Goal: Task Accomplishment & Management: Manage account settings

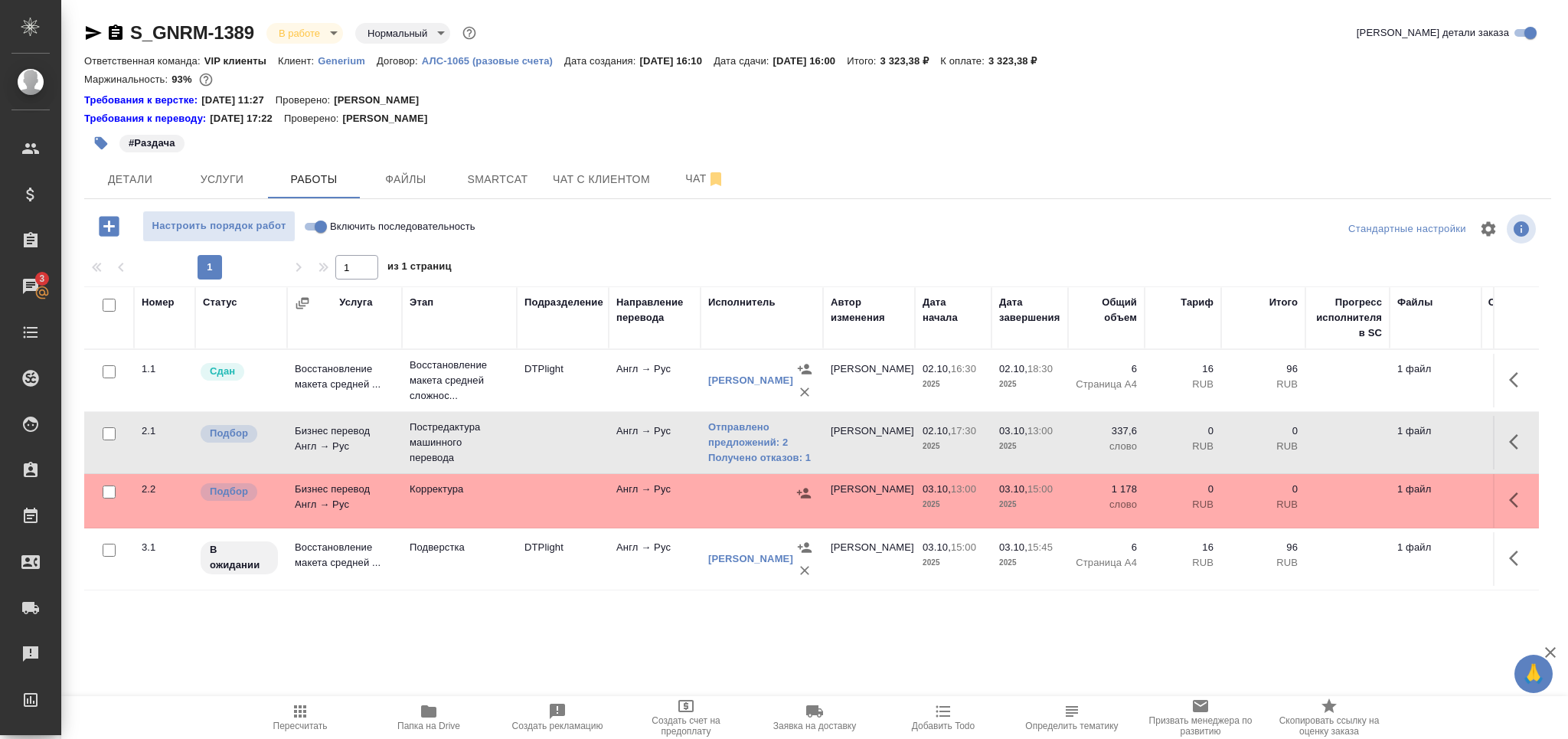
click at [302, 706] on icon "button" at bounding box center [300, 712] width 19 height 19
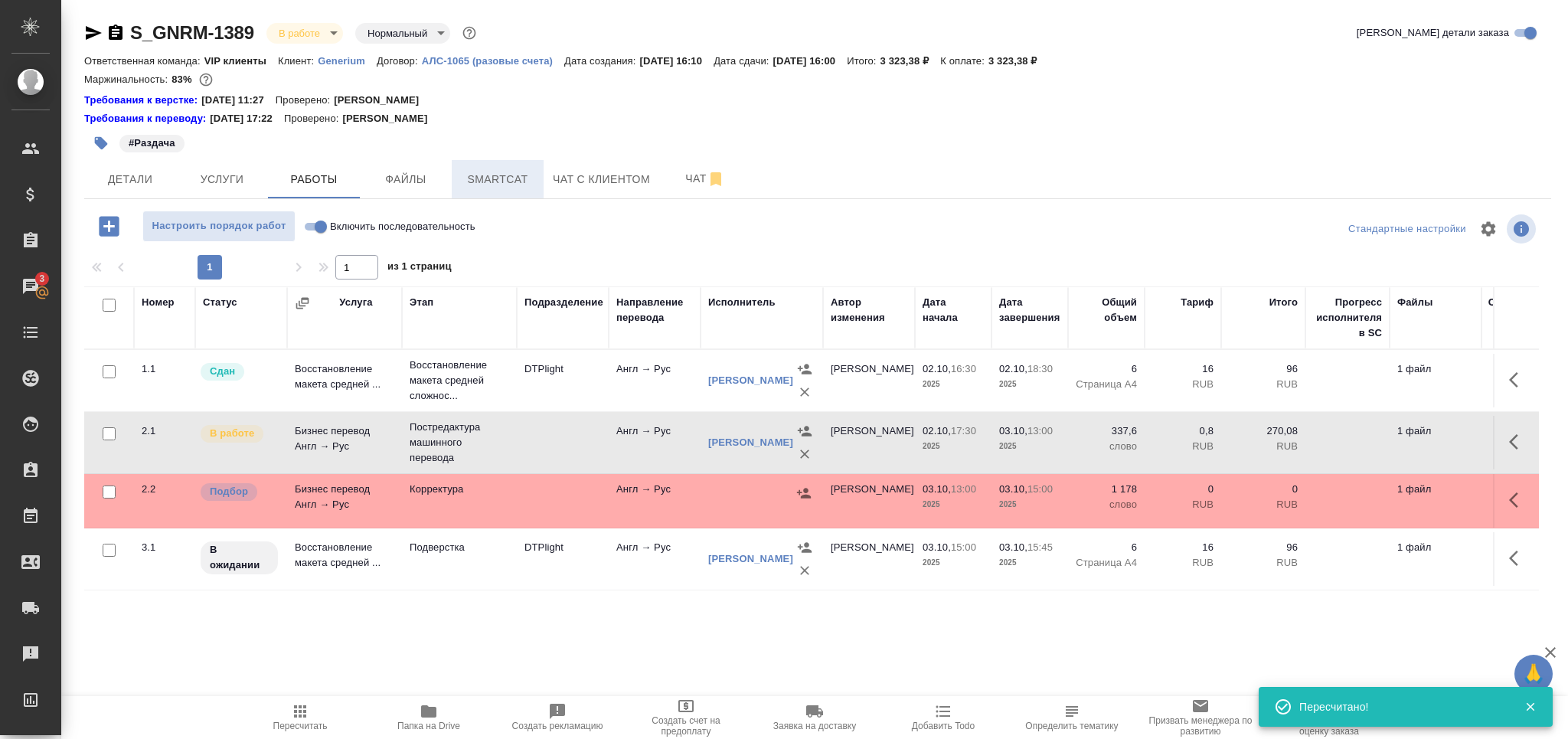
click at [503, 172] on span "Smartcat" at bounding box center [497, 180] width 73 height 19
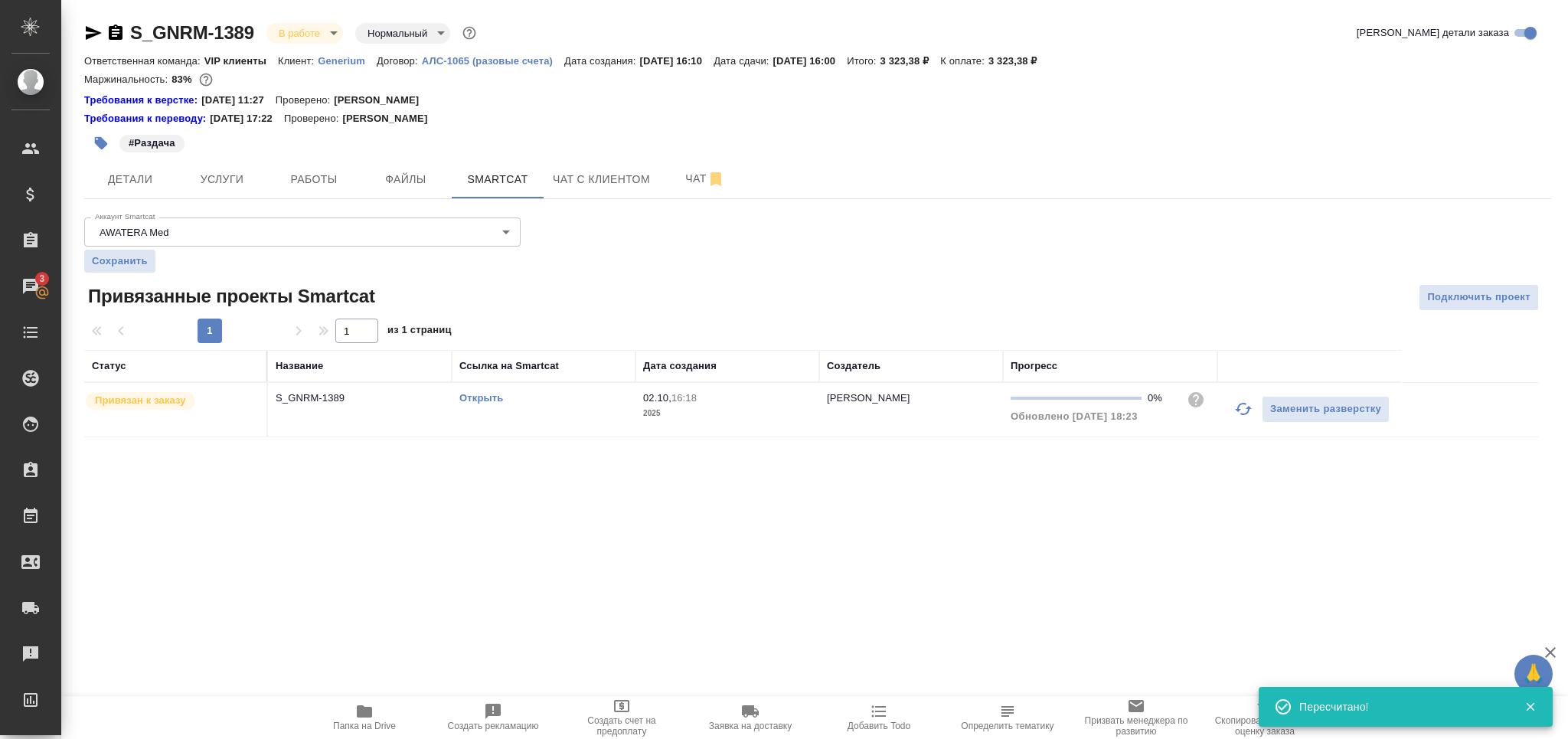
click at [480, 397] on link "Открыть" at bounding box center [481, 398] width 43 height 12
click at [334, 178] on span "Работы" at bounding box center [313, 180] width 73 height 19
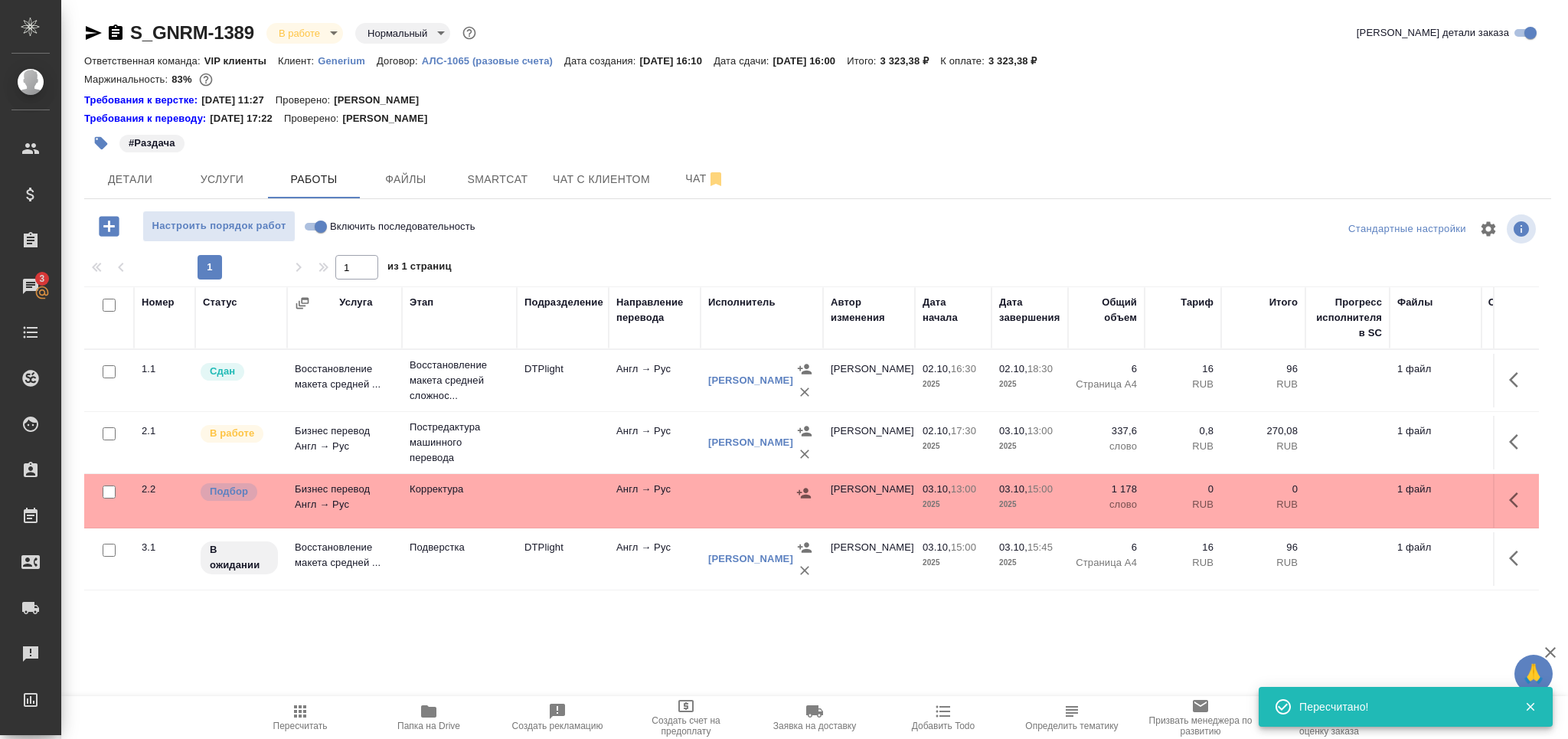
click at [105, 139] on icon "button" at bounding box center [101, 143] width 15 height 15
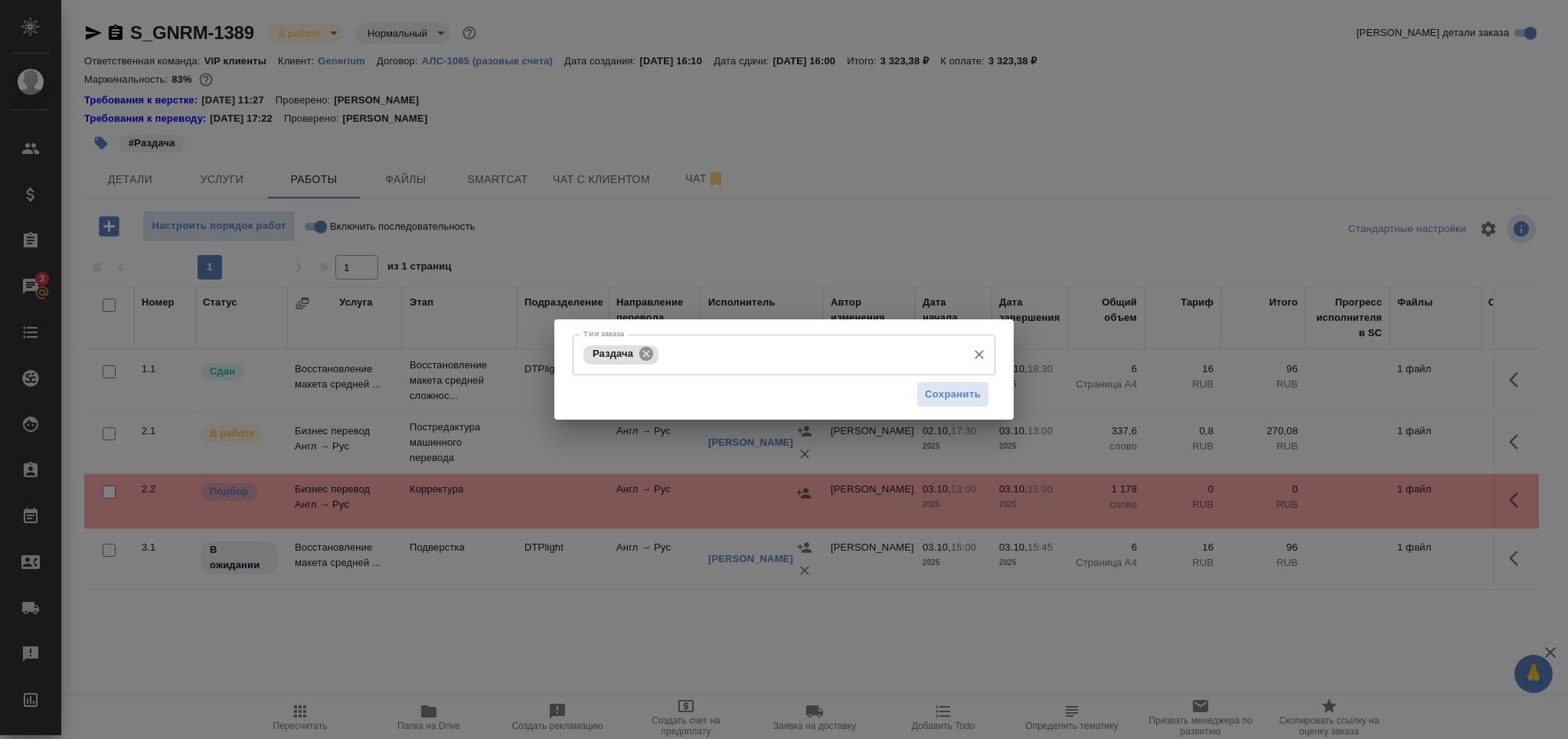
click at [653, 356] on icon at bounding box center [647, 354] width 17 height 17
click at [644, 355] on input "Тэги заказа" at bounding box center [769, 354] width 380 height 26
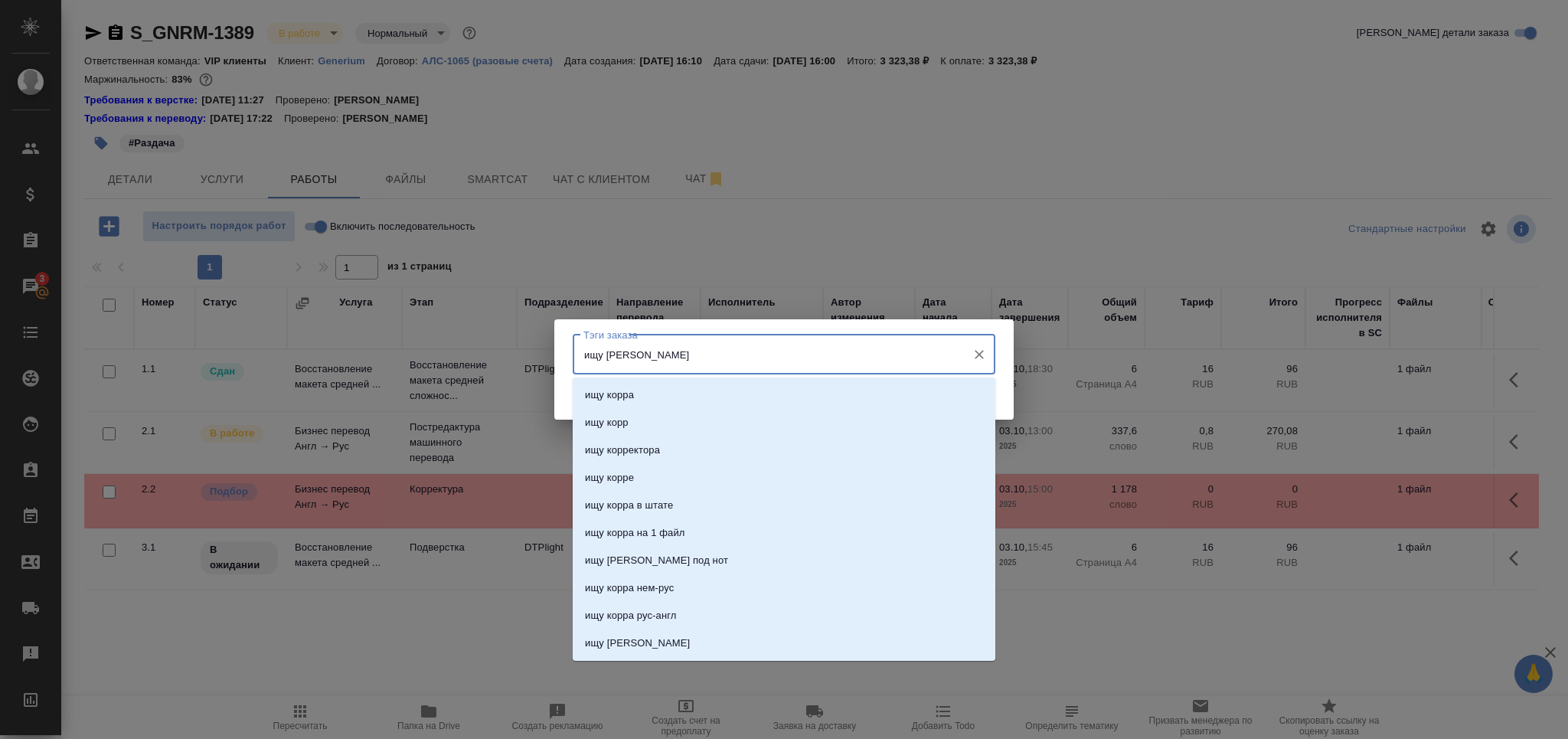
type input "ищу ко"
click at [644, 395] on li "ищу корра" at bounding box center [784, 395] width 422 height 28
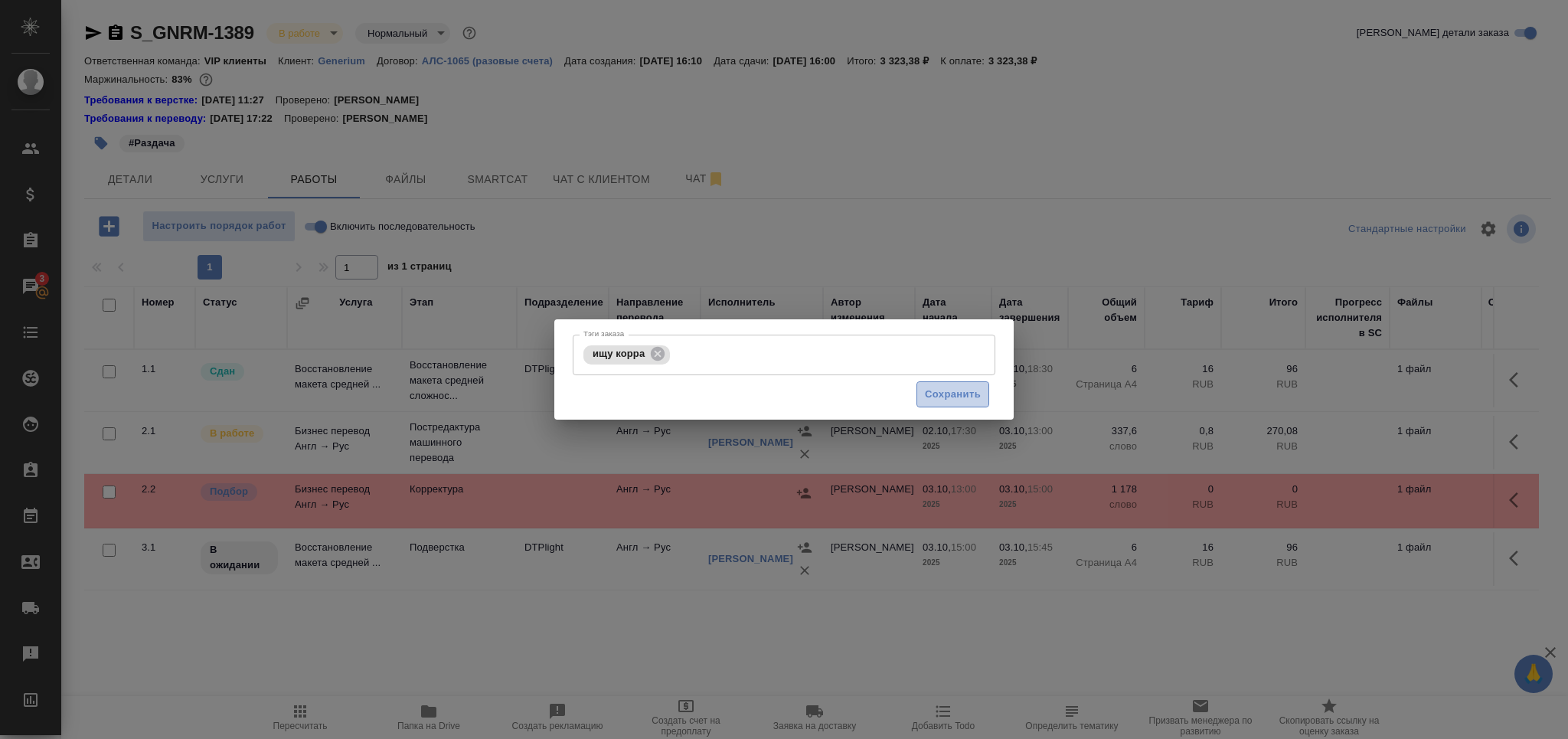
click at [925, 388] on span "Сохранить" at bounding box center [953, 395] width 56 height 18
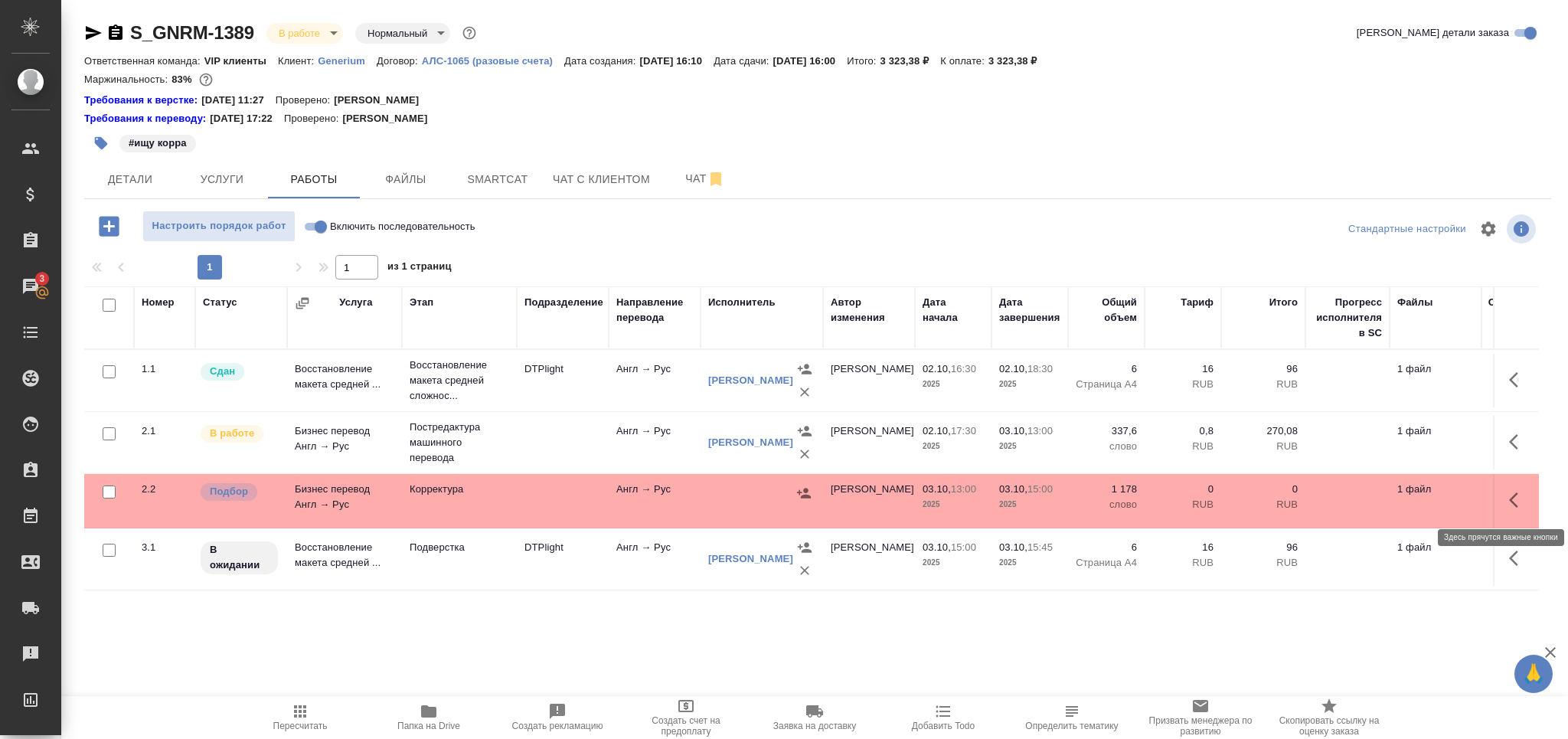
click at [1515, 498] on icon "button" at bounding box center [1518, 500] width 19 height 19
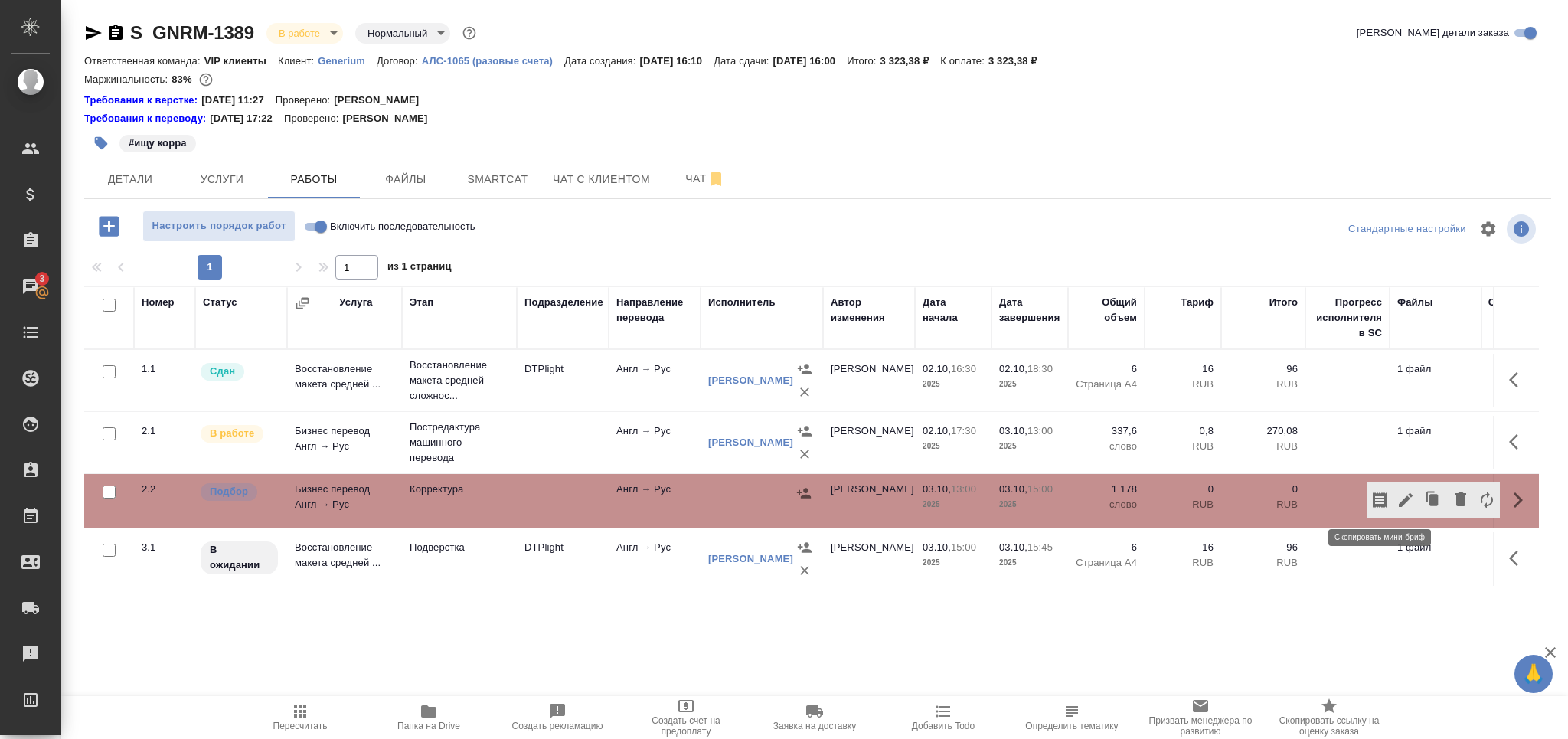
click at [1378, 500] on icon "button" at bounding box center [1380, 500] width 19 height 19
click at [478, 508] on td "Корректура" at bounding box center [459, 501] width 114 height 53
click at [494, 176] on span "Smartcat" at bounding box center [497, 180] width 73 height 19
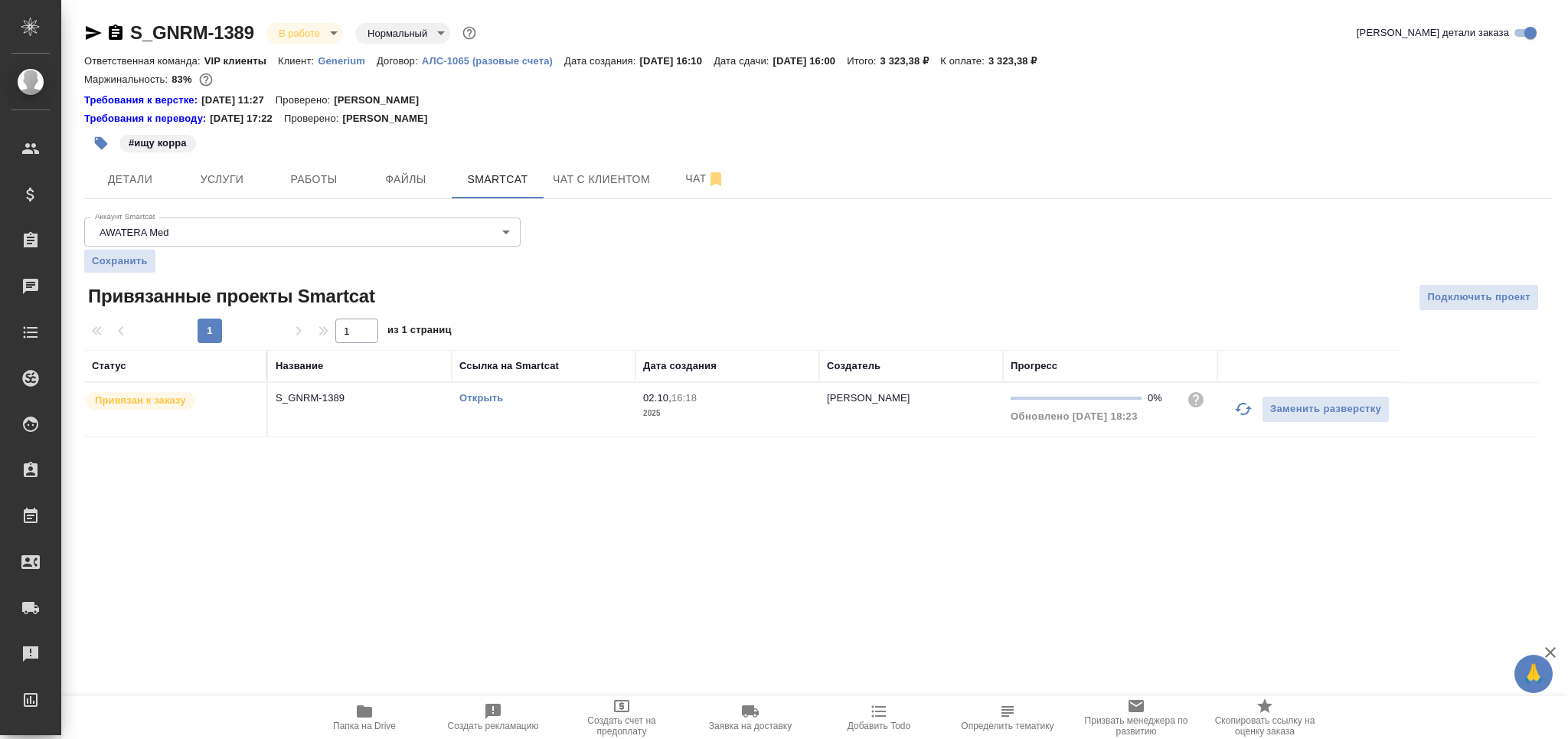
drag, startPoint x: 483, startPoint y: 381, endPoint x: 486, endPoint y: 392, distance: 11.4
click at [482, 387] on table "Статус Название Ссылка на Smartcat Дата создания Создатель Прогресс Привязан к …" at bounding box center [811, 393] width 1455 height 87
click at [487, 394] on link "Открыть" at bounding box center [481, 398] width 43 height 12
click at [87, 142] on button "button" at bounding box center [101, 143] width 34 height 34
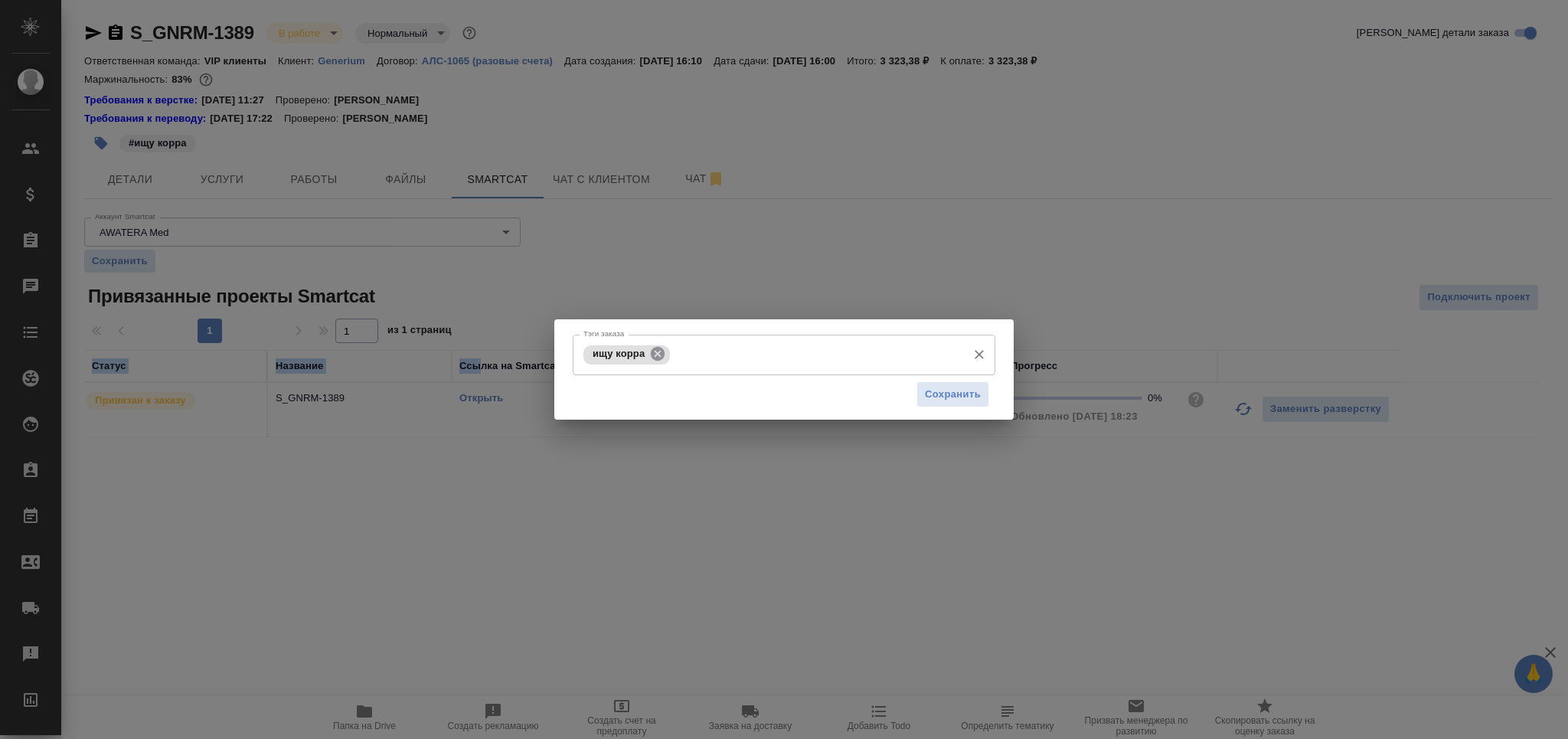
click at [657, 355] on icon at bounding box center [658, 354] width 17 height 17
click at [657, 355] on input "Тэги заказа" at bounding box center [769, 354] width 380 height 26
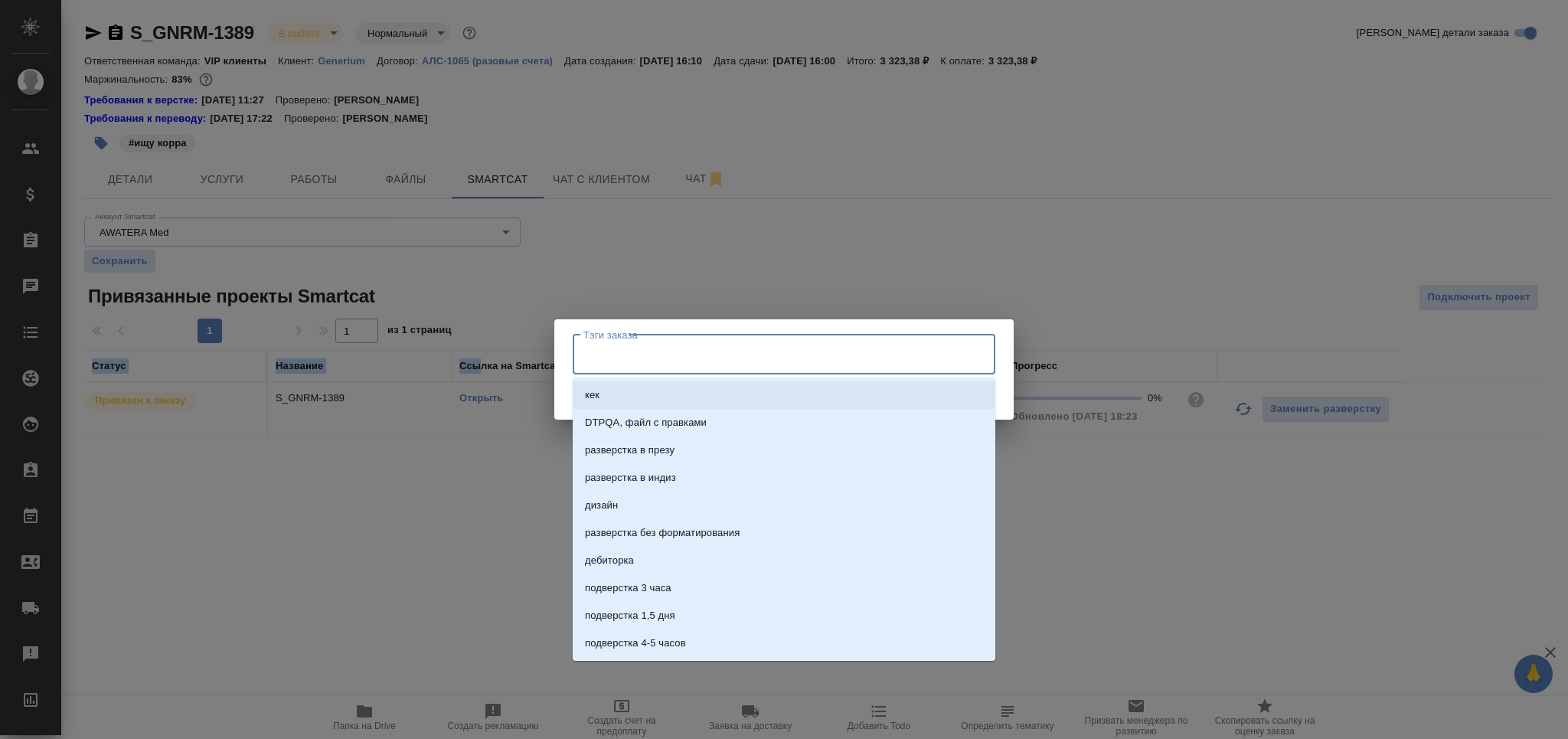
click at [717, 351] on input "Тэги заказа" at bounding box center [769, 354] width 380 height 26
type input "напра"
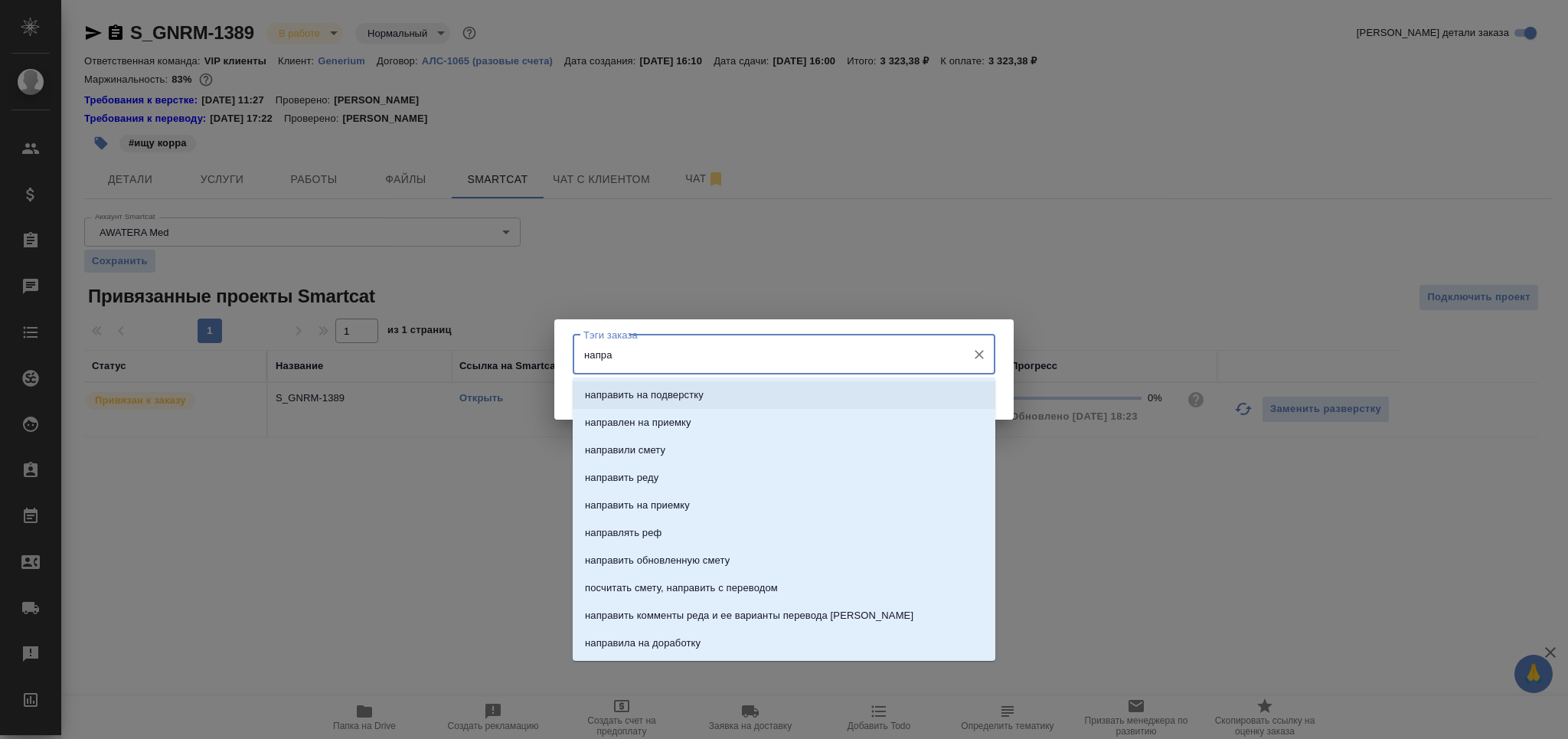
click at [708, 395] on li "направить на подверстку" at bounding box center [784, 395] width 422 height 28
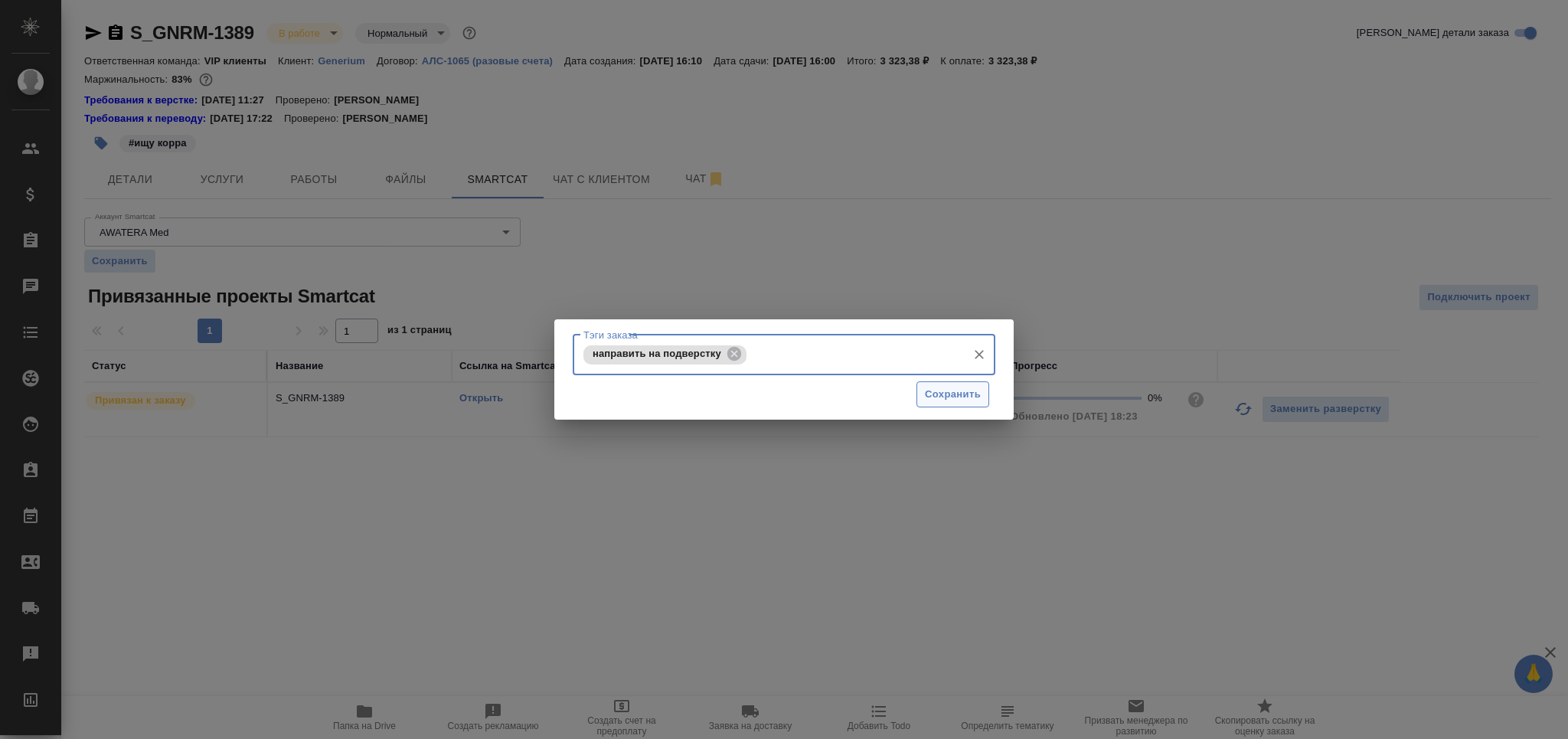
click at [956, 408] on button "Сохранить" at bounding box center [953, 395] width 73 height 27
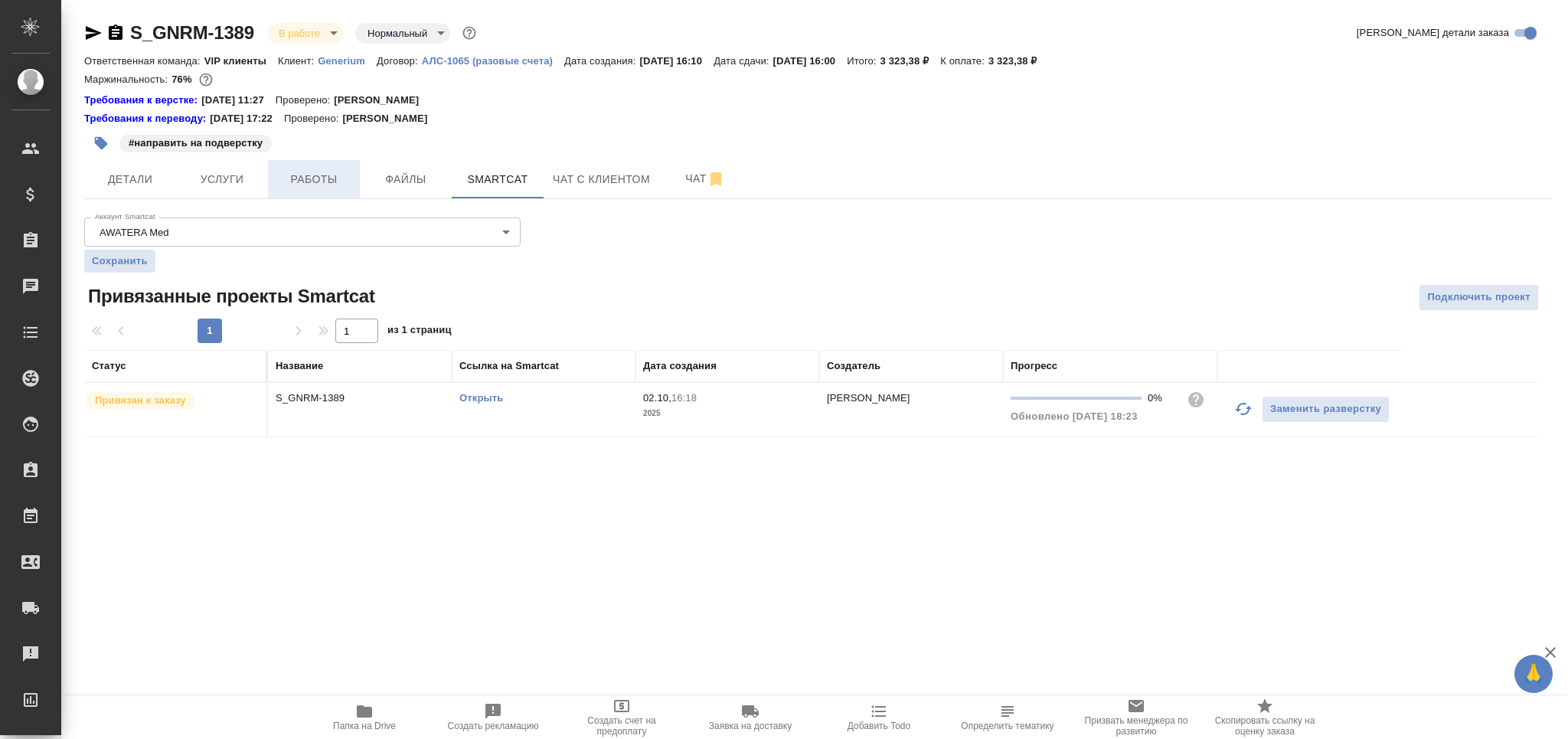
click at [302, 179] on span "Работы" at bounding box center [313, 180] width 73 height 19
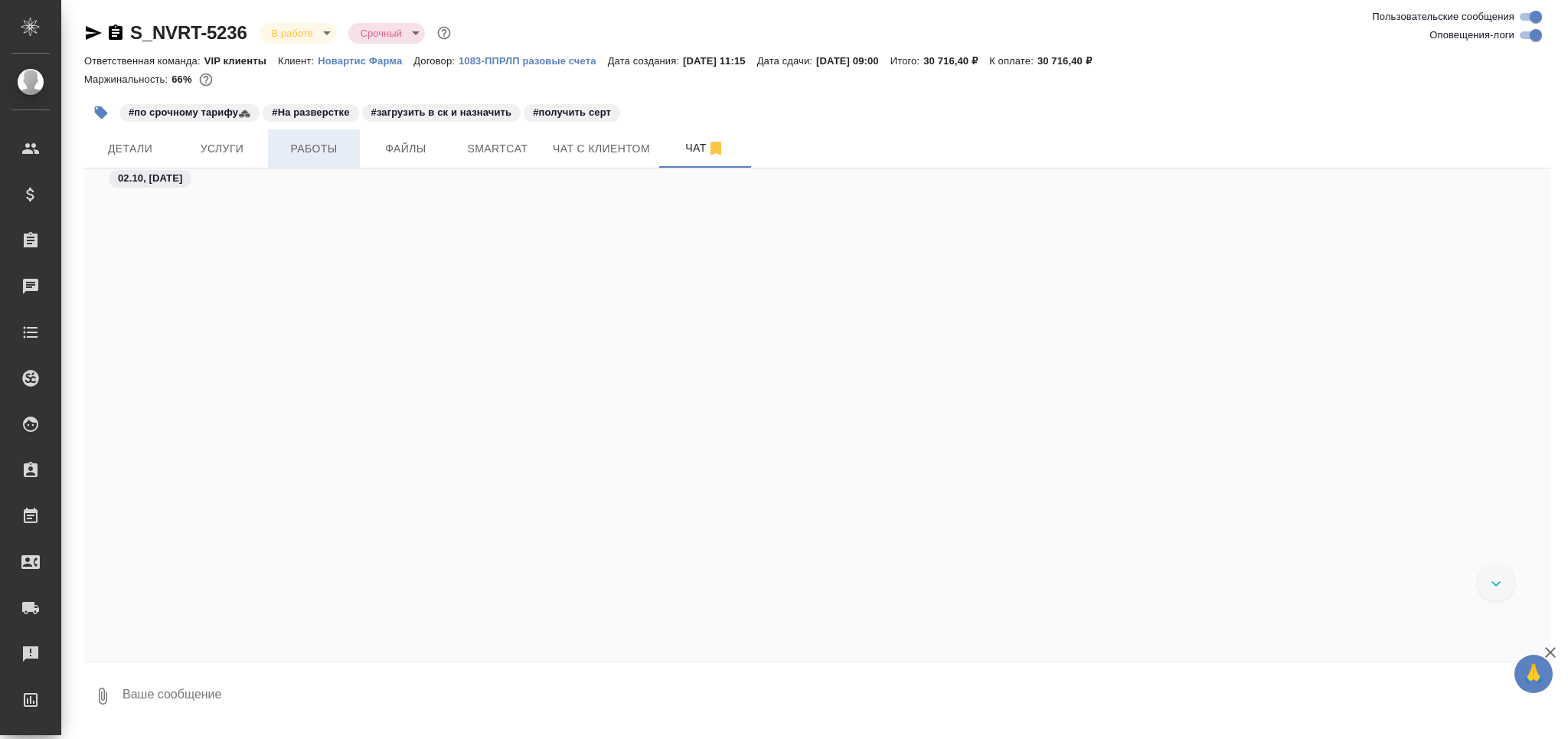
scroll to position [49645, 0]
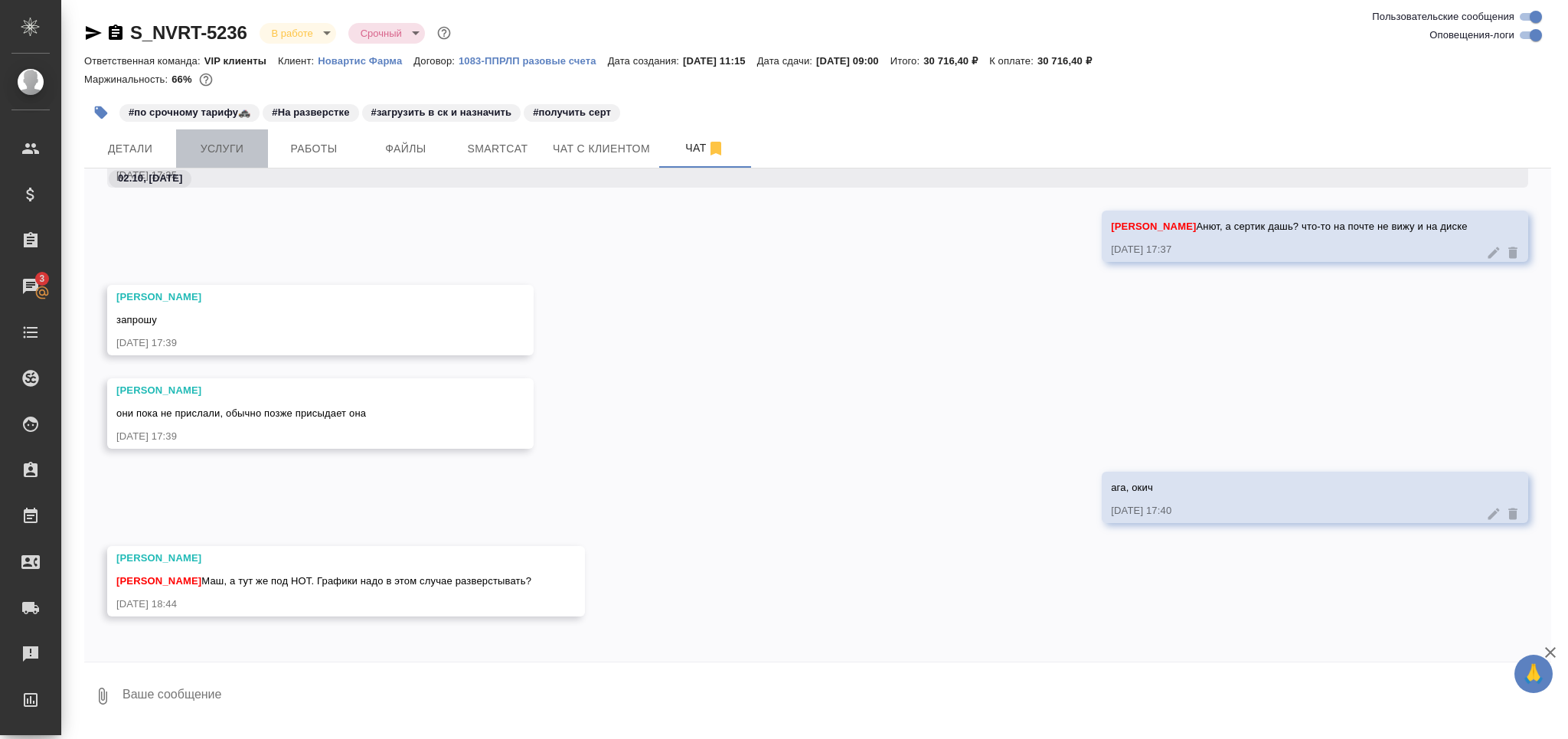
click at [196, 152] on span "Услуги" at bounding box center [222, 149] width 73 height 19
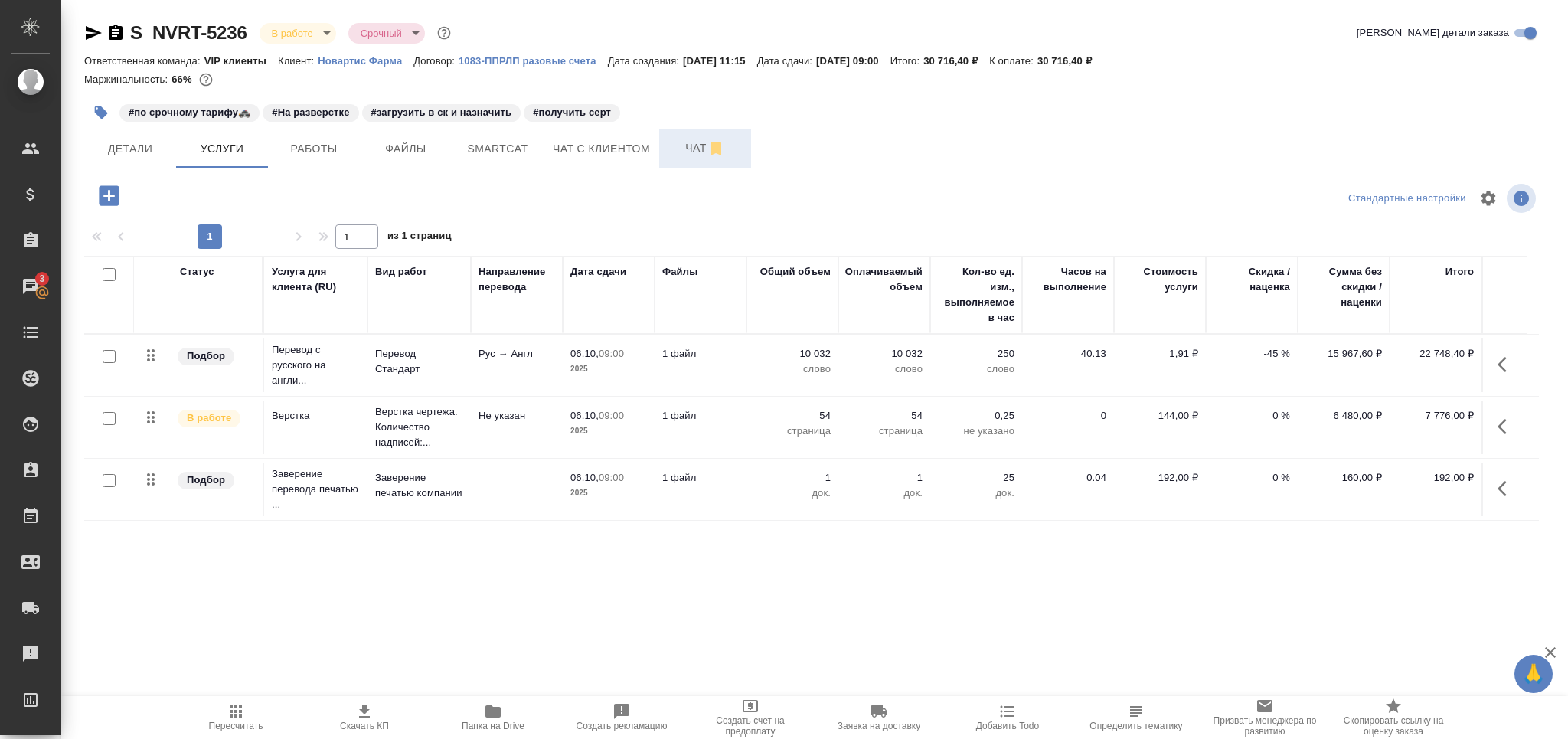
click at [692, 149] on span "Чат" at bounding box center [705, 148] width 73 height 19
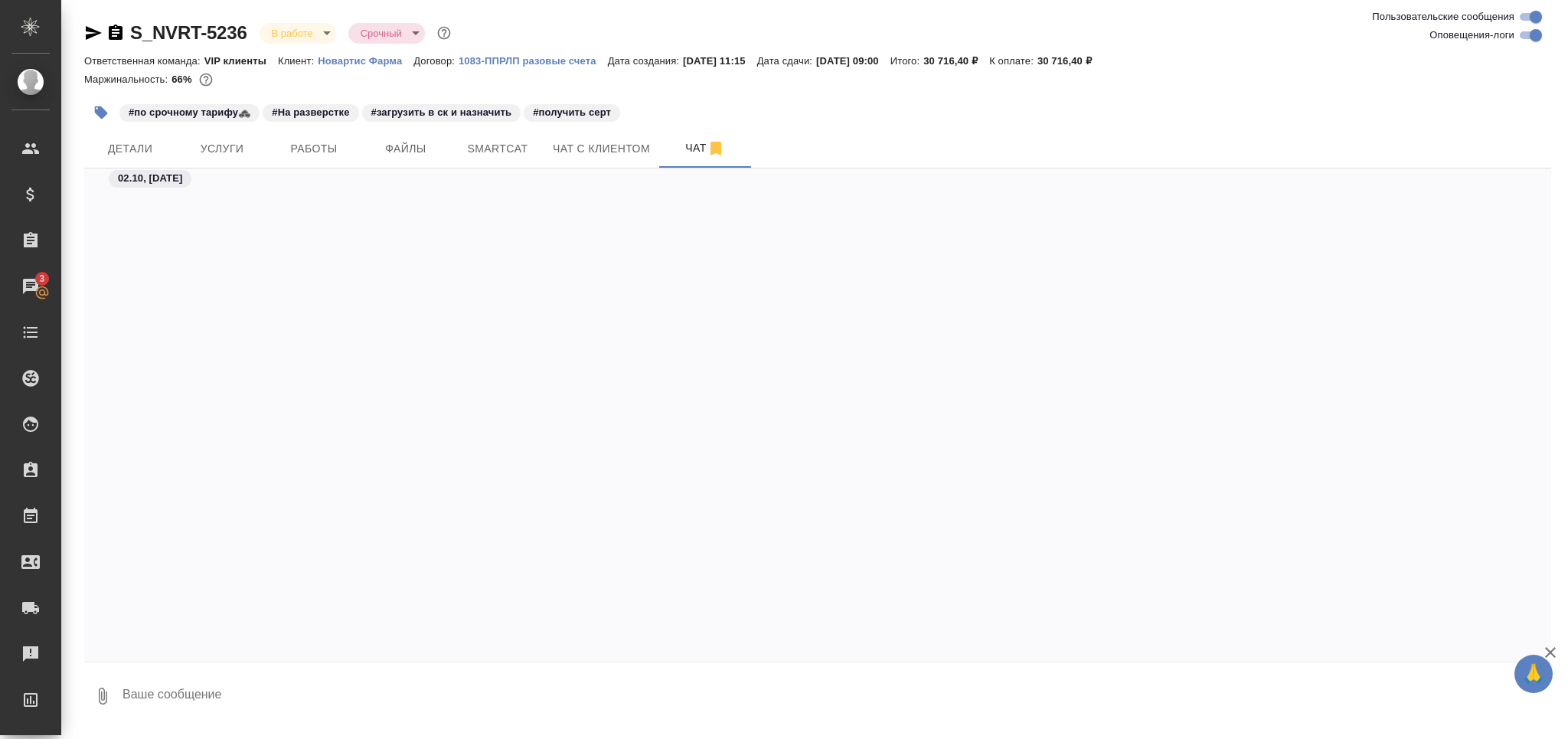
scroll to position [49645, 0]
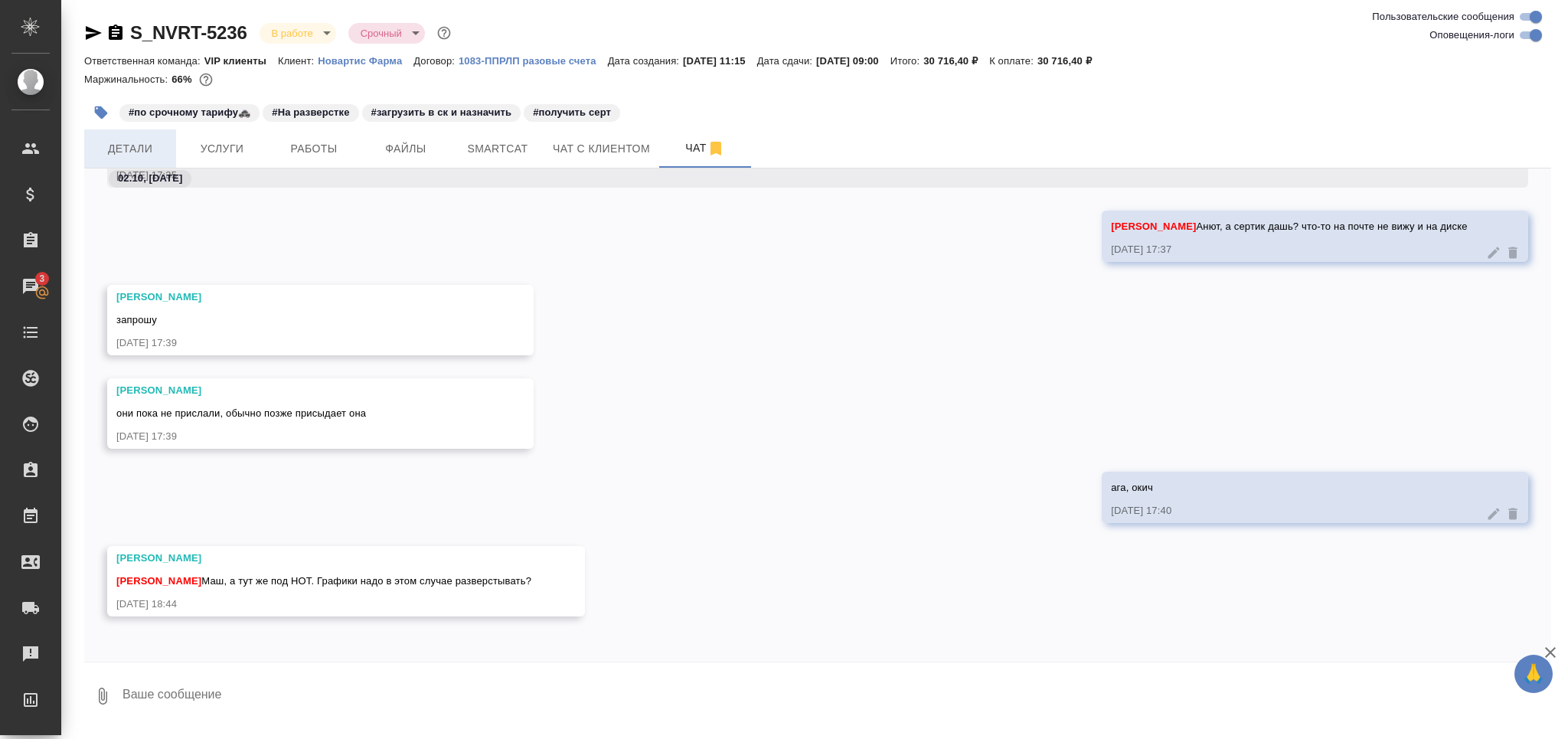
click at [121, 159] on button "Детали" at bounding box center [130, 148] width 92 height 38
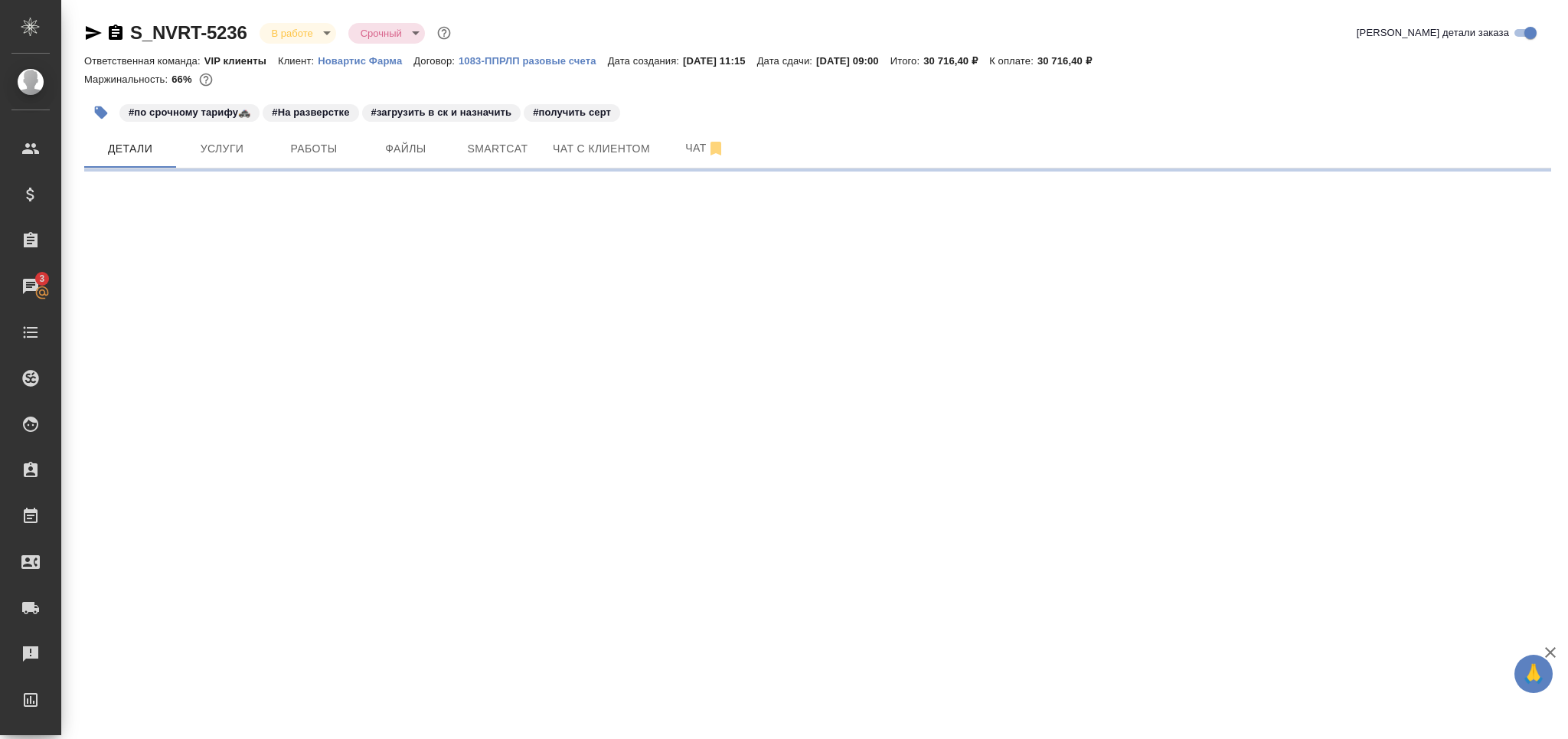
select select "RU"
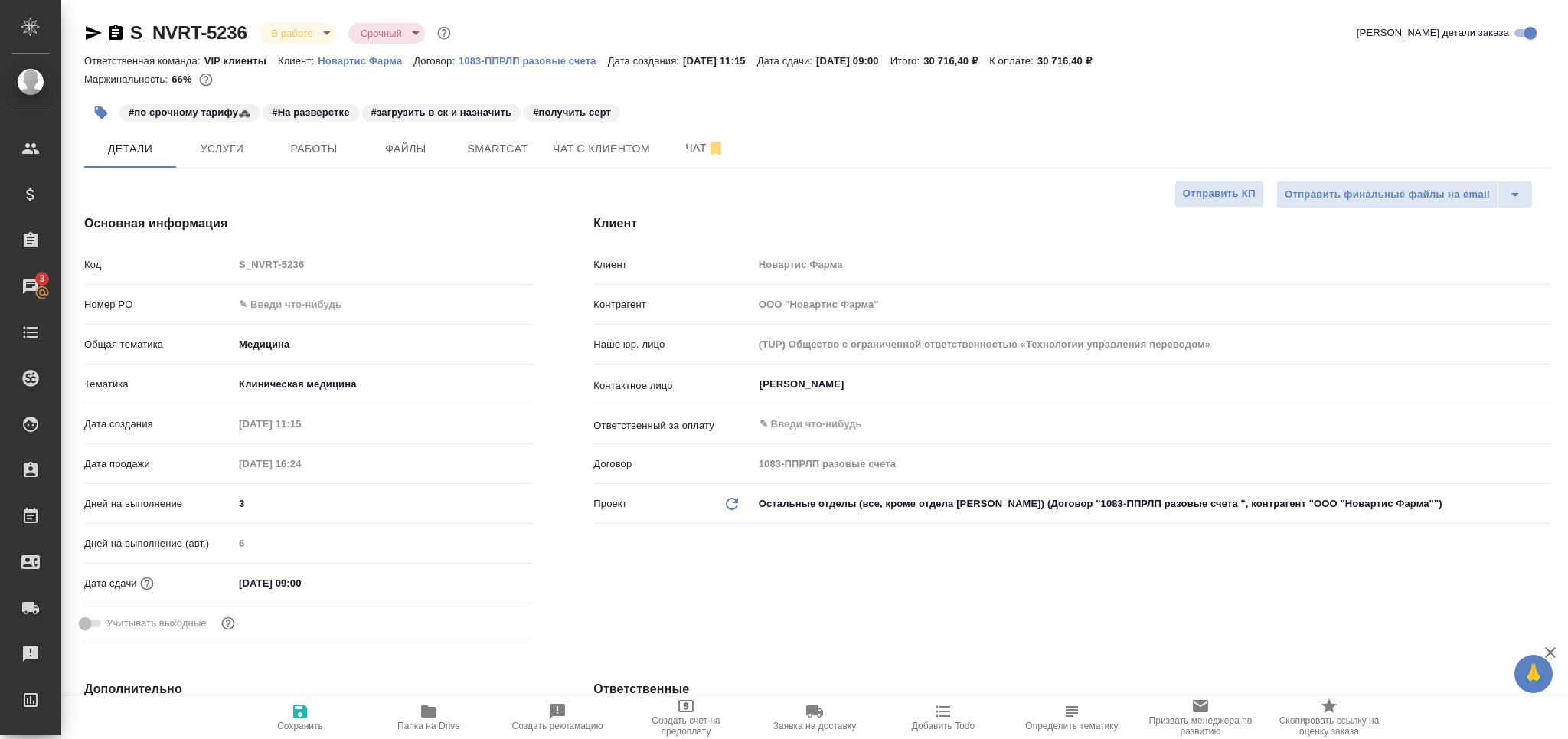
type textarea "x"
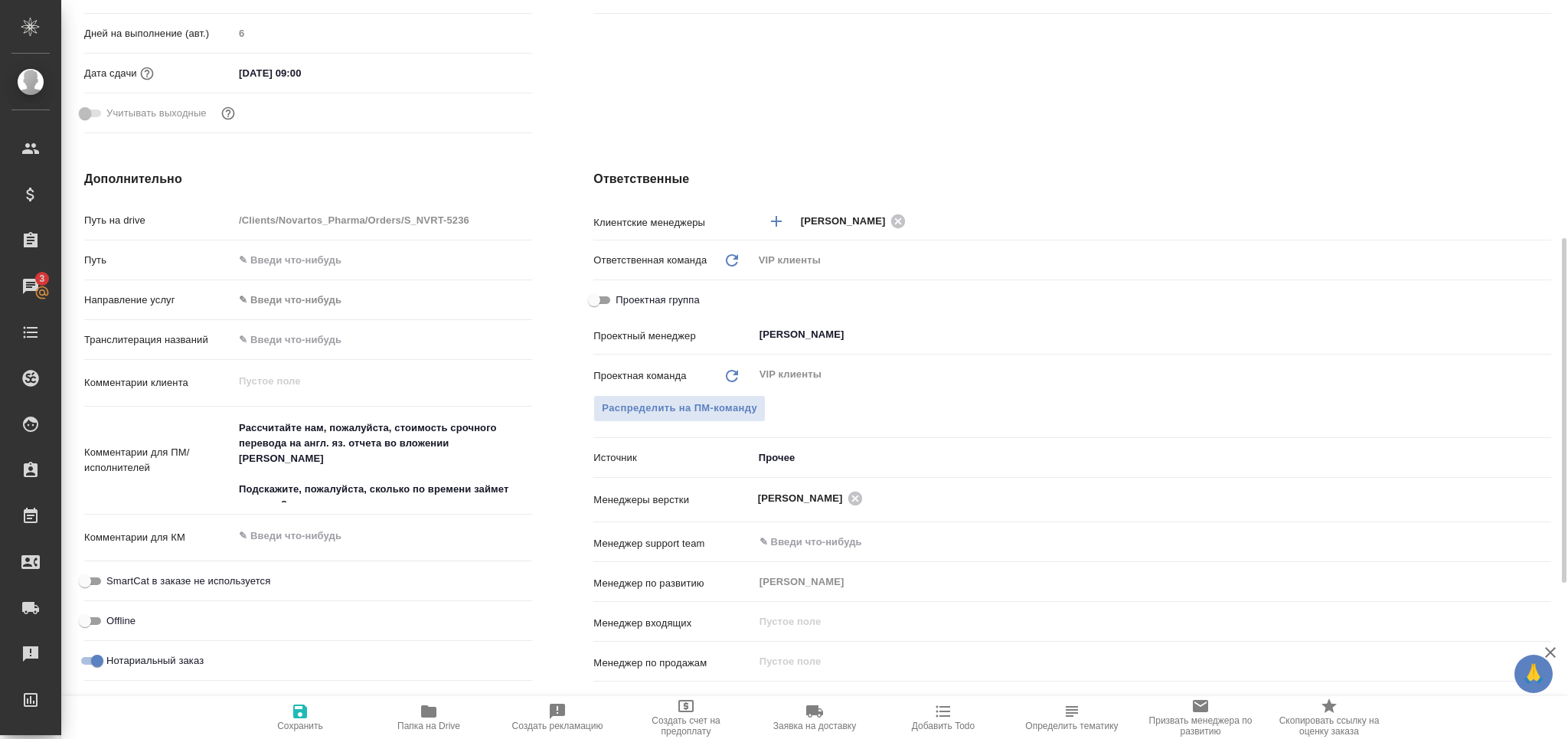
scroll to position [613, 0]
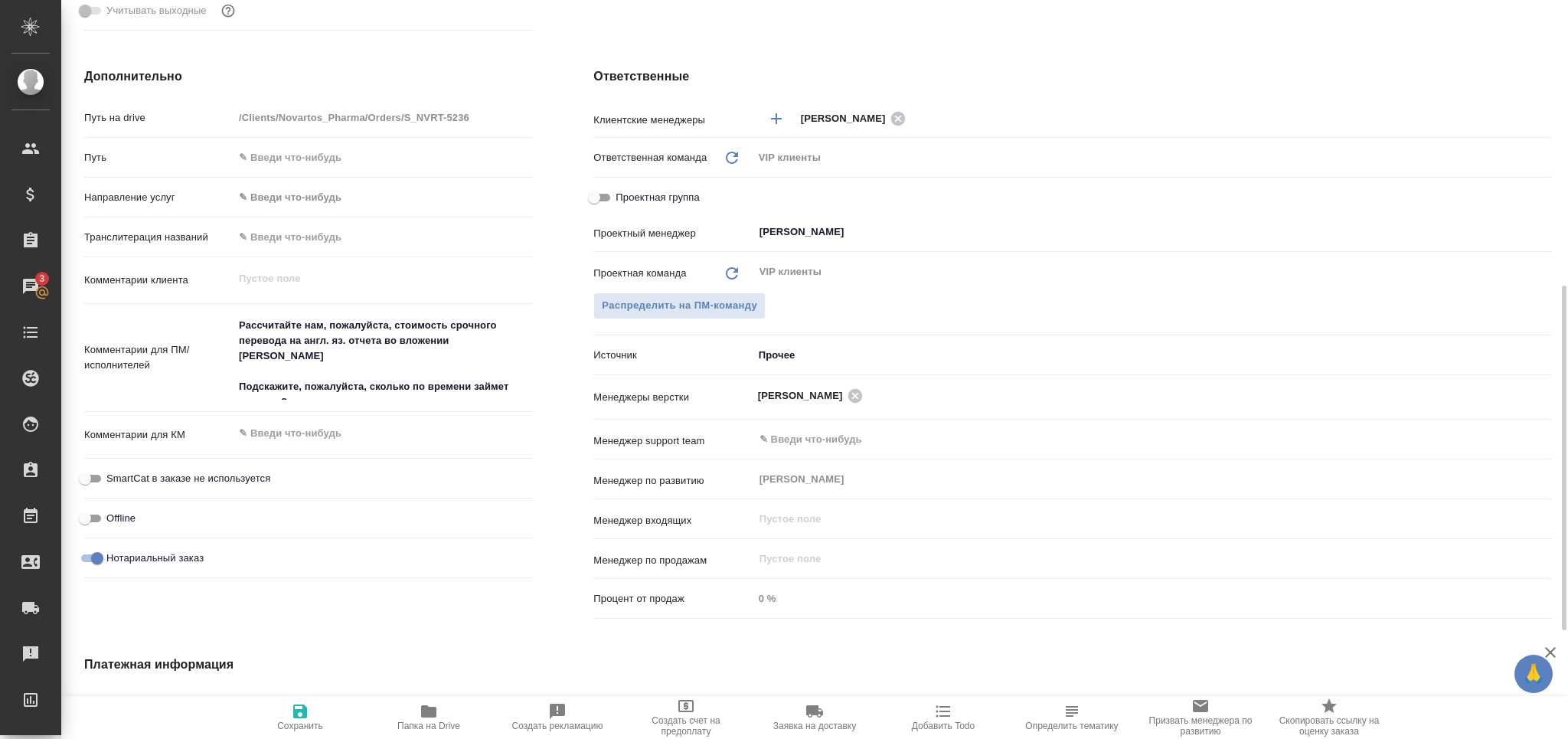
click at [91, 555] on input "Нотариальный заказ" at bounding box center [97, 559] width 55 height 19
checkbox input "false"
type textarea "x"
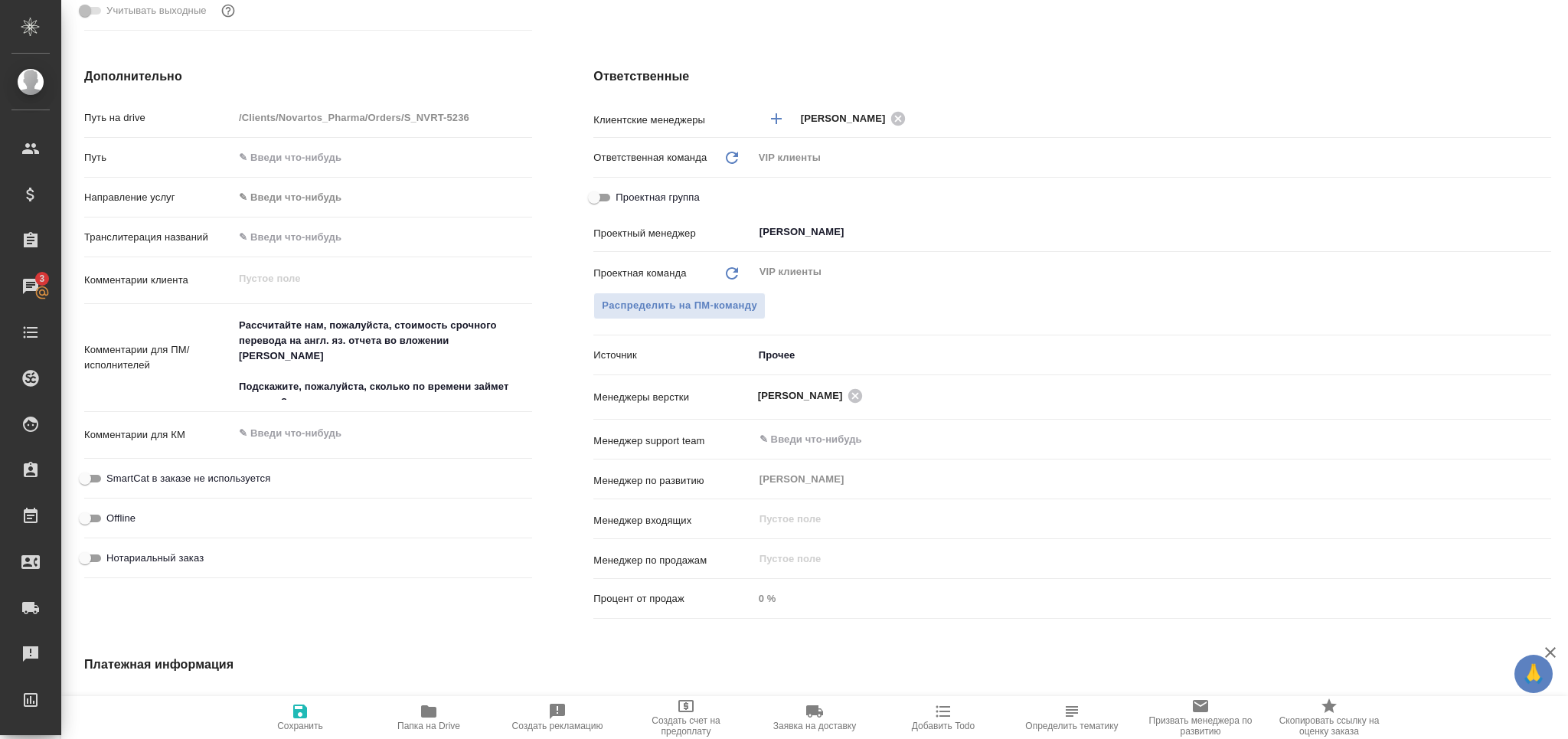
scroll to position [0, 0]
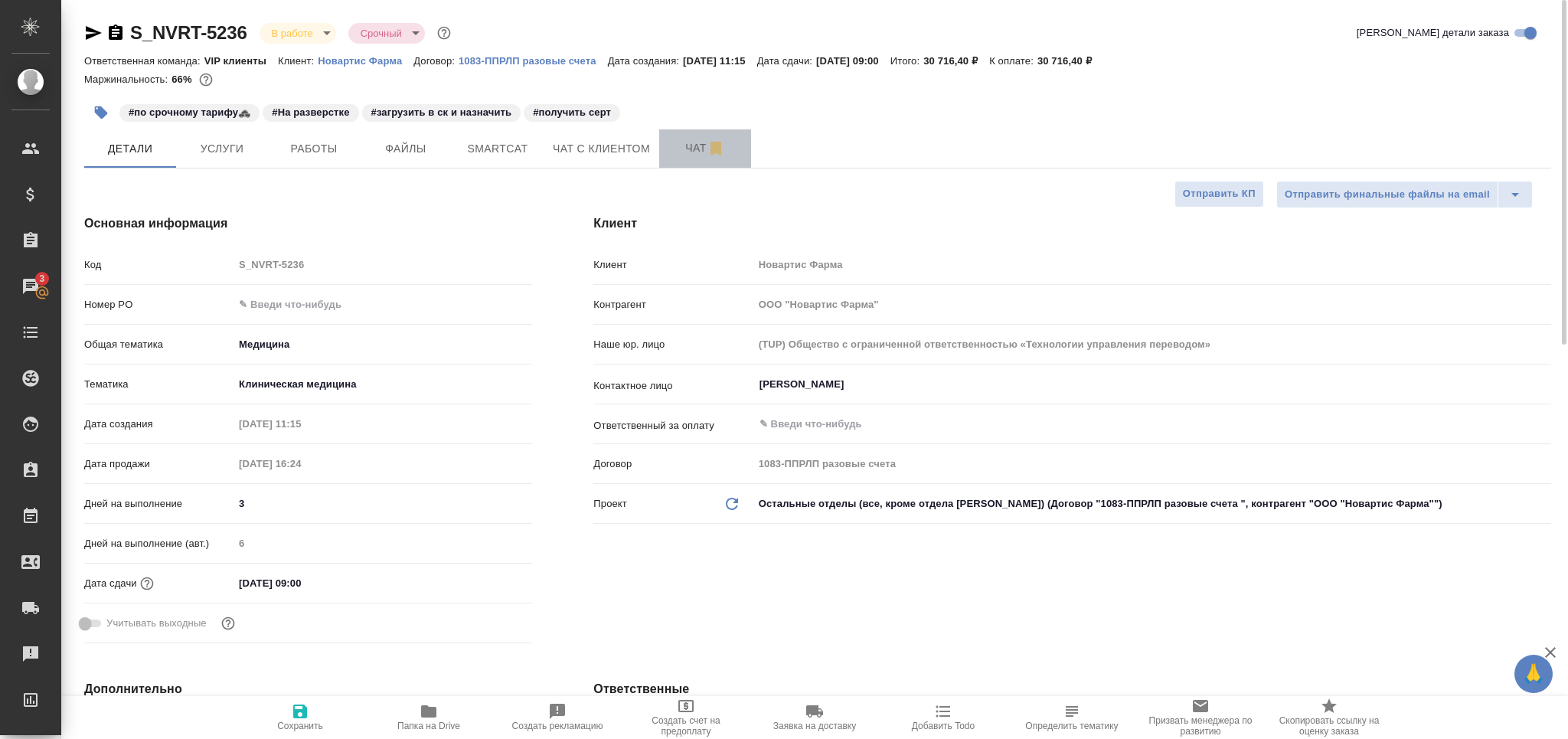
click at [681, 166] on button "Чат" at bounding box center [705, 148] width 92 height 38
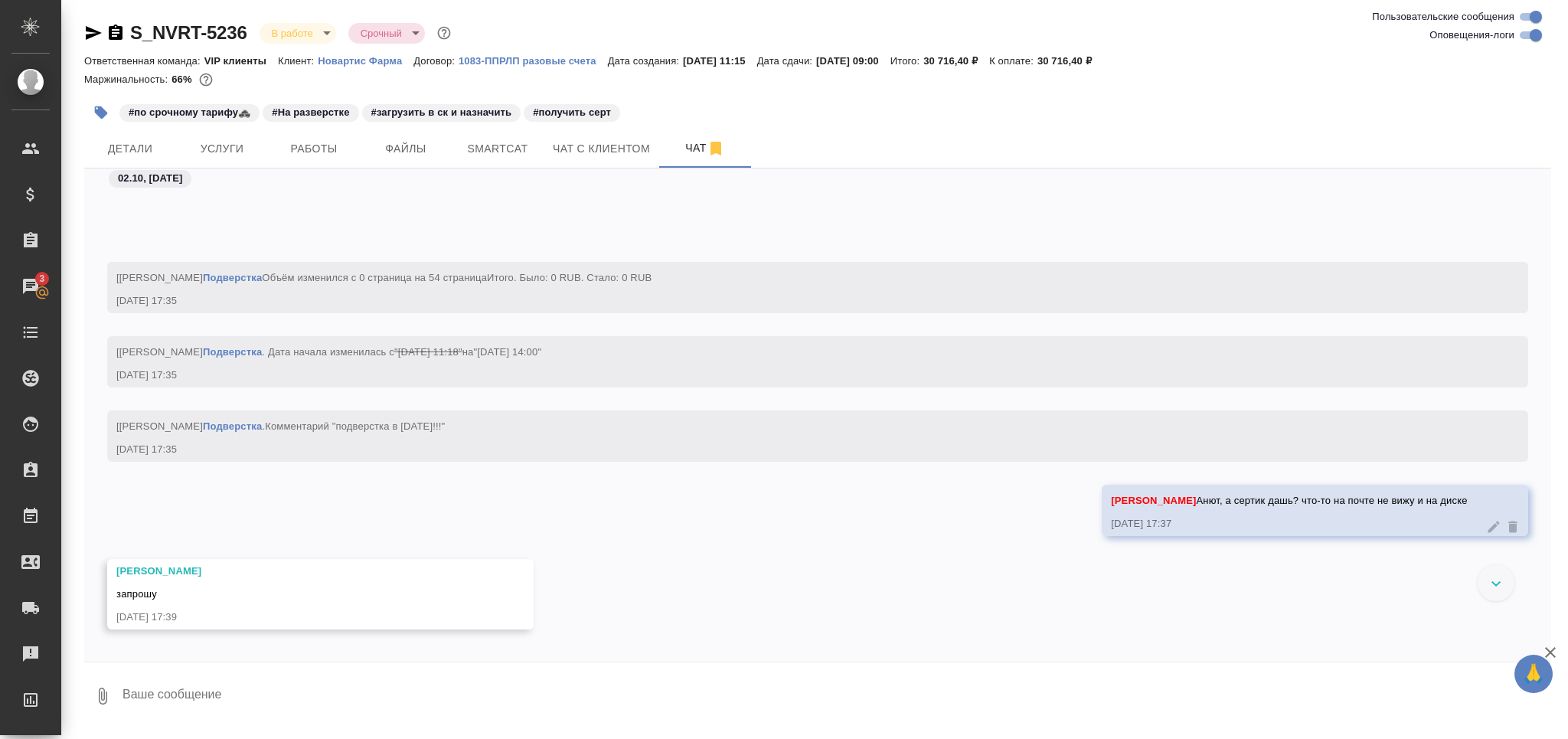
scroll to position [39764, 0]
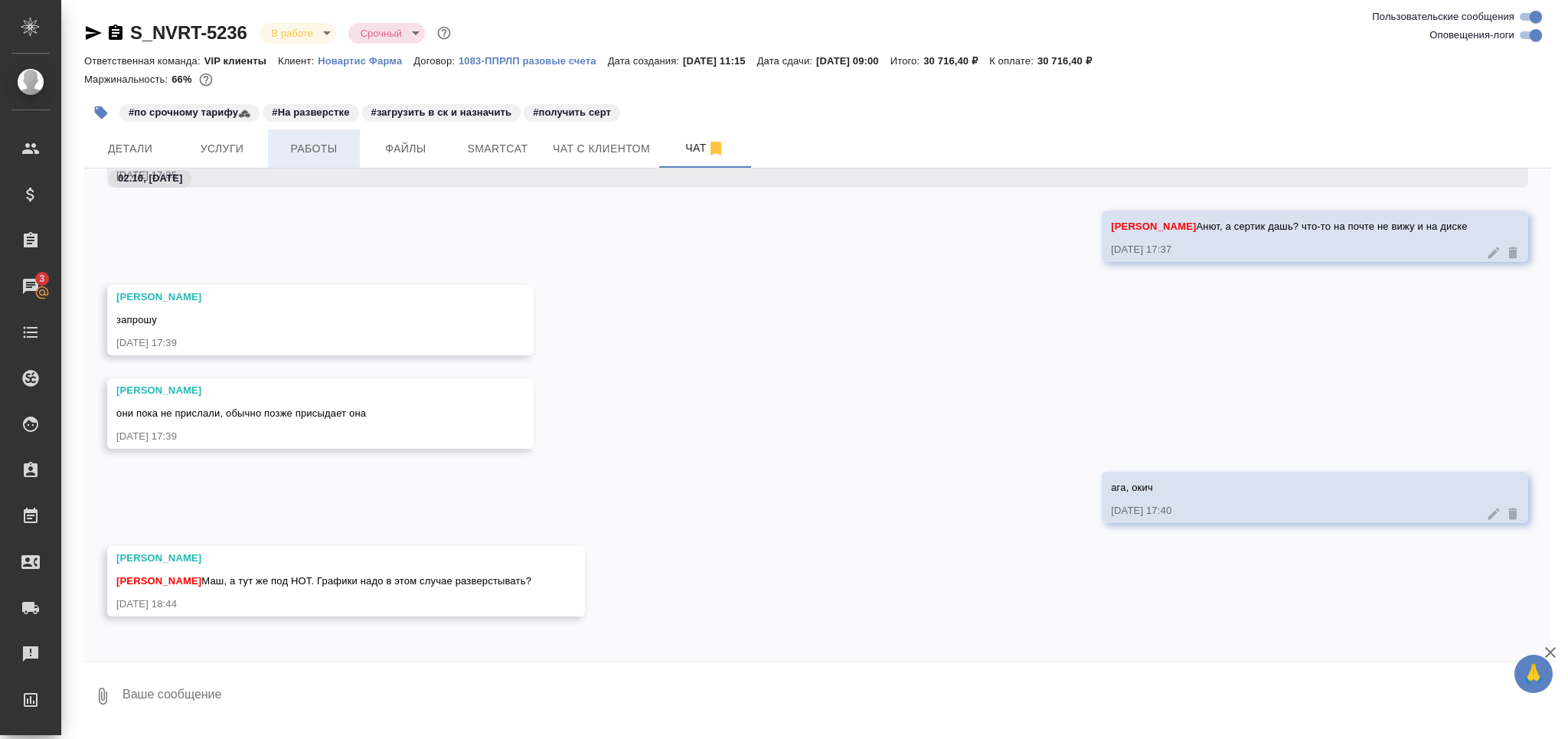
click at [328, 144] on span "Работы" at bounding box center [313, 149] width 73 height 19
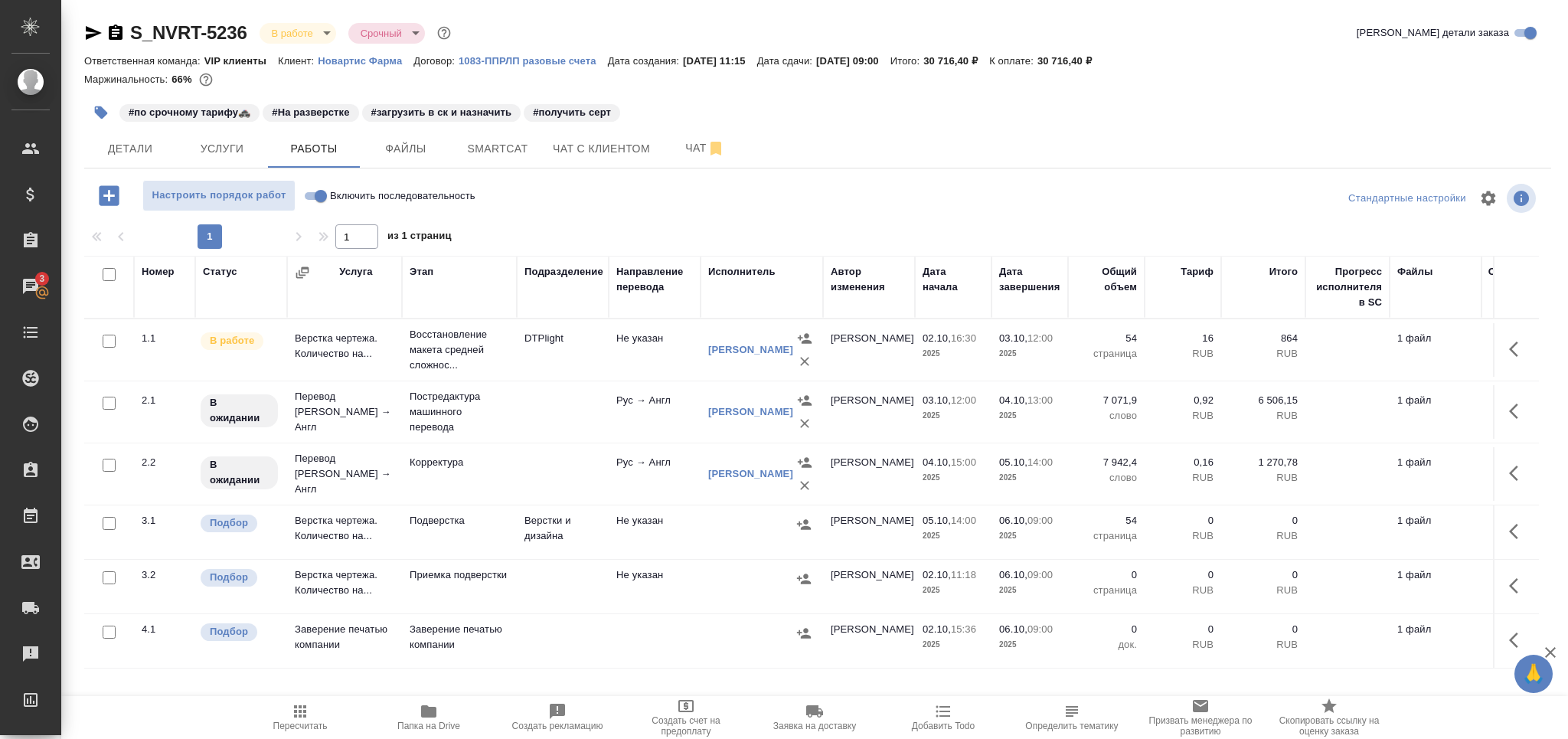
click at [446, 706] on span "Папка на Drive" at bounding box center [429, 717] width 111 height 29
click at [668, 147] on span "Чат" at bounding box center [705, 148] width 73 height 19
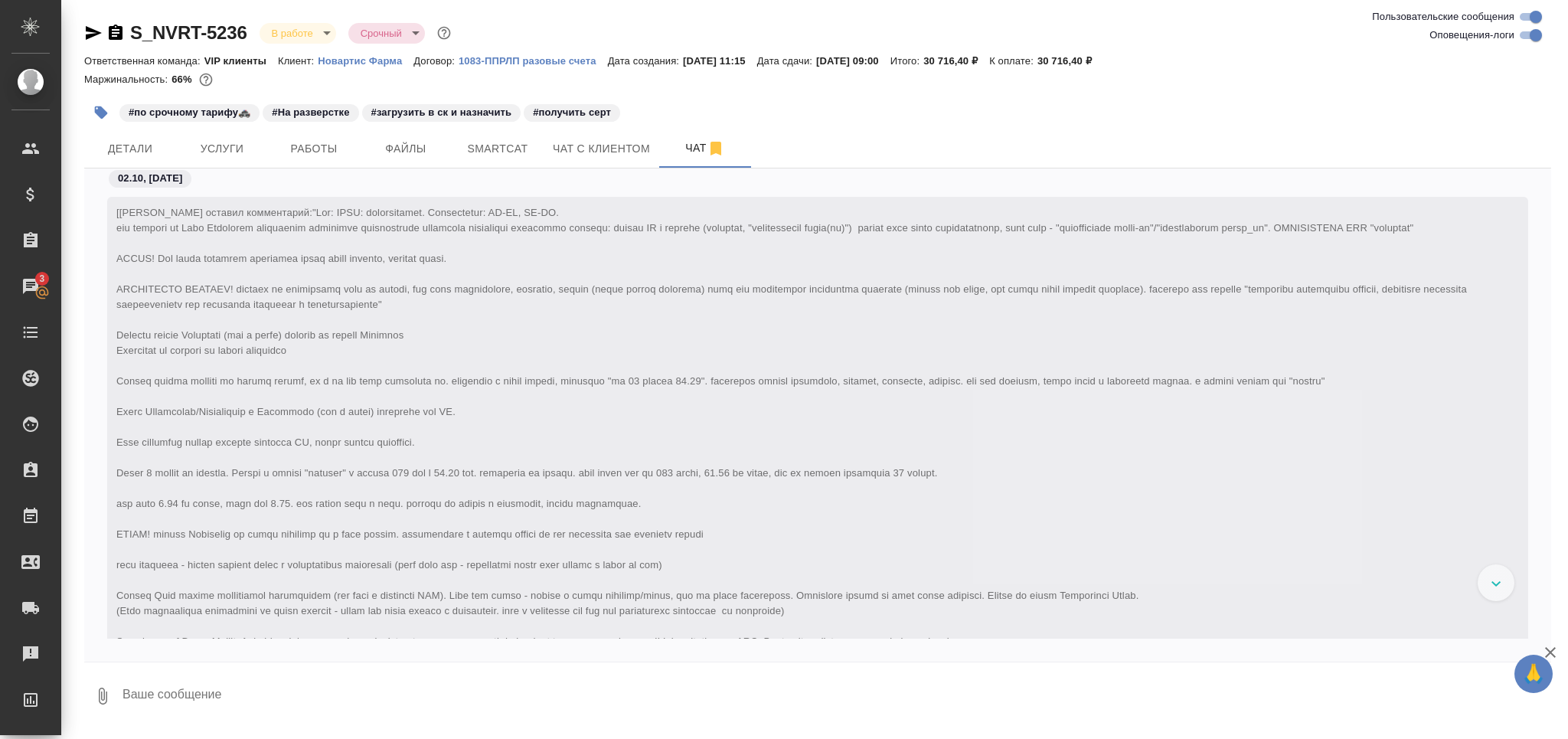
scroll to position [49645, 0]
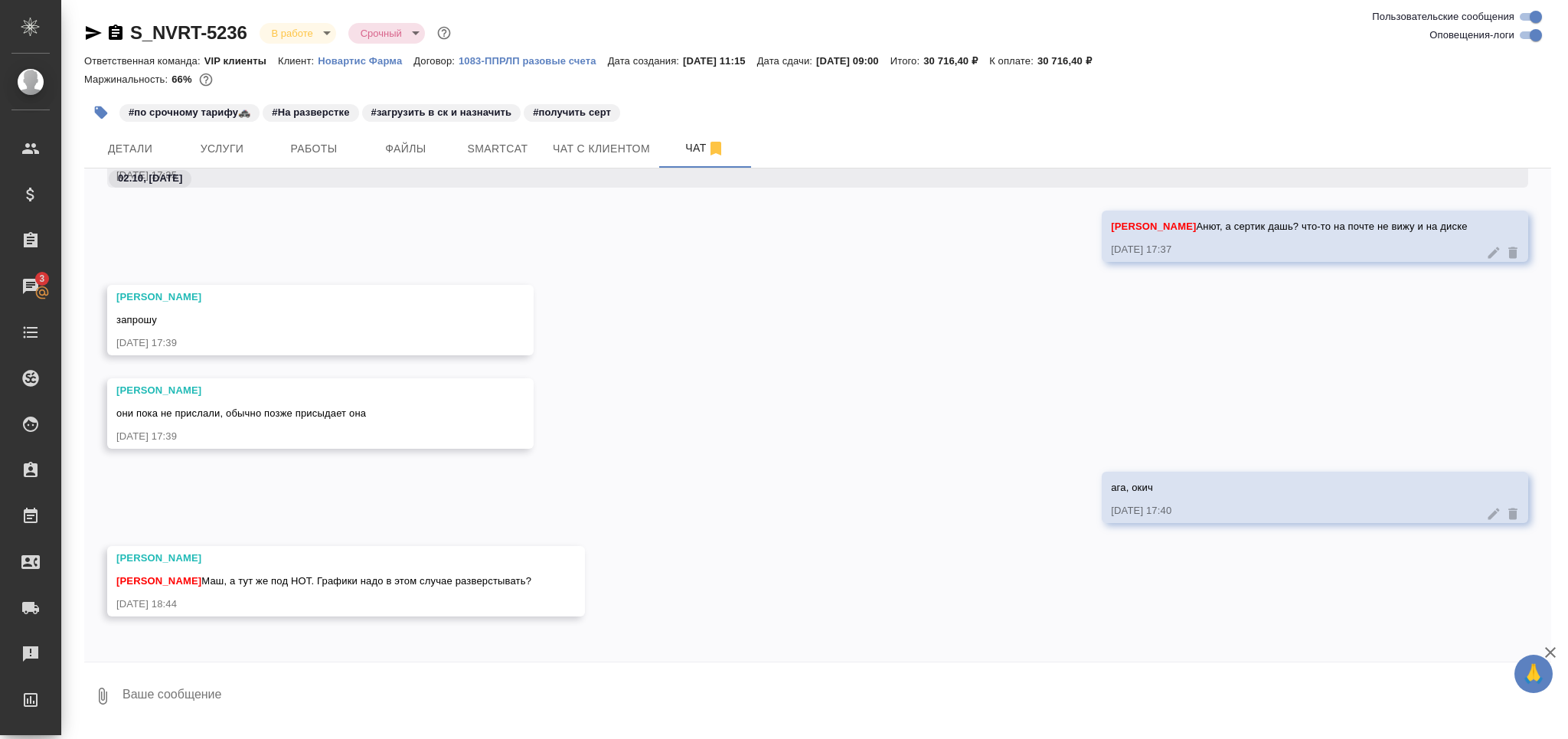
drag, startPoint x: 220, startPoint y: 592, endPoint x: 245, endPoint y: 682, distance: 93.4
click at [220, 593] on div "Арсеньева Вера Грабко Мария Маш, а тут же под НОТ. Графики надо в этом случае р…" at bounding box center [347, 581] width 478 height 70
click at [236, 718] on textarea at bounding box center [835, 696] width 1430 height 52
click at [231, 482] on button "Ответить на сообщение" at bounding box center [200, 490] width 168 height 30
click at [209, 703] on textarea at bounding box center [835, 706] width 1430 height 52
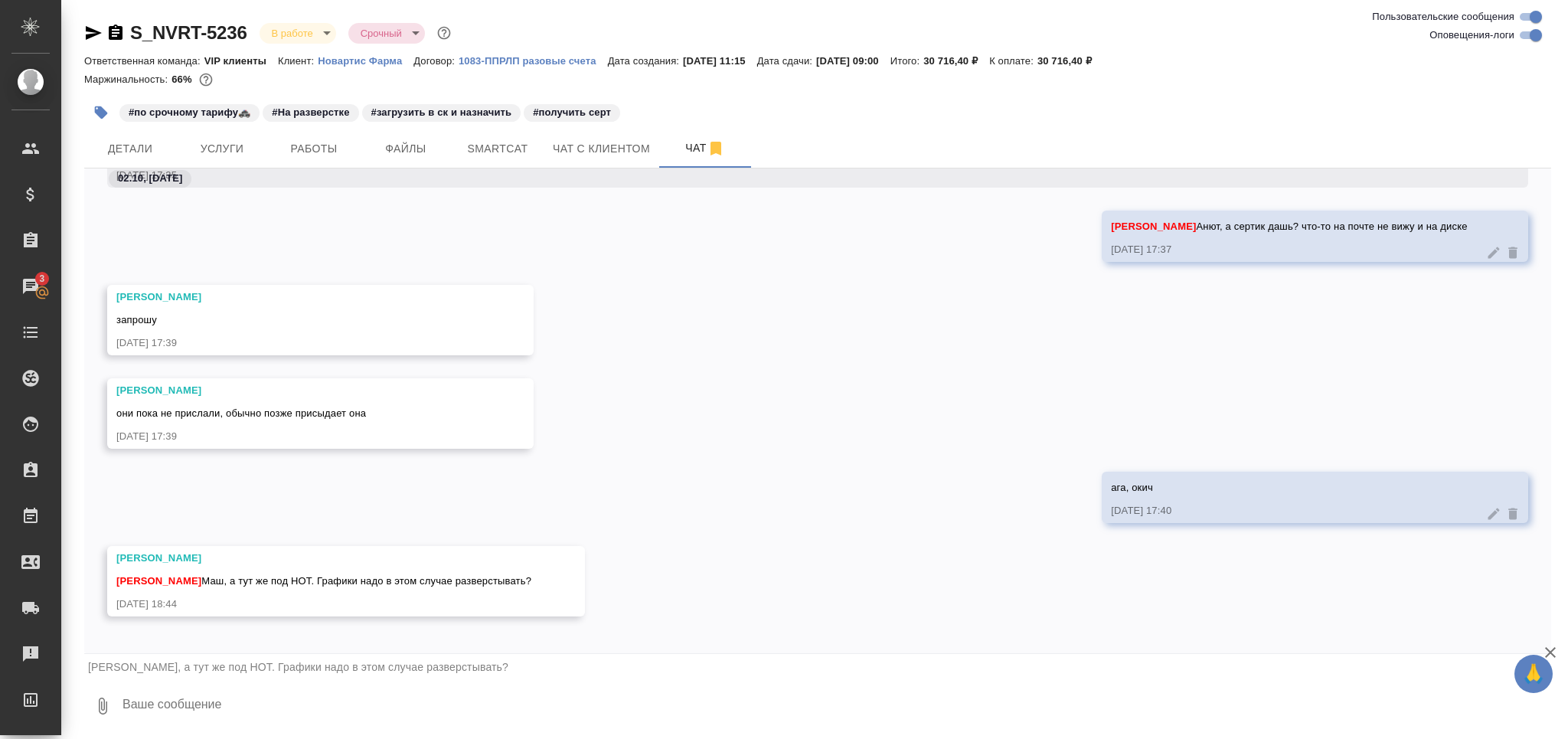
paste textarea "Вера, привет) заказ не нот, но графики переводим"
type textarea "Вера, привет) заказ не нот, но графики переводим"
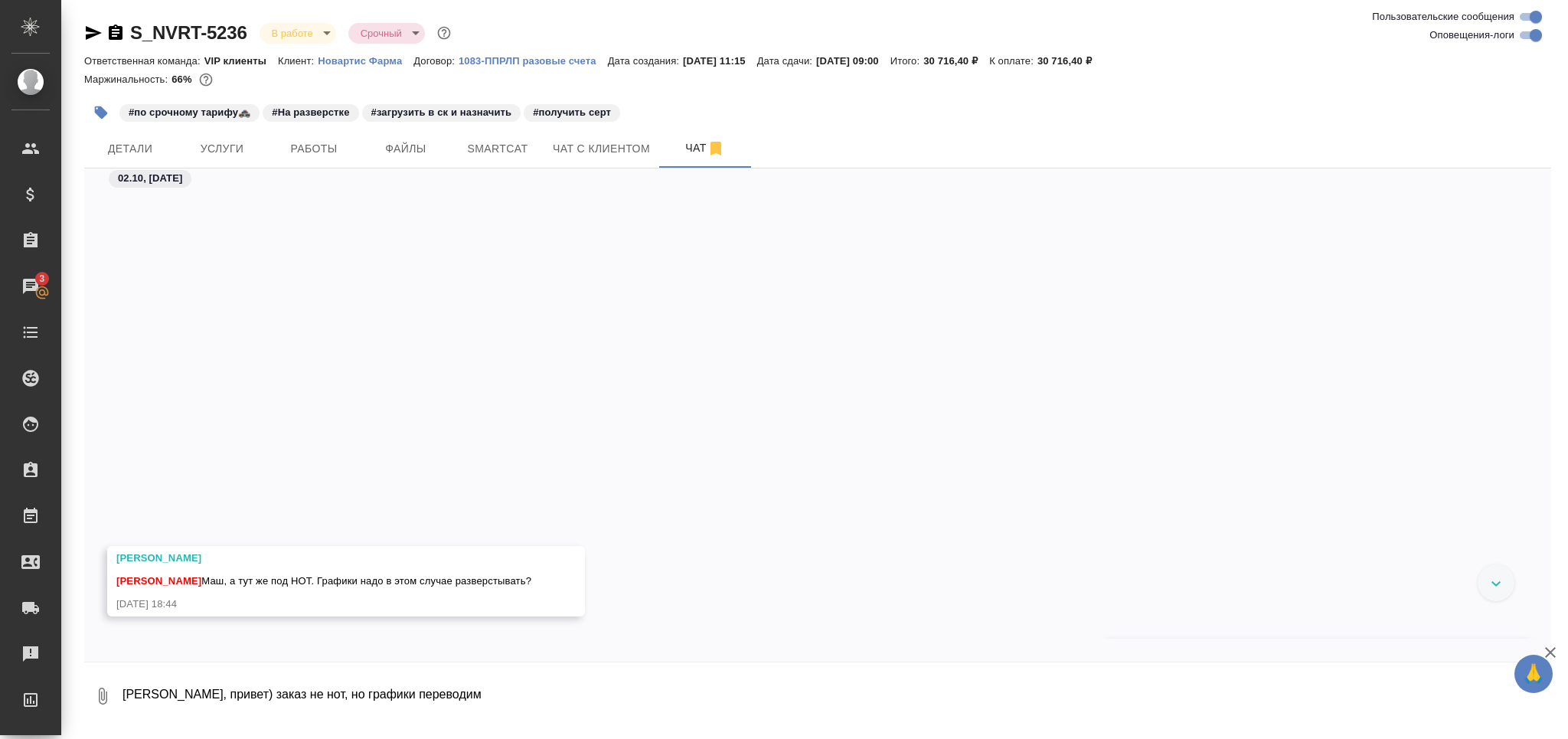
scroll to position [49749, 0]
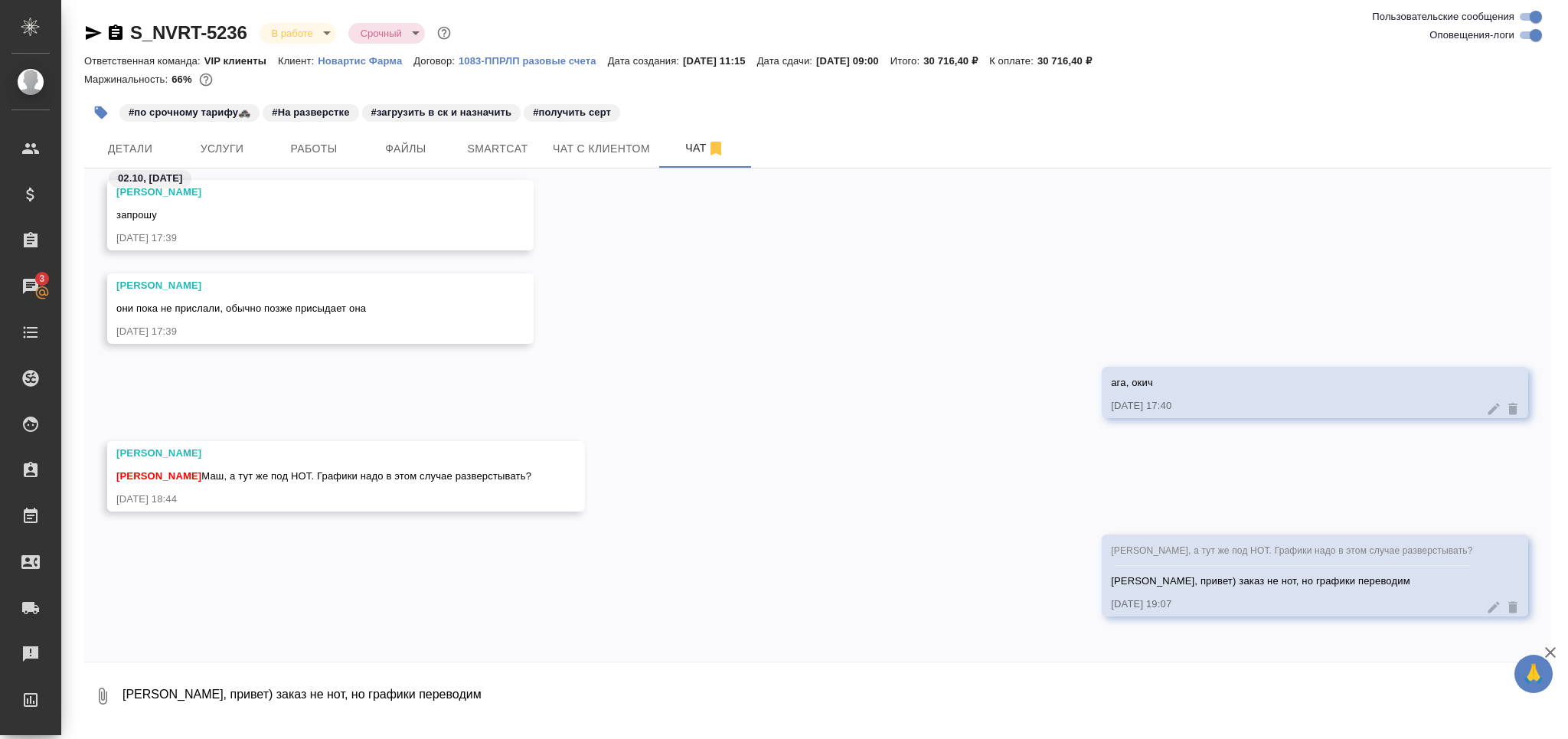
click at [334, 127] on div "#по срочному тарифу🚓 #На разверстке #загрузить в ск и назначить #получить серт" at bounding box center [573, 113] width 978 height 34
click at [332, 152] on span "Работы" at bounding box center [313, 149] width 73 height 19
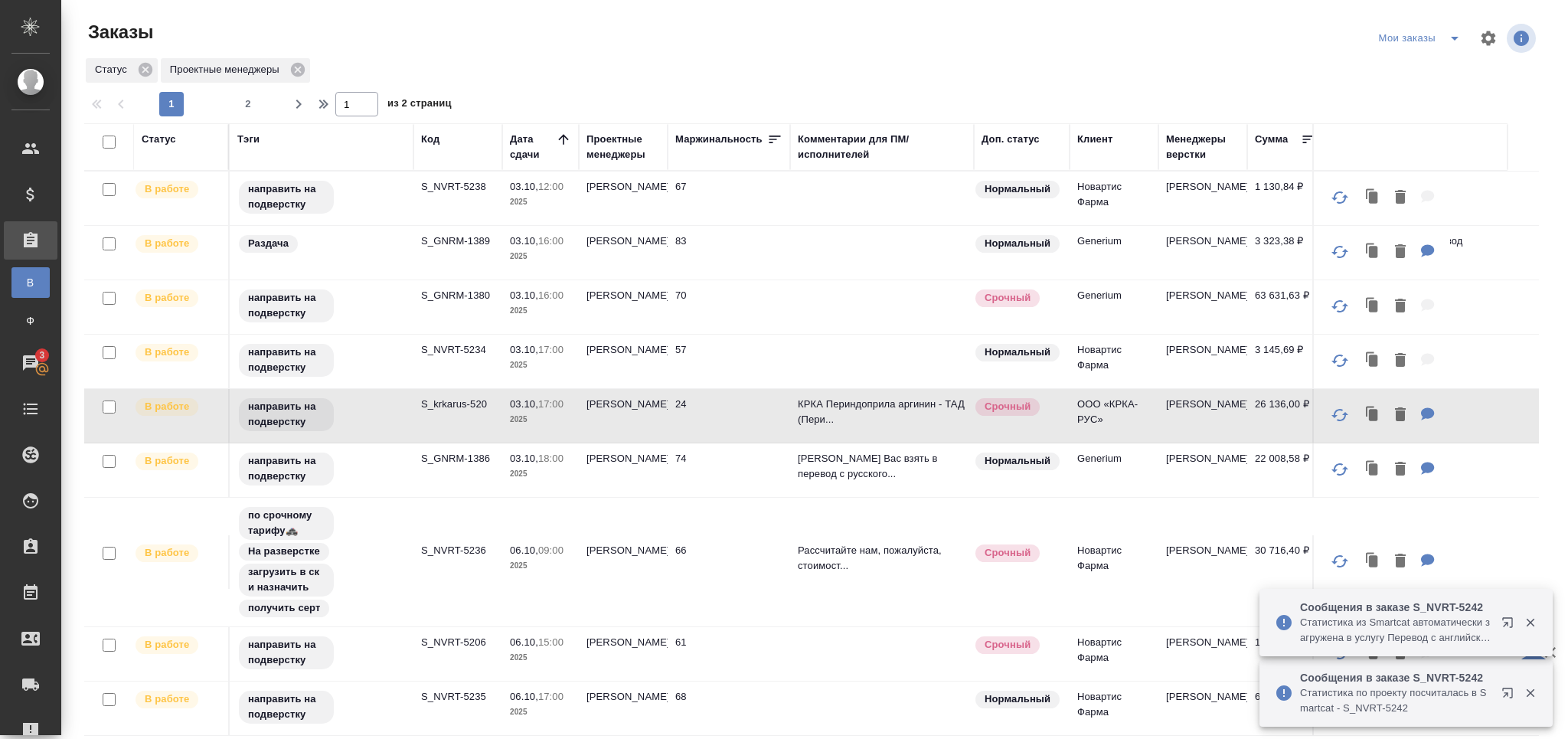
scroll to position [81, 0]
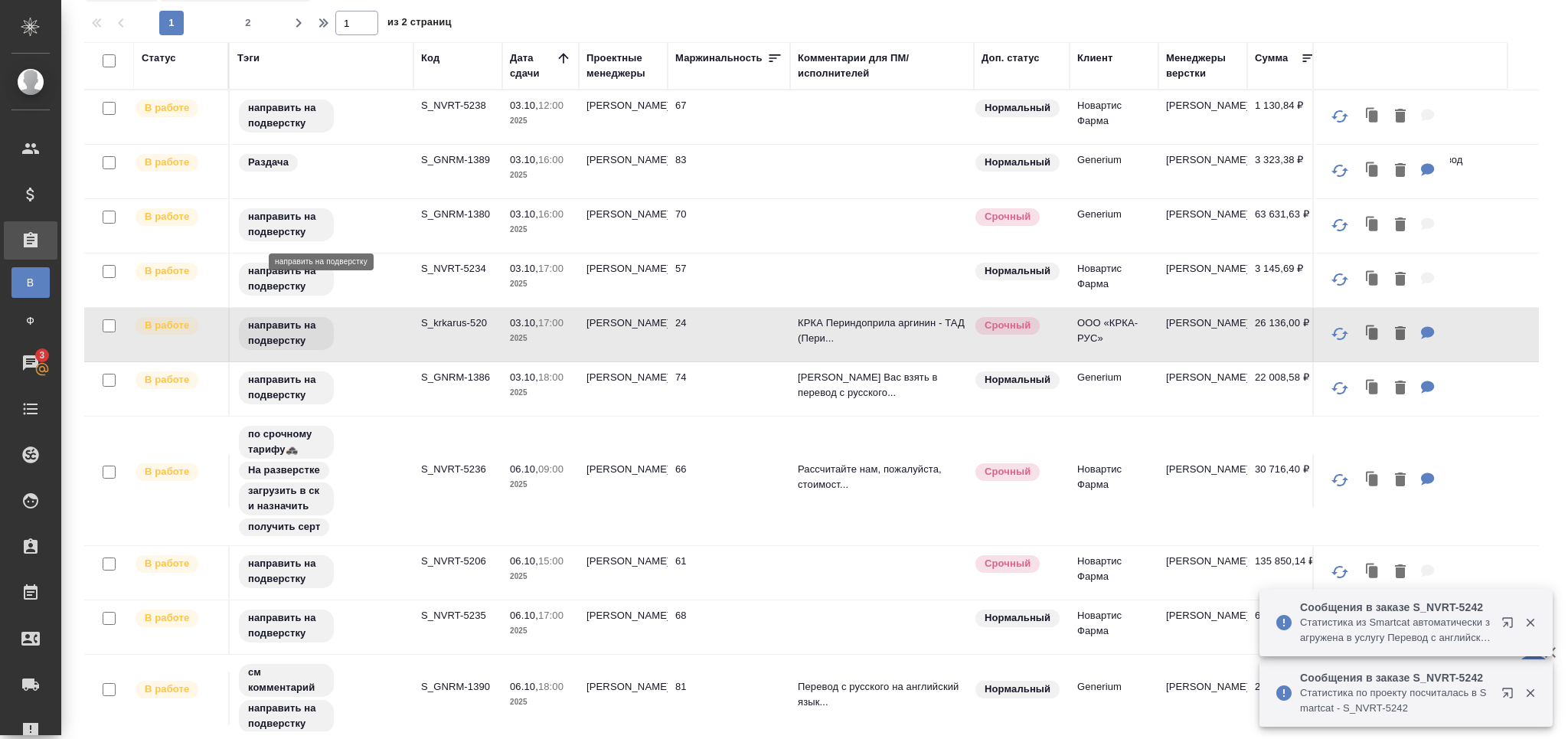
click at [453, 216] on p "S_GNRM-1380" at bounding box center [457, 214] width 73 height 15
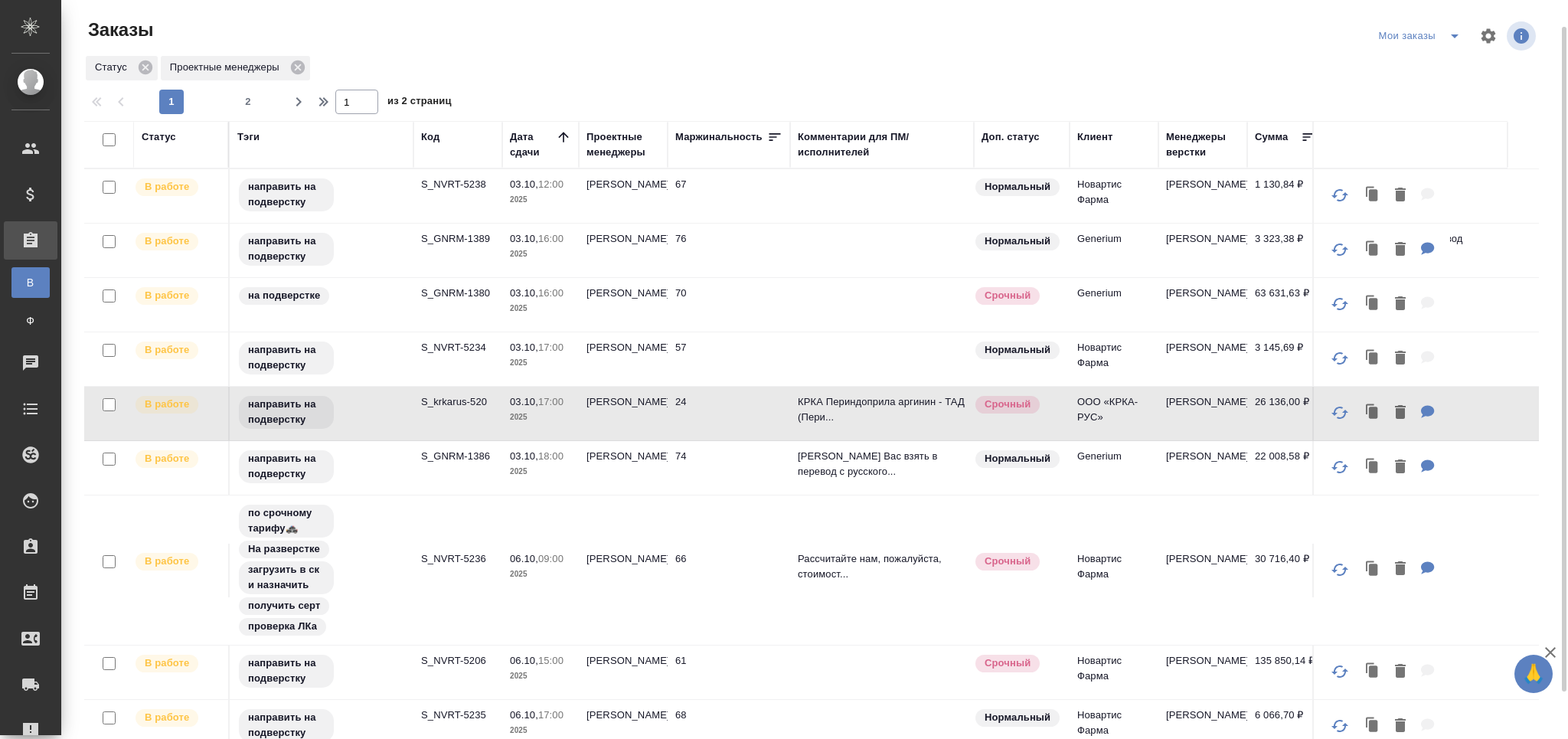
scroll to position [0, 0]
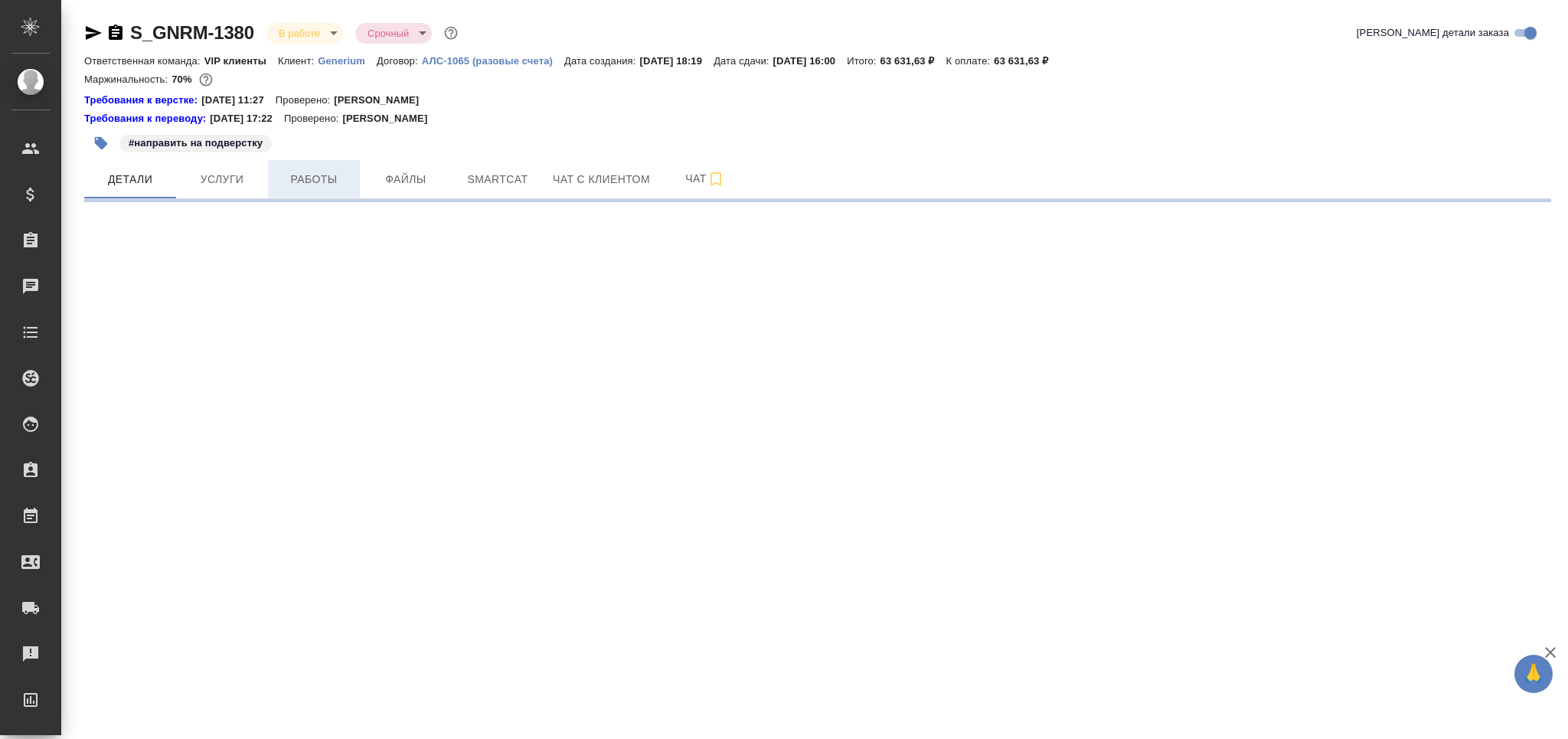
click at [327, 179] on span "Работы" at bounding box center [313, 180] width 73 height 19
select select "RU"
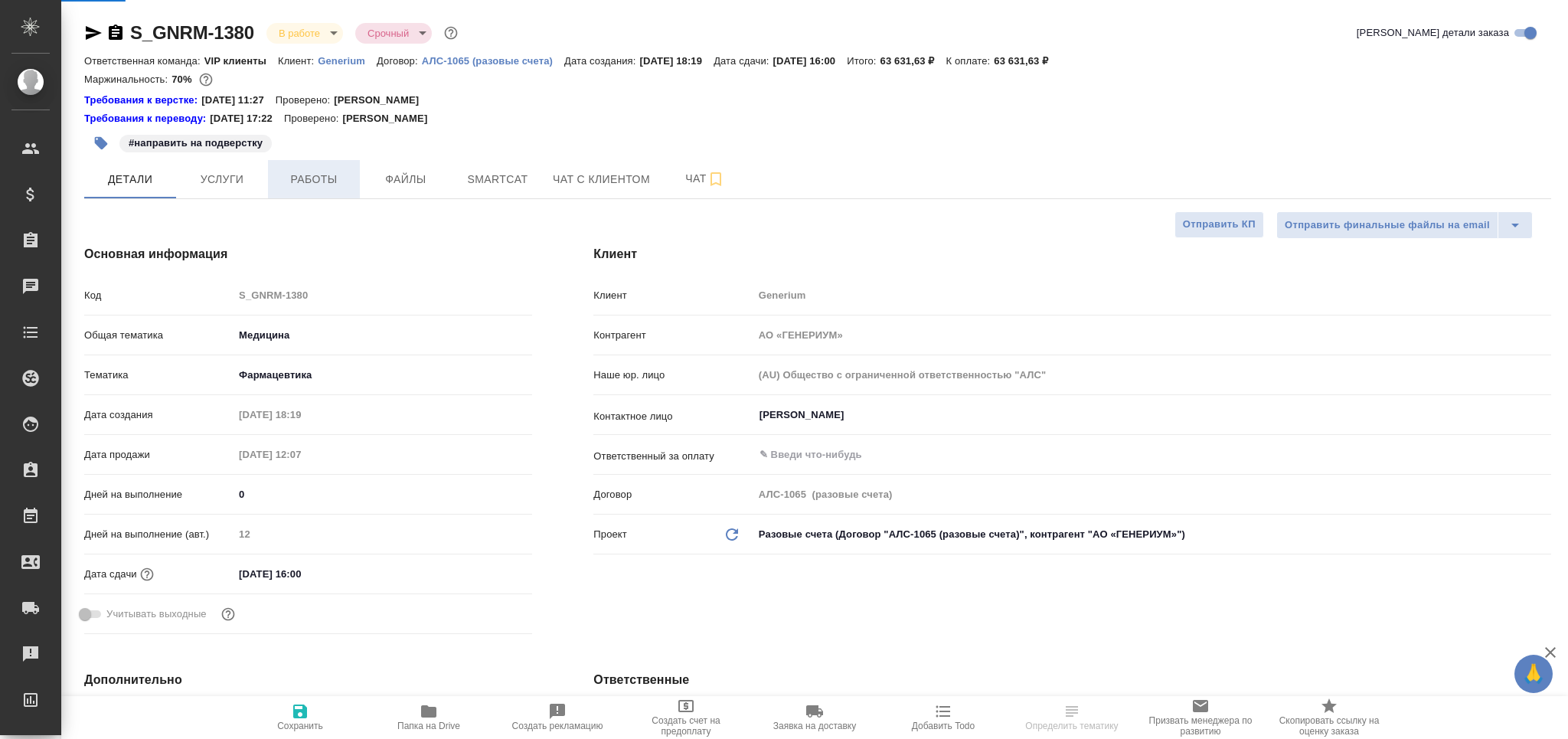
type textarea "x"
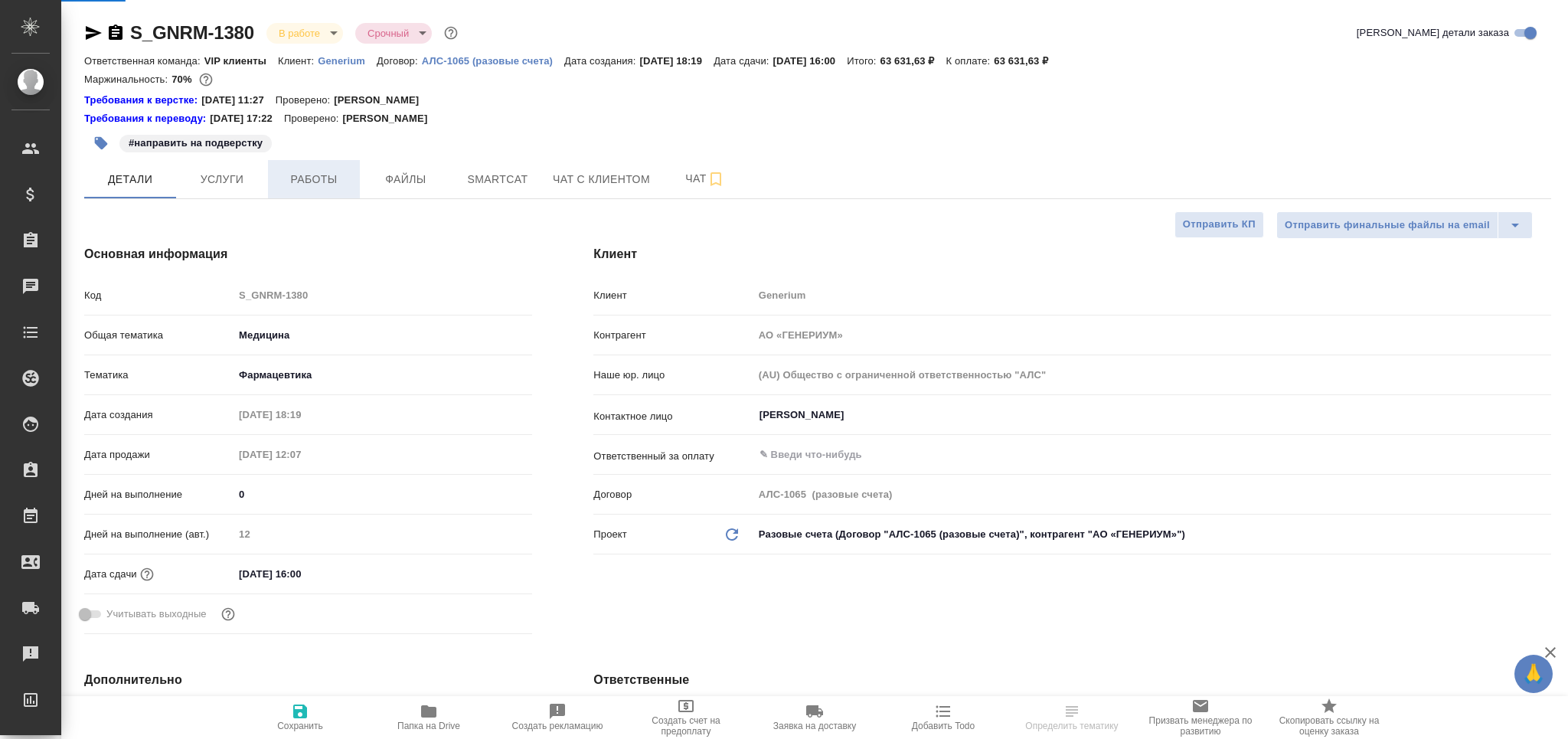
type textarea "x"
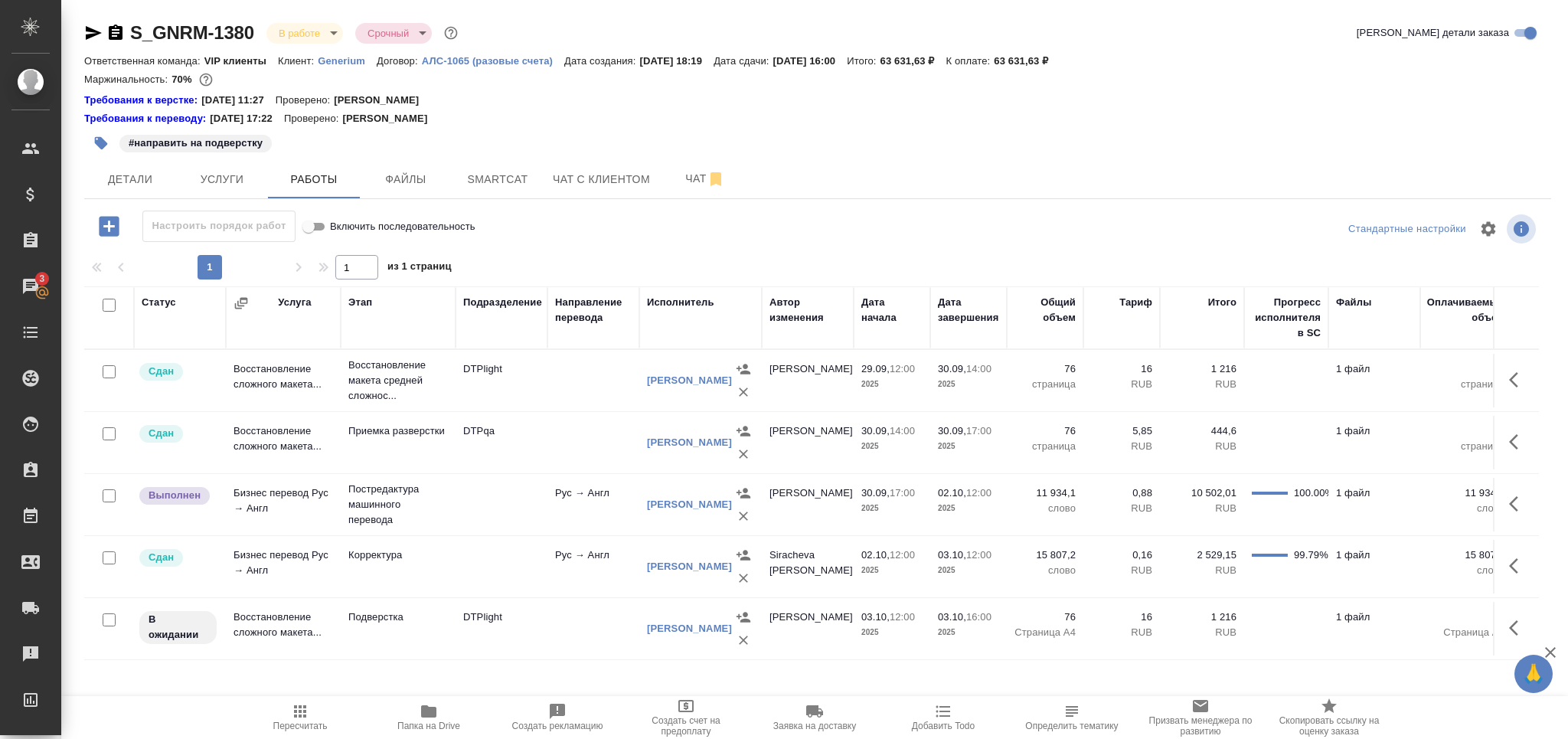
click at [394, 631] on td "Подверстка" at bounding box center [398, 628] width 114 height 53
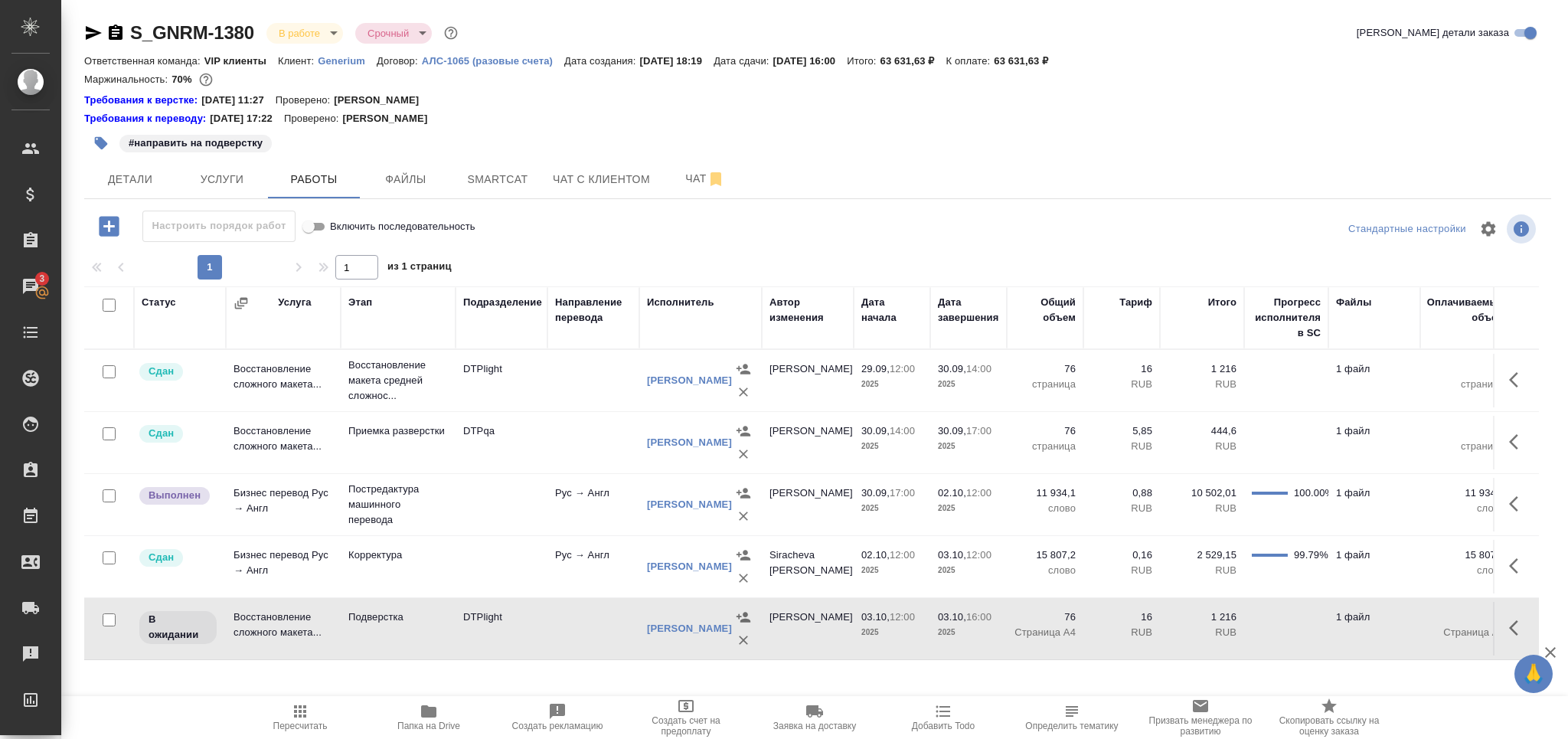
click at [394, 631] on td "Подверстка" at bounding box center [398, 628] width 114 height 53
click at [101, 142] on icon "button" at bounding box center [101, 143] width 13 height 13
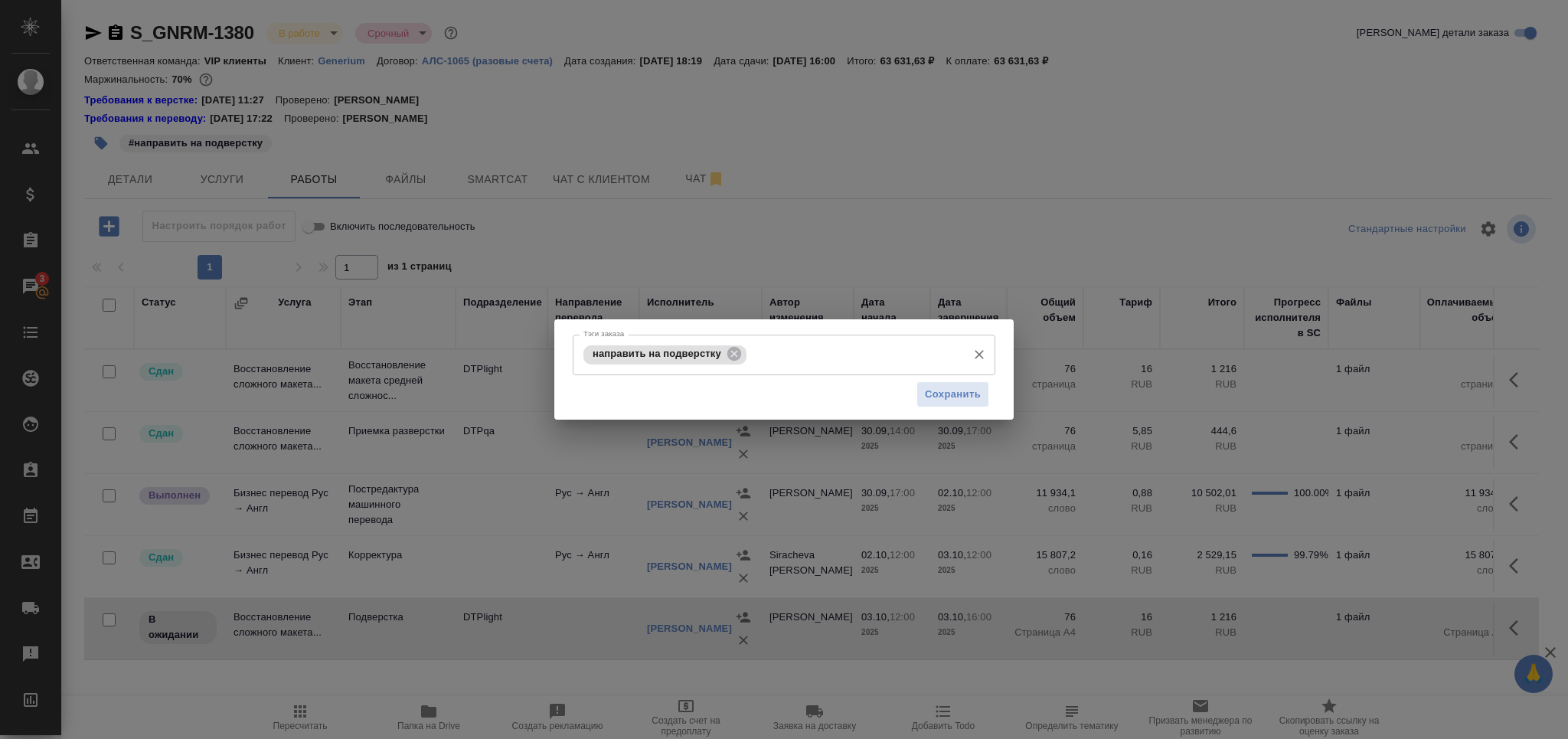
click at [737, 348] on icon at bounding box center [734, 354] width 14 height 14
click at [750, 348] on input "Тэги заказа" at bounding box center [855, 354] width 209 height 26
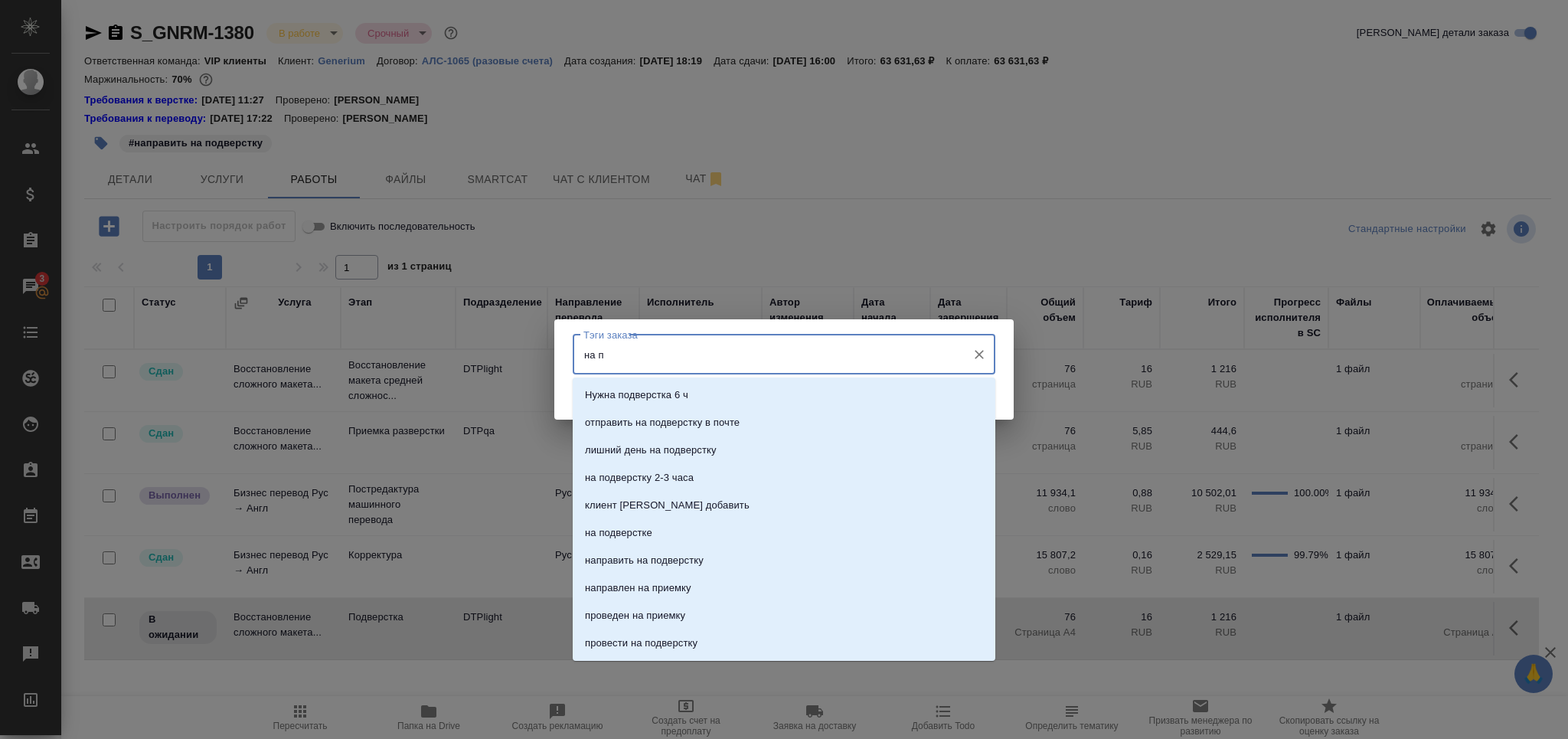
type input "на по"
click at [704, 511] on li "на подверстке" at bounding box center [784, 505] width 422 height 28
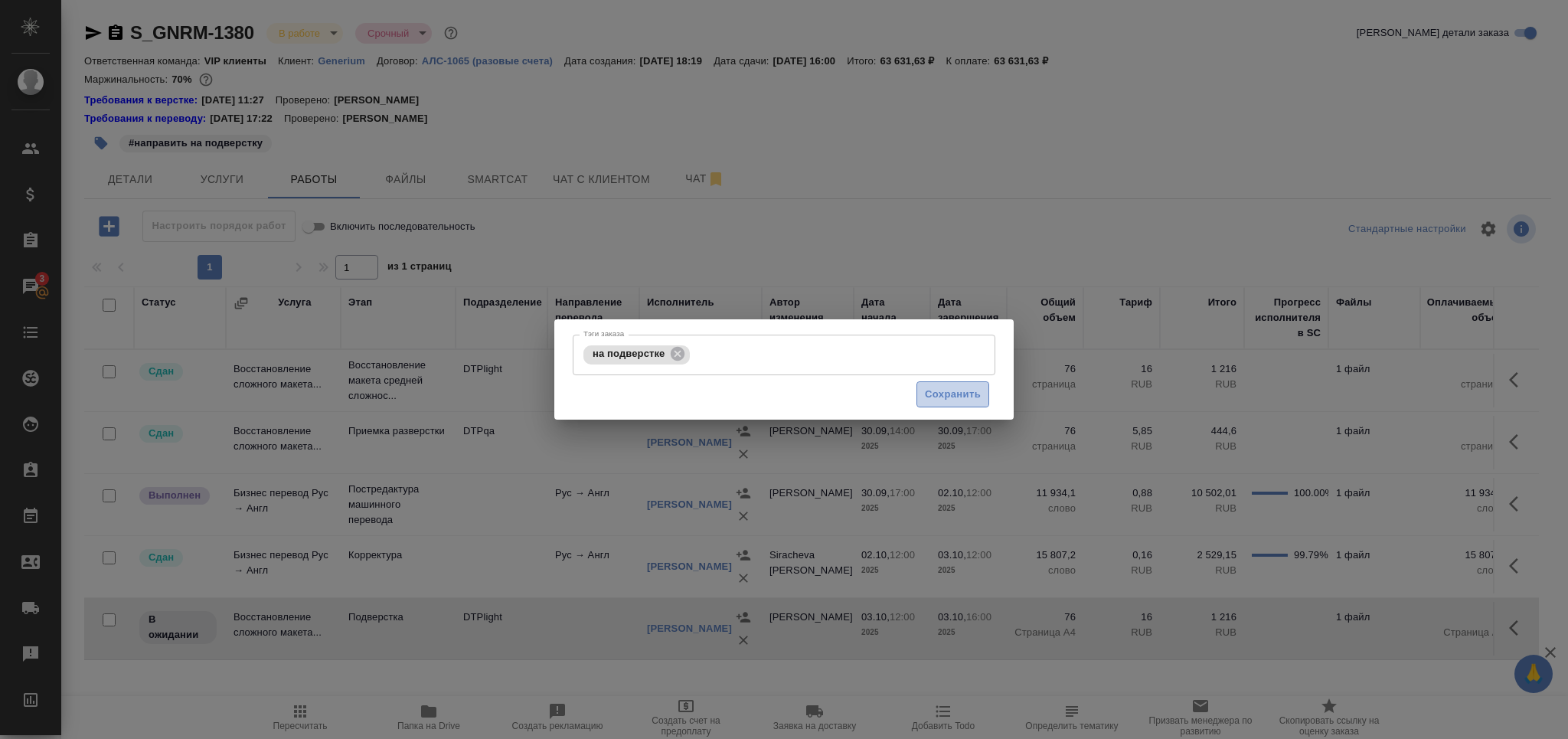
click at [926, 397] on span "Сохранить" at bounding box center [953, 395] width 56 height 18
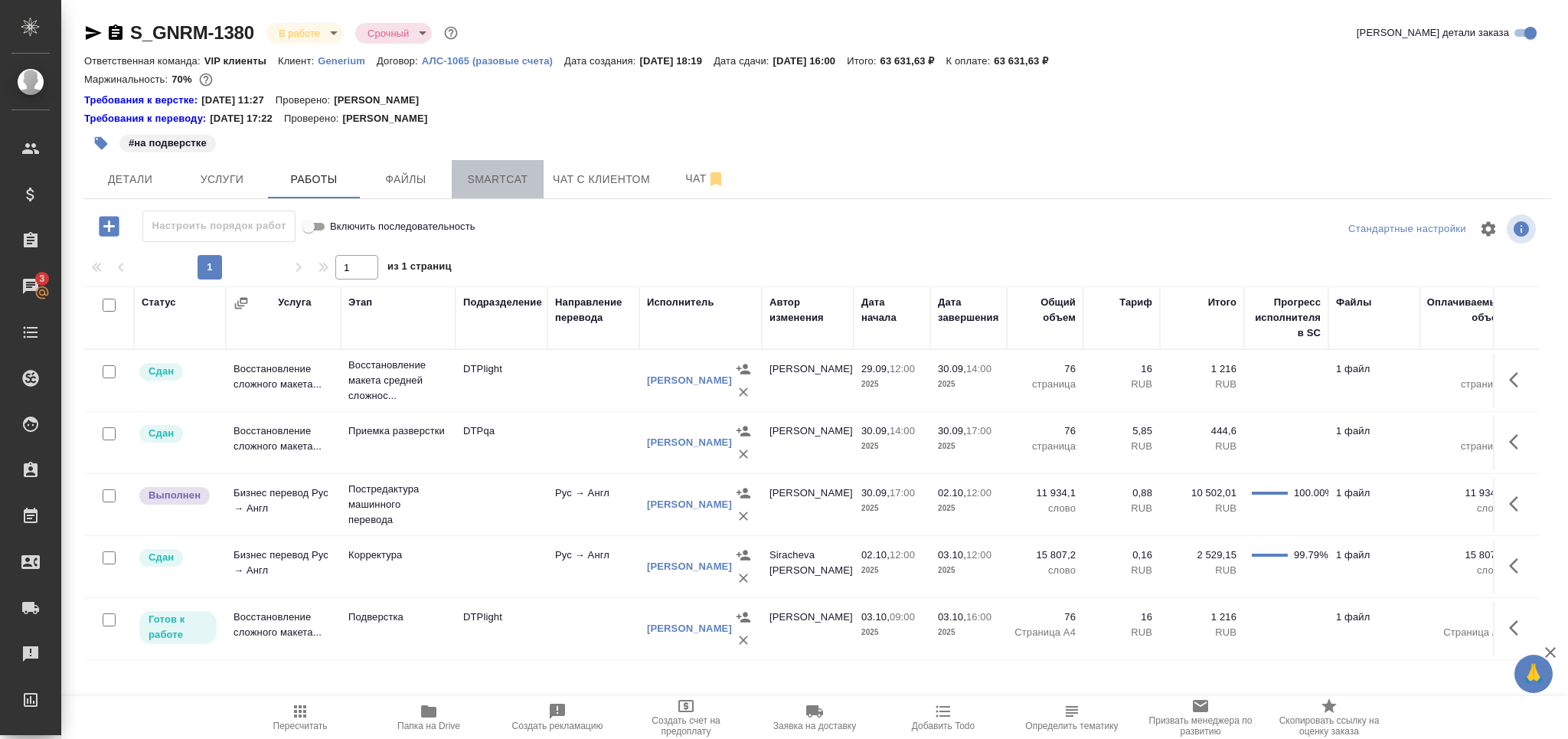
click at [491, 177] on span "Smartcat" at bounding box center [497, 180] width 73 height 19
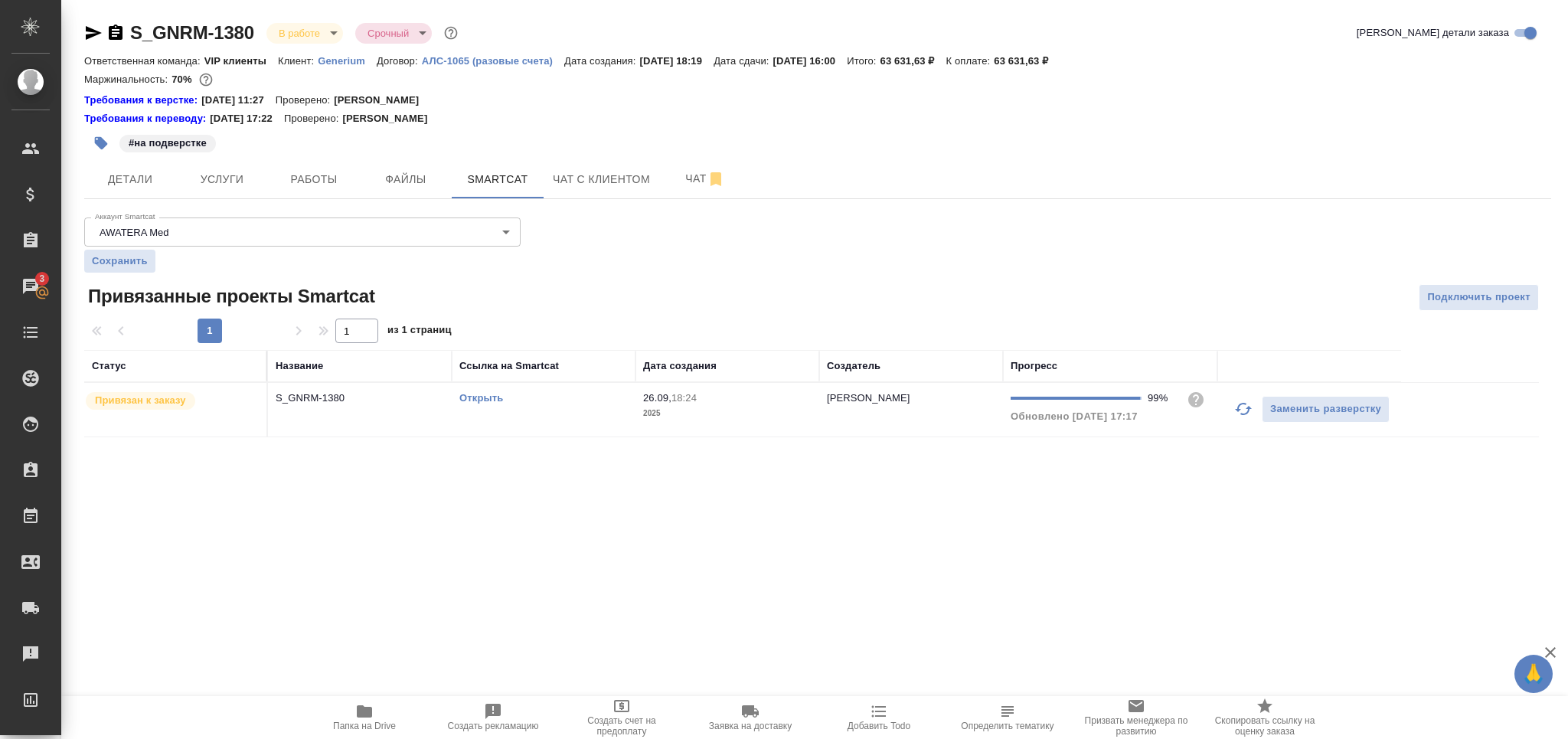
click at [577, 403] on div "Открыть" at bounding box center [544, 399] width 169 height 15
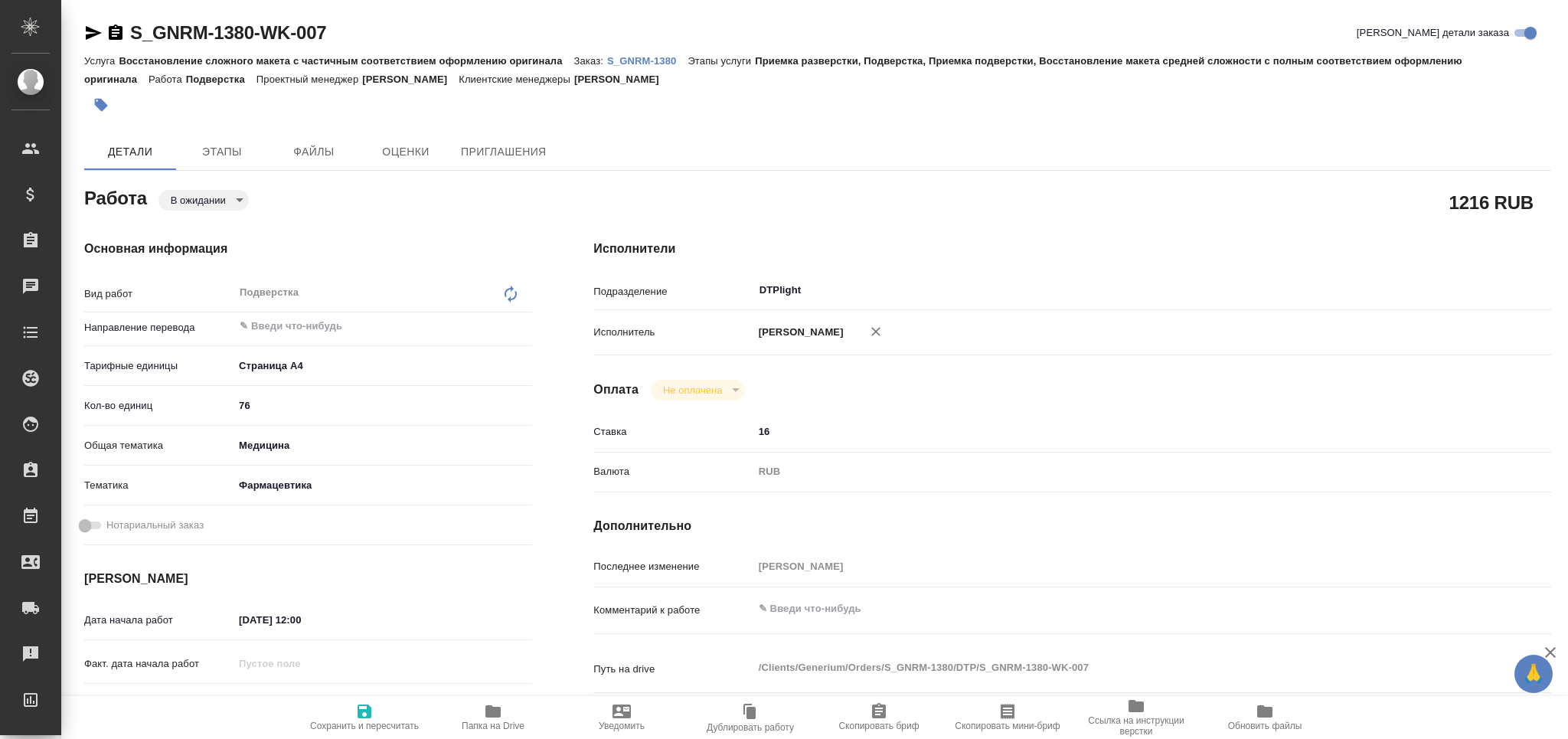
type textarea "x"
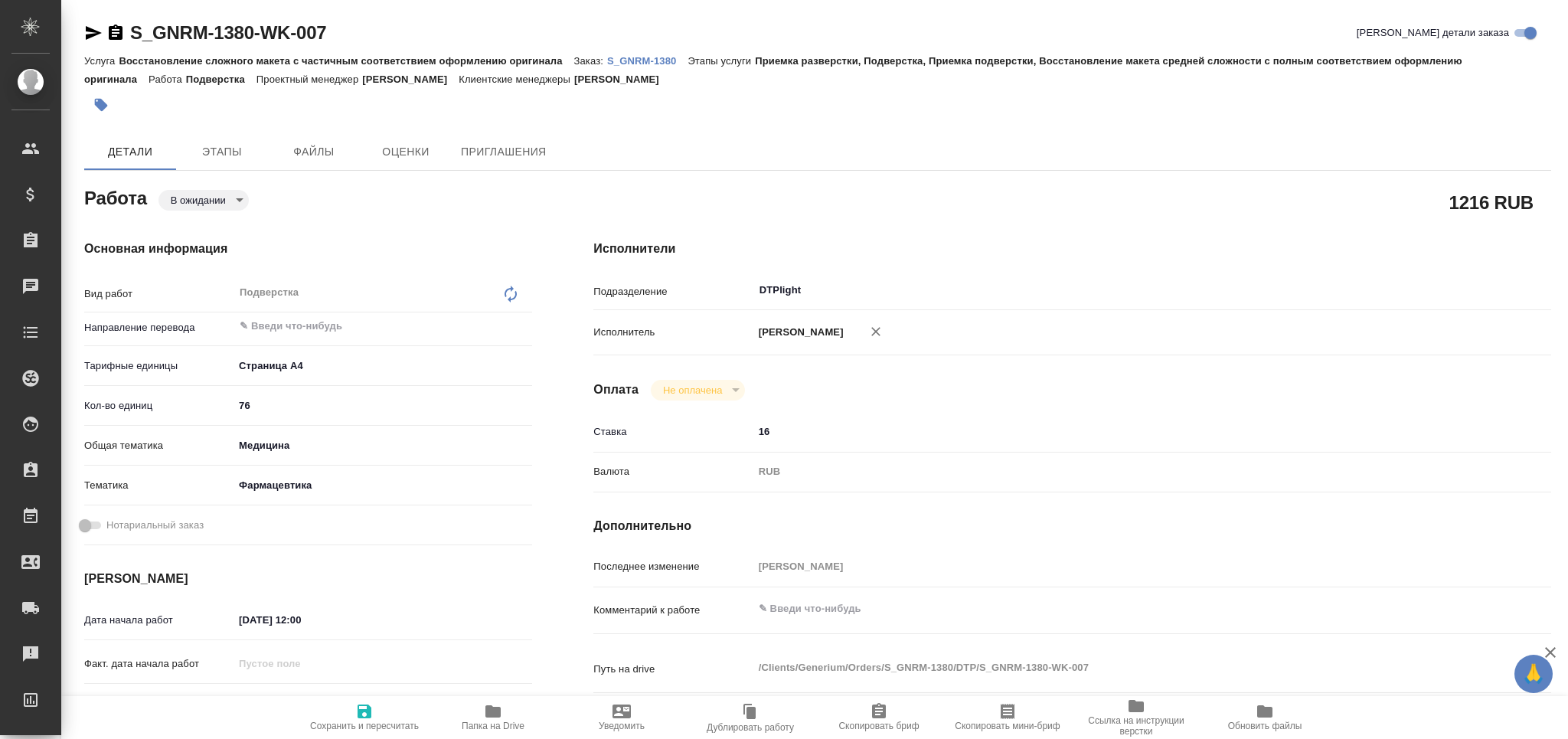
type textarea "x"
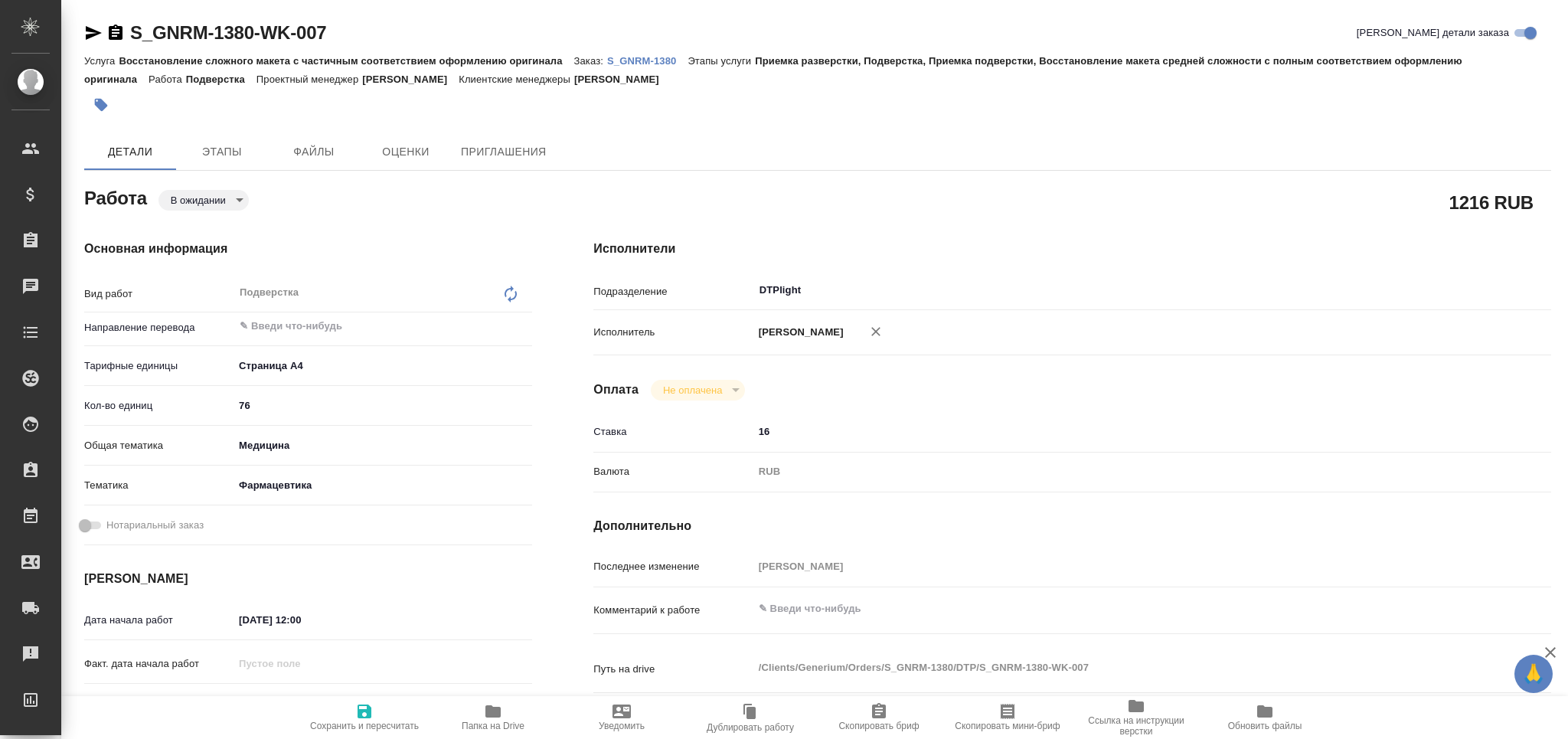
type textarea "x"
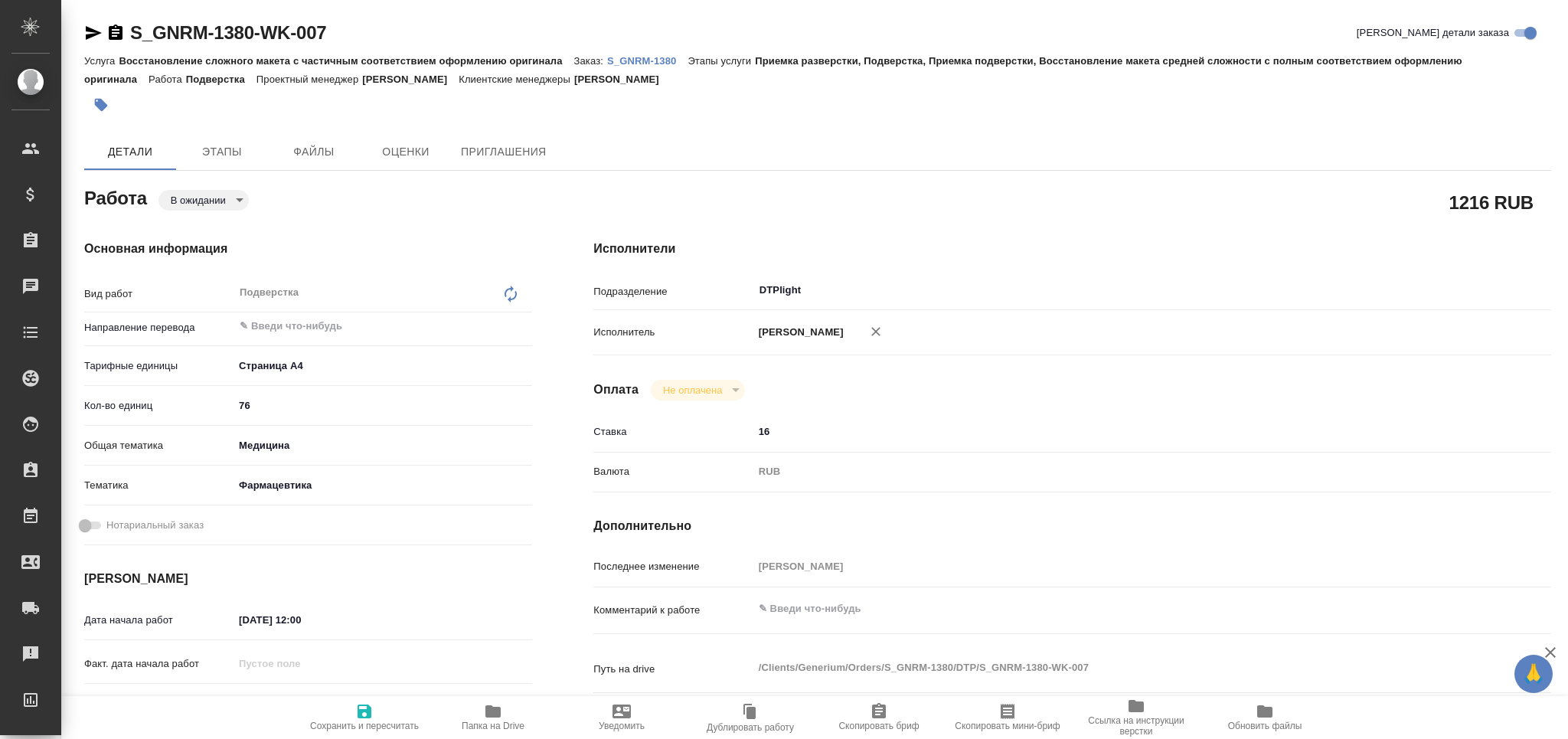
type textarea "x"
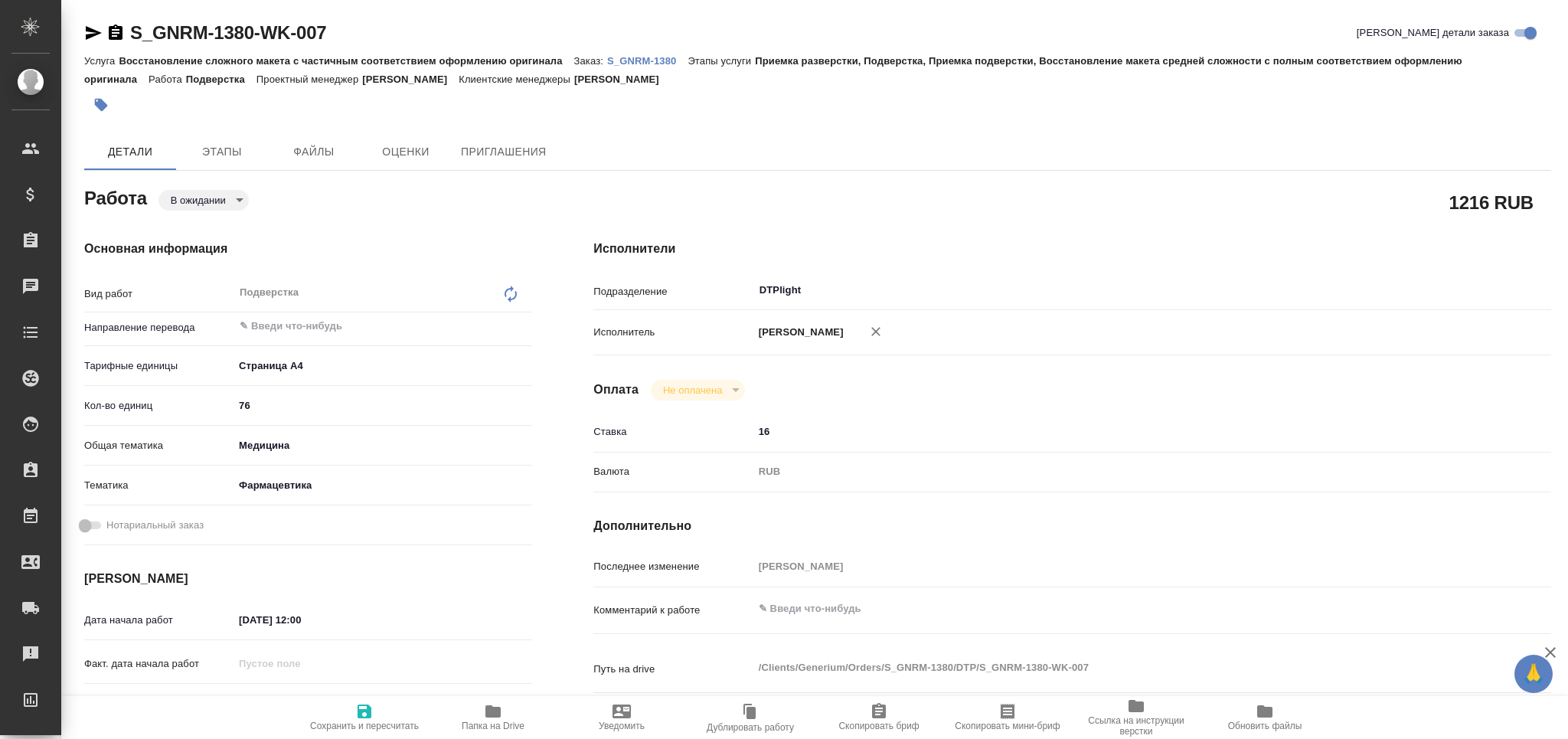
type textarea "x"
click at [802, 622] on textarea at bounding box center [1112, 609] width 718 height 26
type textarea "п"
type textarea "x"
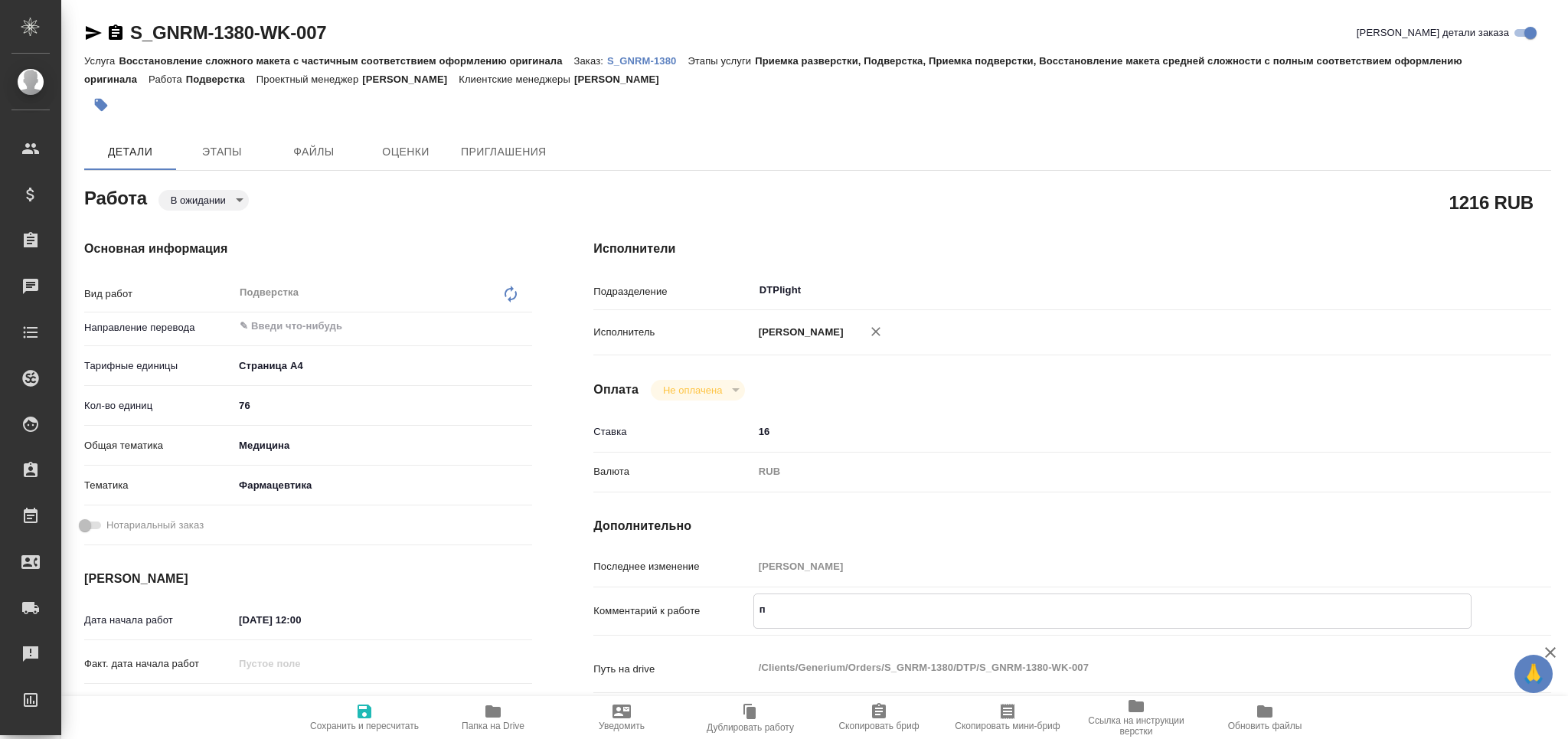
type textarea "x"
type textarea "пе"
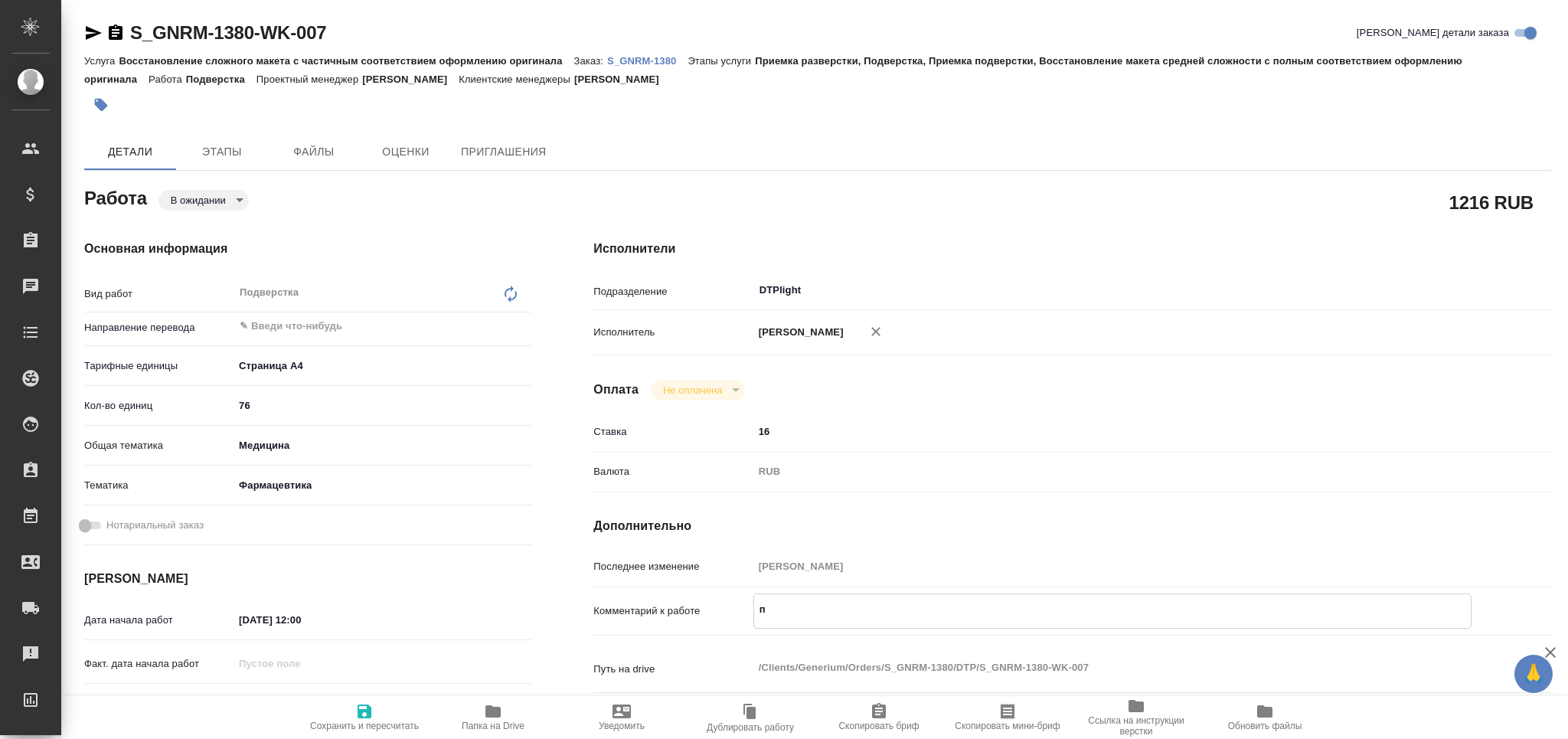
type textarea "x"
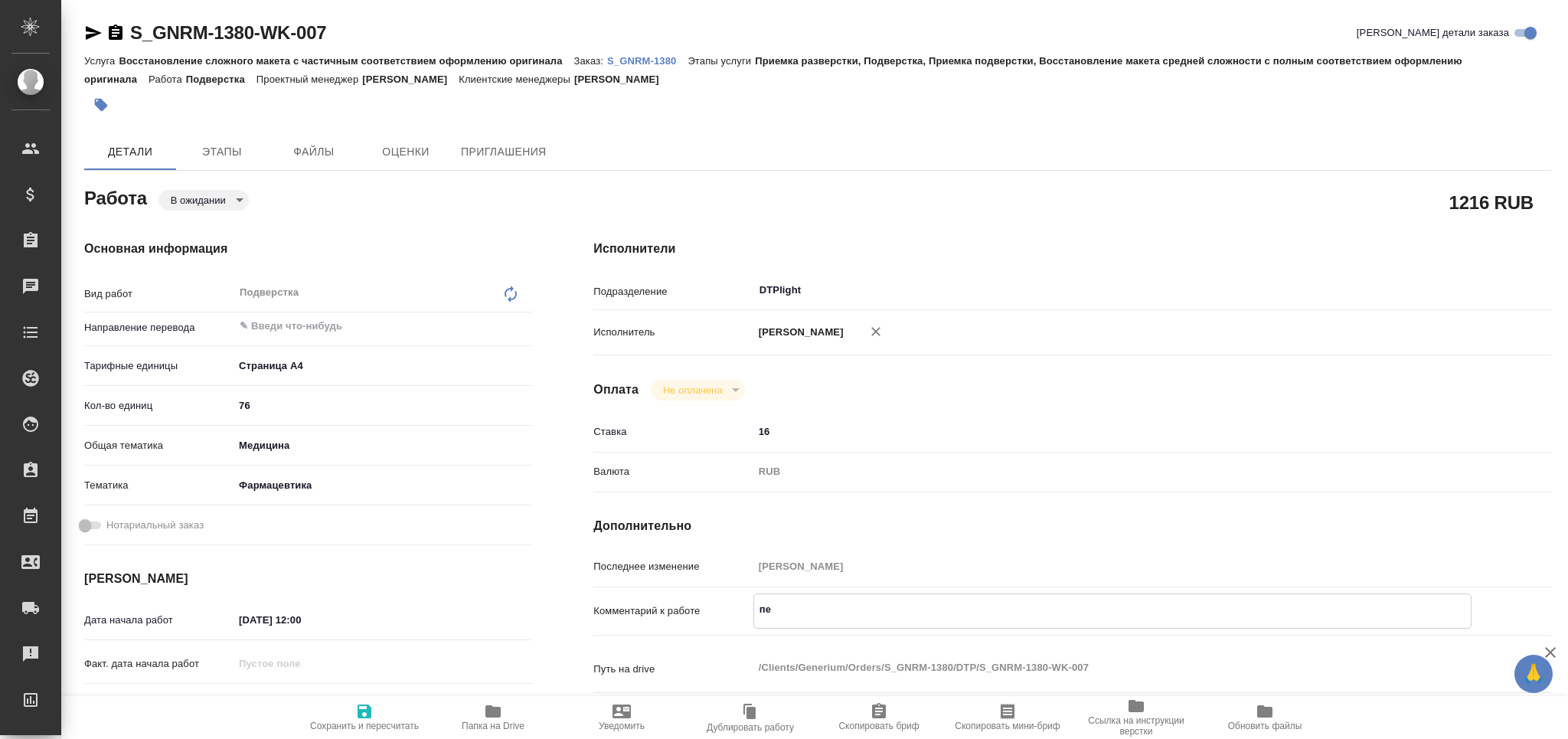
type textarea "пер"
type textarea "x"
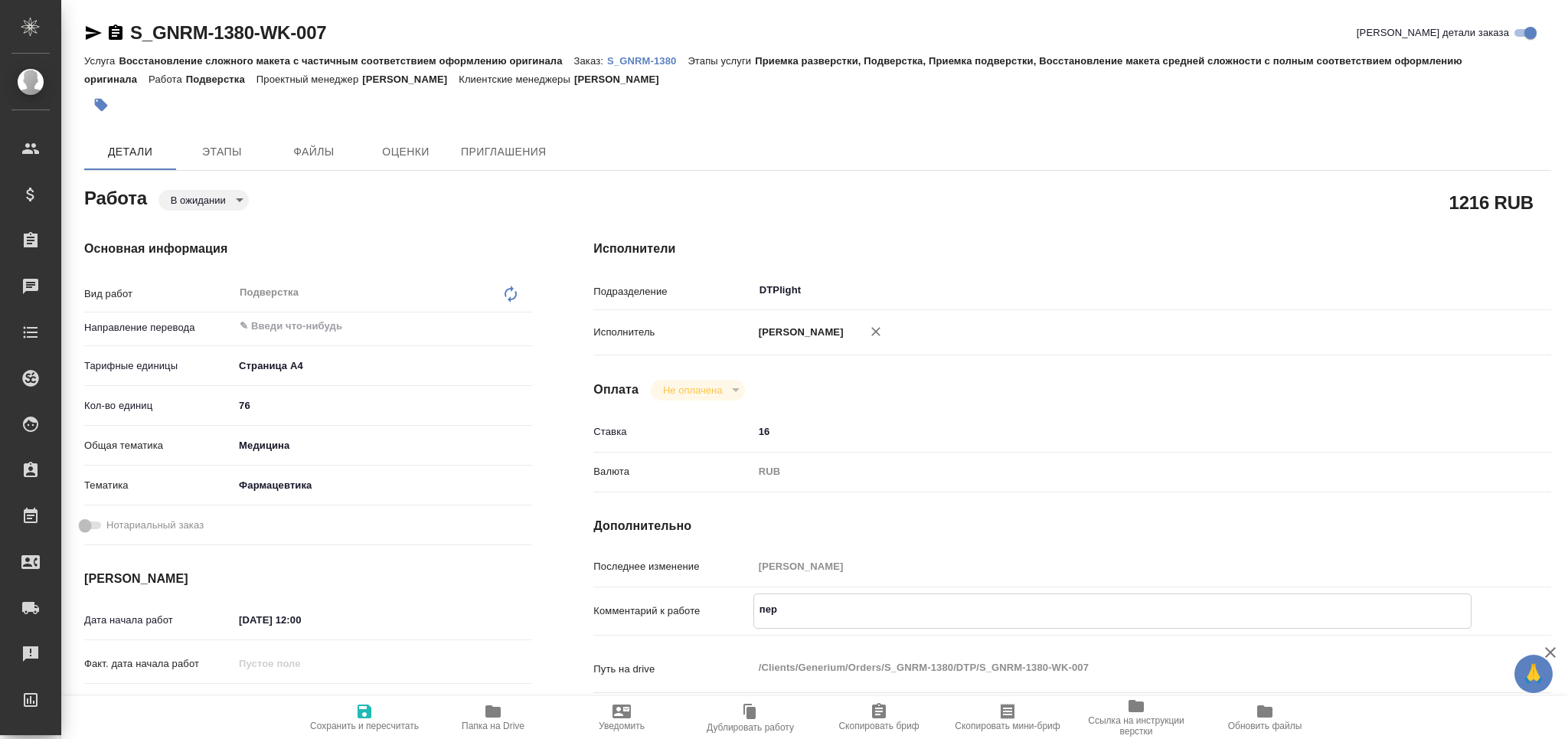
type textarea "пере"
type textarea "x"
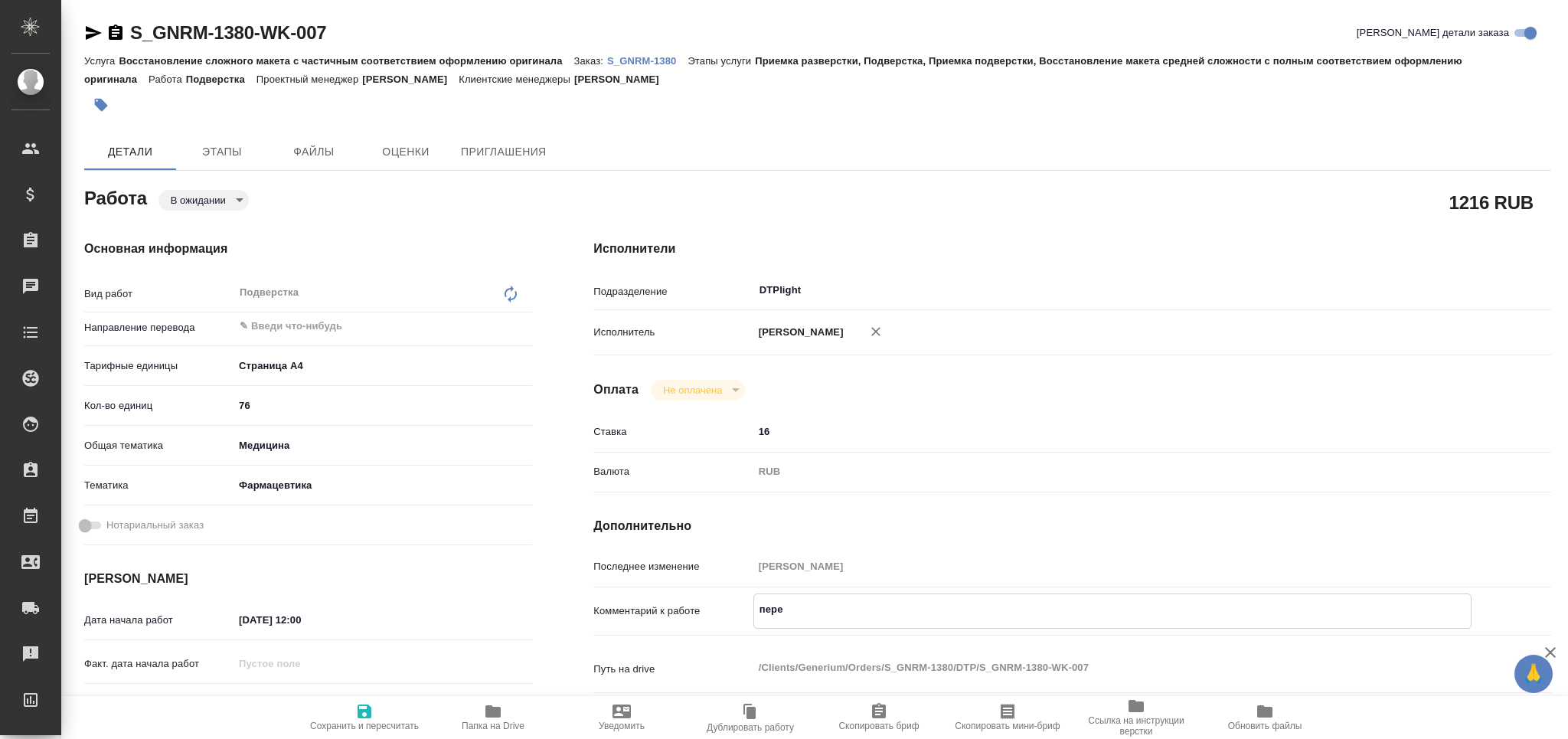
type textarea "x"
type textarea "перев"
type textarea "x"
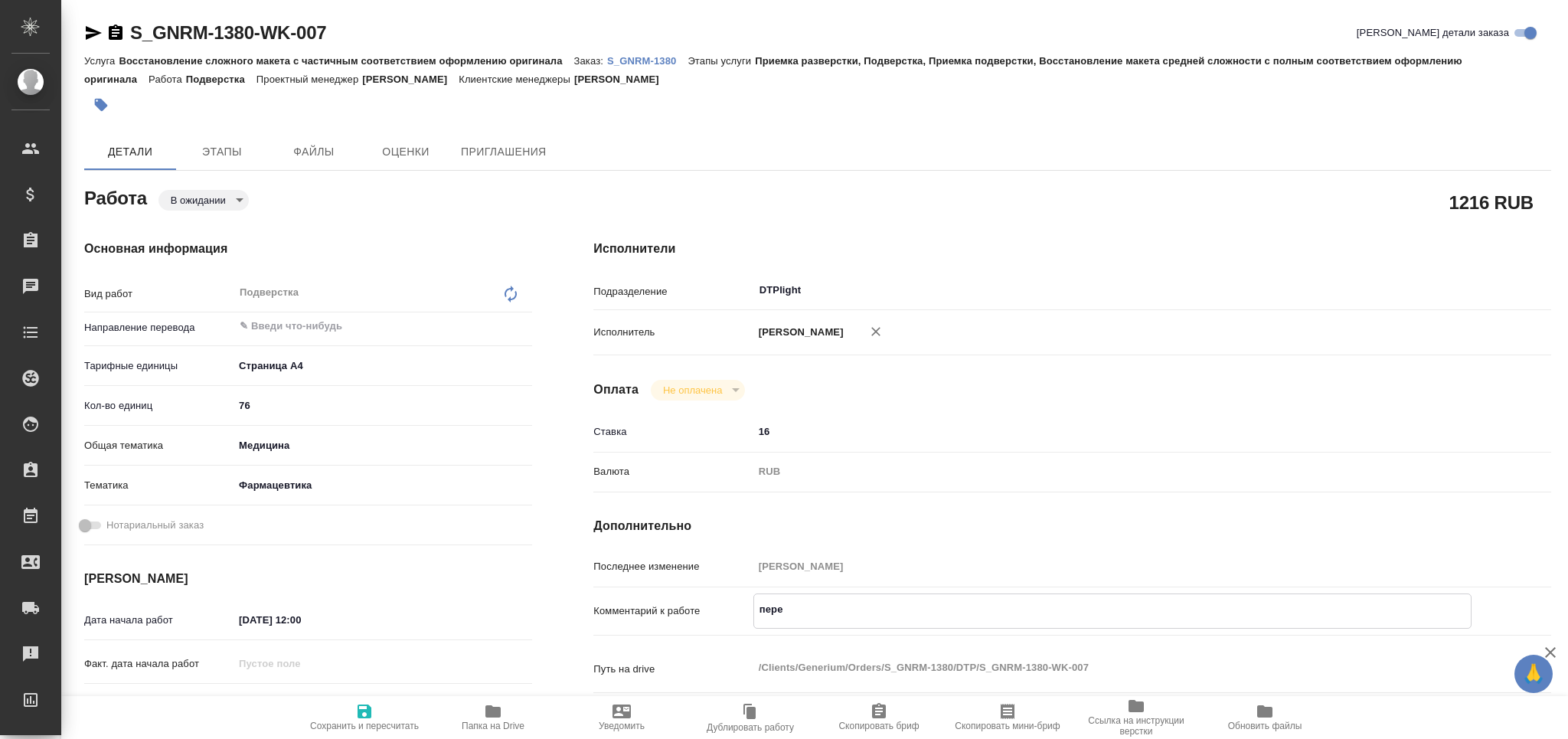
type textarea "x"
type textarea "перево"
type textarea "x"
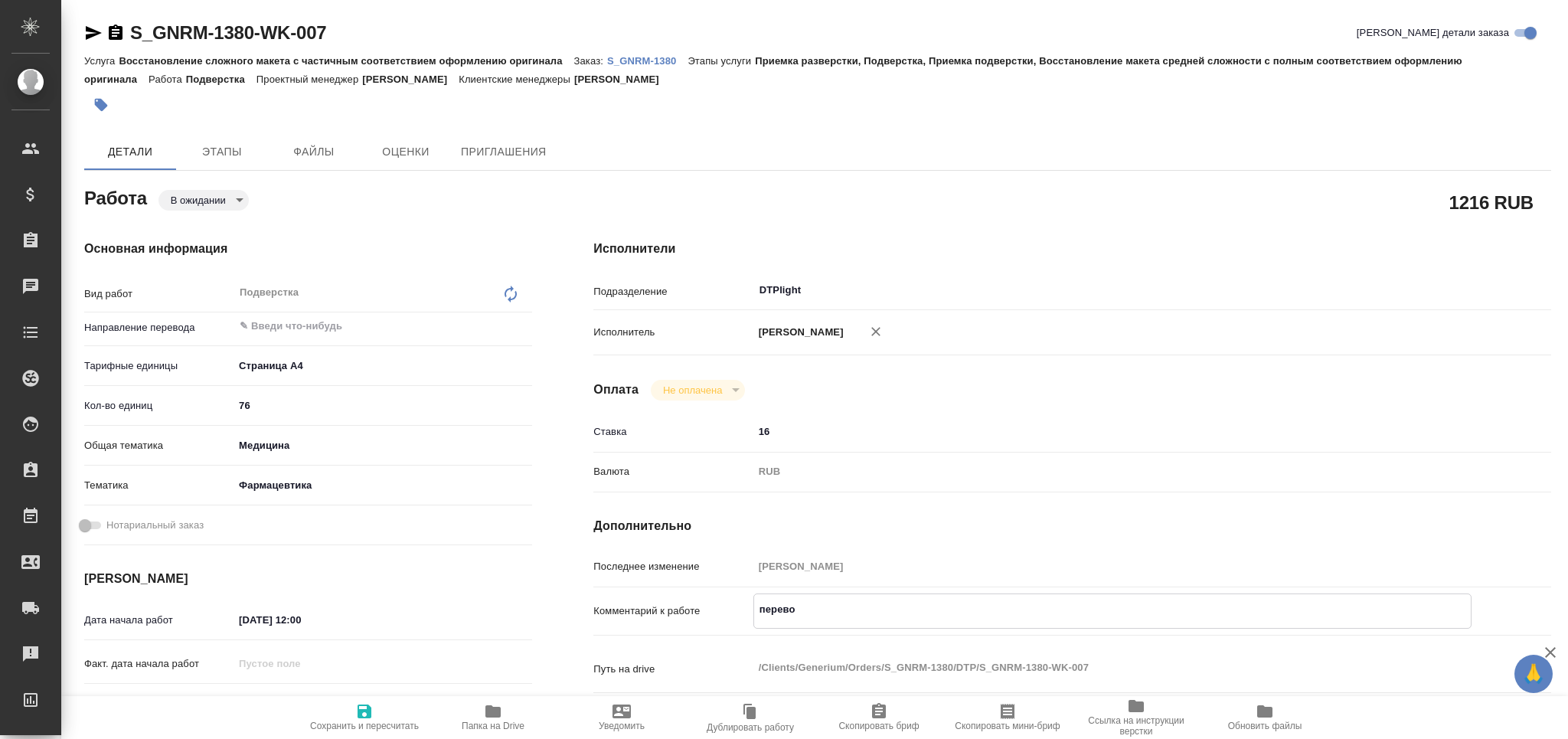
type textarea "x"
type textarea "перевод"
type textarea "x"
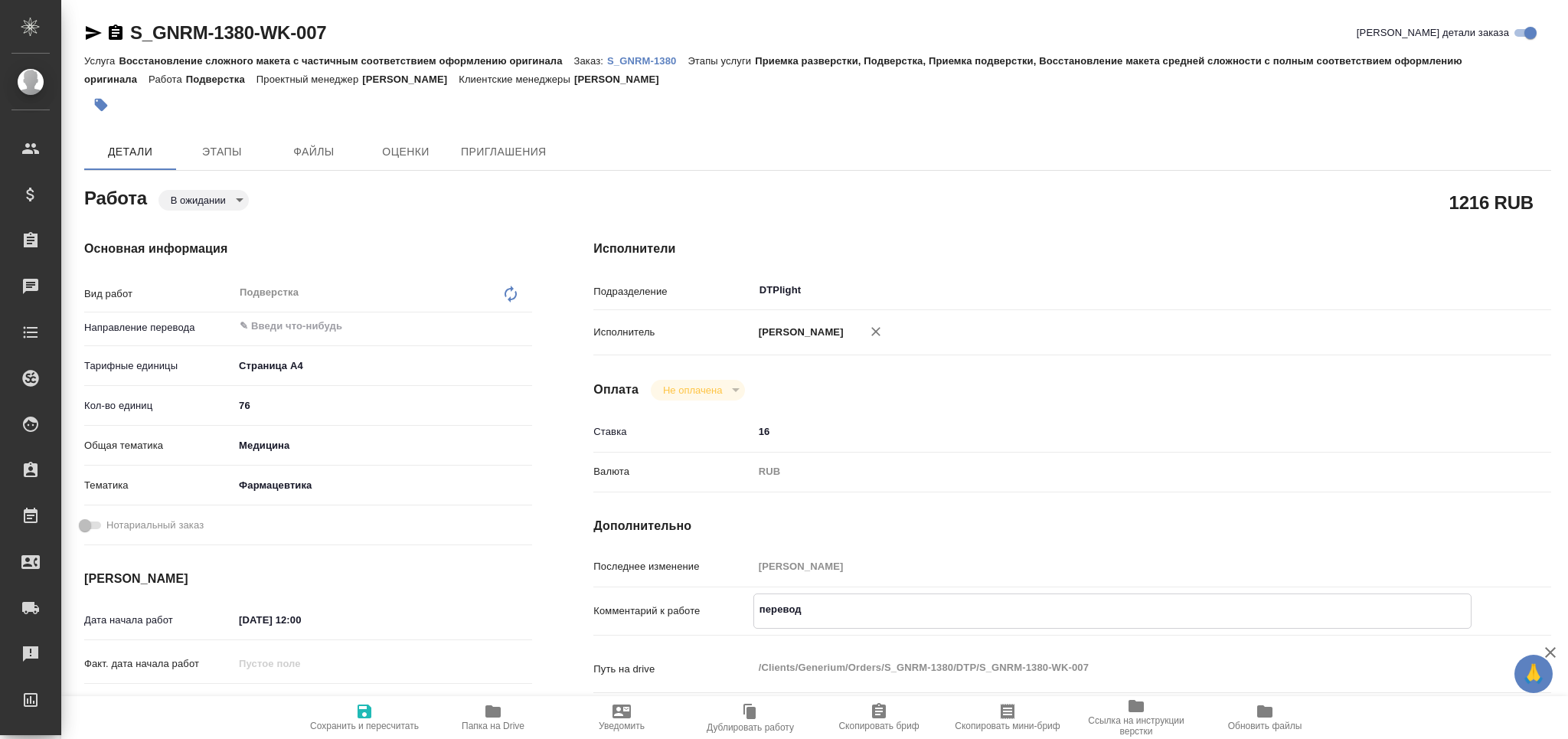
type textarea "x"
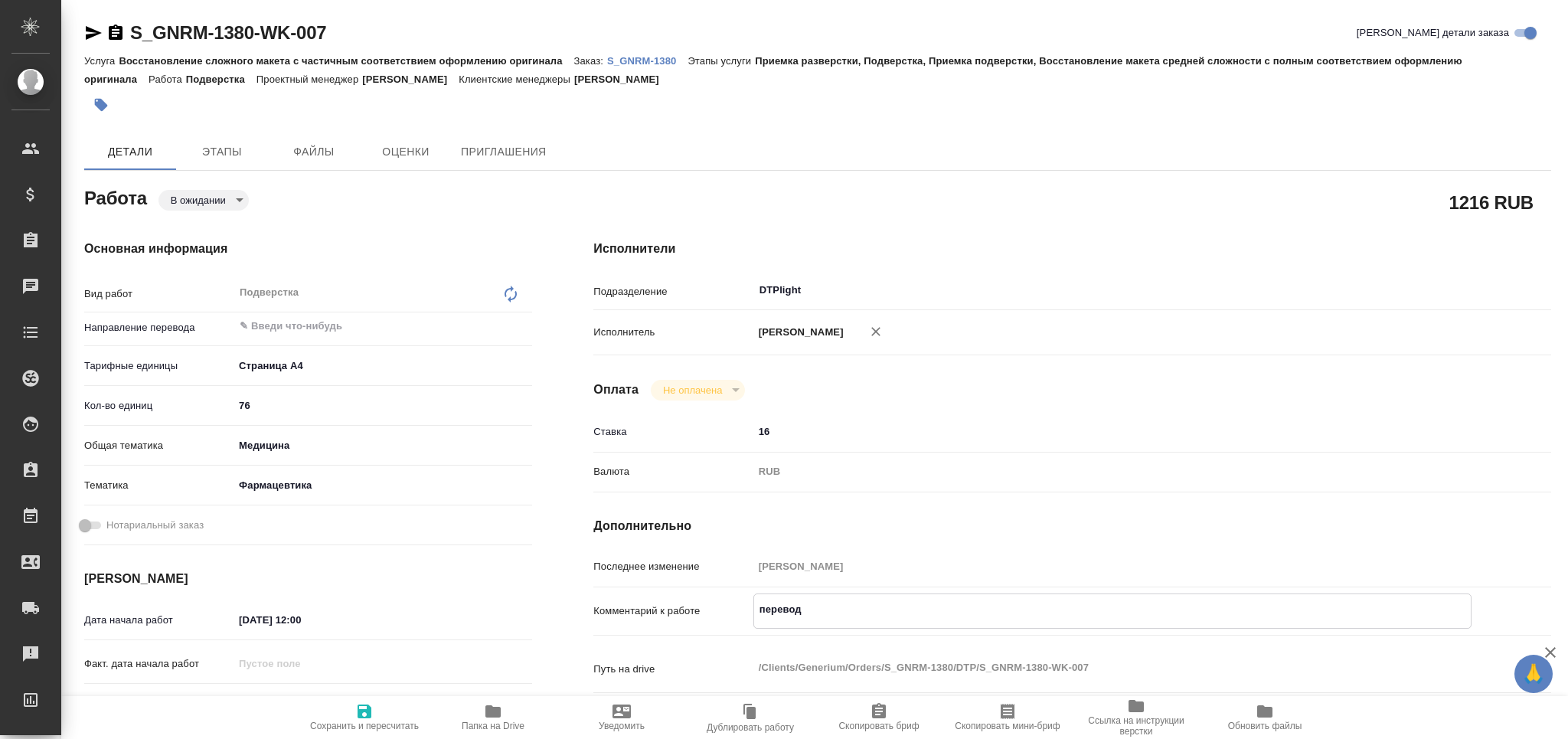
type textarea "x"
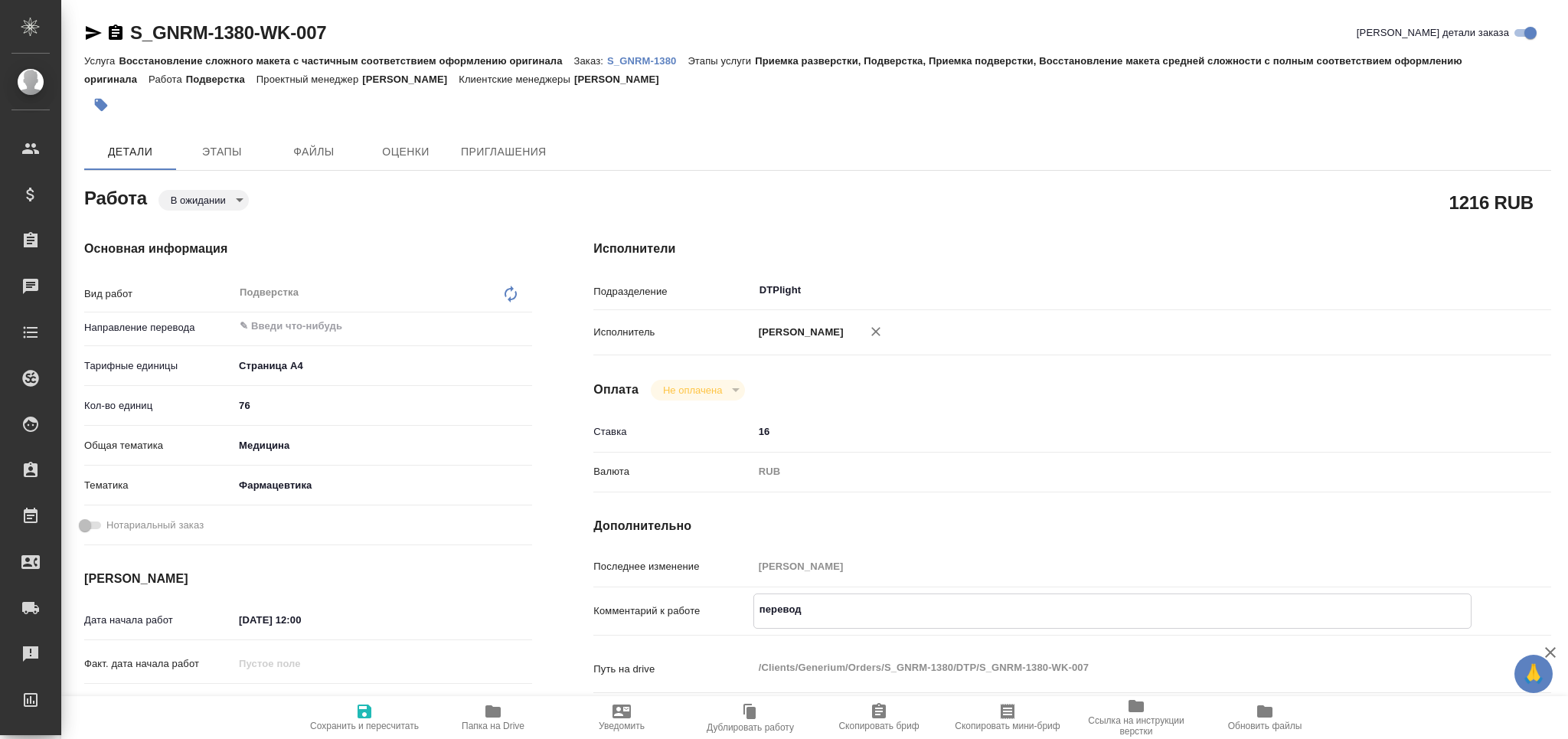
type textarea "перевод"
type textarea "x"
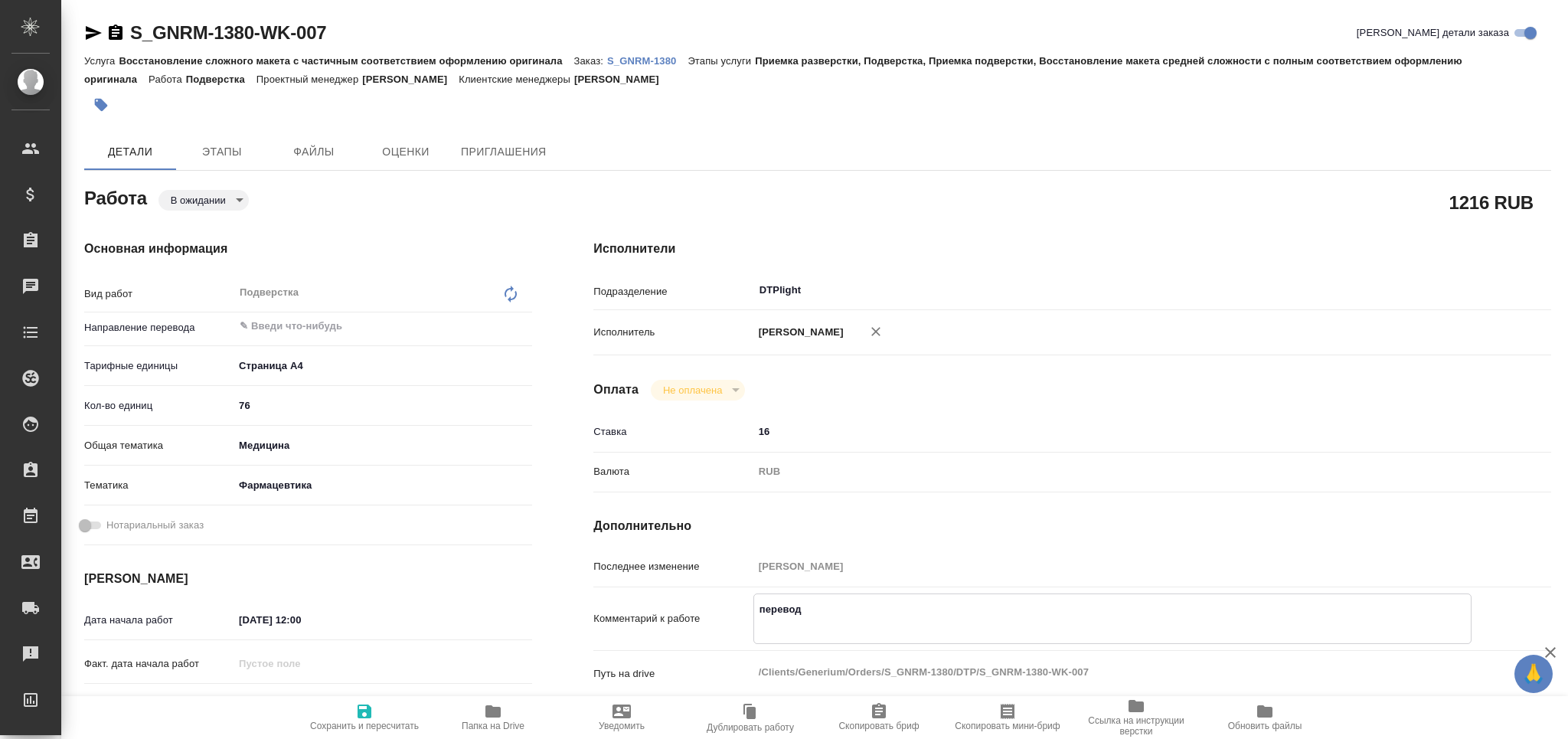
paste textarea "https://drive.awatera.com/apps/files/files/10522310?dir=/Shares/Generium/Orders…"
type textarea "x"
type textarea "перевод https://drive.awatera.com/apps/files/files/10522310?dir=/Shares/Generiu…"
type textarea "x"
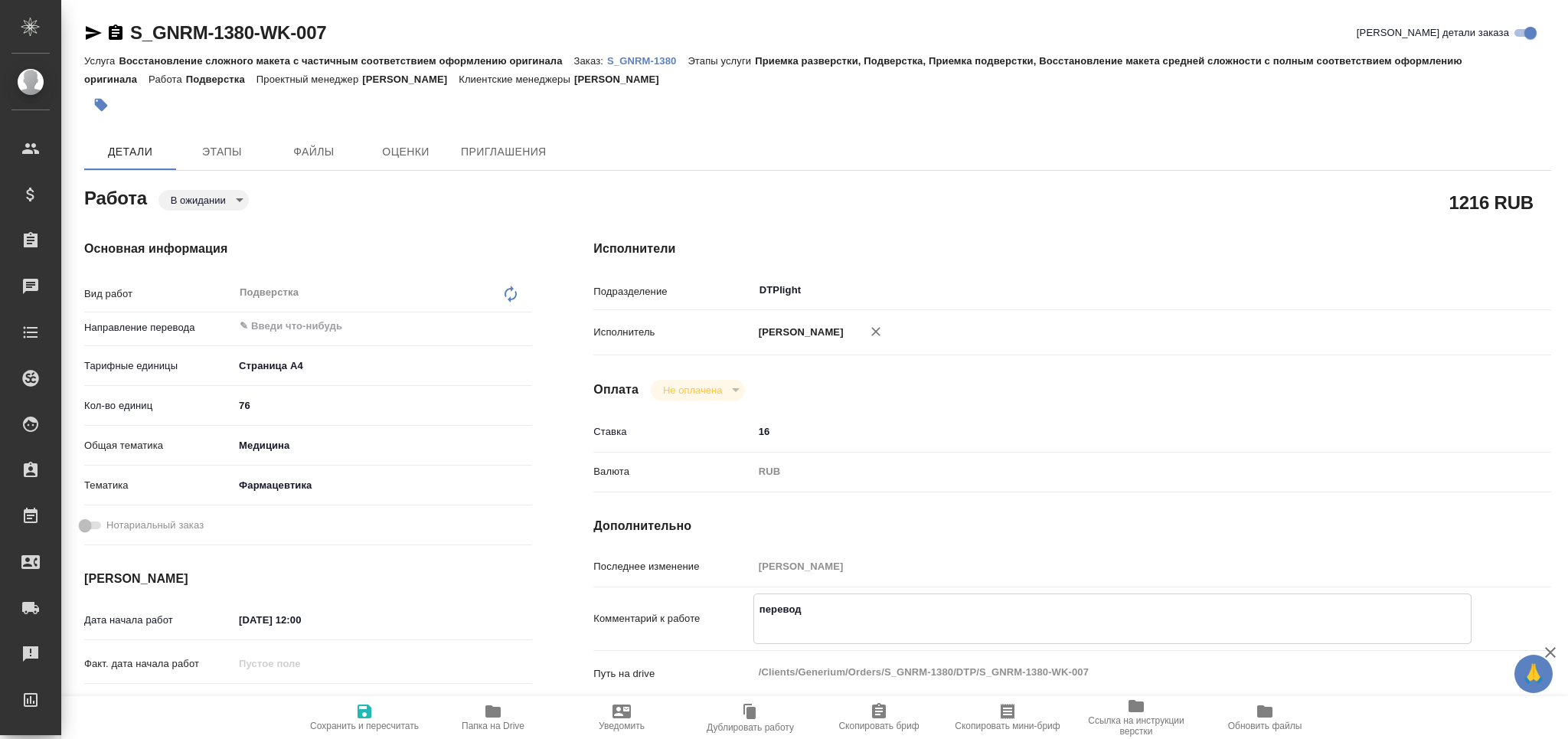
type textarea "x"
type textarea "перевод https://drive.awatera.com/apps/files/files/10522310?dir=/Shares/Generiu…"
click at [385, 713] on span "Сохранить и пересчитать" at bounding box center [364, 717] width 111 height 29
type textarea "x"
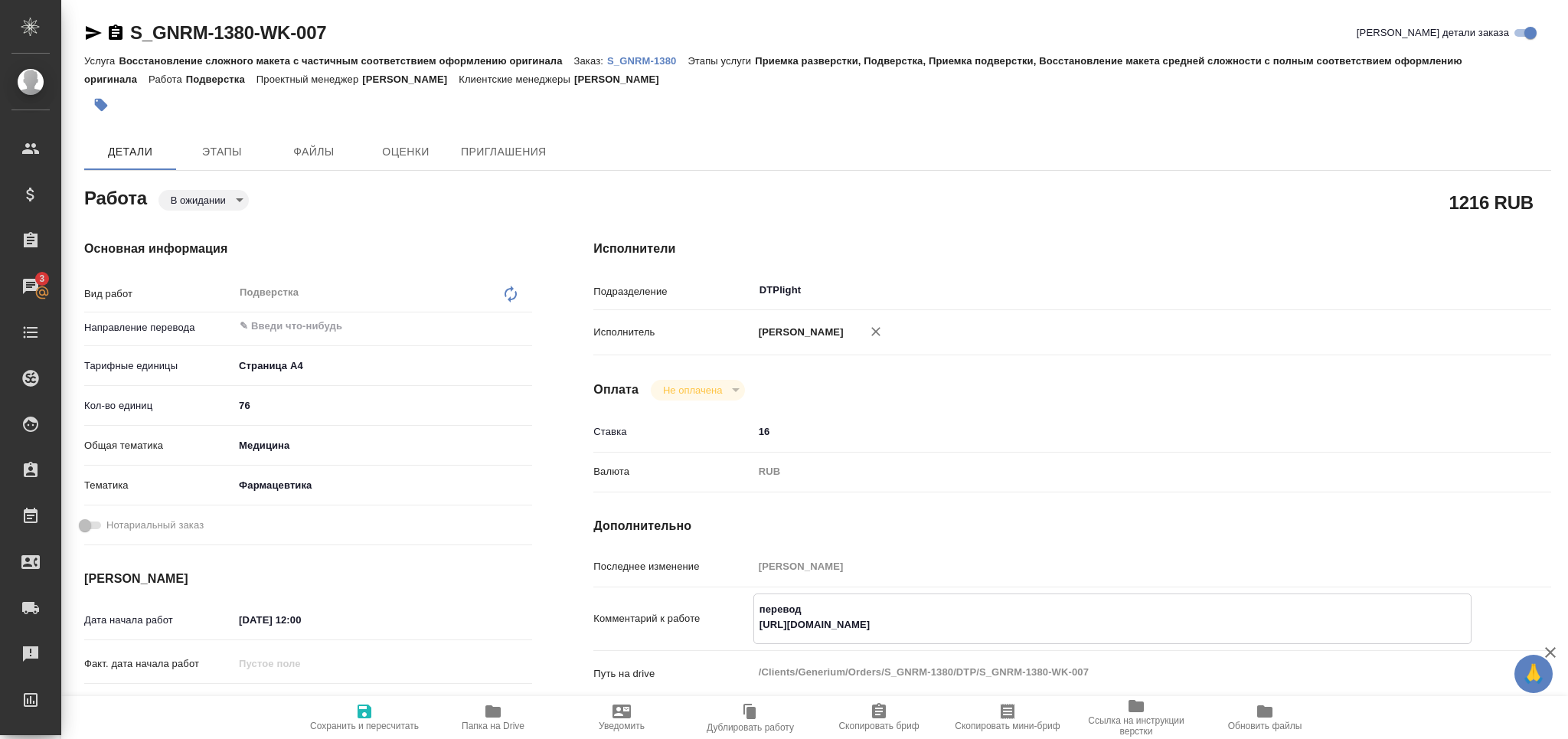
type textarea "x"
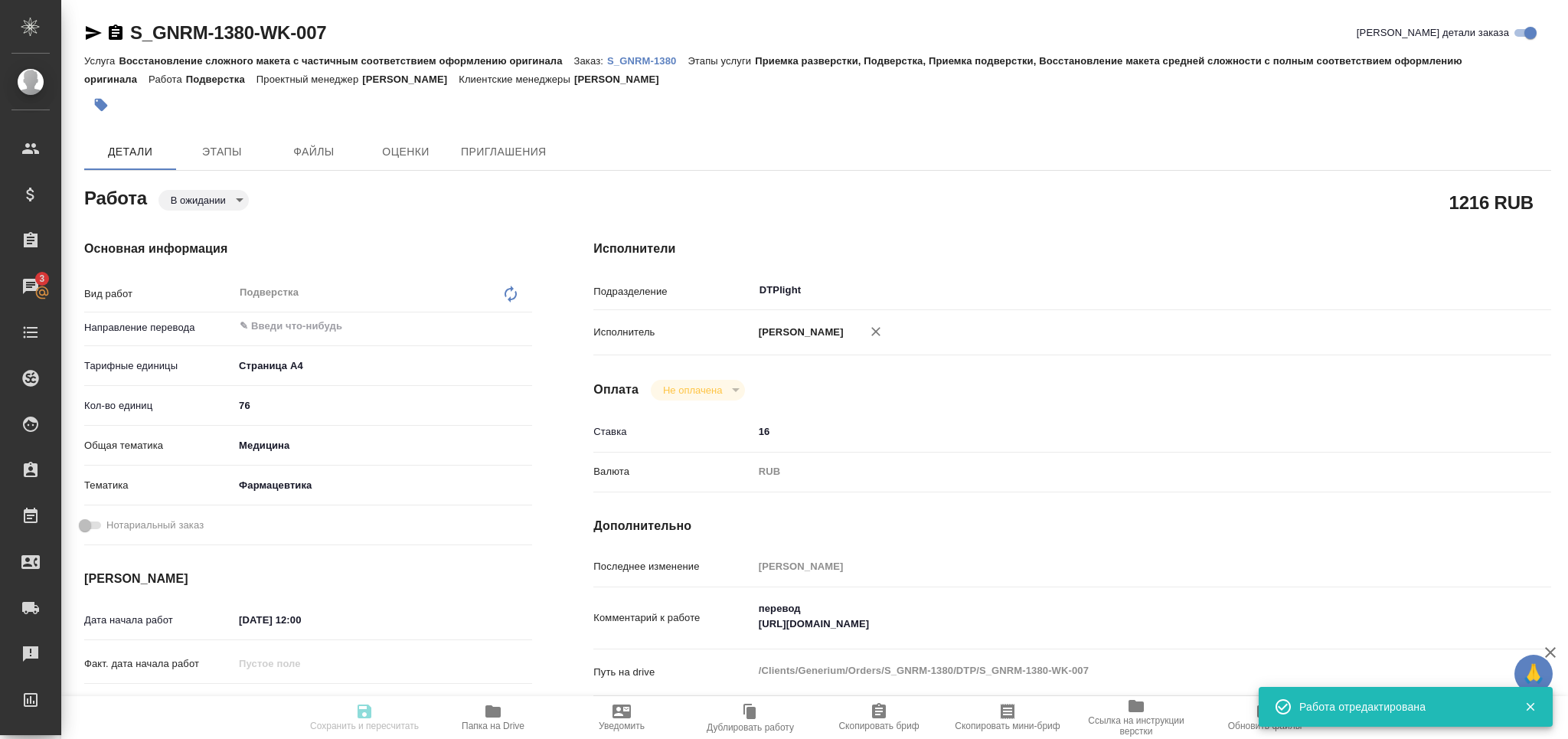
type input "pending"
type textarea "Подверстка"
type textarea "x"
type input "5f036ec4e16dec2d6b59c8ff"
type input "76"
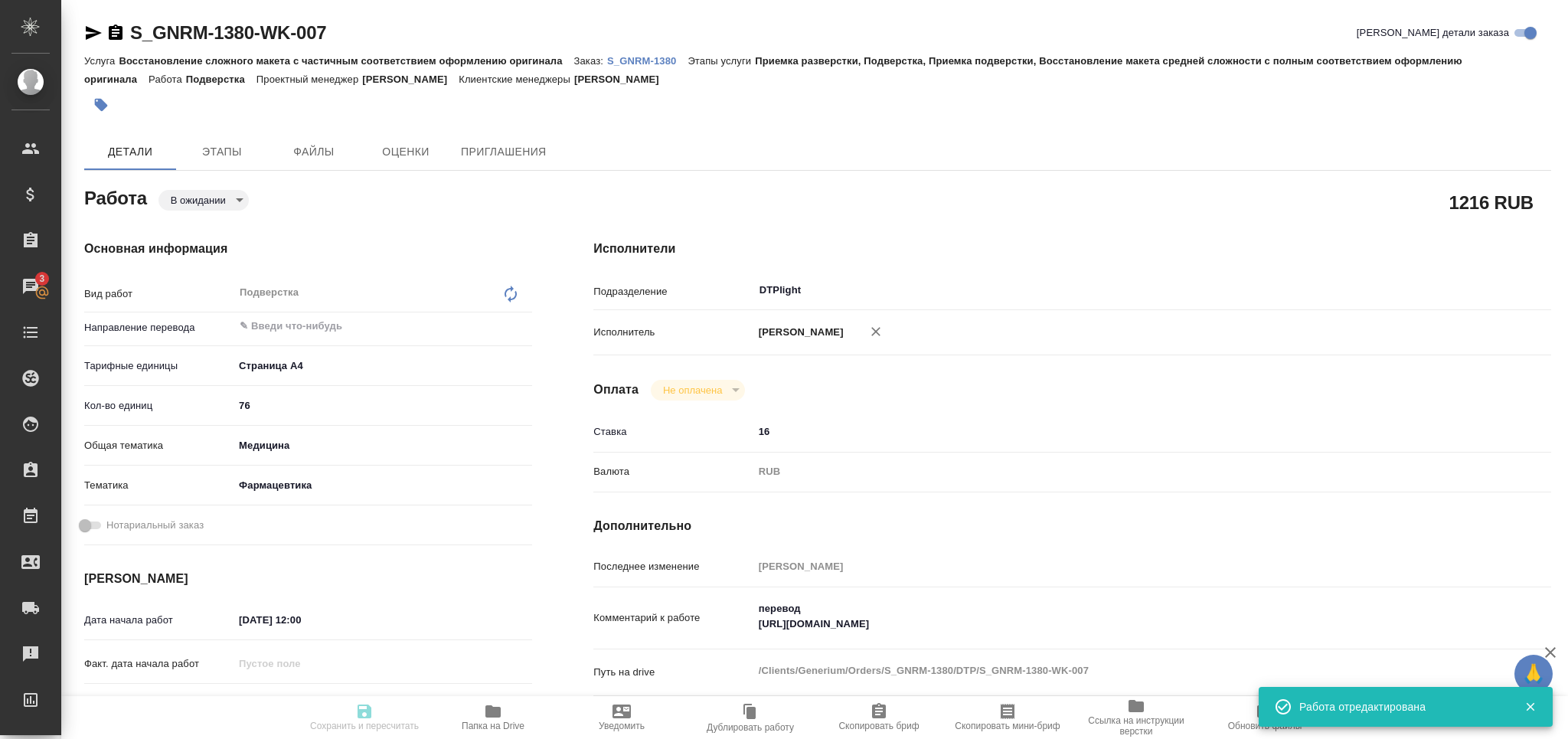
type input "med"
type input "6149832f2b7be24903fd7a82"
type input "03.10.2025 12:00"
type input "03.10.2025 16:00"
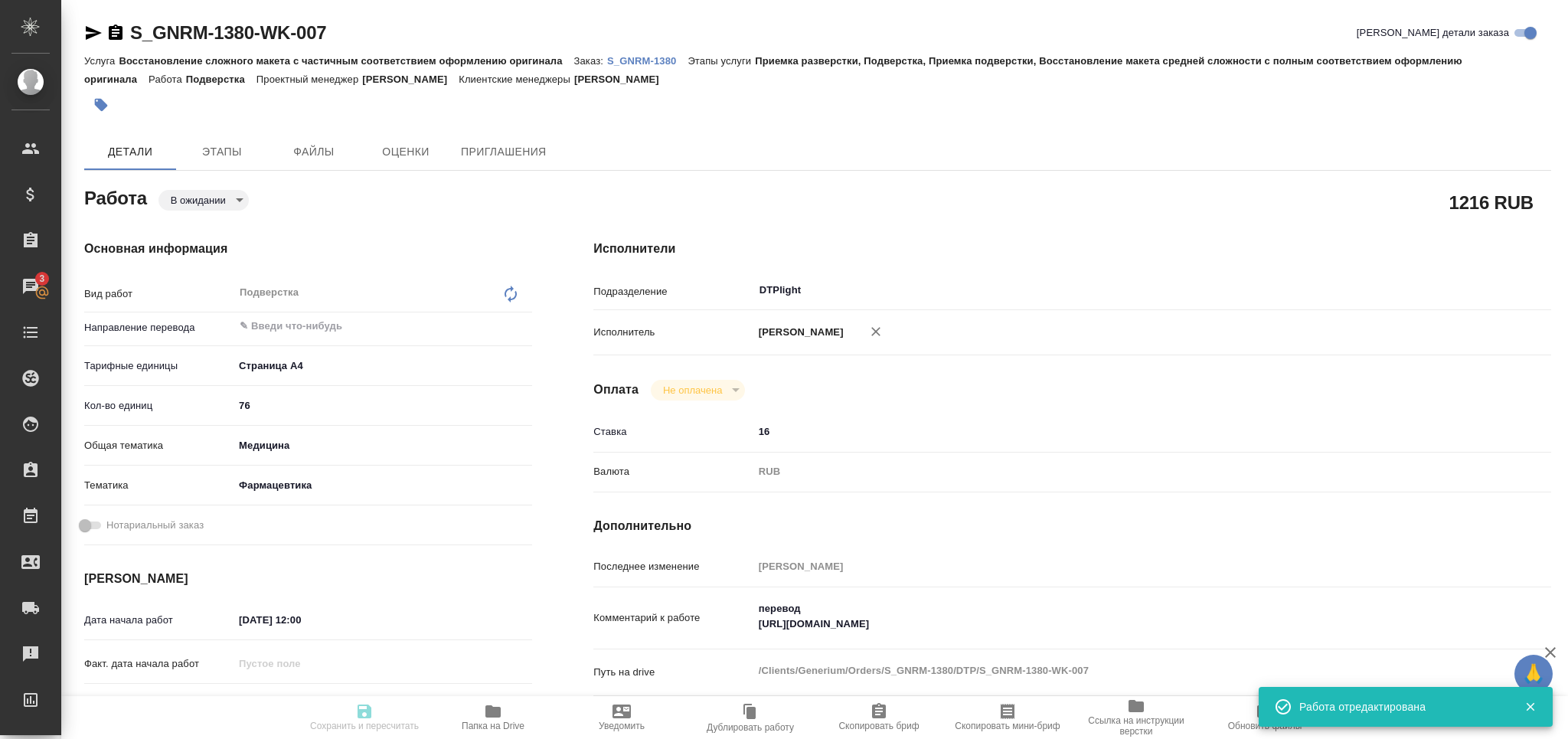
type input "DTPlight"
type input "notPayed"
type input "16"
type input "RUB"
type input "Оксютович Ирина"
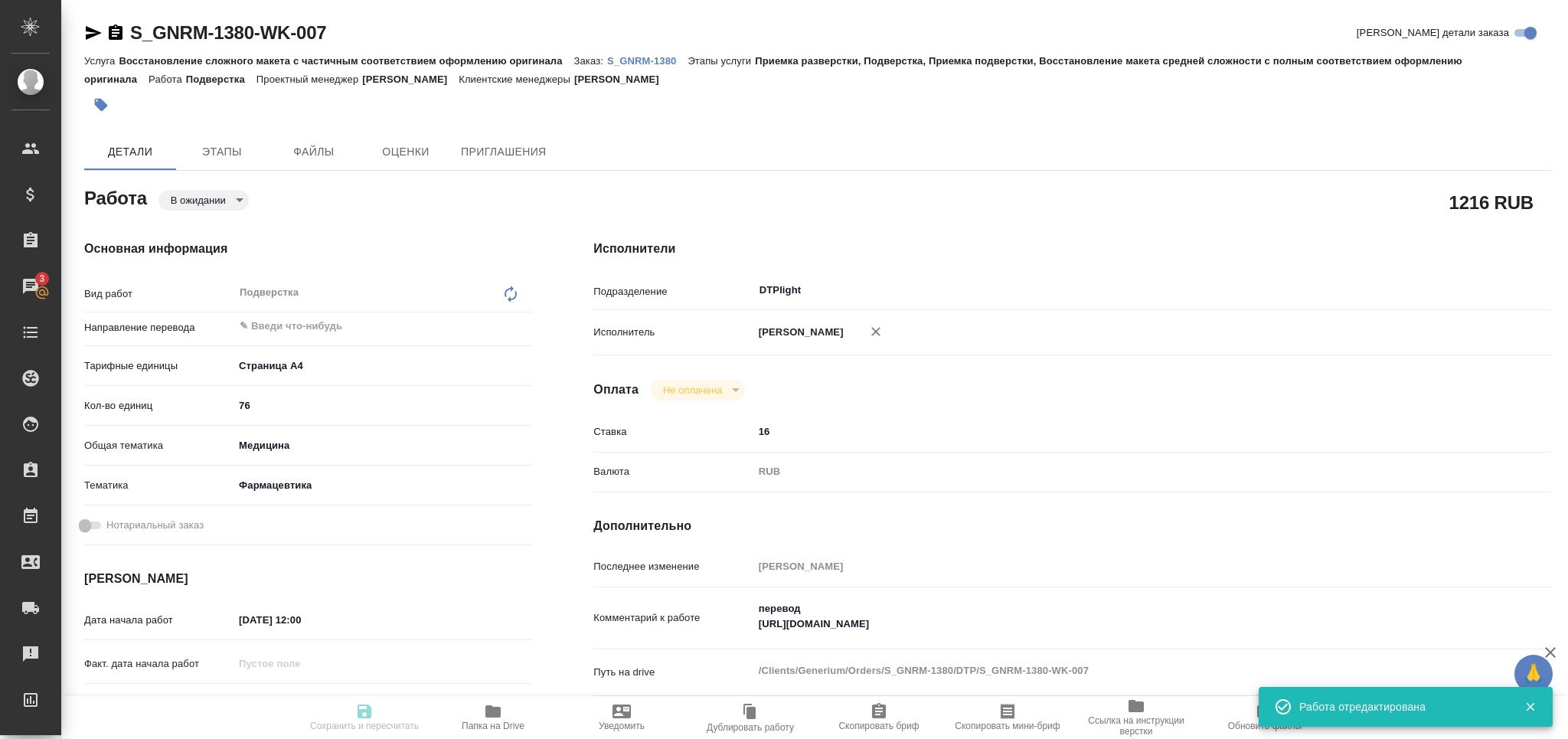
type textarea "перевод https://drive.awatera.com/apps/files/files/10522310?dir=/Shares/Generiu…"
type textarea "x"
type textarea "/Clients/Generium/Orders/S_GNRM-1380/DTP/S_GNRM-1380-WK-007"
type textarea "x"
type input "S_GNRM-1380"
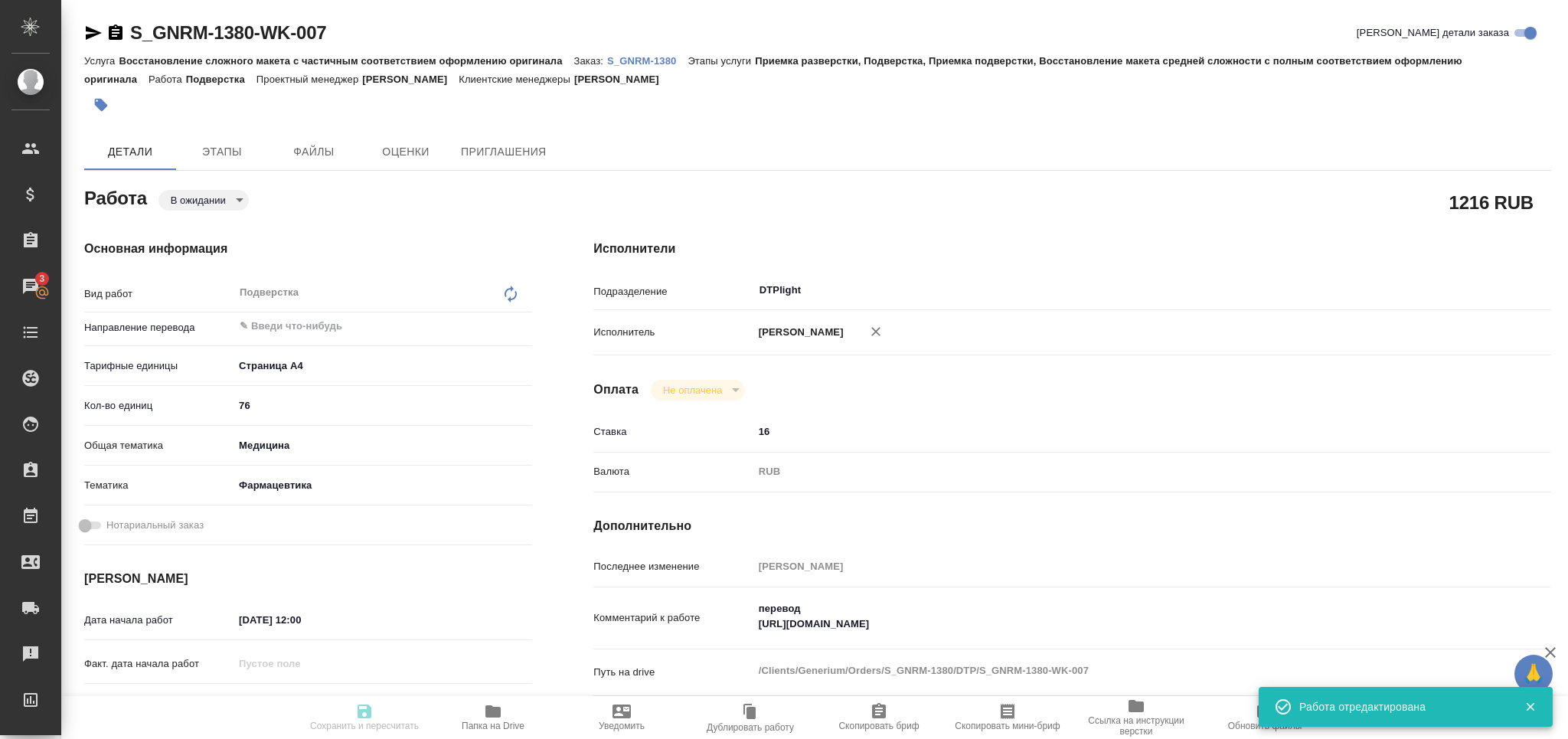
type input "Восстановление сложного макета с частичным соответствием оформлению оригинала"
type input "Приемка разверстки, Подверстка, Приемка подверстки, Восстановление макета средн…"
type input "[PERSON_NAME]"
type input "Оксютович Ирина"
type input "/Clients/Generium/Orders/S_GNRM-1380"
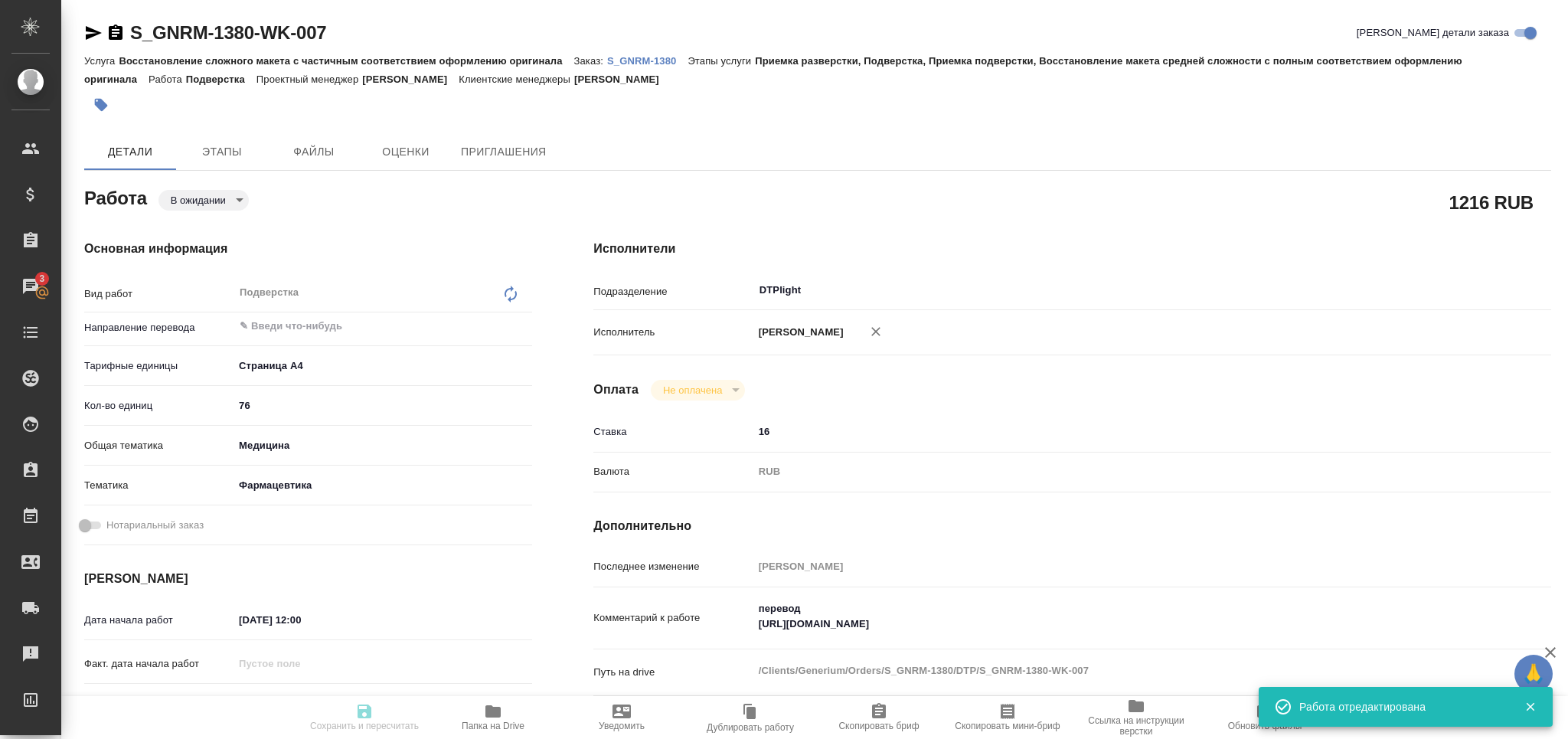
type textarea "x"
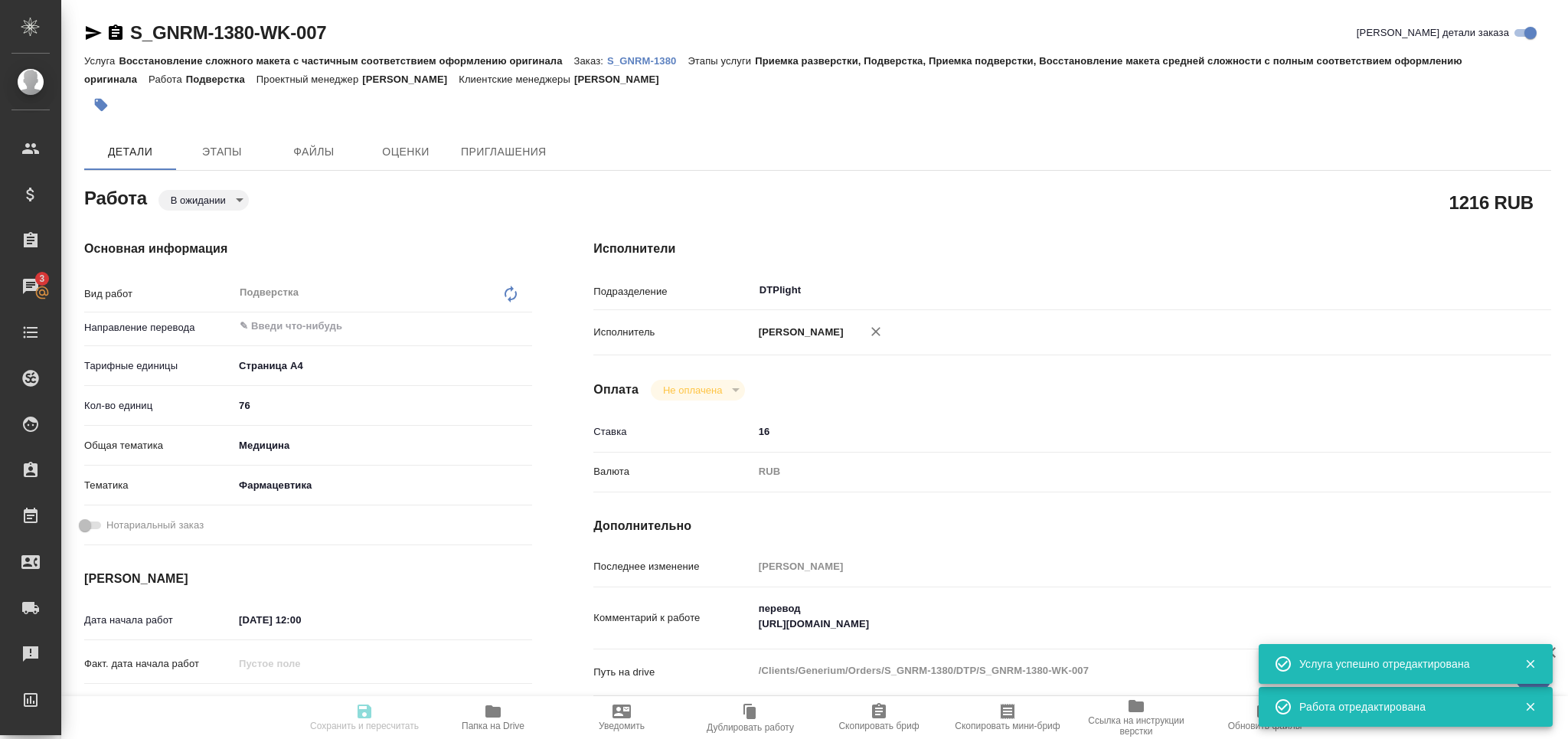
type textarea "x"
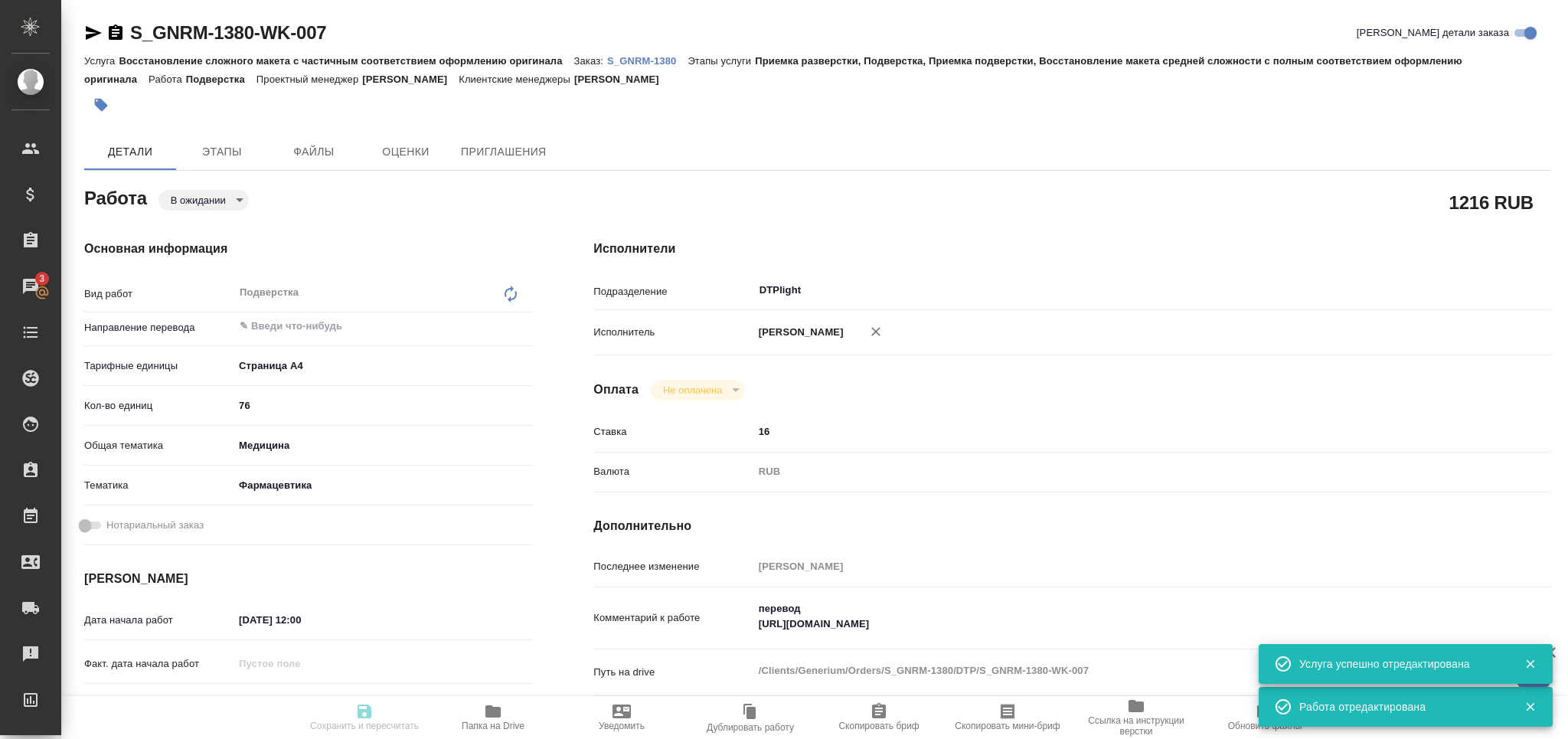
type textarea "x"
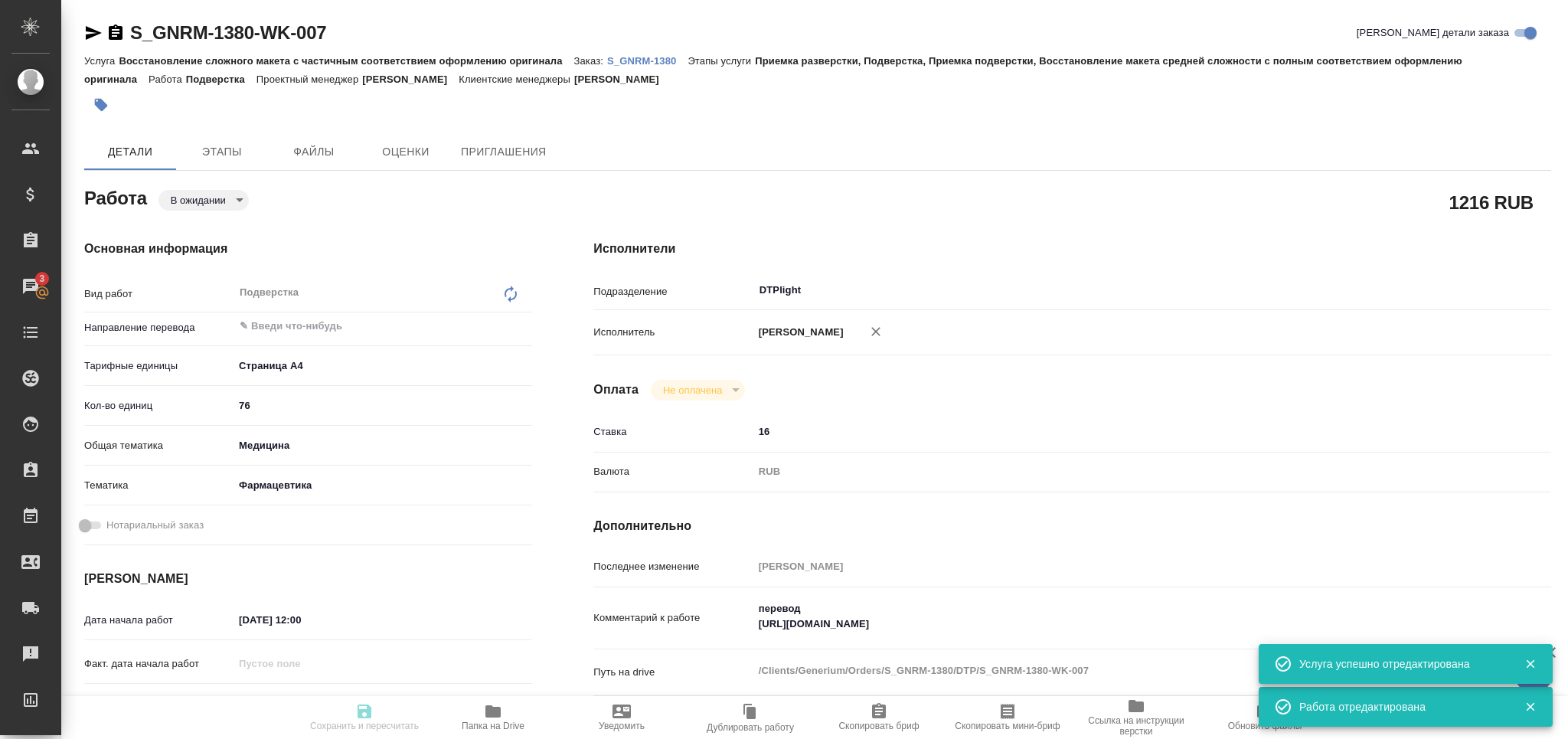
type textarea "x"
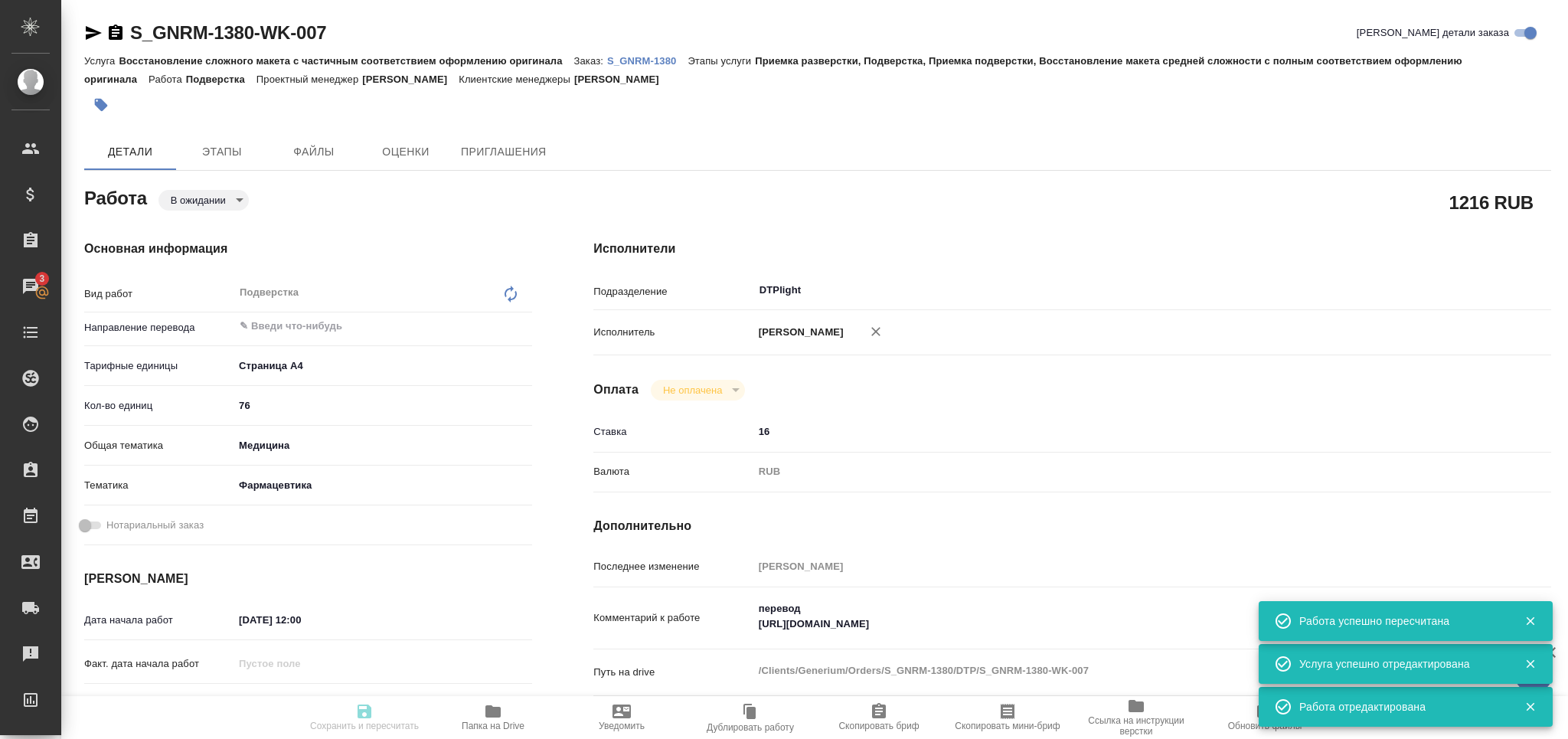
type input "pending"
type textarea "Подверстка"
type textarea "x"
type input "5f036ec4e16dec2d6b59c8ff"
type input "76"
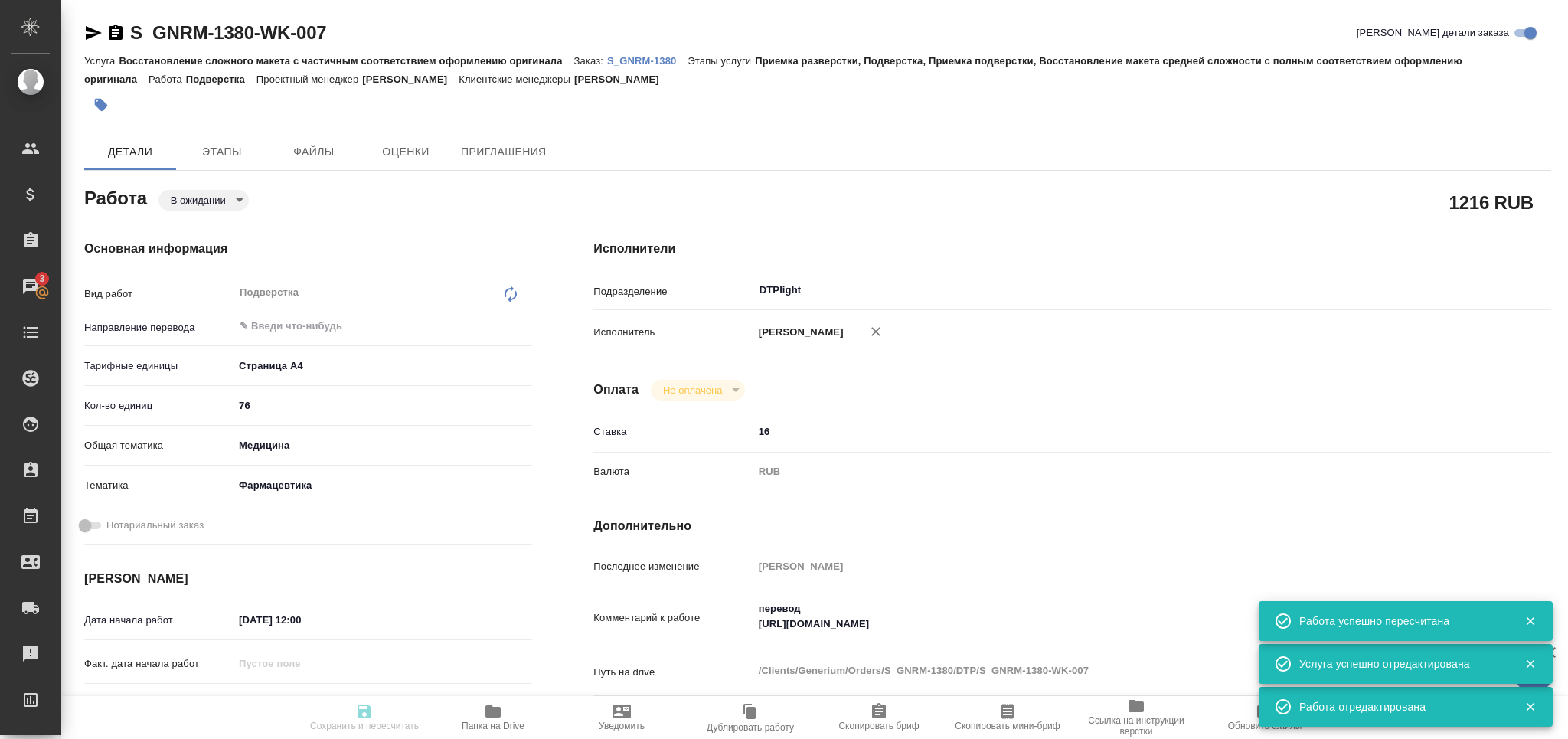
type input "med"
type input "6149832f2b7be24903fd7a82"
type input "03.10.2025 12:00"
type input "03.10.2025 16:00"
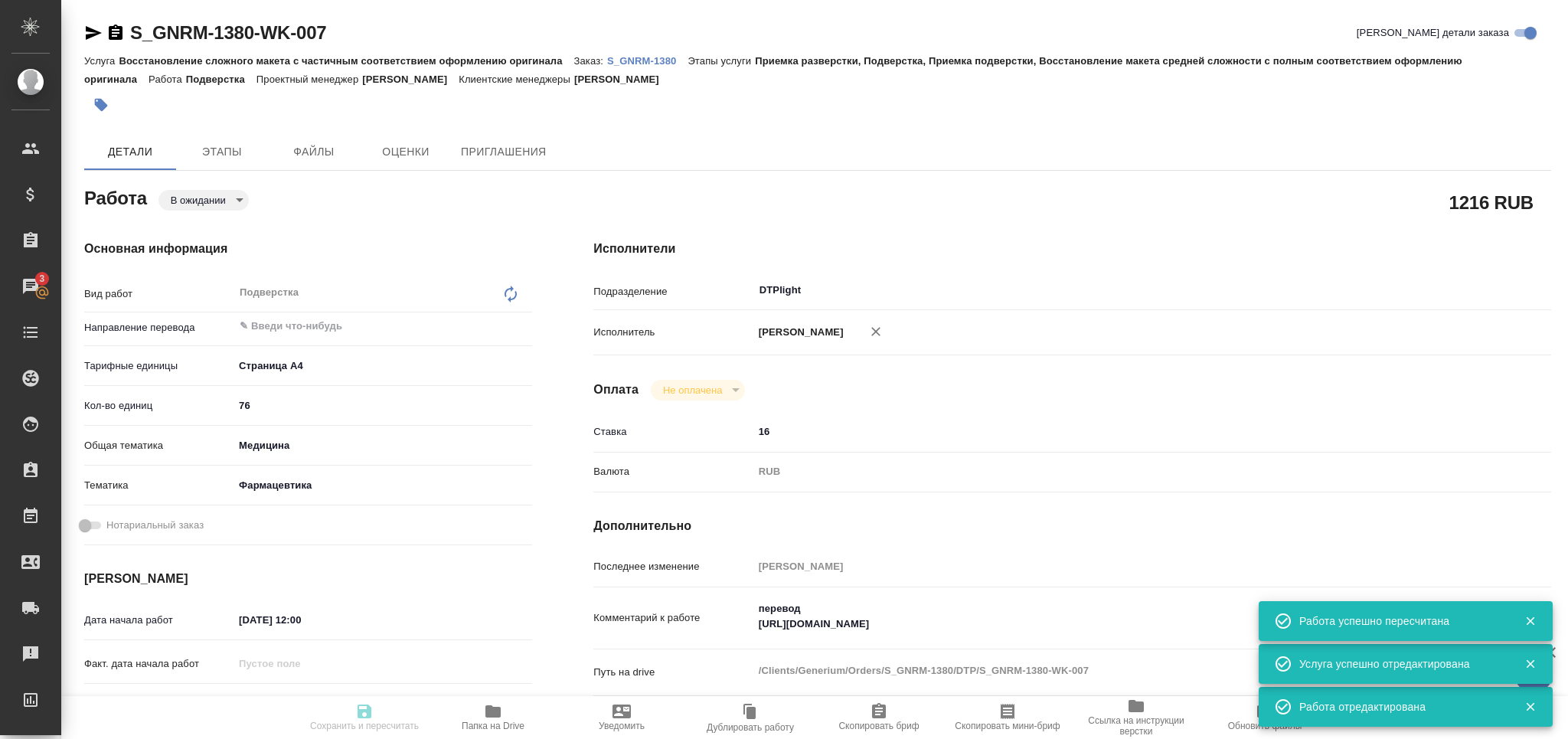
type input "DTPlight"
type input "notPayed"
type input "16"
type input "RUB"
type input "Оксютович Ирина"
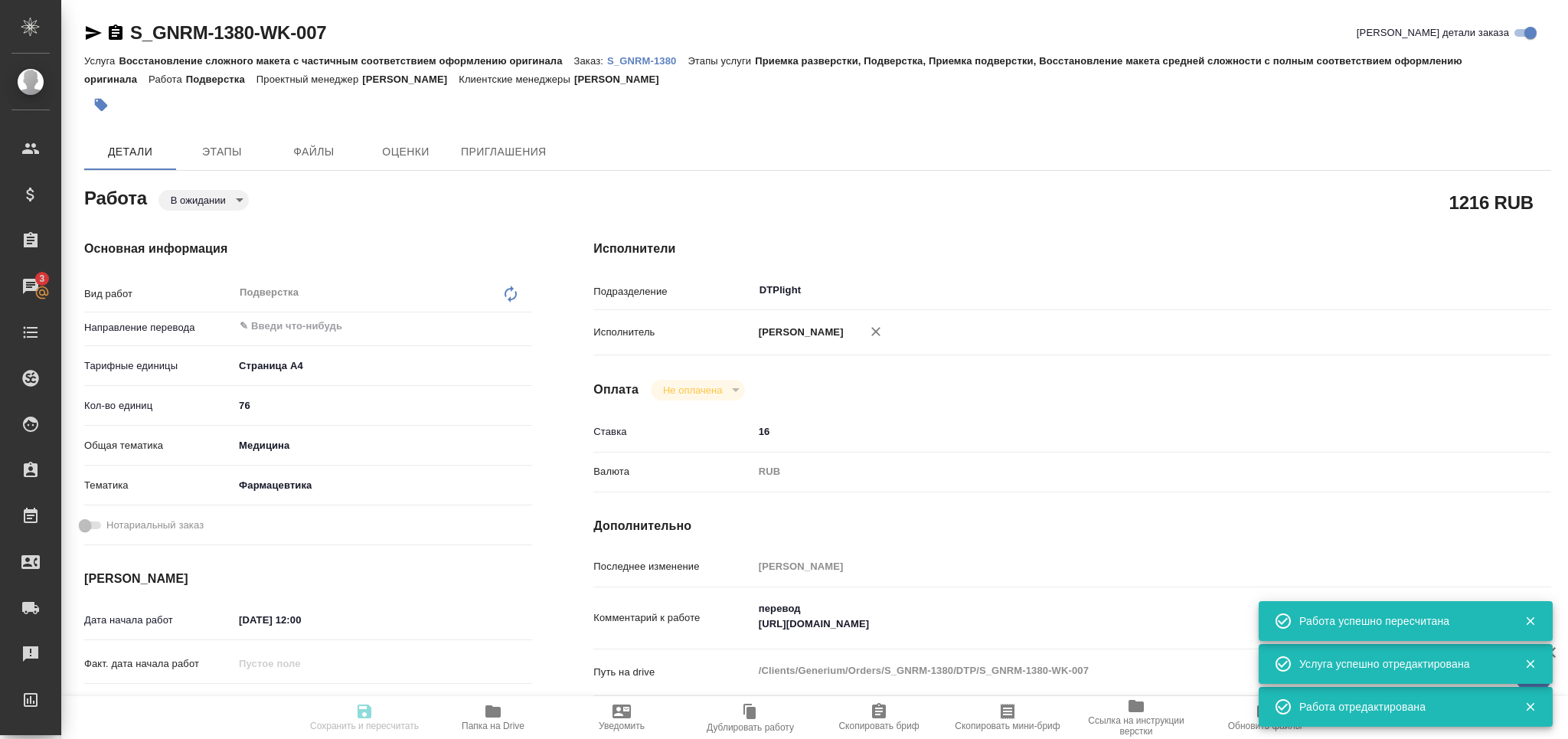
type textarea "перевод https://drive.awatera.com/apps/files/files/10522310?dir=/Shares/Generiu…"
type textarea "x"
type textarea "/Clients/Generium/Orders/S_GNRM-1380/DTP/S_GNRM-1380-WK-007"
type textarea "x"
type input "S_GNRM-1380"
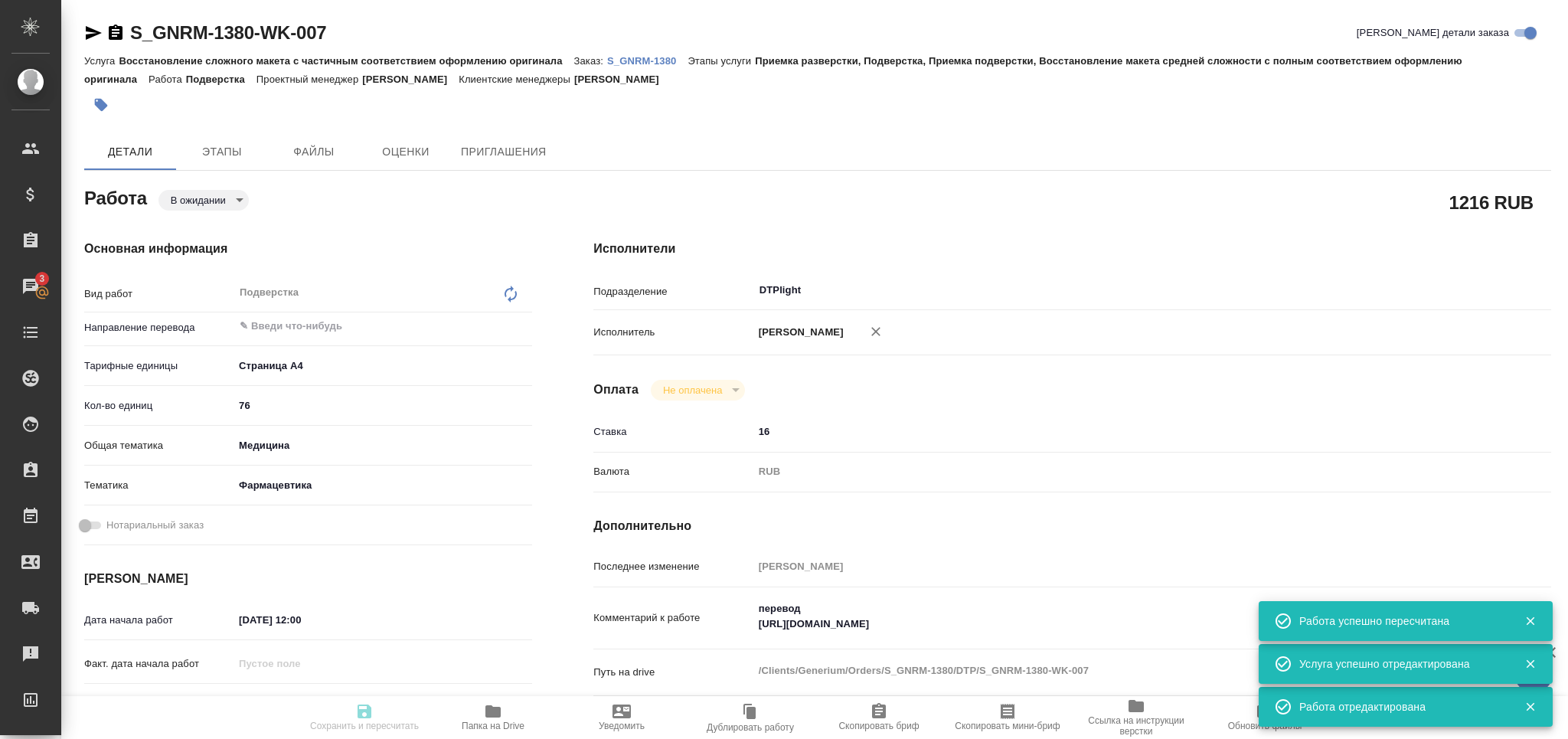
type input "Восстановление сложного макета с частичным соответствием оформлению оригинала"
type input "Приемка разверстки, Подверстка, Приемка подверстки, Восстановление макета средн…"
type input "[PERSON_NAME]"
type input "Оксютович Ирина"
type input "/Clients/Generium/Orders/S_GNRM-1380"
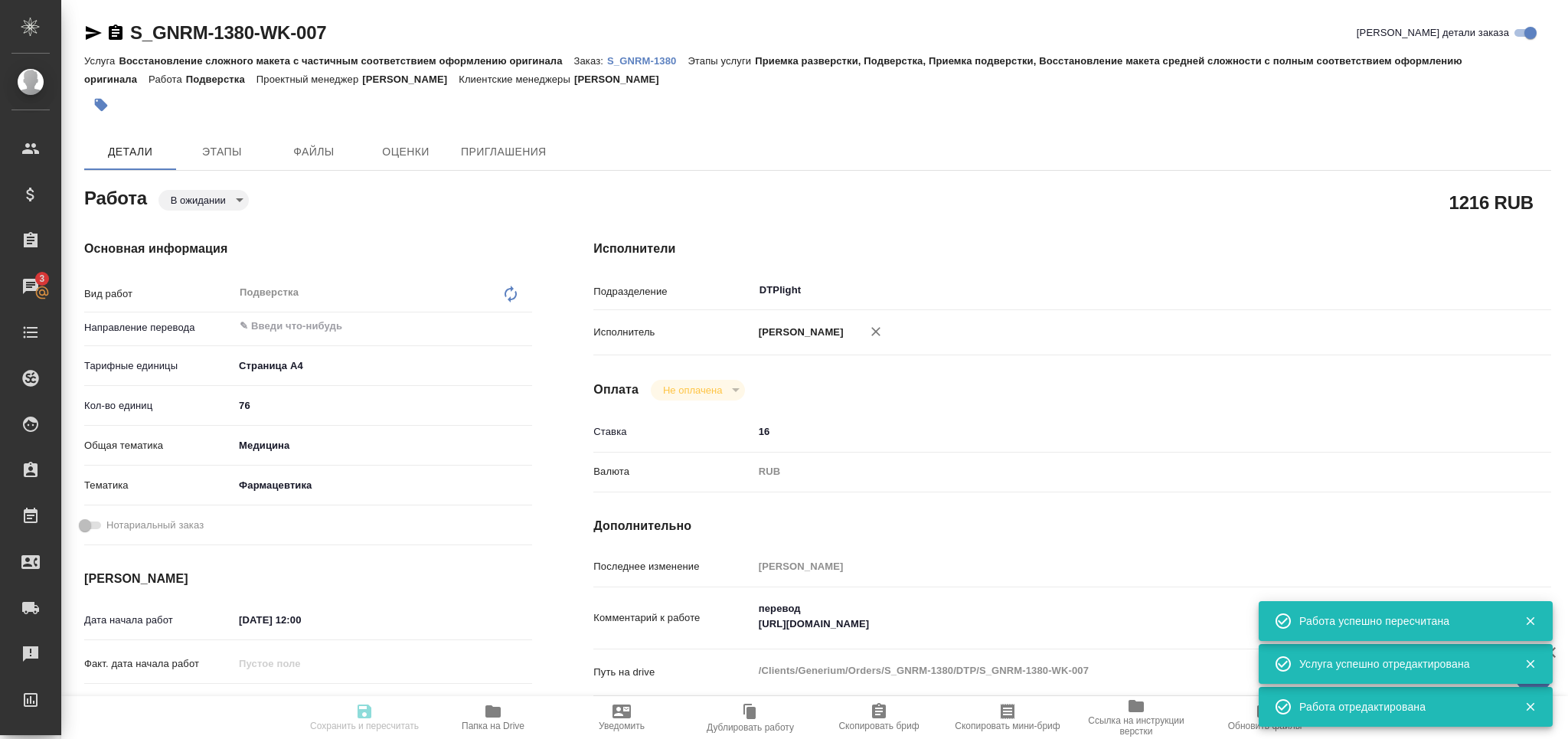
type textarea "x"
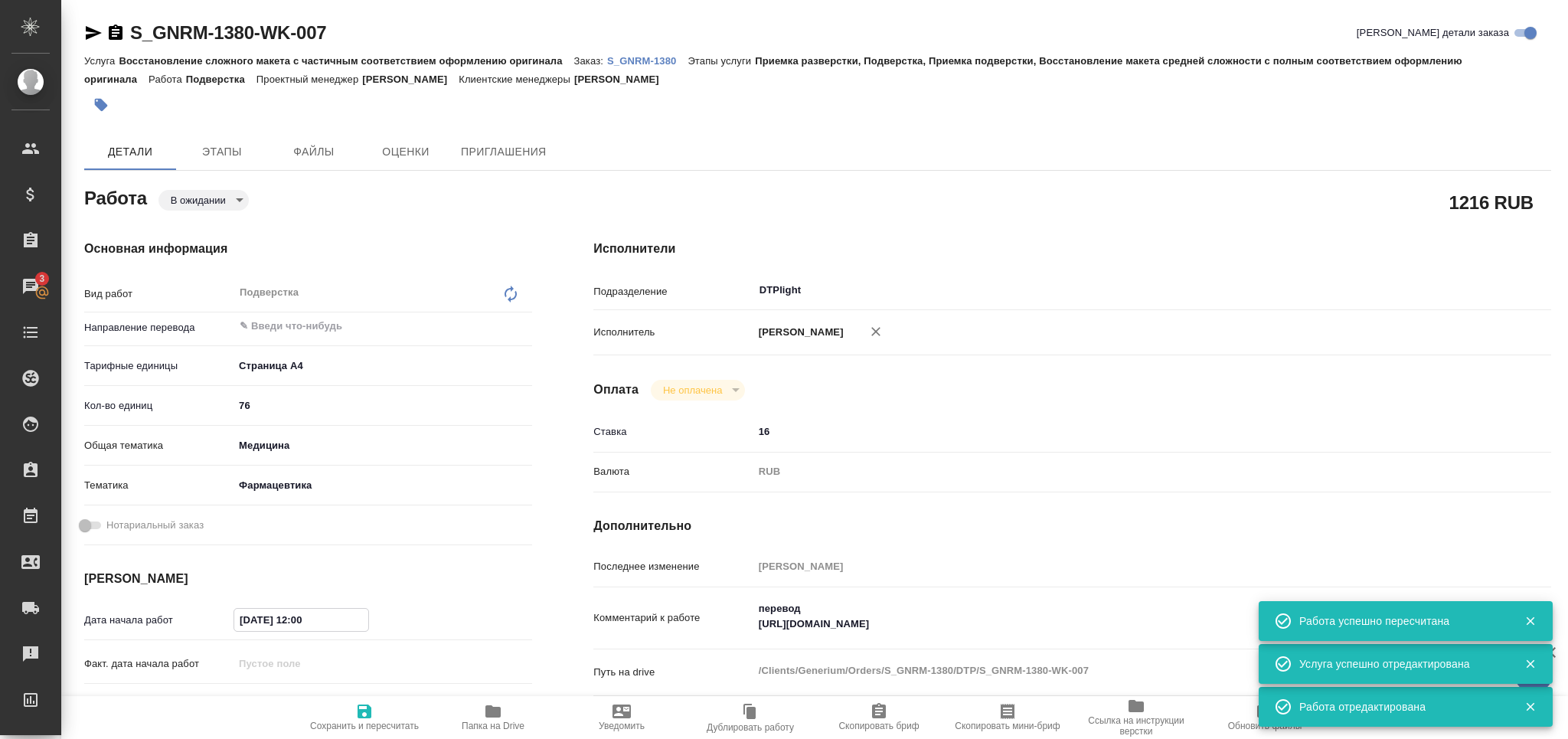
type textarea "x"
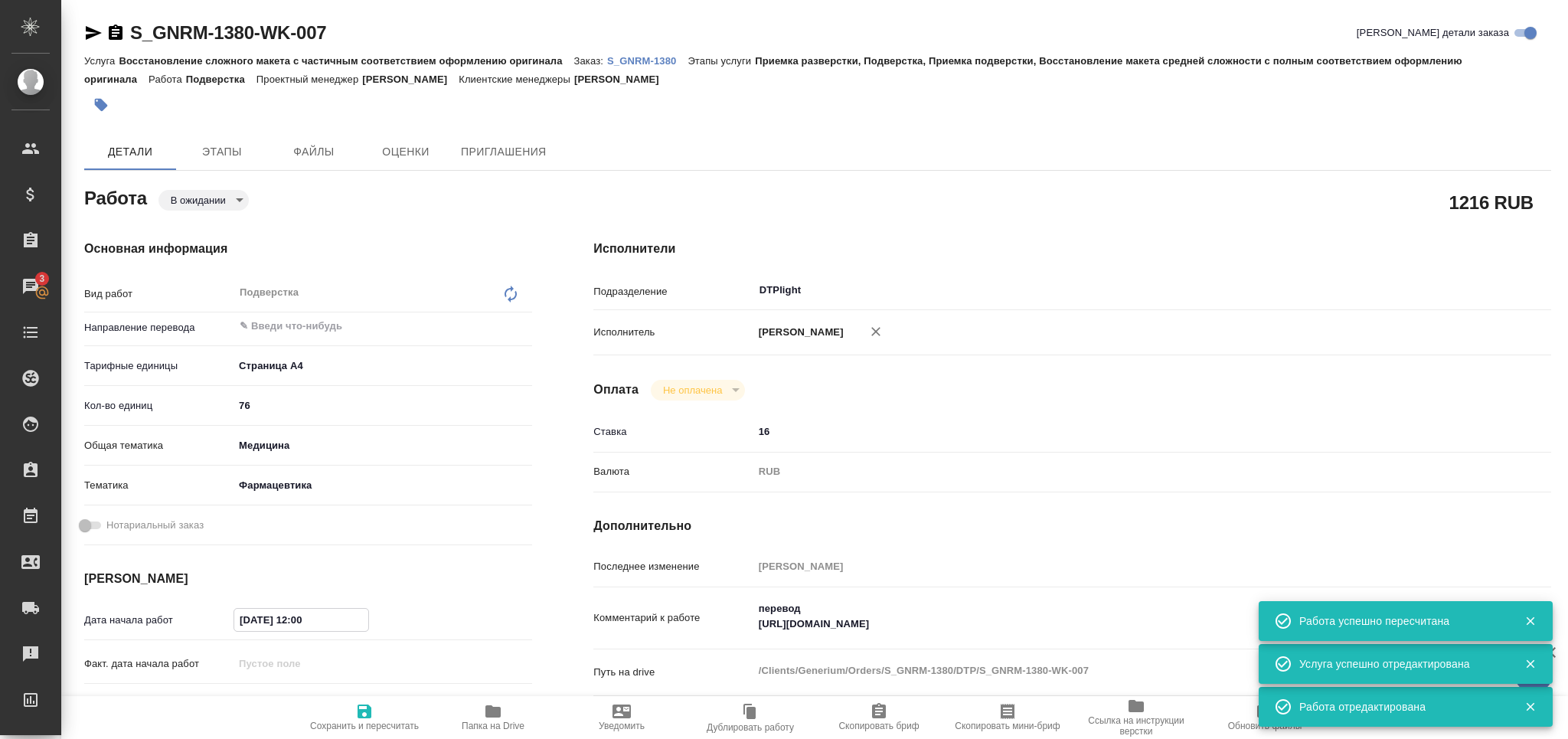
type textarea "x"
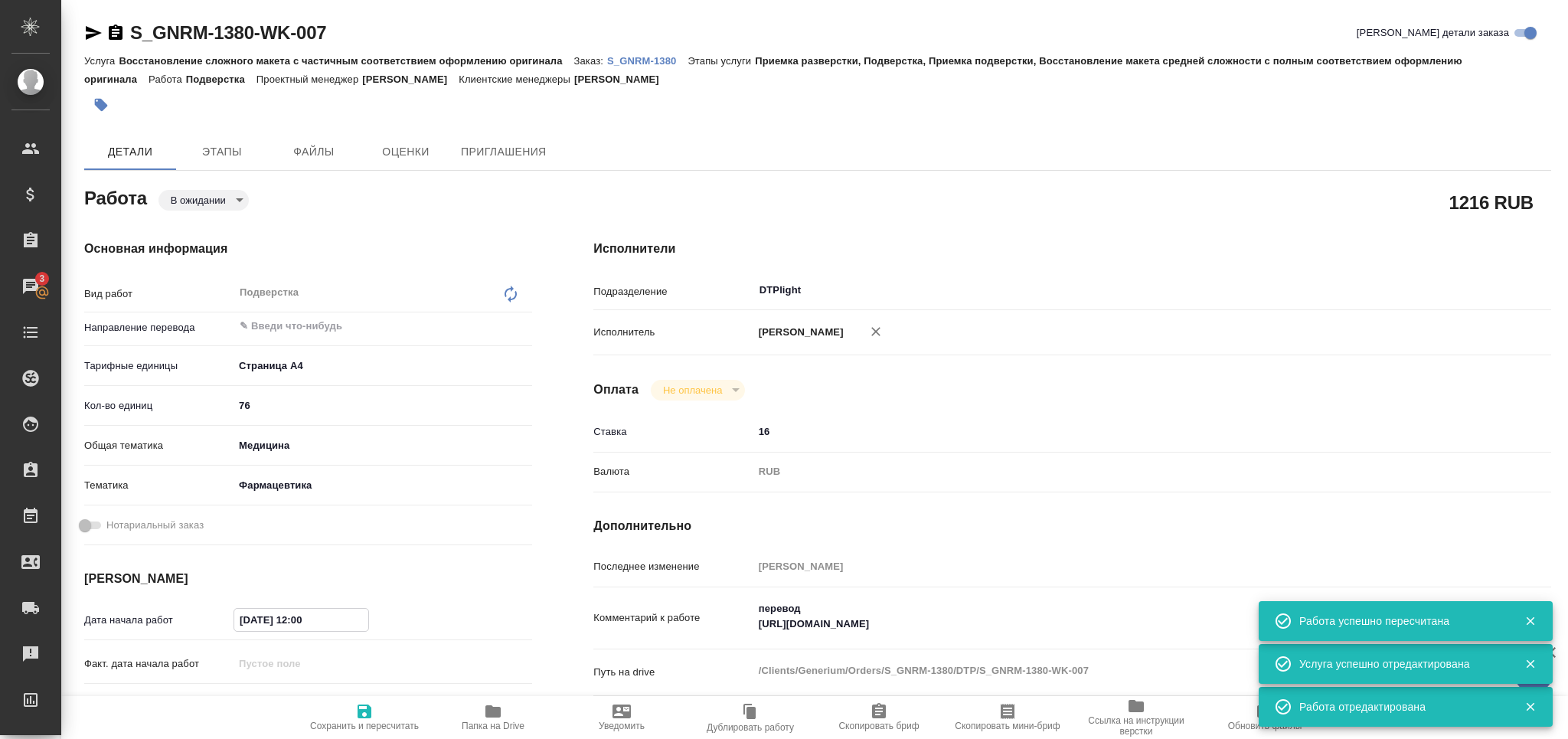
type textarea "x"
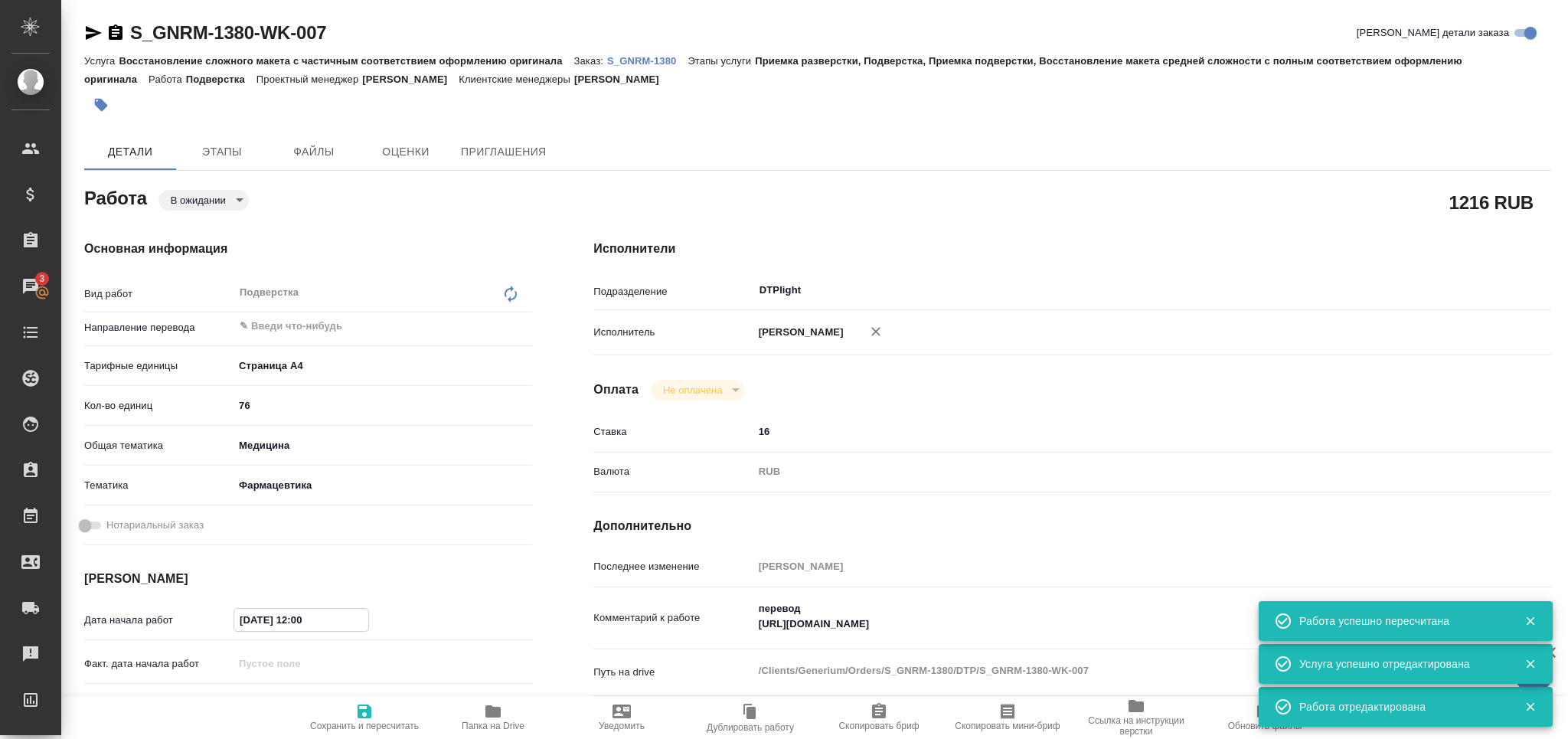
type textarea "x"
click at [295, 621] on input "03.10.2025 12:00" at bounding box center [301, 620] width 134 height 22
type input "03.10.2025 00:0_"
type textarea "x"
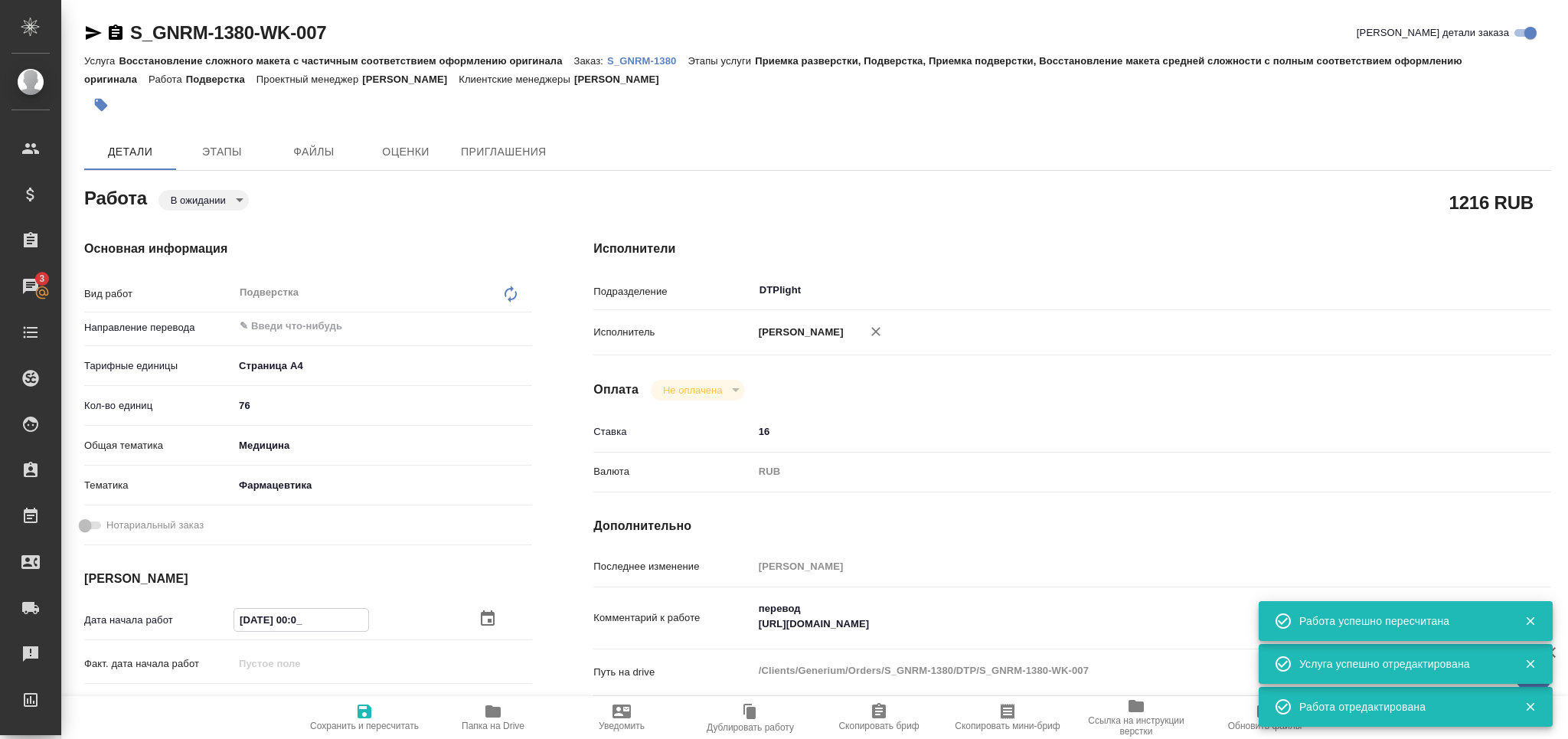
type textarea "x"
type input "03.10.2025 09:00"
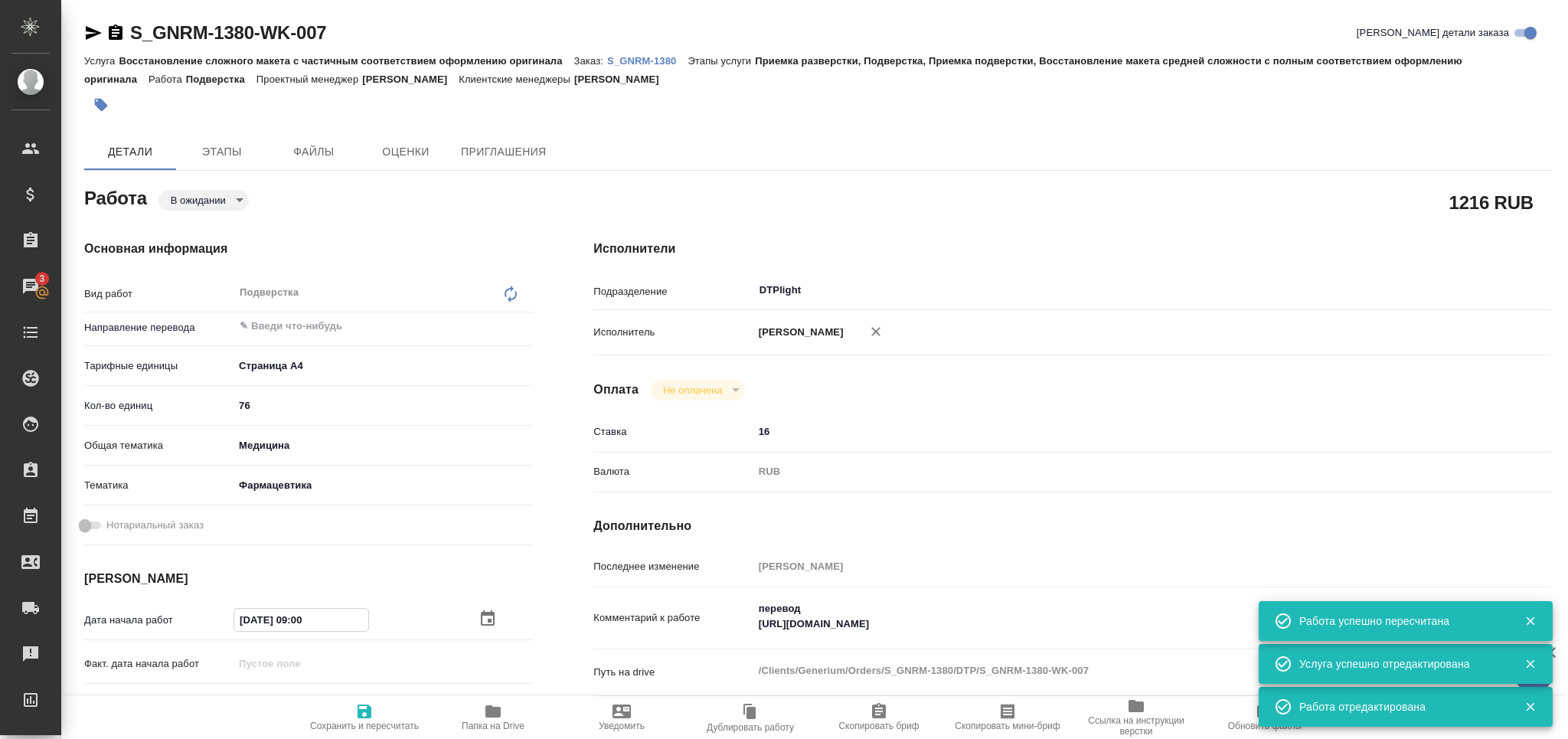
type textarea "x"
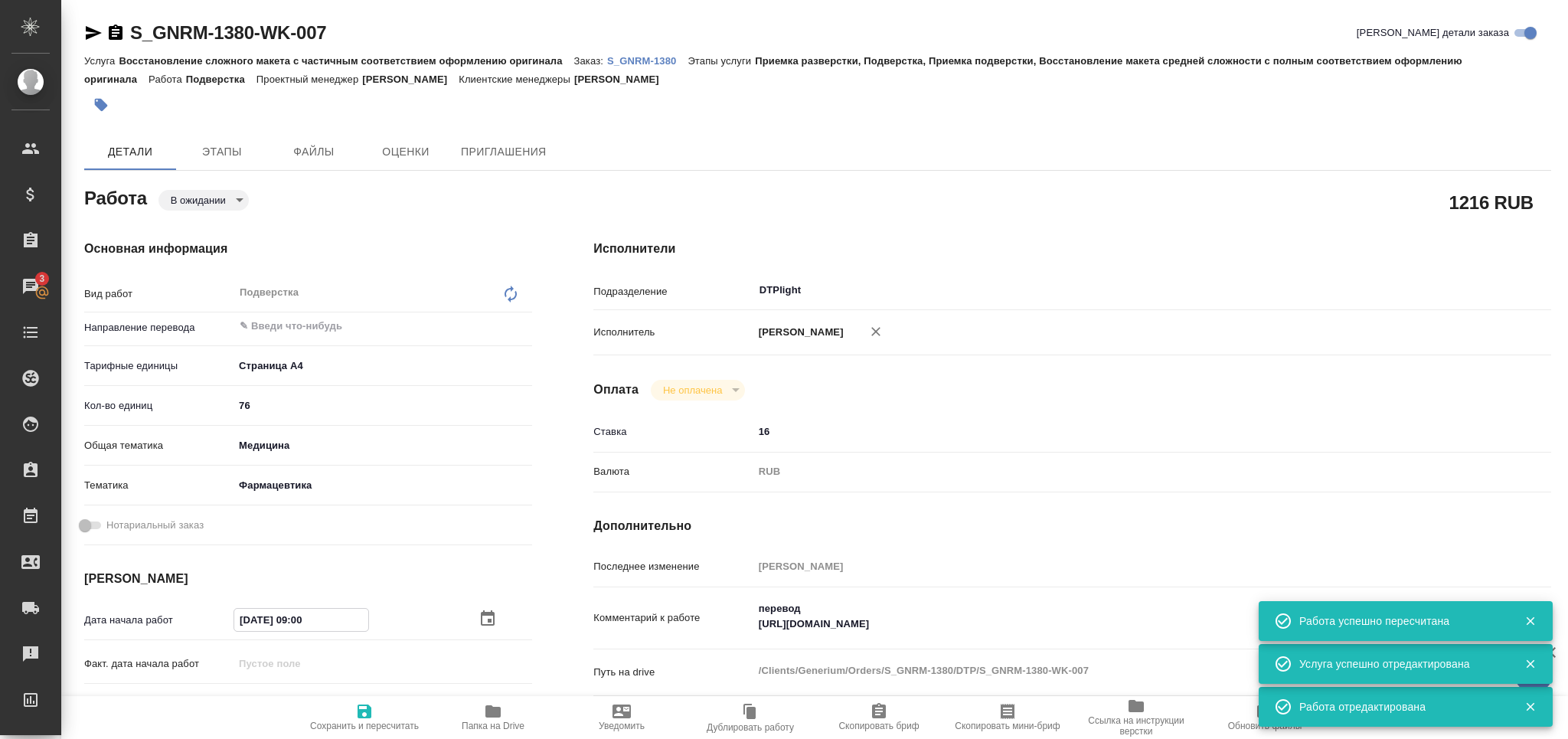
type textarea "x"
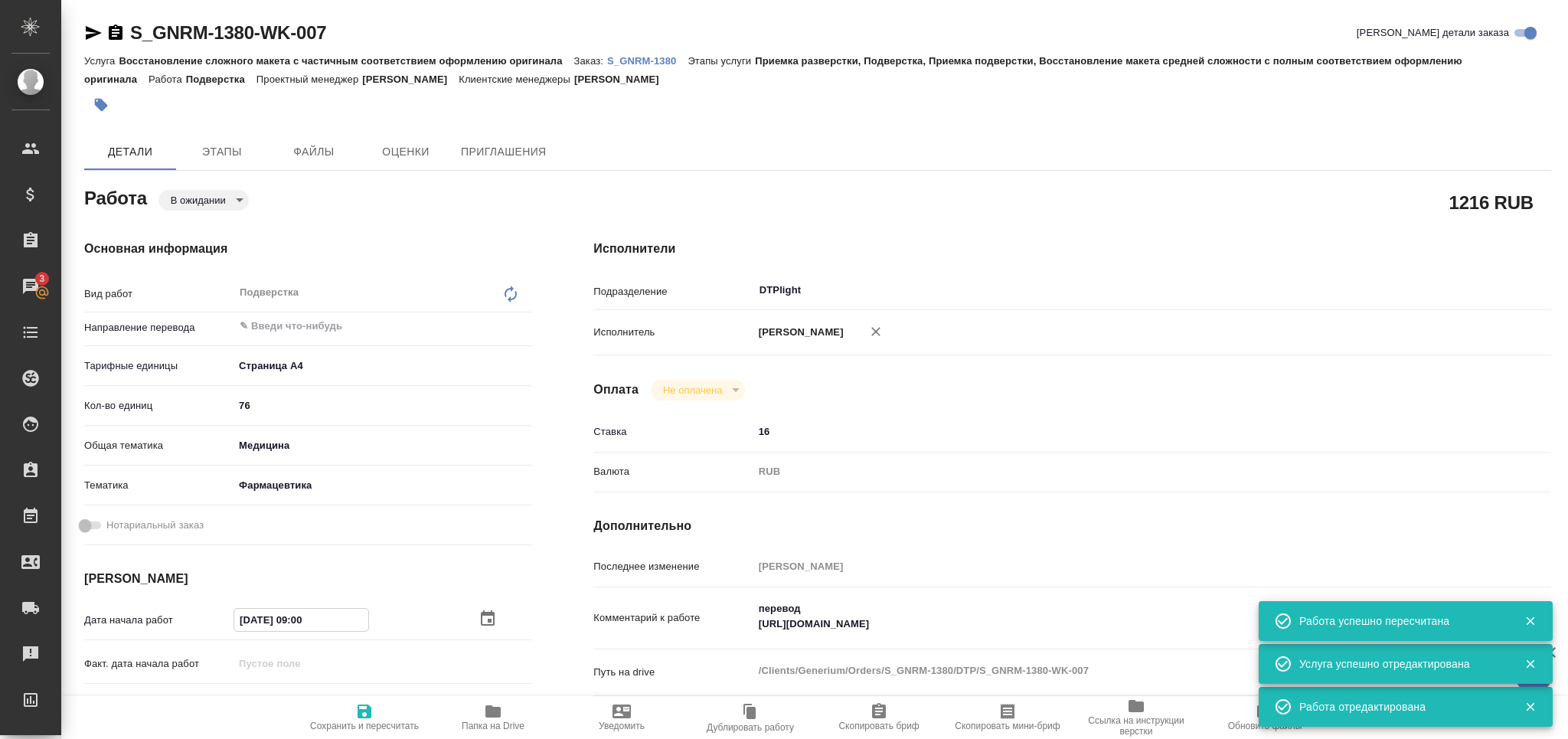
type input "03.10.2025 09:00"
click at [353, 713] on span "Сохранить и пересчитать" at bounding box center [364, 717] width 111 height 29
type textarea "x"
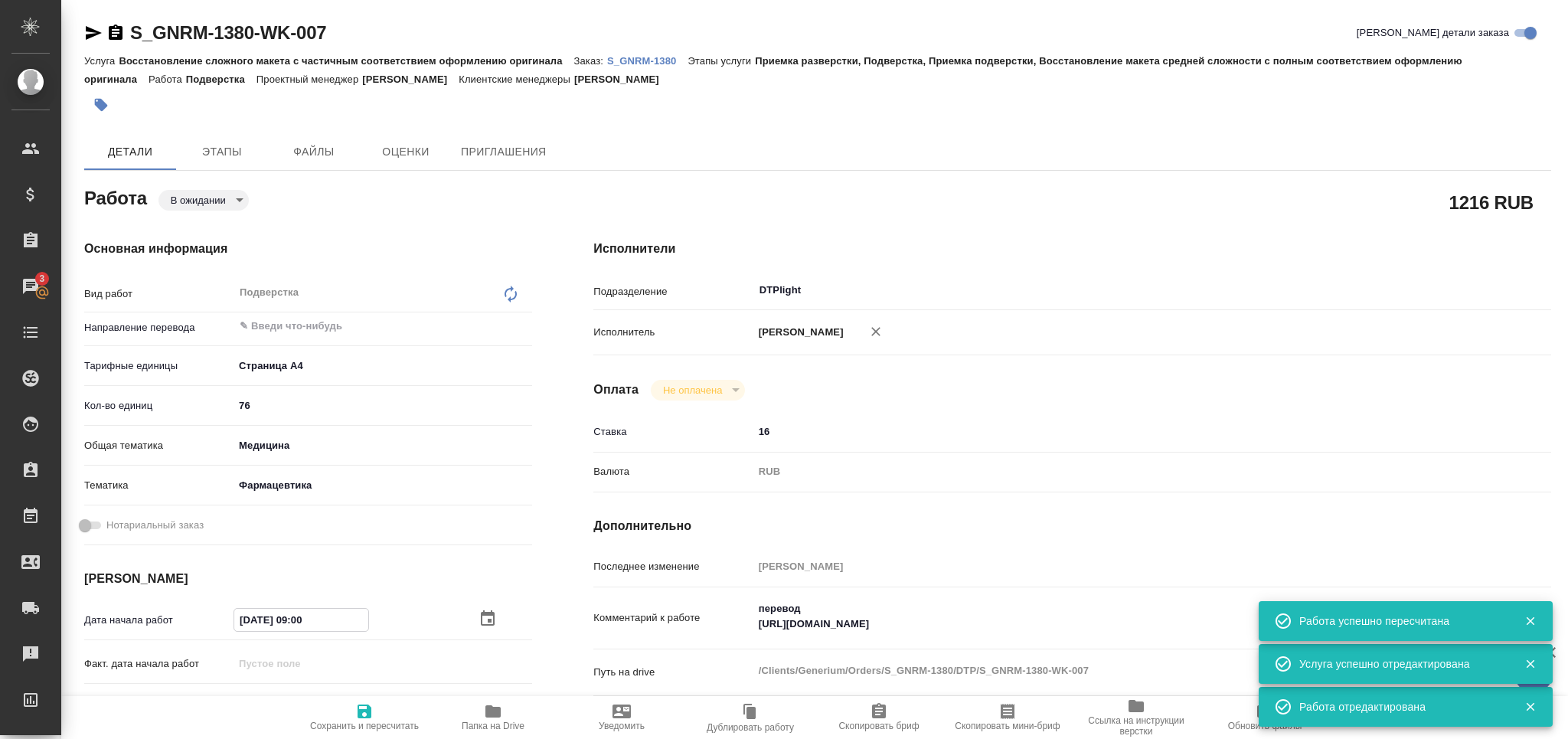
type textarea "x"
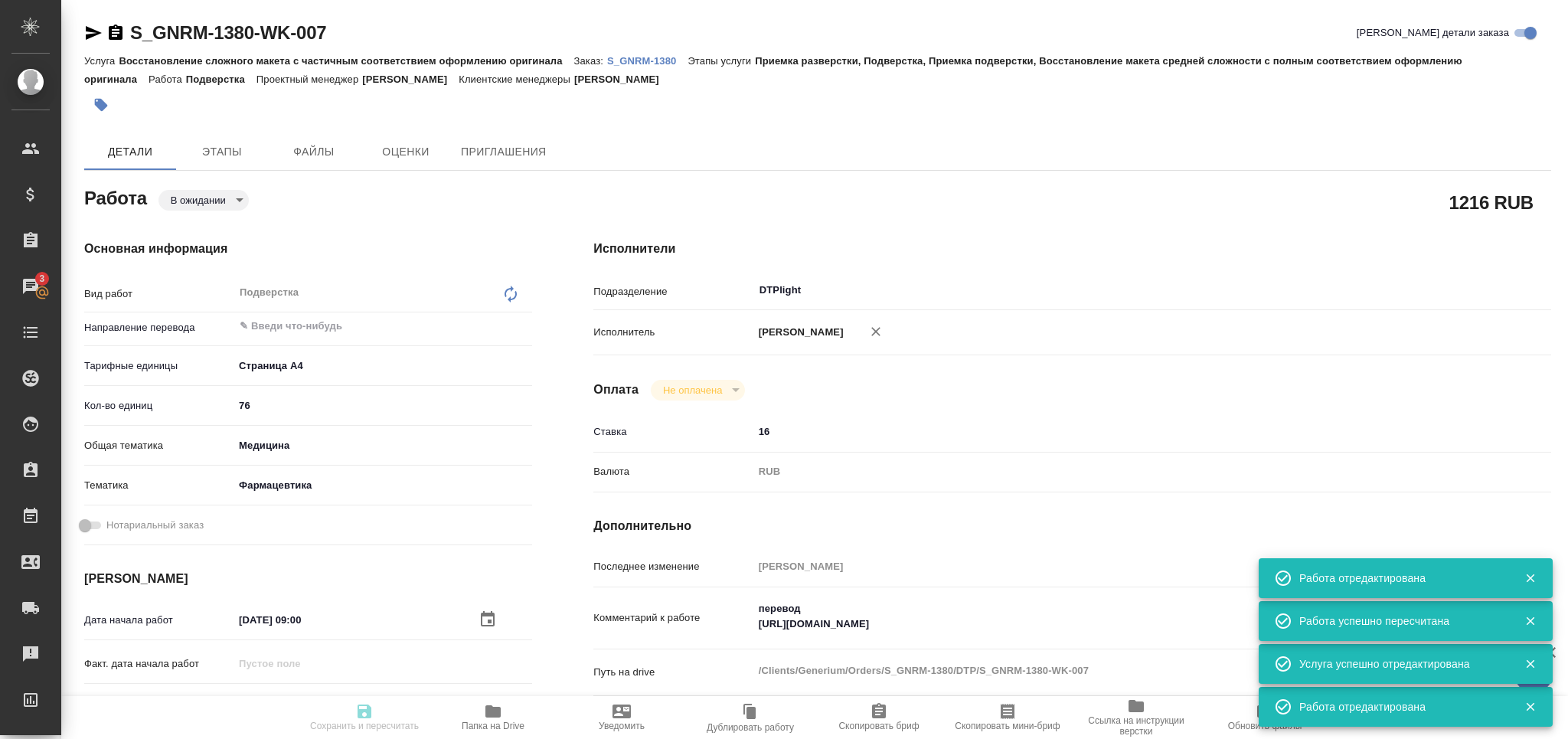
type textarea "x"
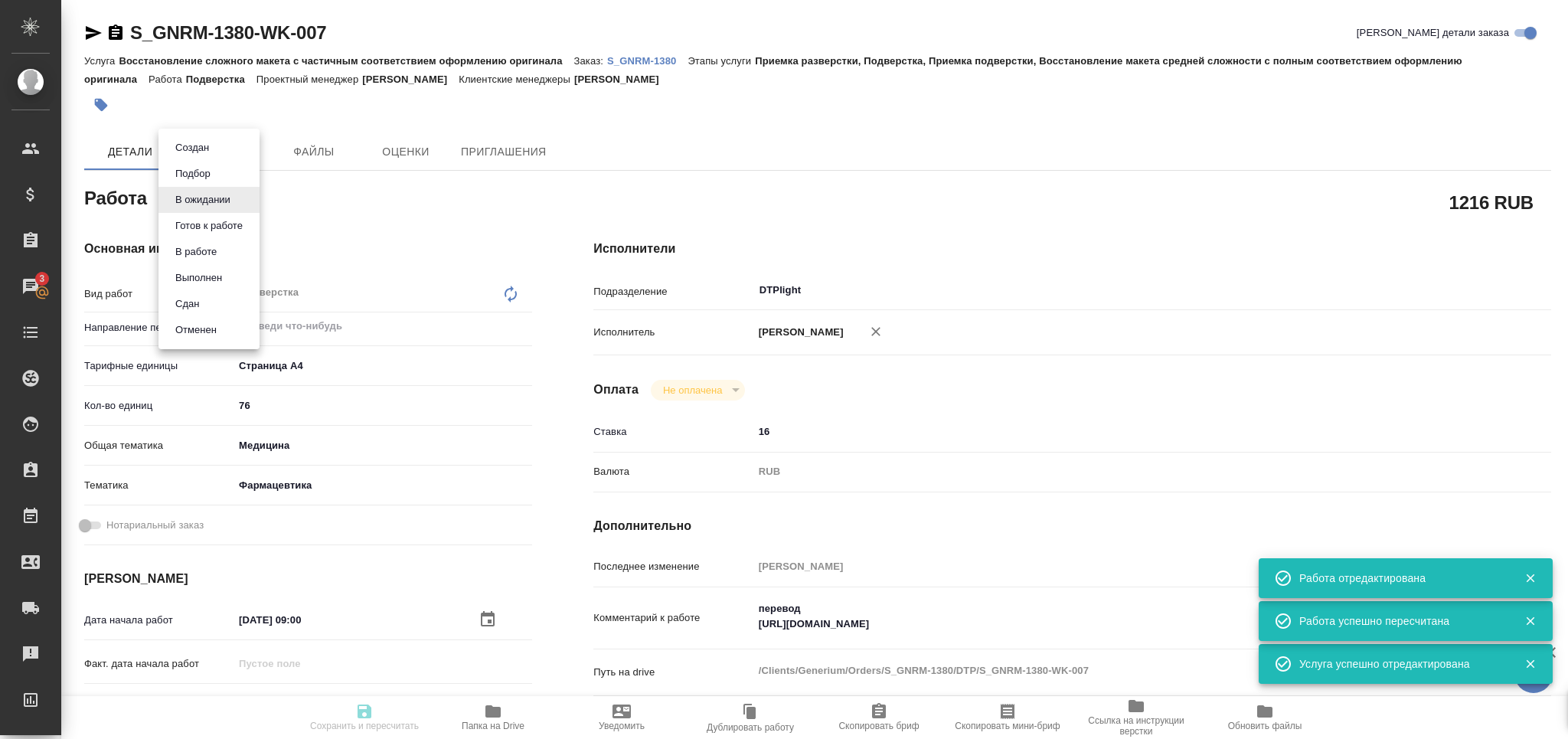
click at [217, 197] on body "🙏 .cls-1 fill:#fff; AWATERA Grabko Mariya Клиенты Спецификации Заказы 3 Чаты To…" at bounding box center [784, 369] width 1568 height 739
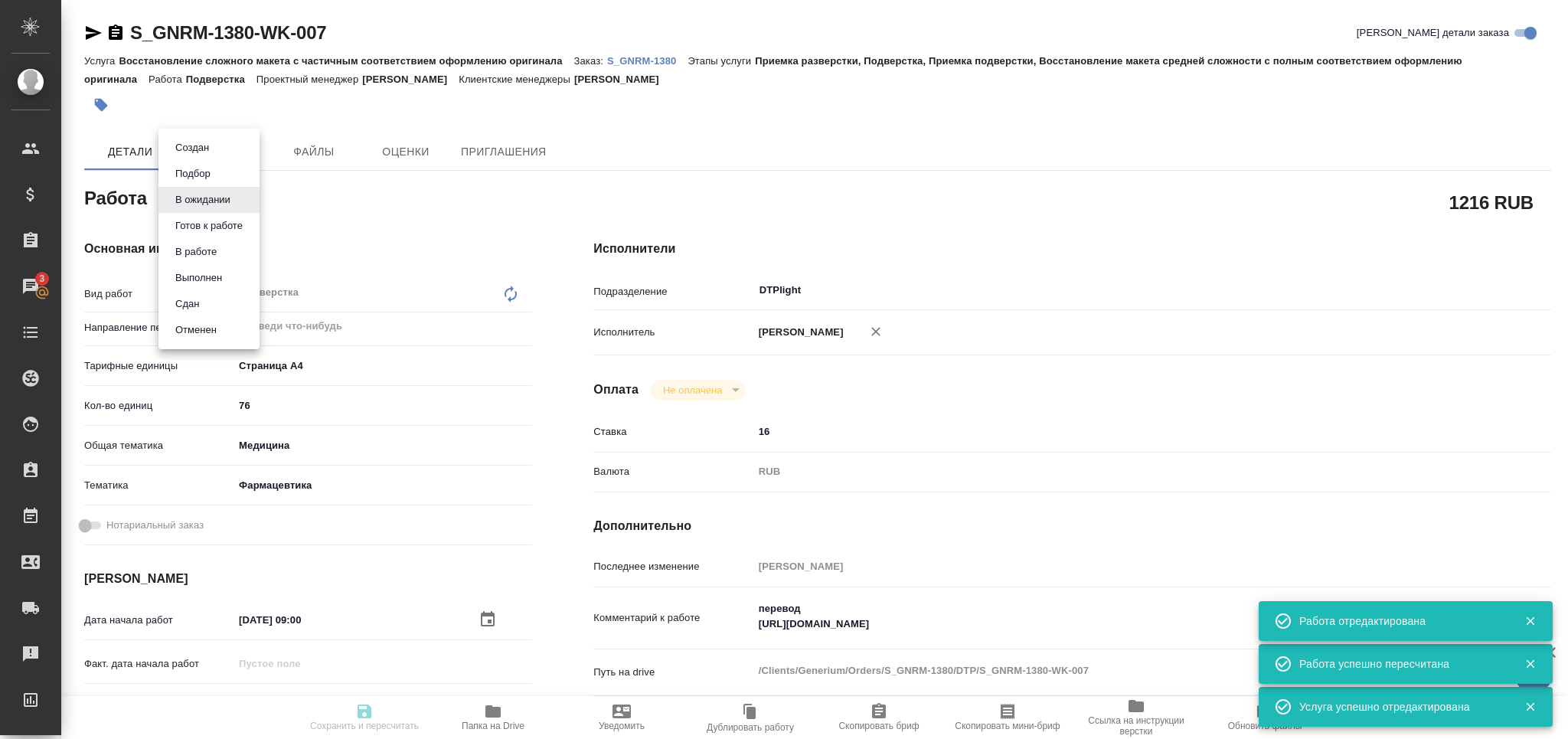
click at [206, 228] on button "Готов к работе" at bounding box center [209, 226] width 77 height 17
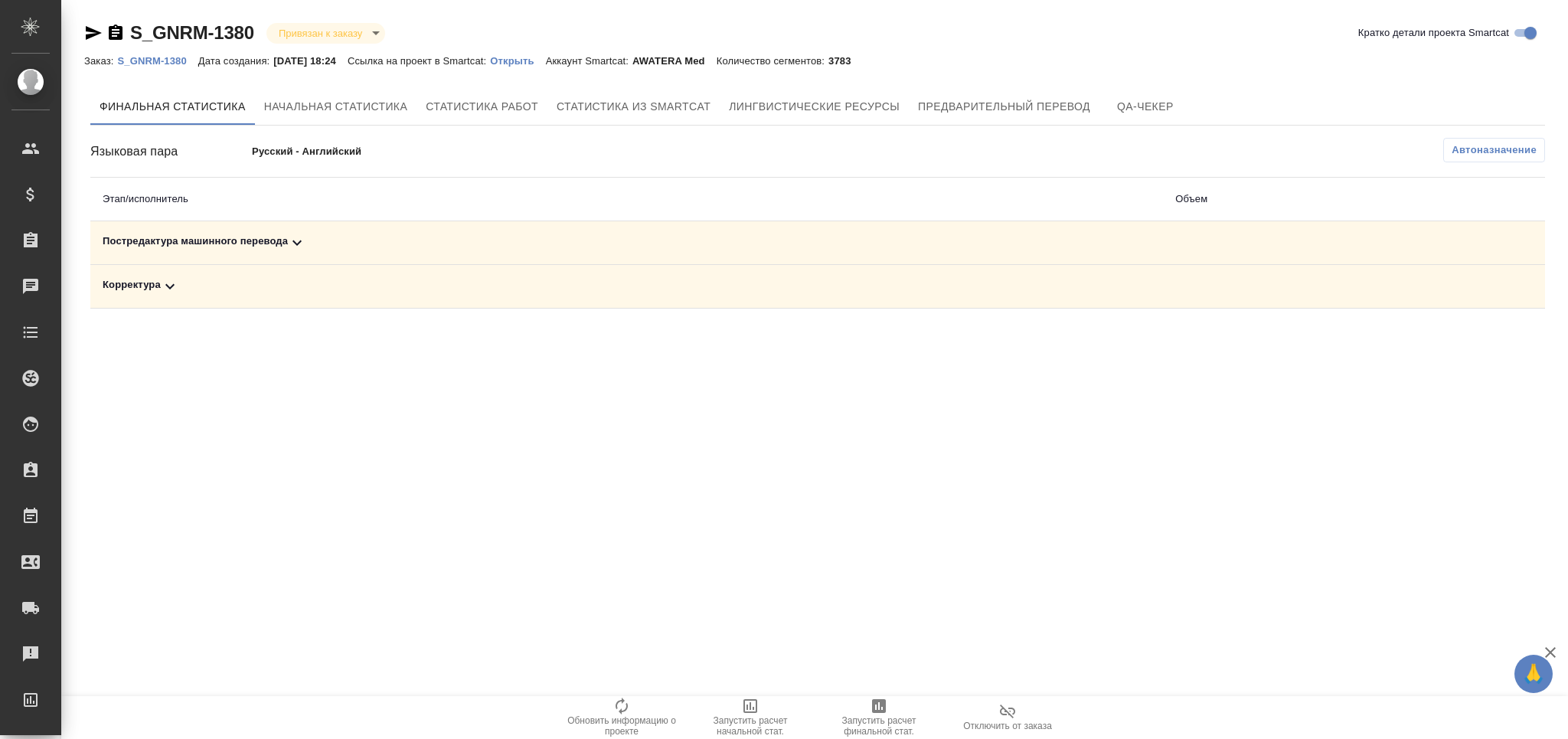
click at [1471, 145] on span "Автоназначение" at bounding box center [1495, 150] width 85 height 15
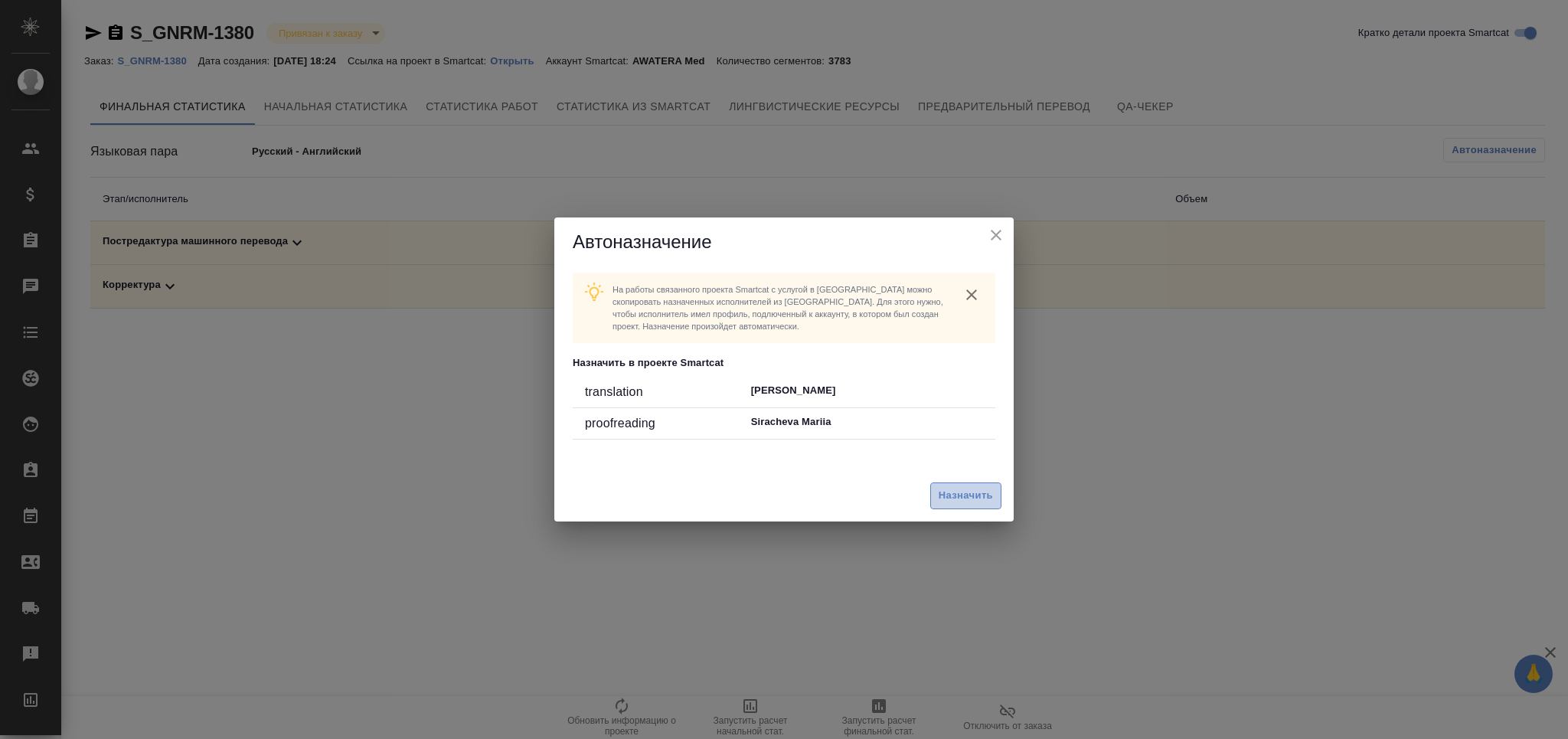
click at [972, 507] on button "Назначить" at bounding box center [966, 496] width 71 height 27
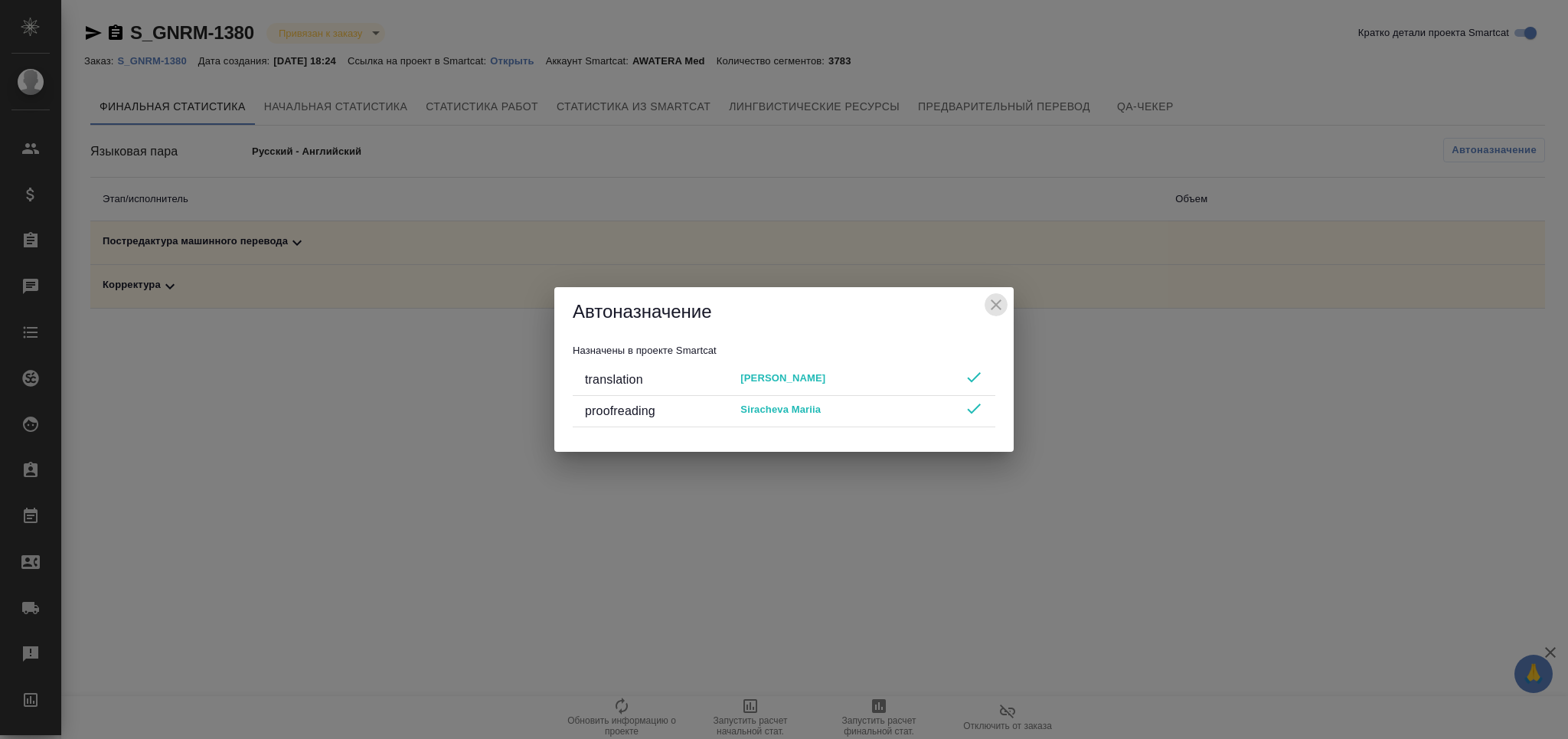
click at [990, 308] on icon "close" at bounding box center [996, 305] width 19 height 19
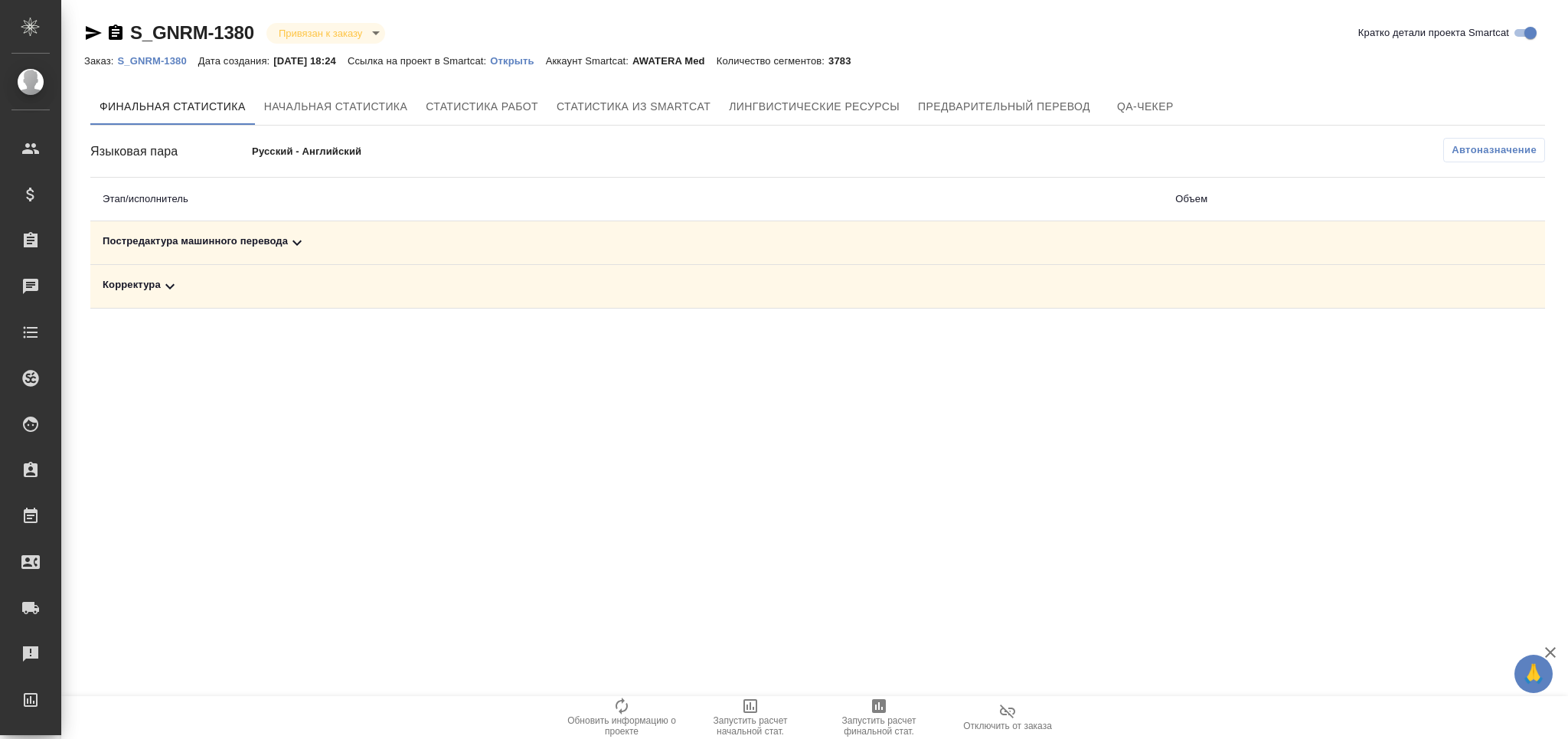
click at [864, 725] on span "Запустить расчет финальной стат." at bounding box center [879, 727] width 111 height 22
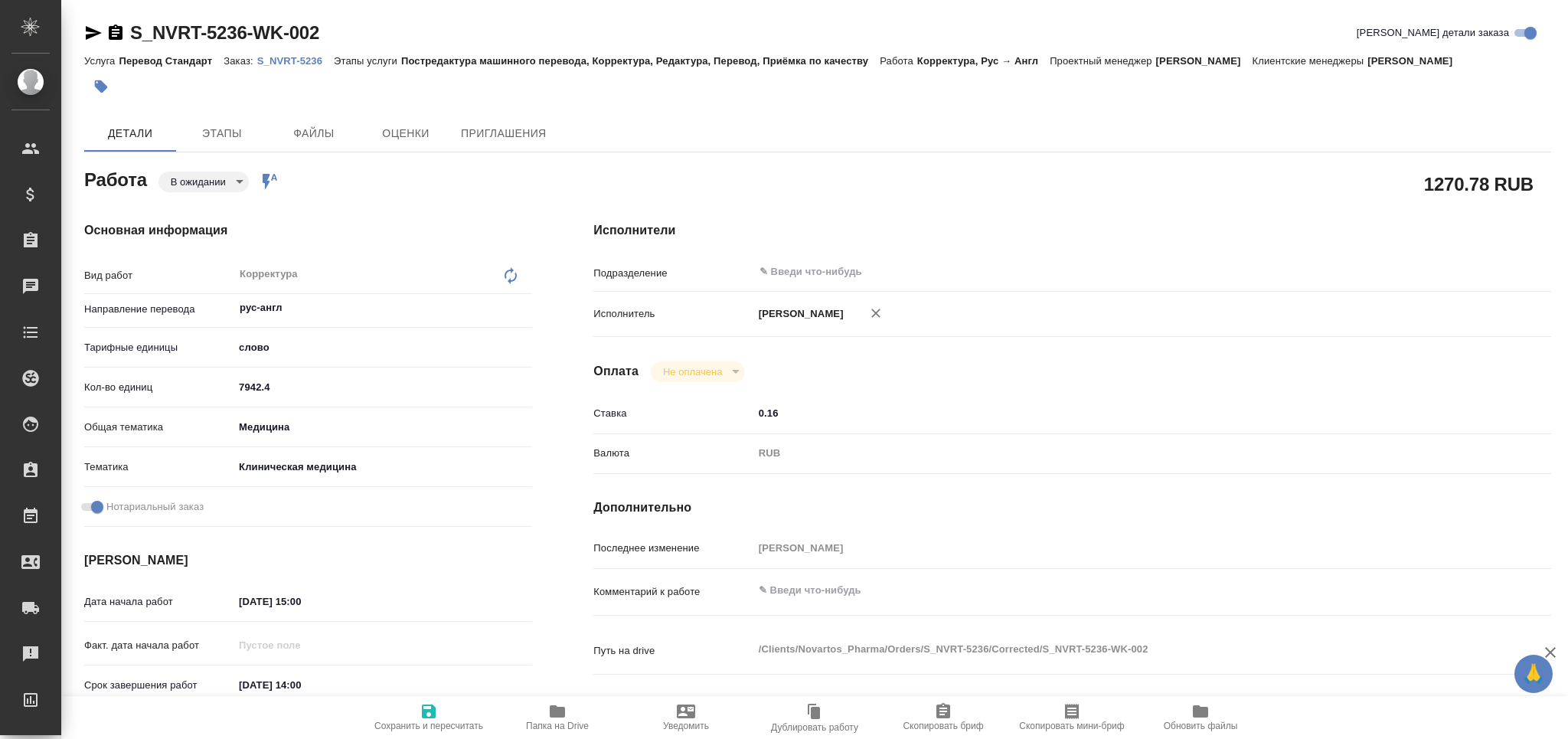
type textarea "x"
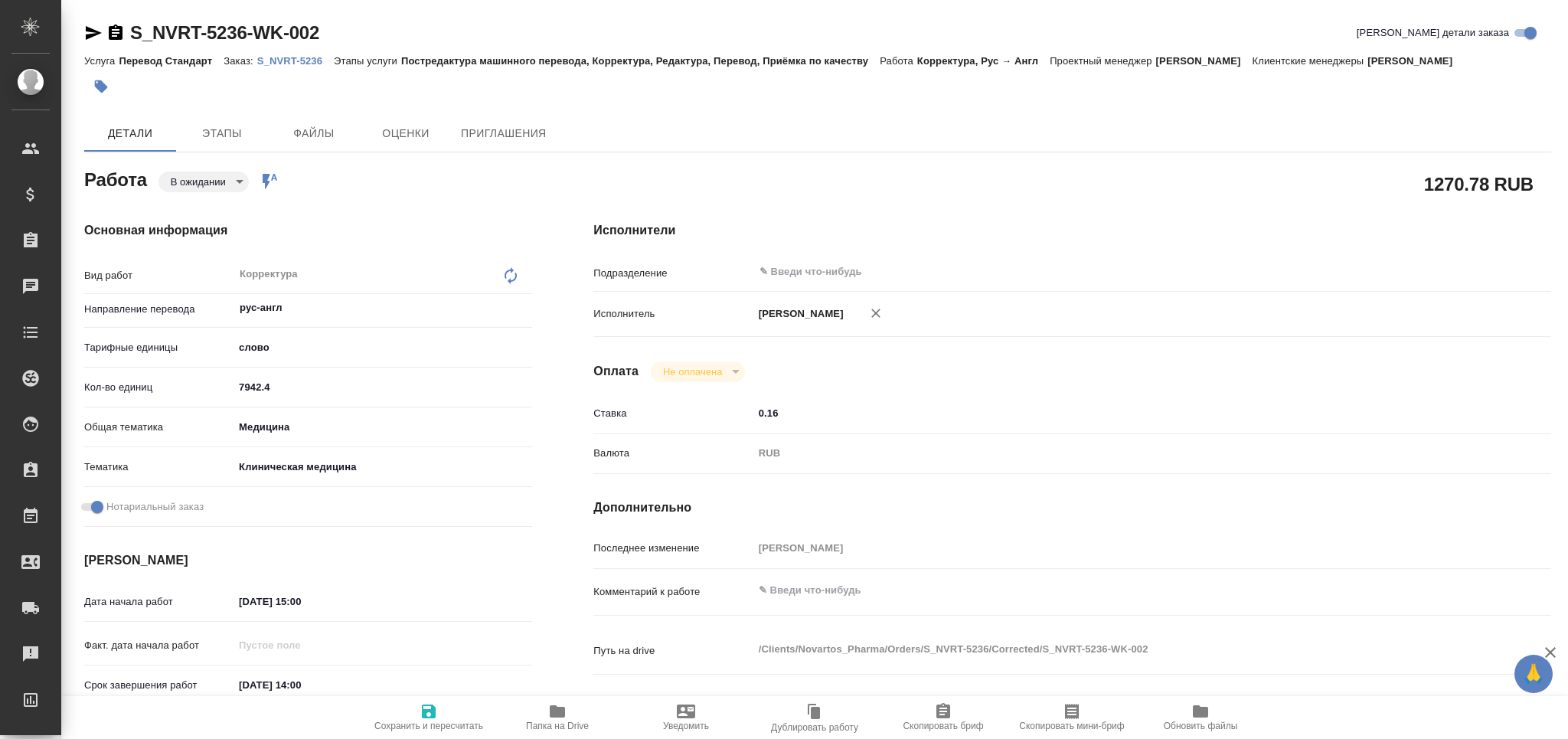
type textarea "x"
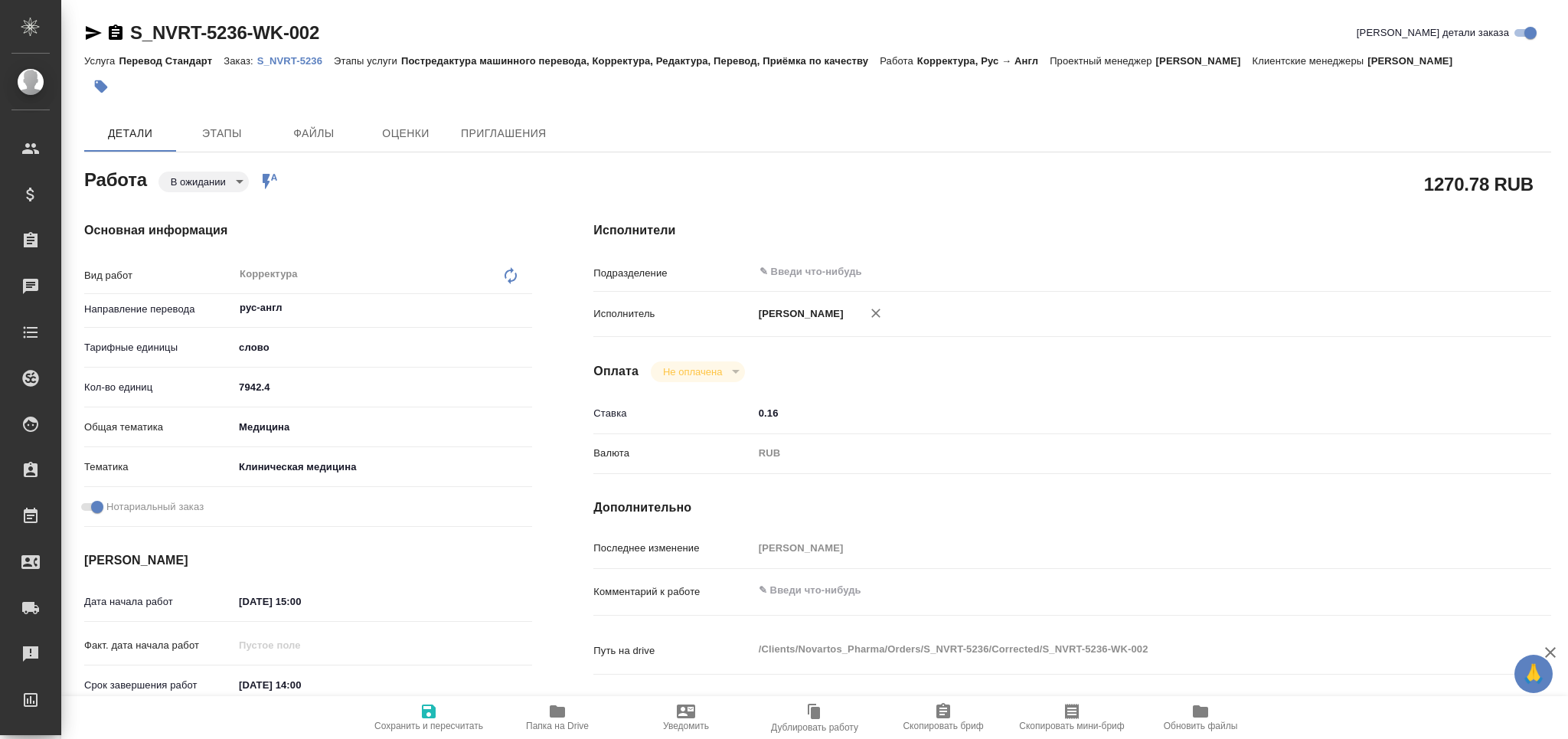
type textarea "x"
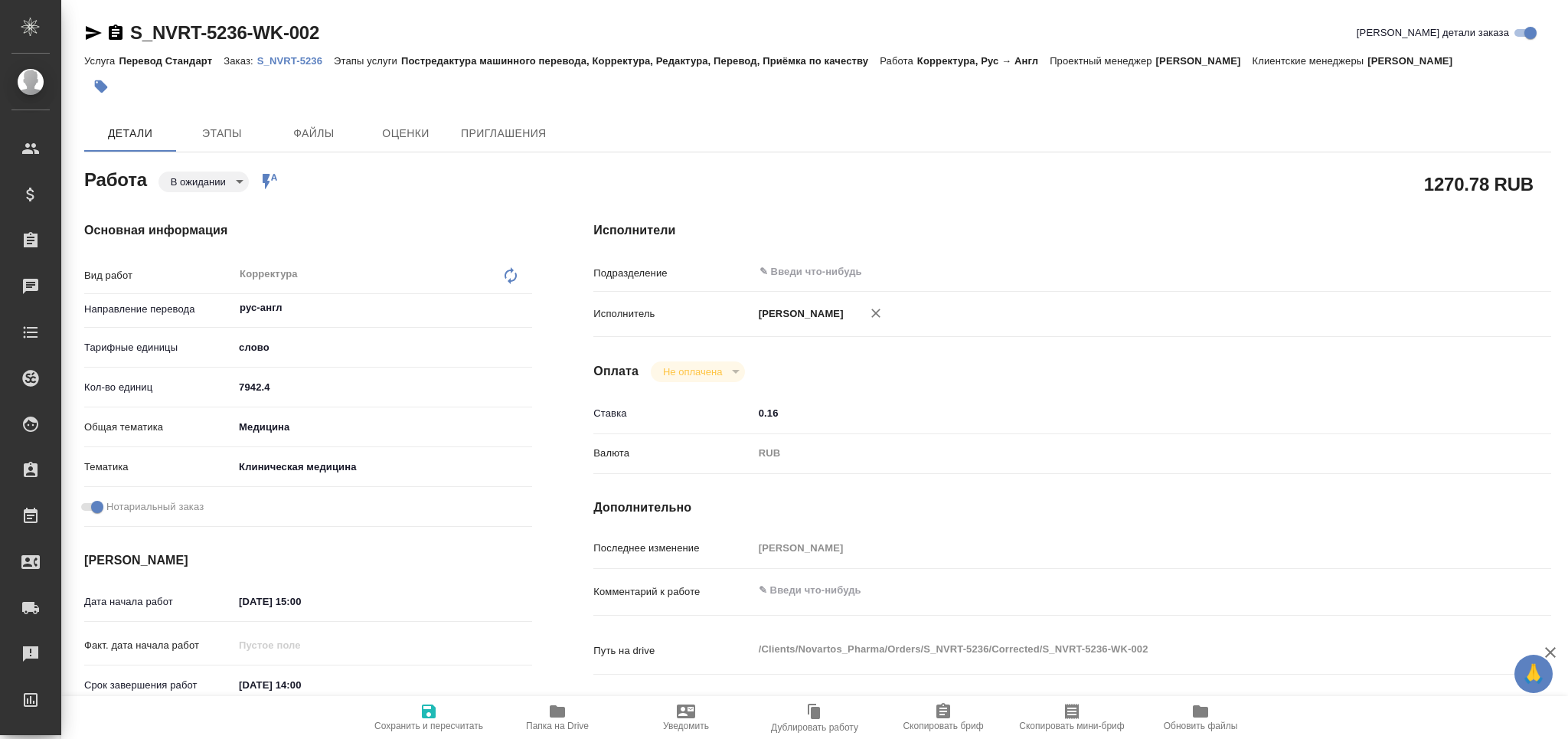
drag, startPoint x: 876, startPoint y: 311, endPoint x: 854, endPoint y: 385, distance: 77.2
click at [876, 311] on icon "button" at bounding box center [876, 313] width 15 height 15
type textarea "x"
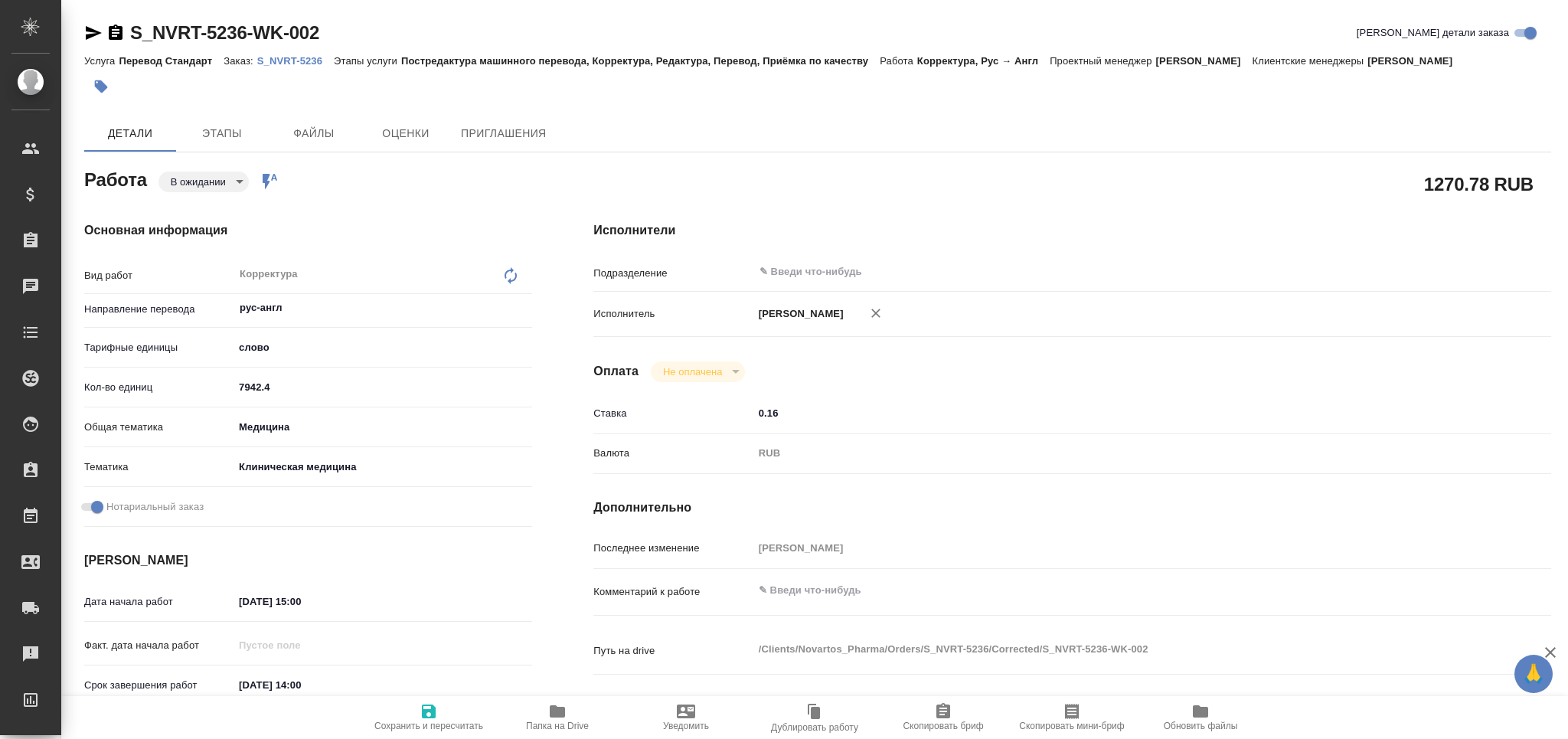
type textarea "x"
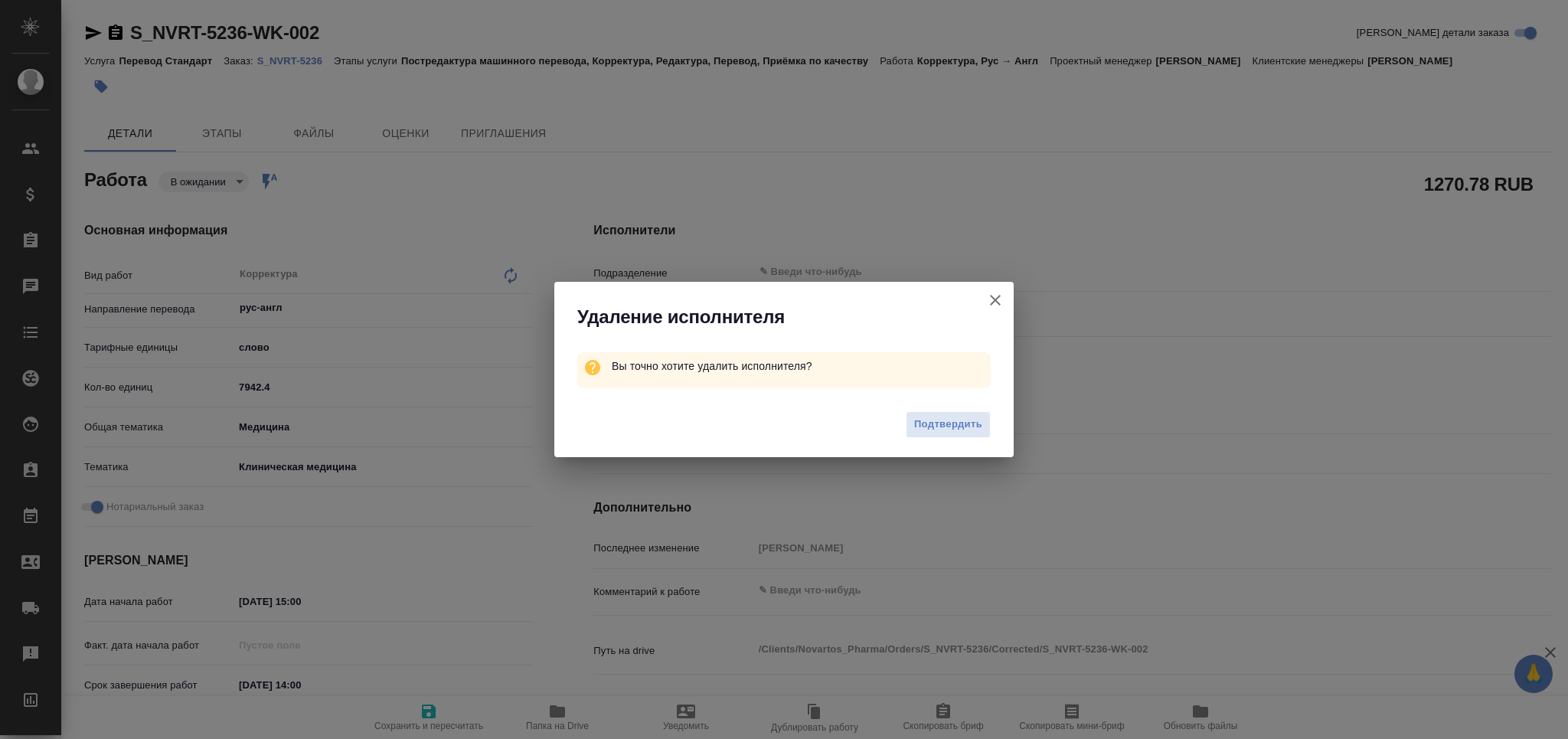
click at [947, 423] on span "Подтвердить" at bounding box center [948, 424] width 68 height 18
type textarea "x"
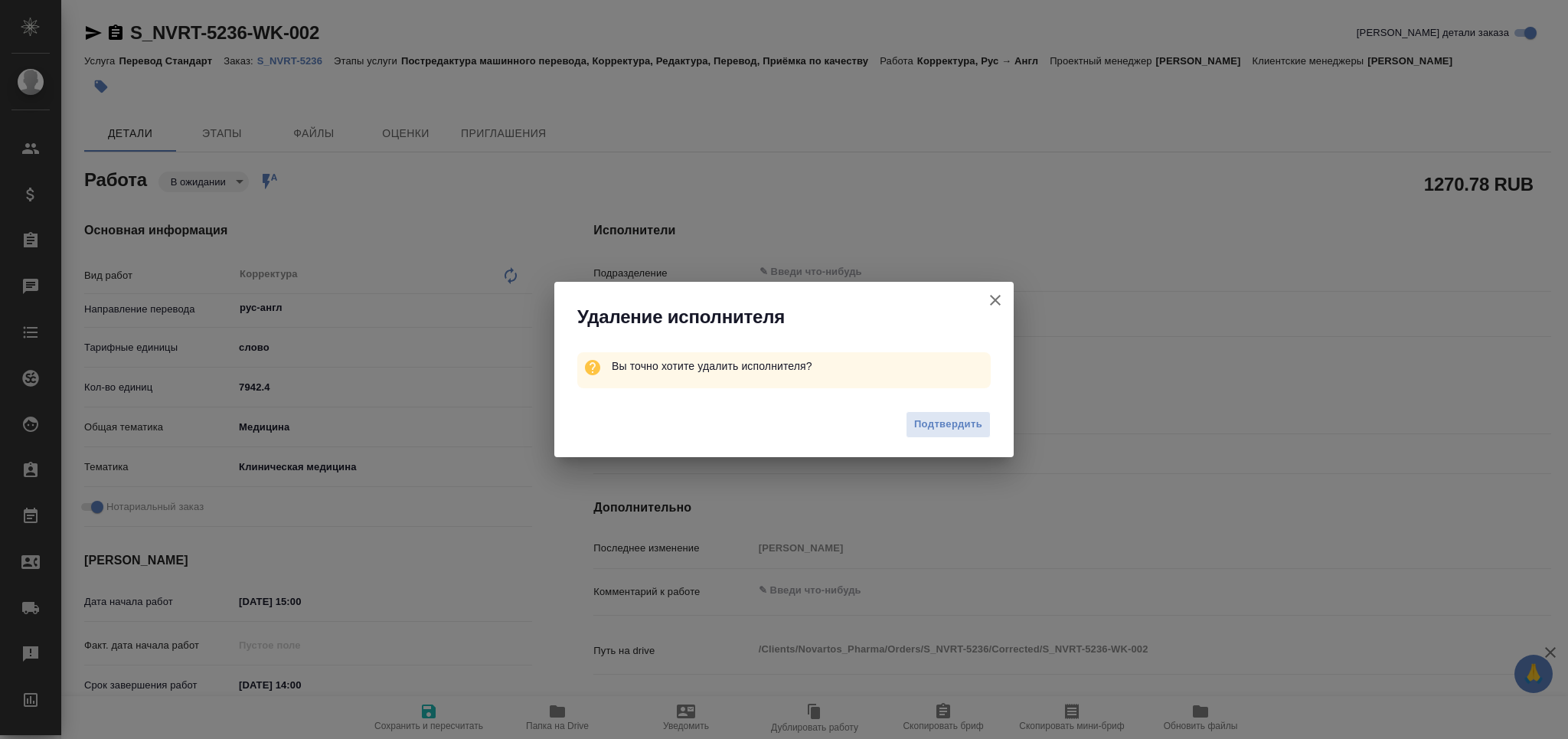
type textarea "x"
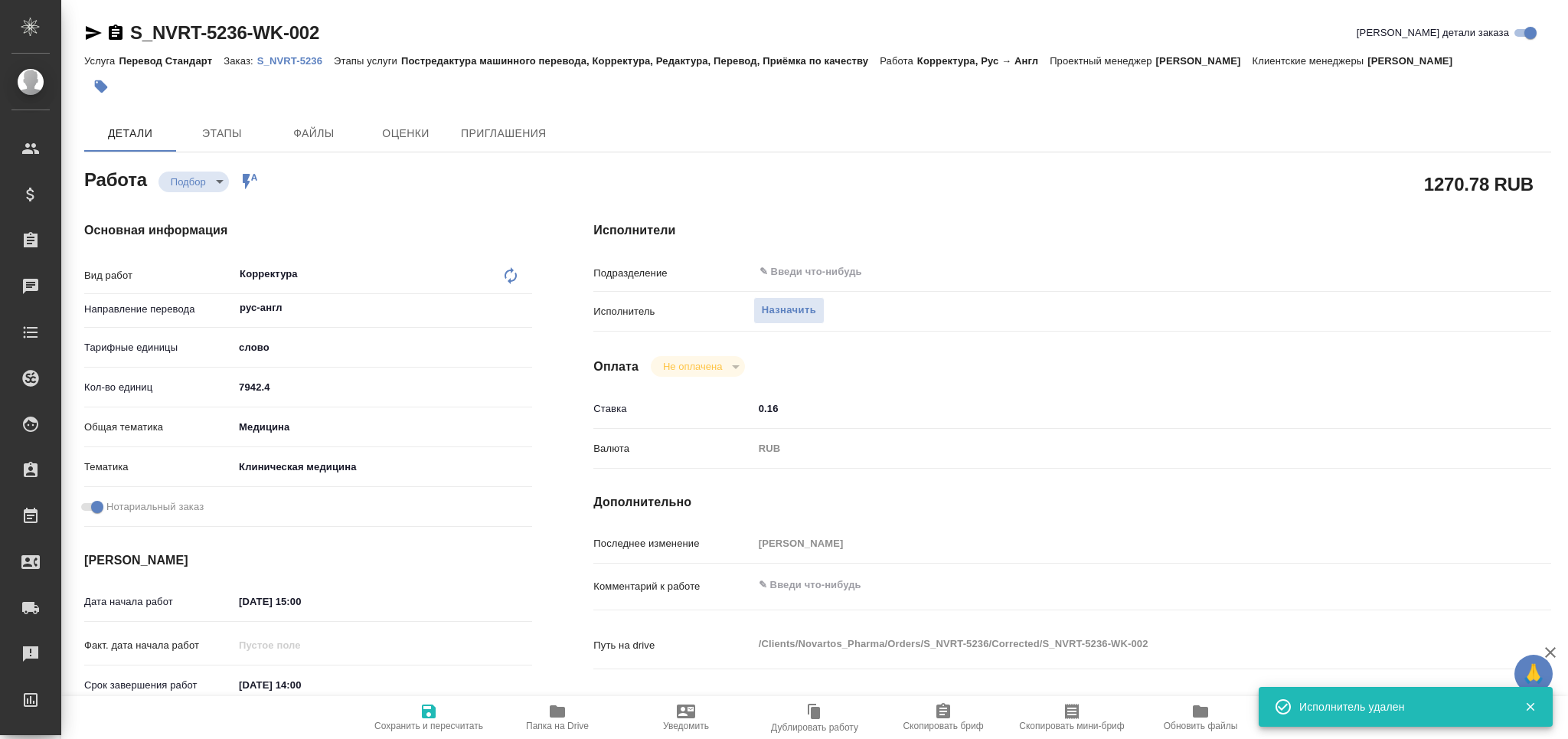
type textarea "x"
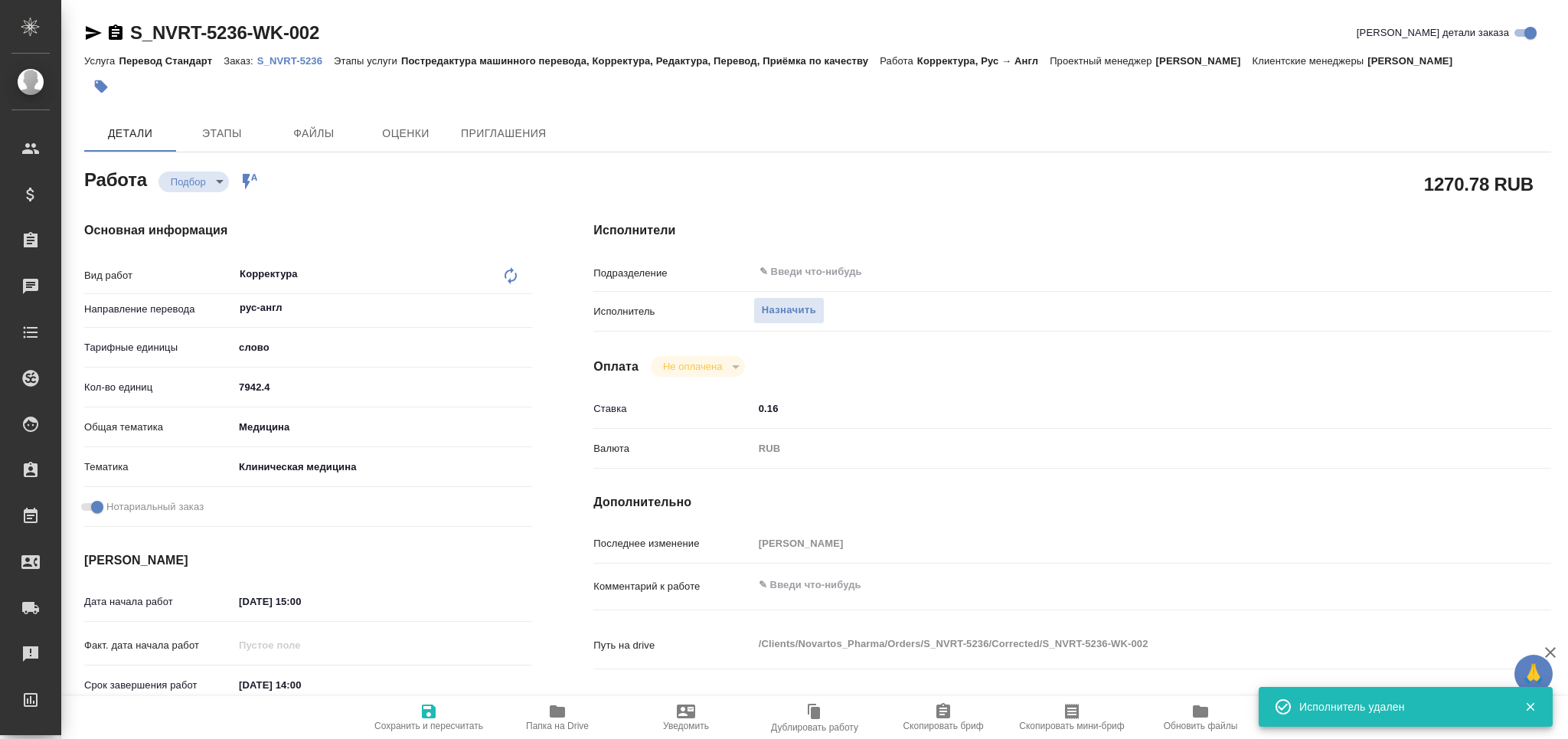
type textarea "x"
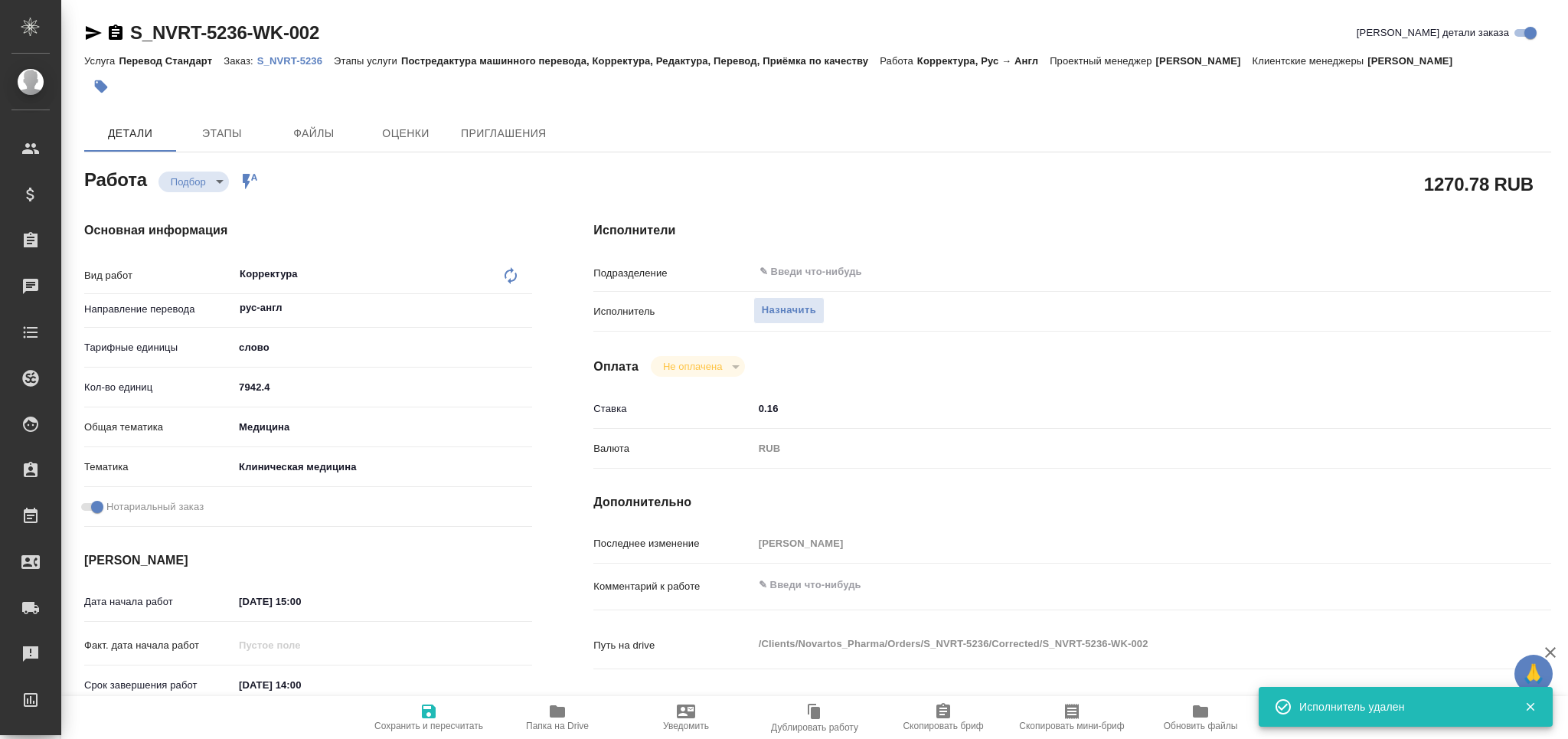
type textarea "x"
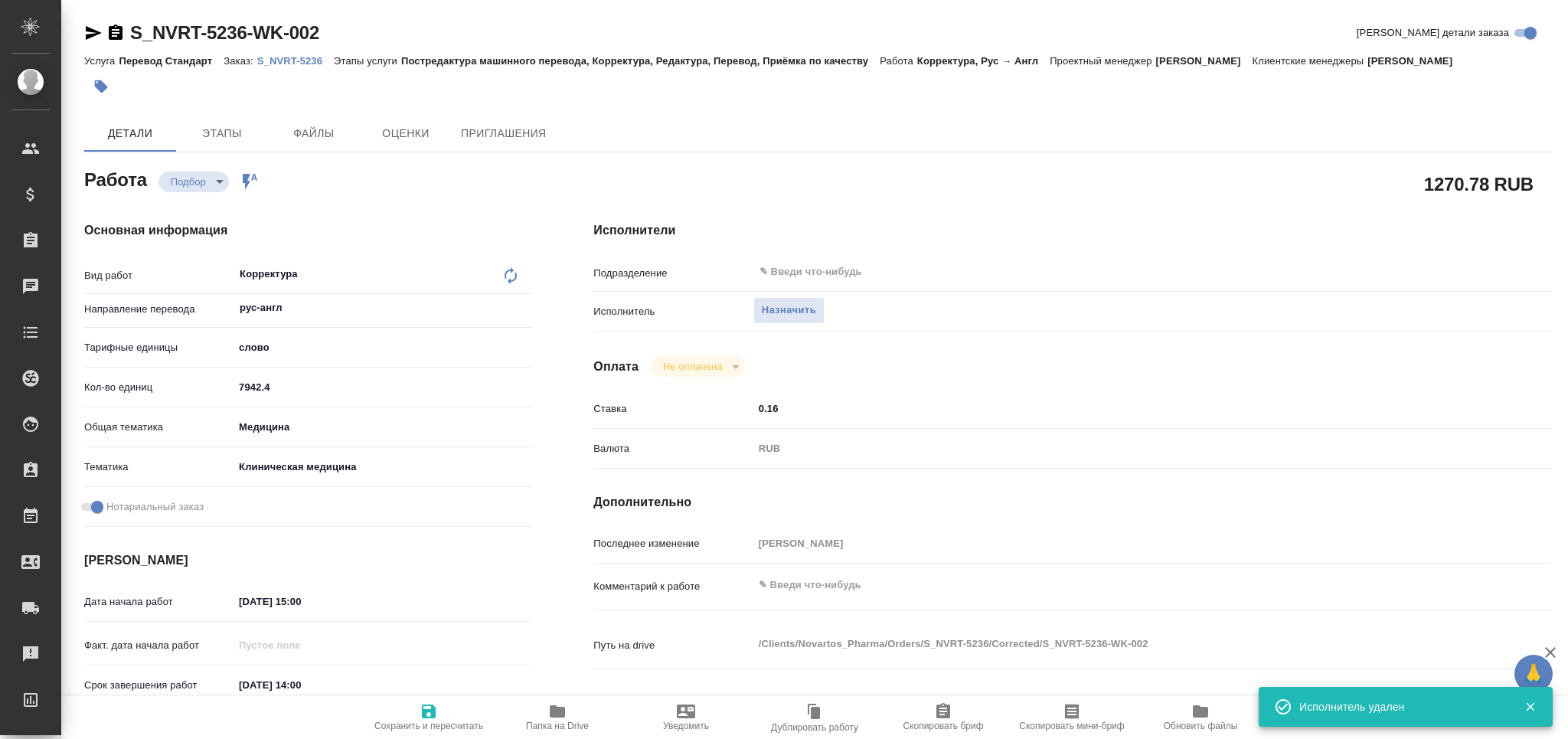
click at [290, 62] on p "S_NVRT-5236" at bounding box center [295, 60] width 77 height 12
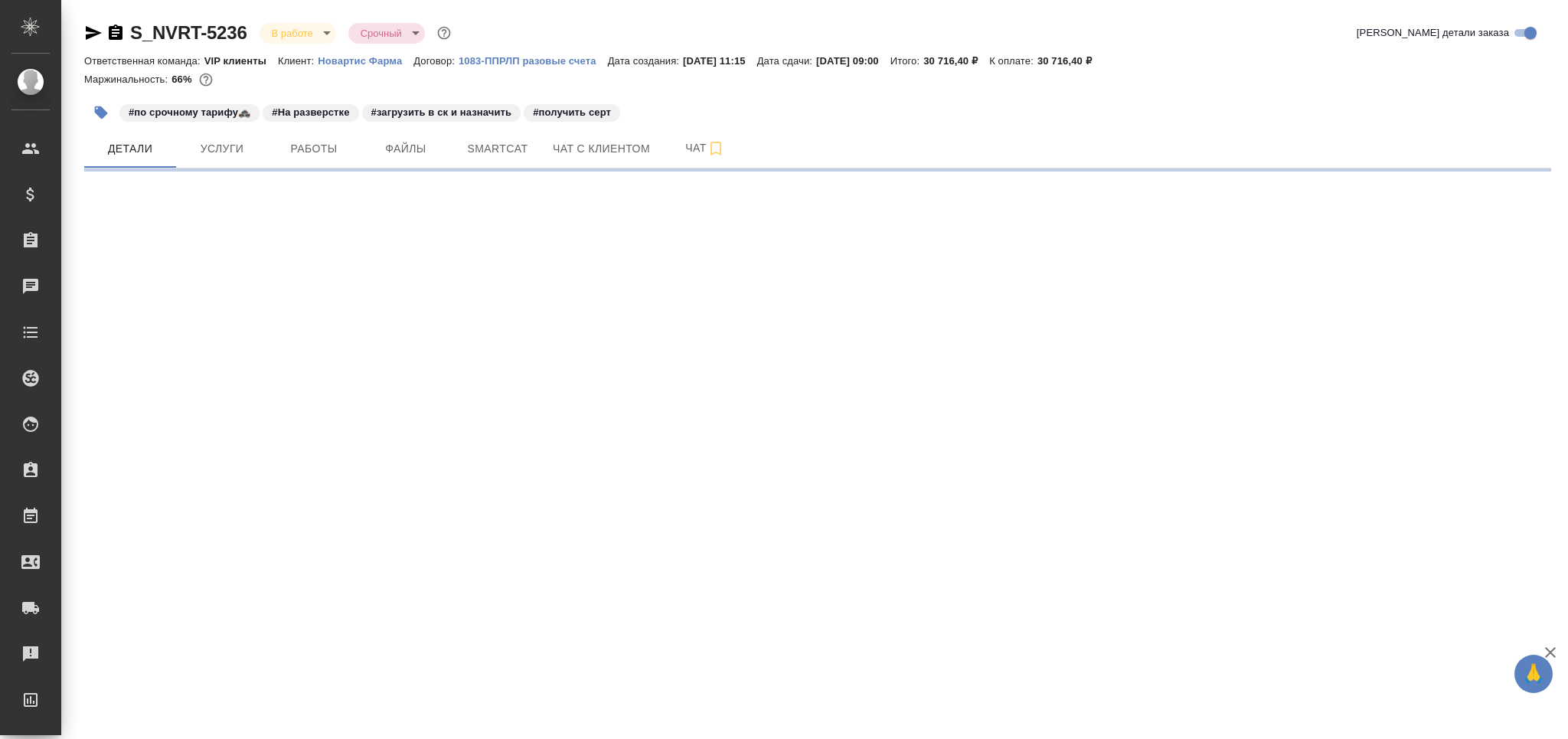
select select "RU"
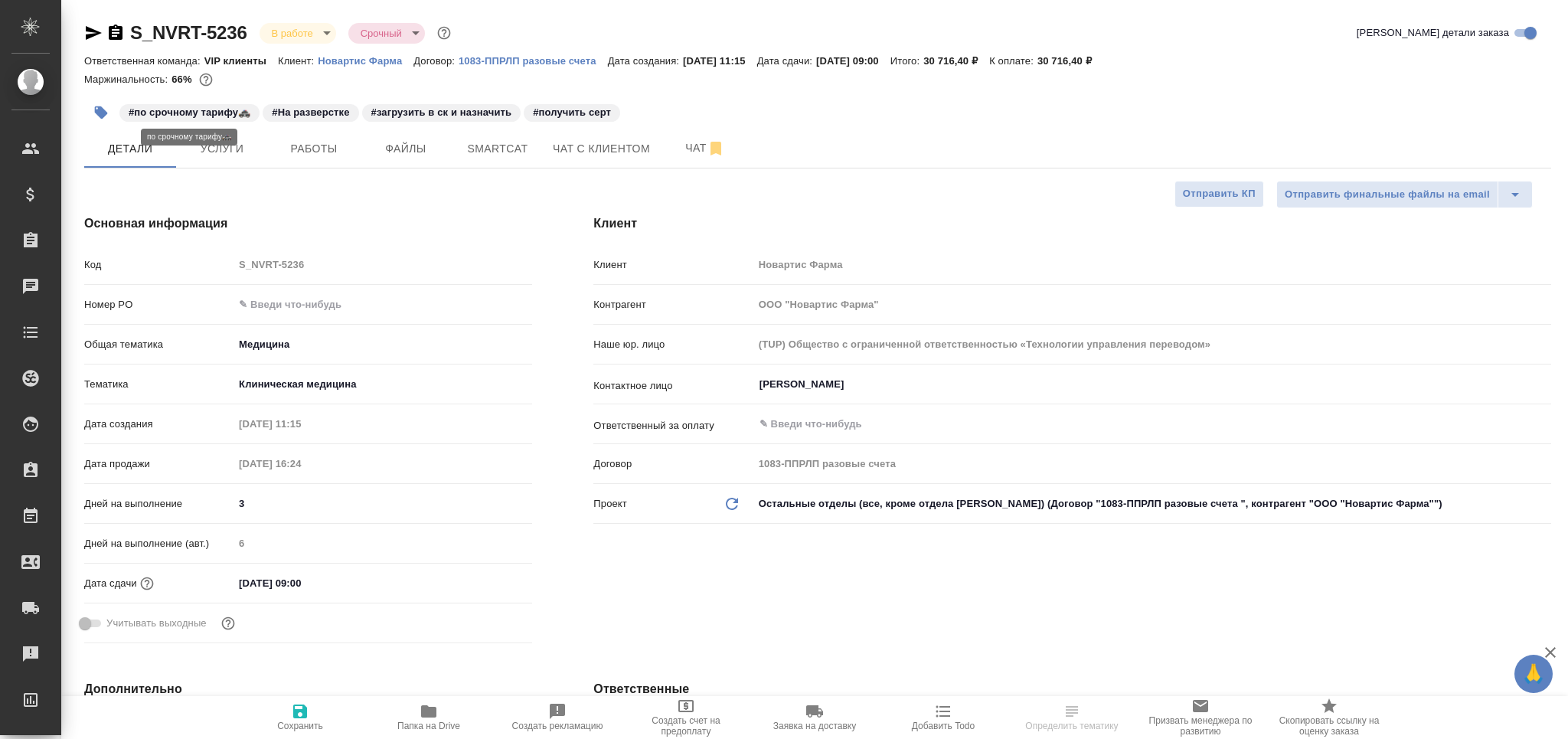
type textarea "x"
click at [93, 104] on button "button" at bounding box center [101, 113] width 34 height 34
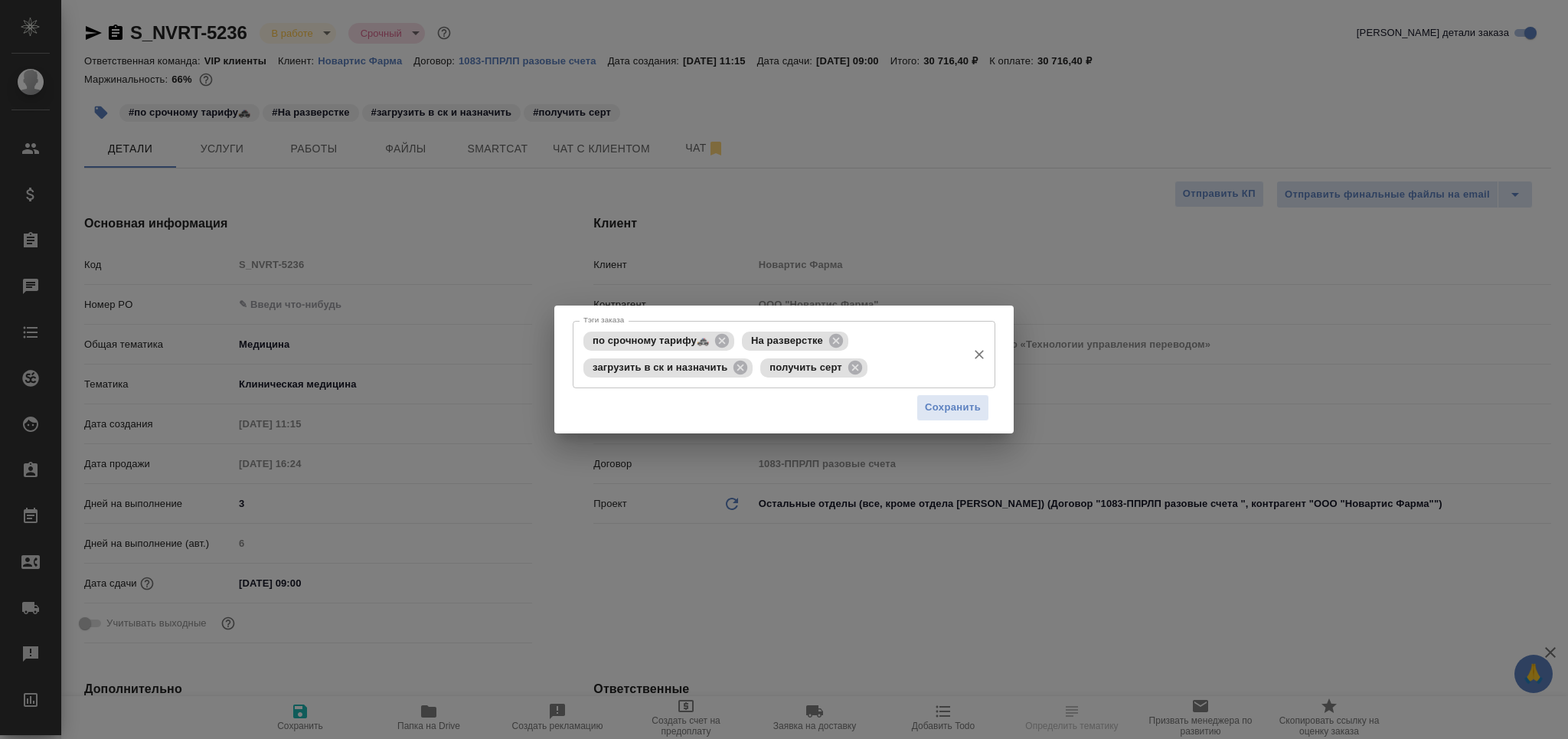
click at [894, 374] on input "Тэги заказа" at bounding box center [915, 368] width 88 height 26
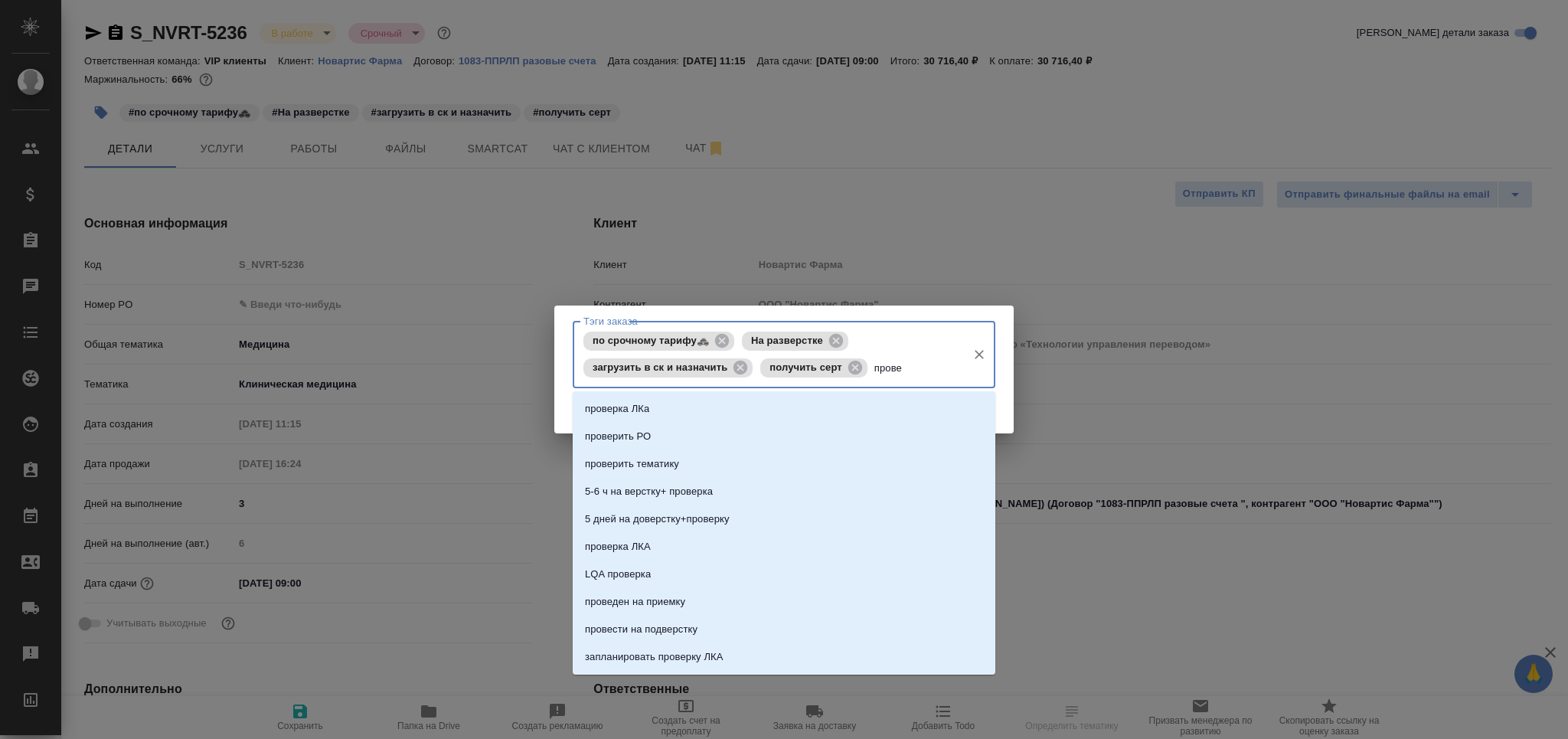
type input "провер"
click at [712, 412] on li "проверка ЛКа" at bounding box center [784, 409] width 422 height 28
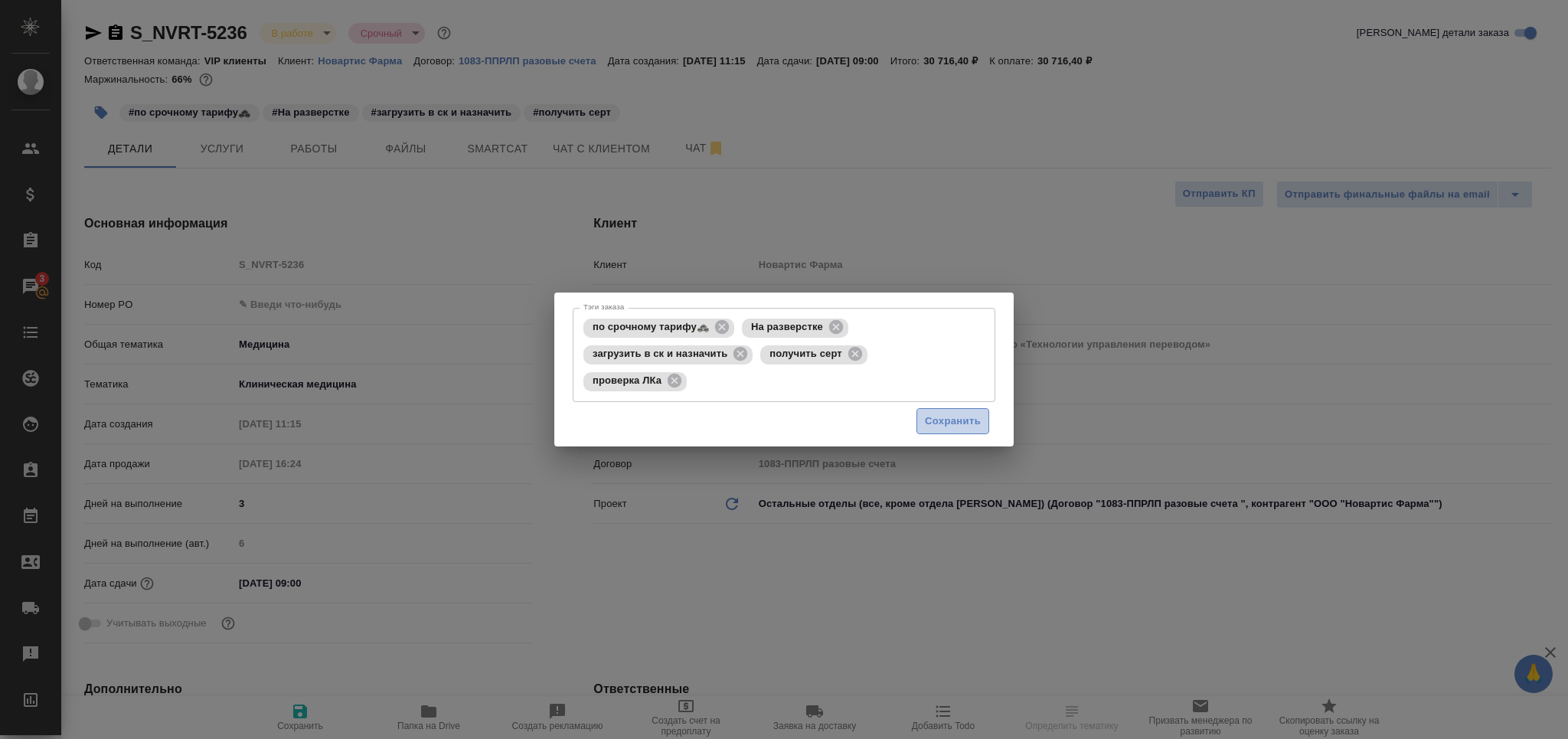
click at [938, 414] on span "Сохранить" at bounding box center [953, 422] width 56 height 18
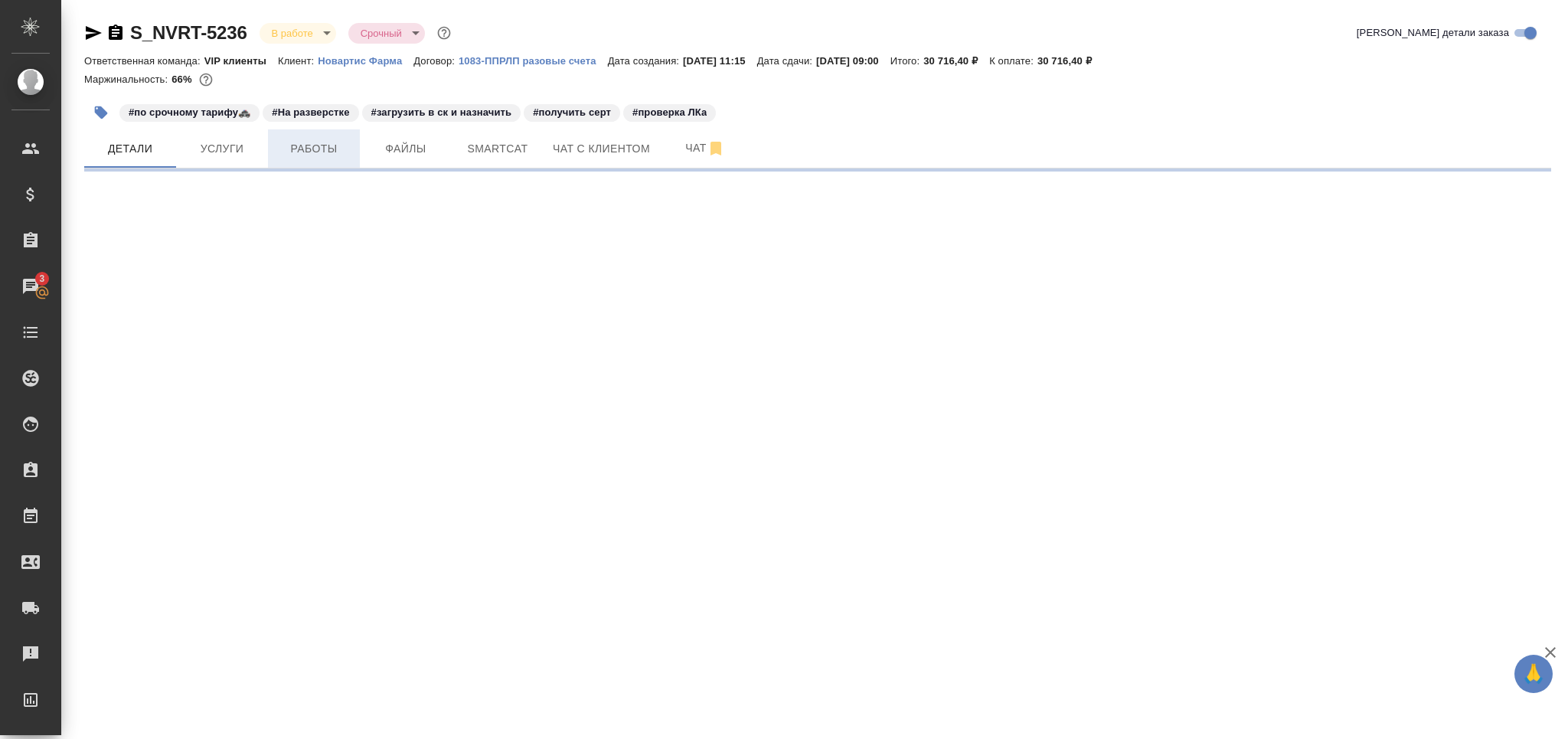
select select "RU"
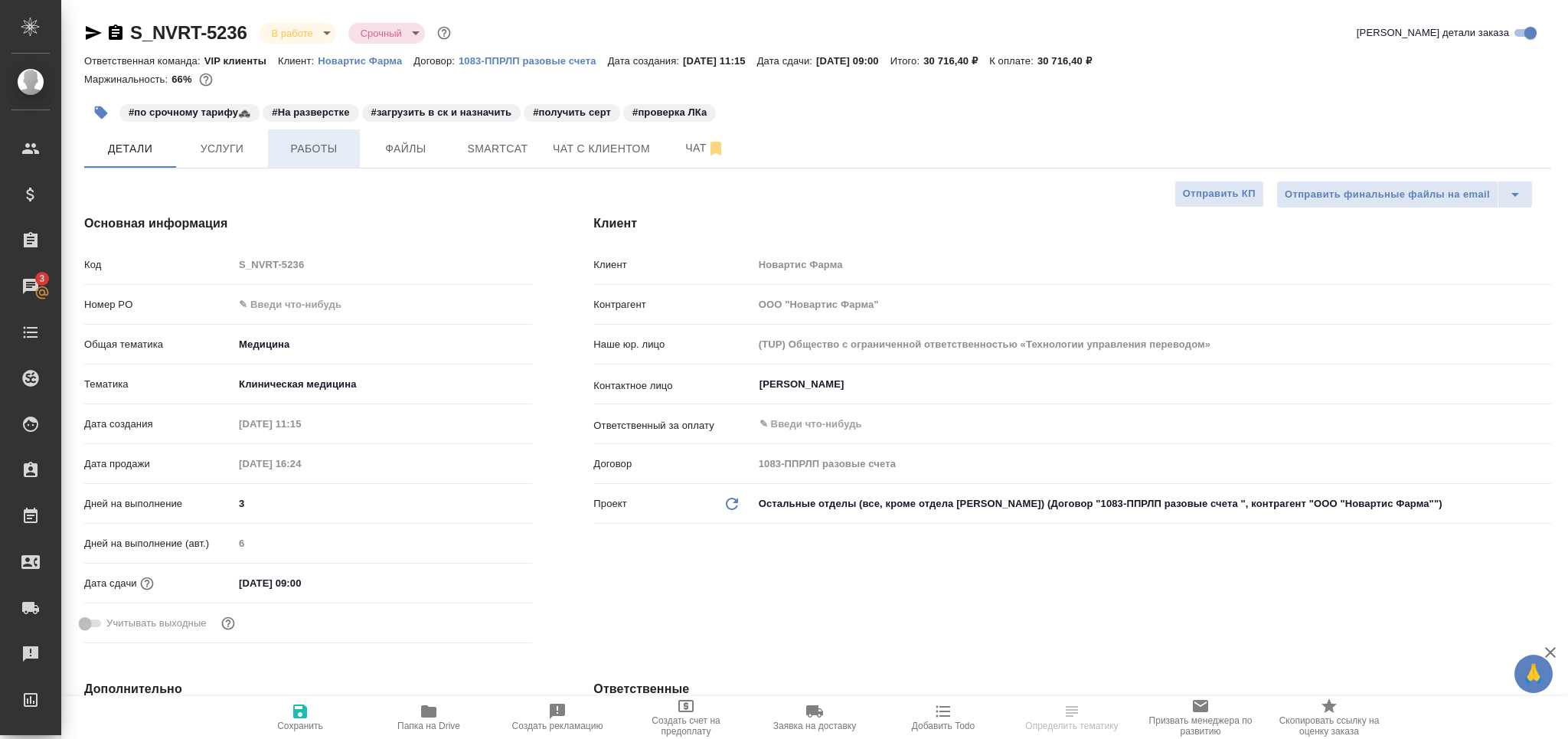
type textarea "x"
click at [343, 151] on span "Работы" at bounding box center [313, 149] width 73 height 19
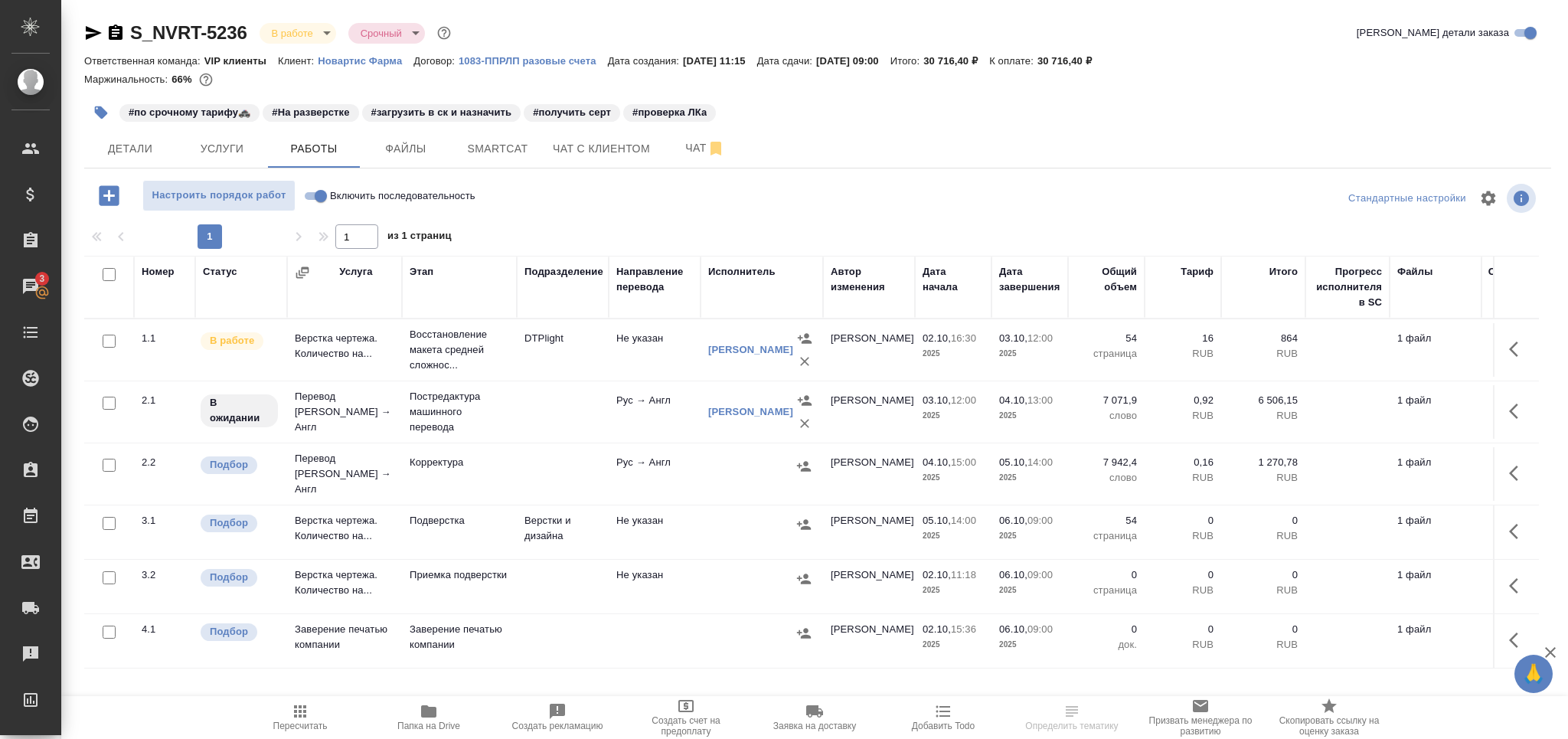
click at [112, 466] on input "checkbox" at bounding box center [109, 465] width 13 height 13
checkbox input "true"
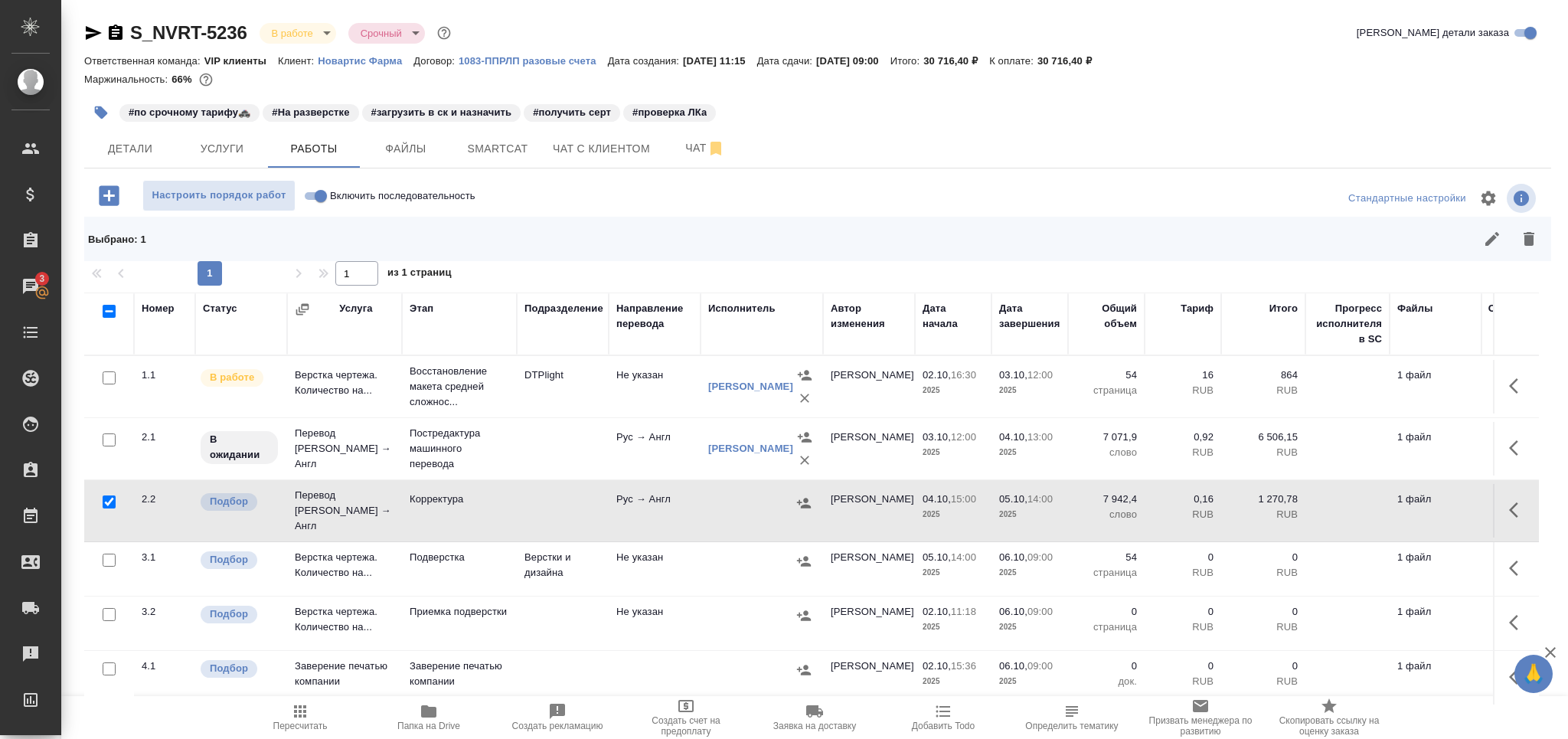
click at [1532, 233] on icon "button" at bounding box center [1529, 239] width 11 height 14
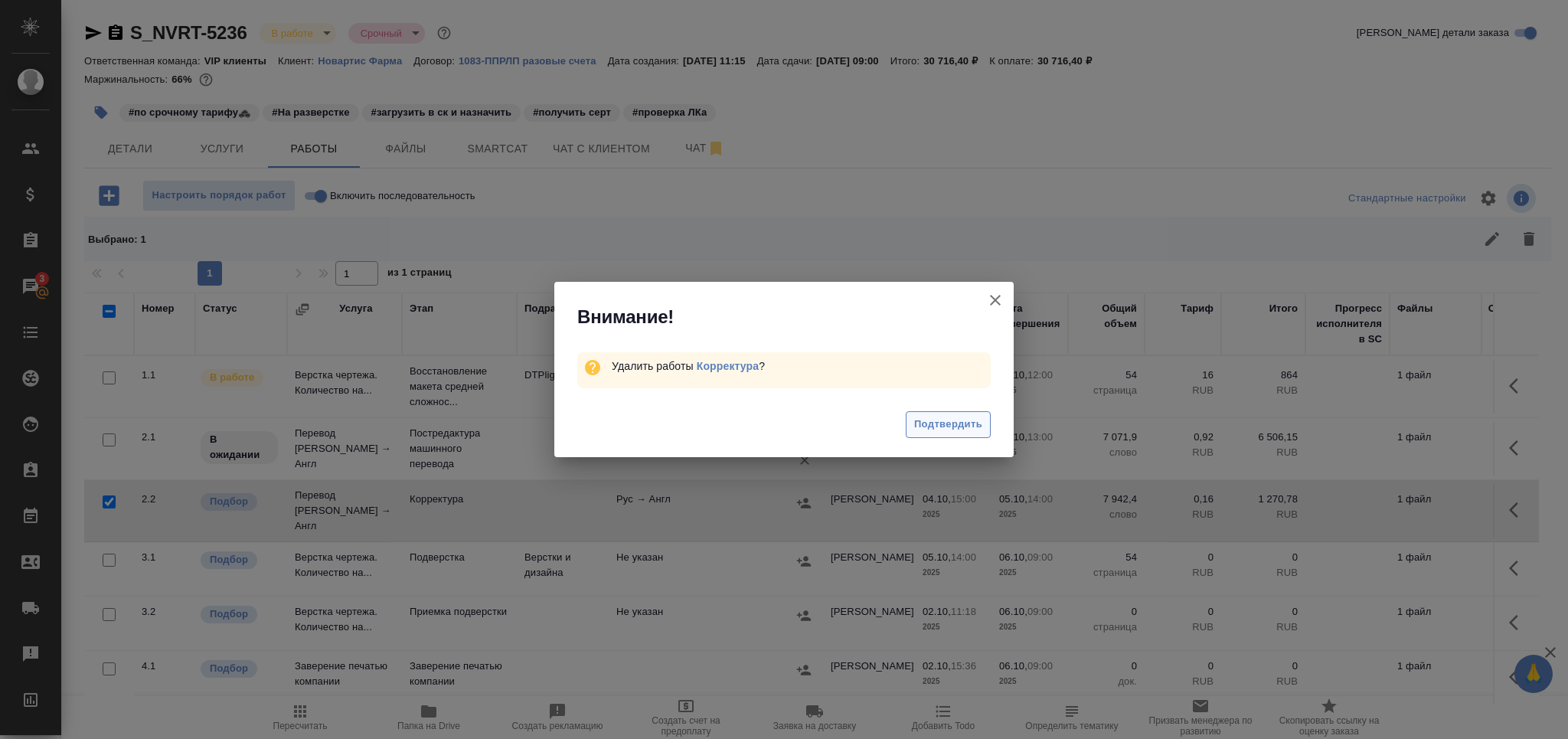
click at [938, 419] on span "Подтвердить" at bounding box center [948, 424] width 68 height 18
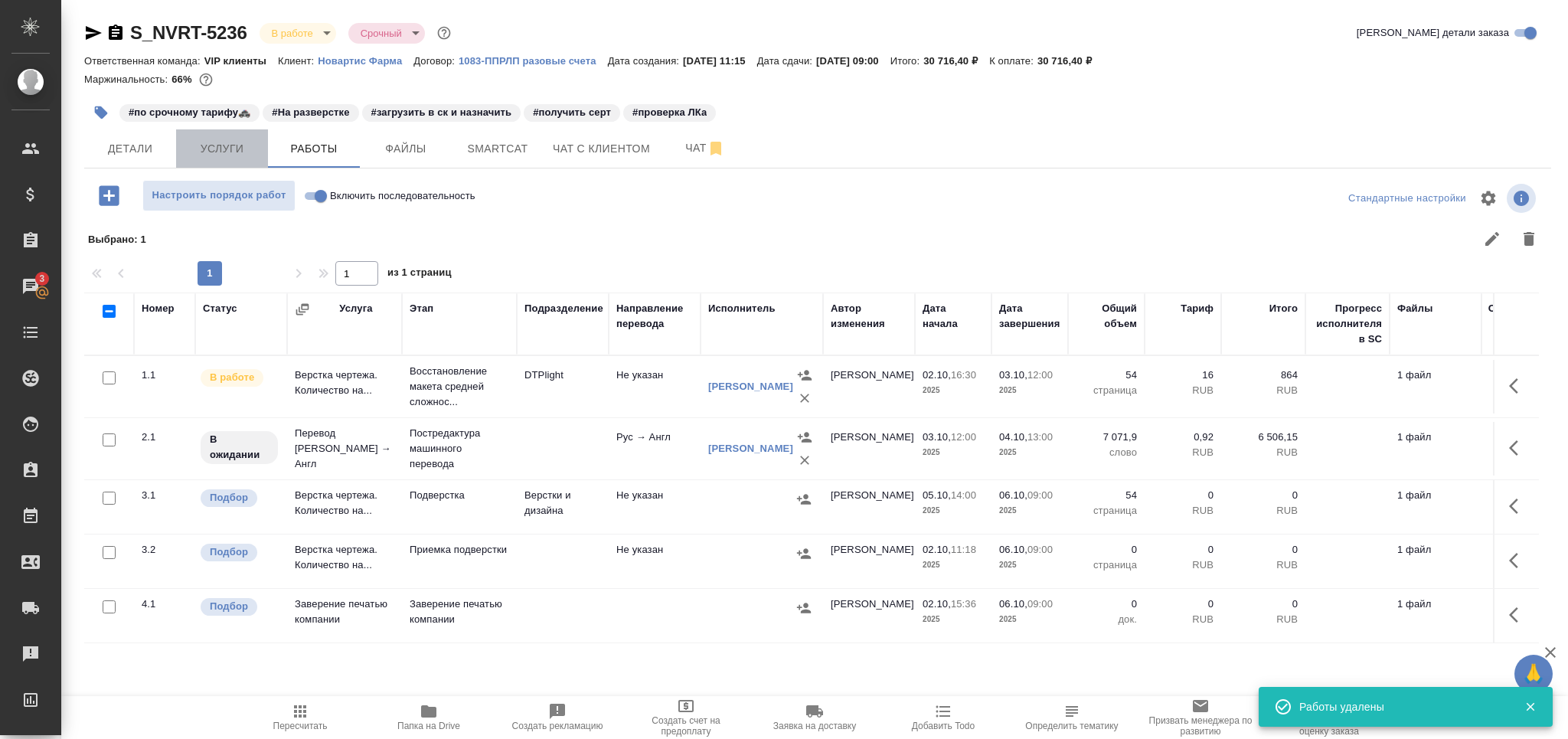
click at [224, 145] on span "Услуги" at bounding box center [222, 149] width 73 height 19
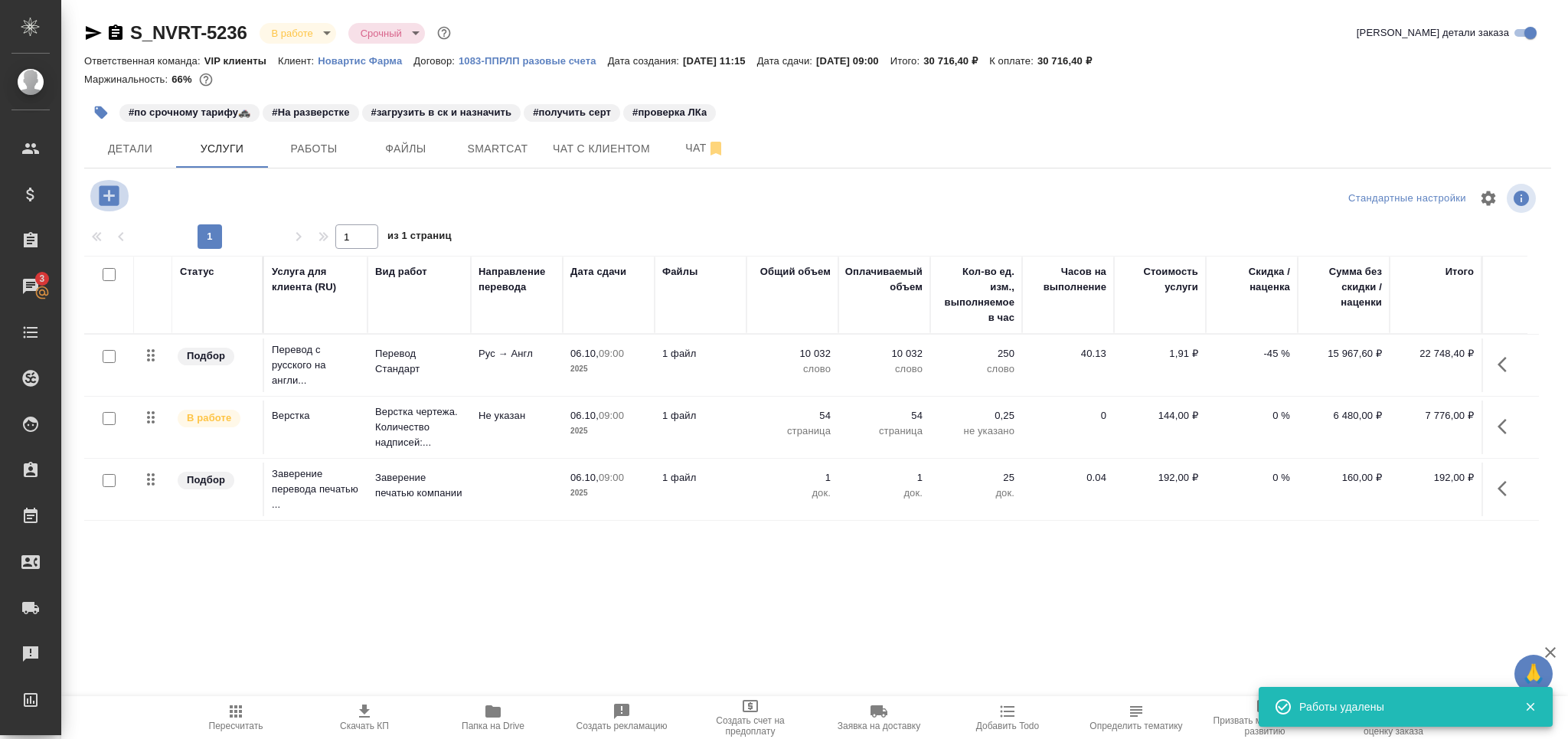
click at [100, 197] on icon "button" at bounding box center [109, 196] width 20 height 20
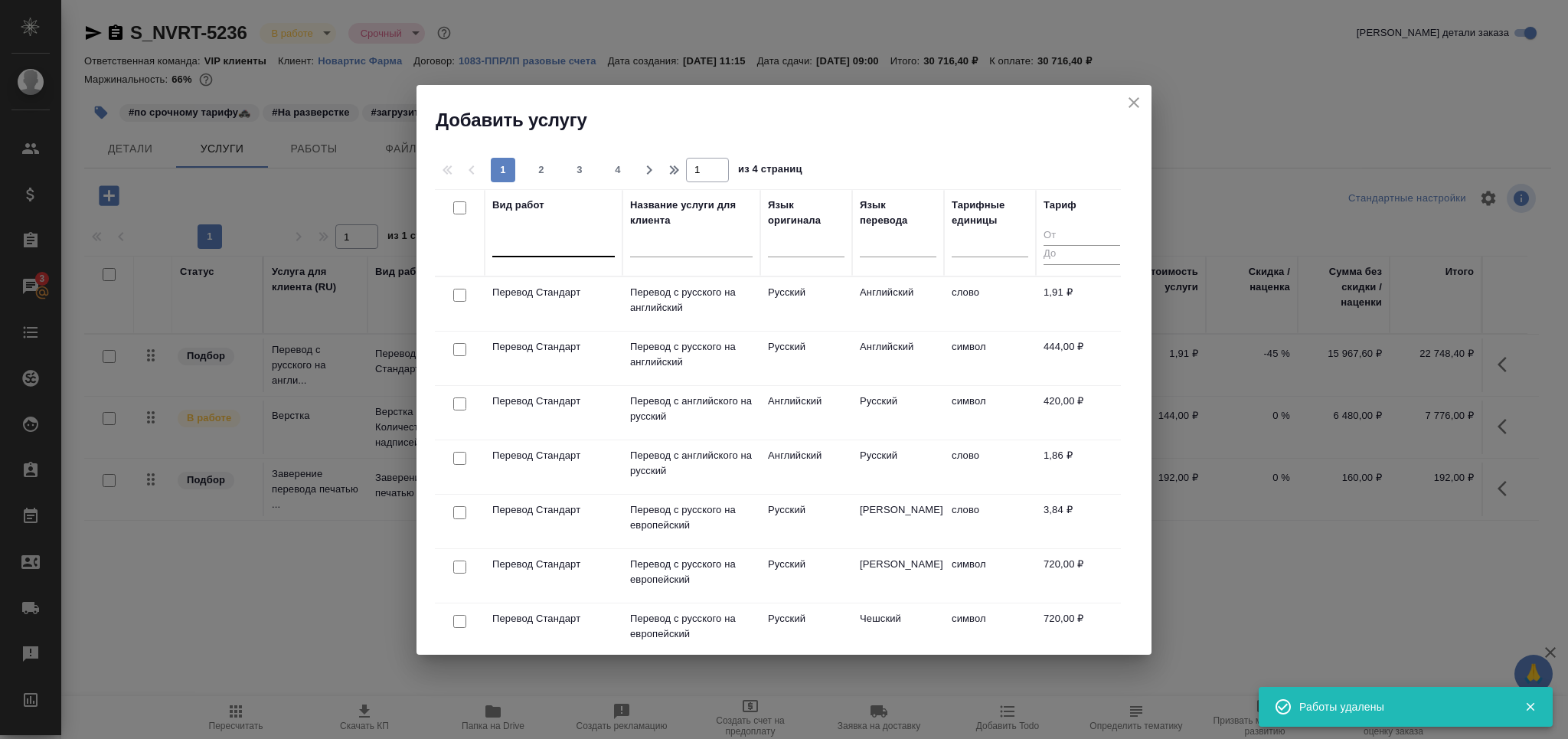
click at [545, 251] on div at bounding box center [553, 241] width 122 height 22
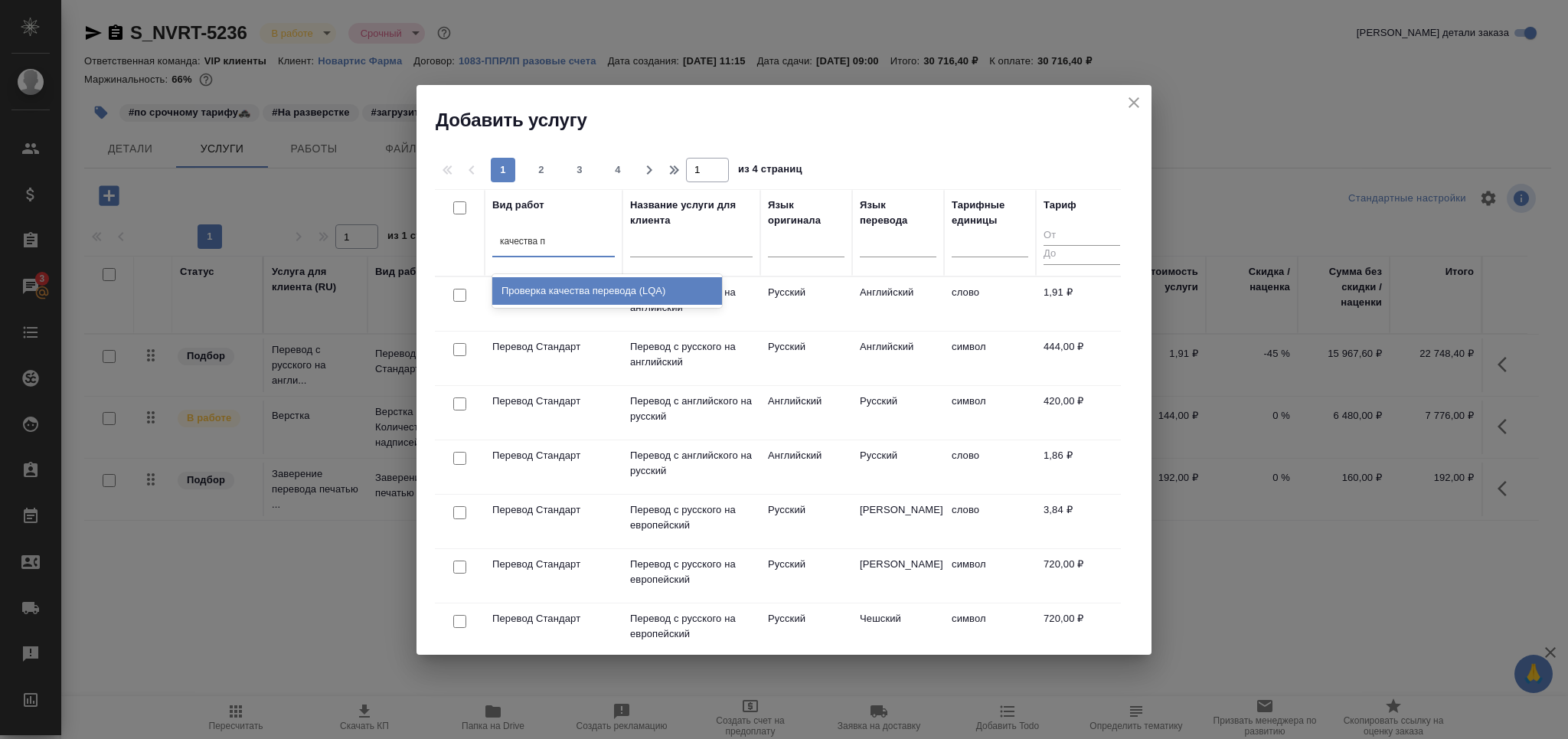
type input "качества пе"
click at [516, 291] on div "Проверка качества перевода (LQA)" at bounding box center [606, 291] width 230 height 28
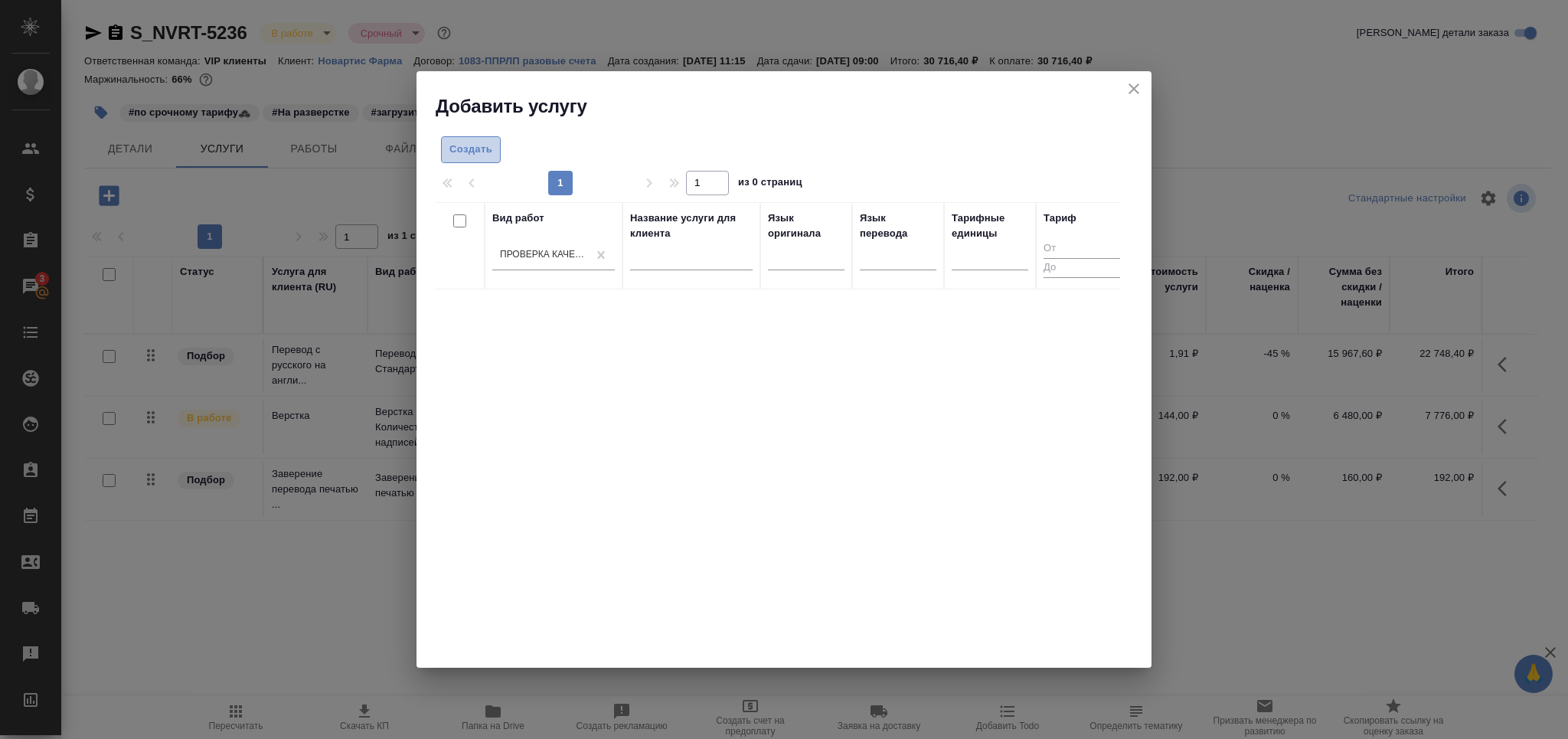
click at [457, 147] on span "Создать" at bounding box center [470, 149] width 43 height 18
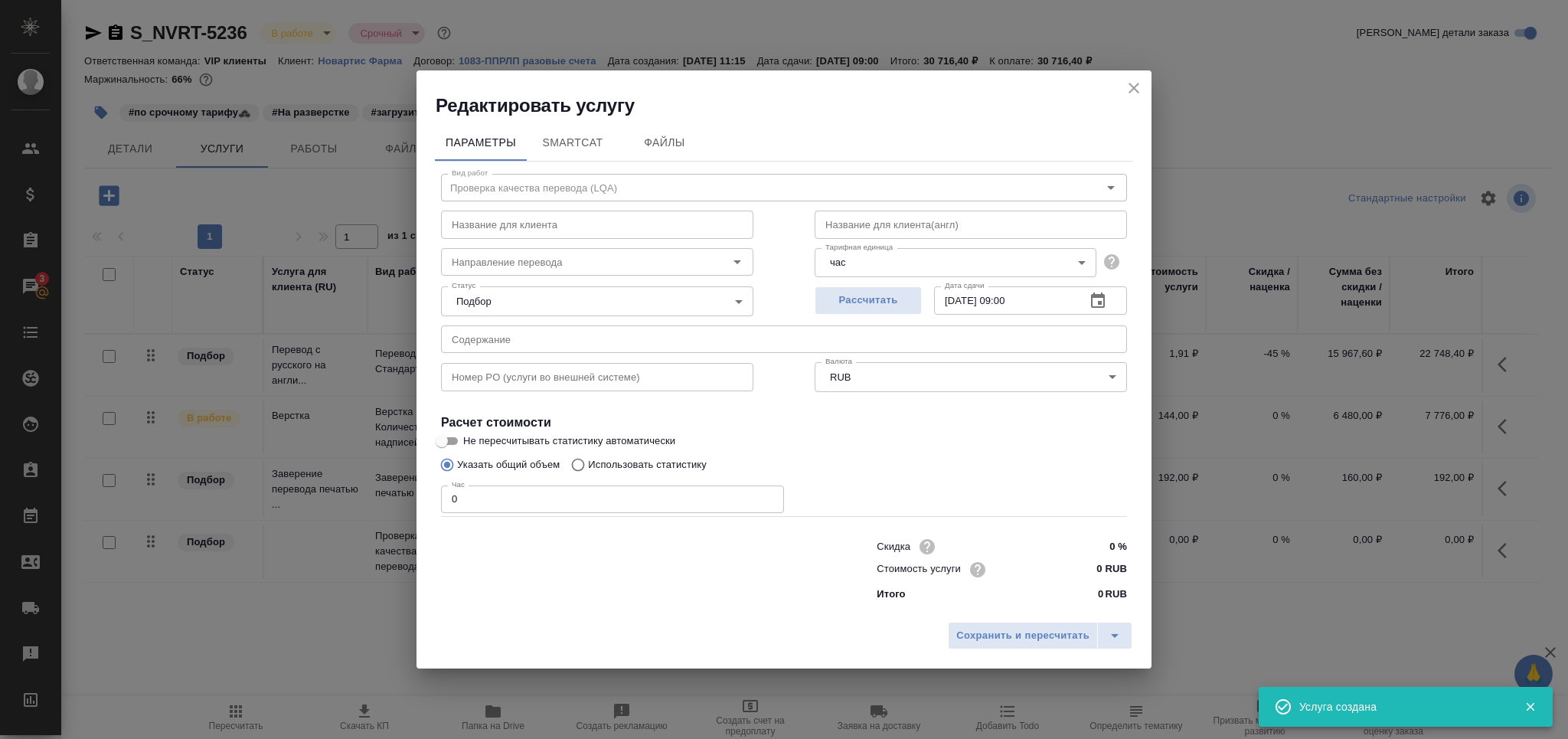
click at [1121, 89] on div "Редактировать услугу" at bounding box center [784, 94] width 735 height 47
click at [1147, 94] on h2 "Редактировать услугу" at bounding box center [793, 106] width 716 height 25
click at [1140, 91] on icon "close" at bounding box center [1134, 88] width 19 height 19
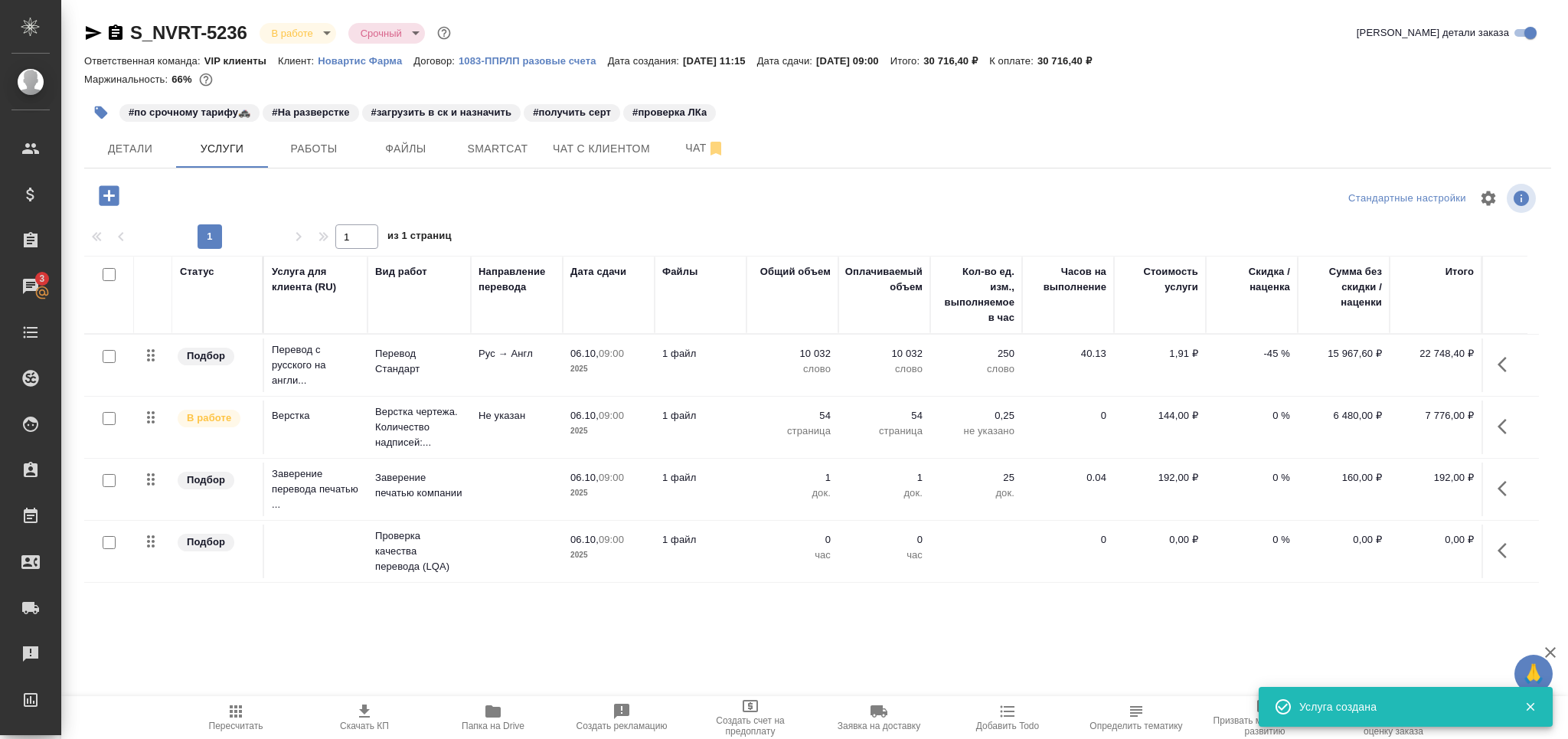
click at [1500, 555] on icon "button" at bounding box center [1507, 551] width 19 height 19
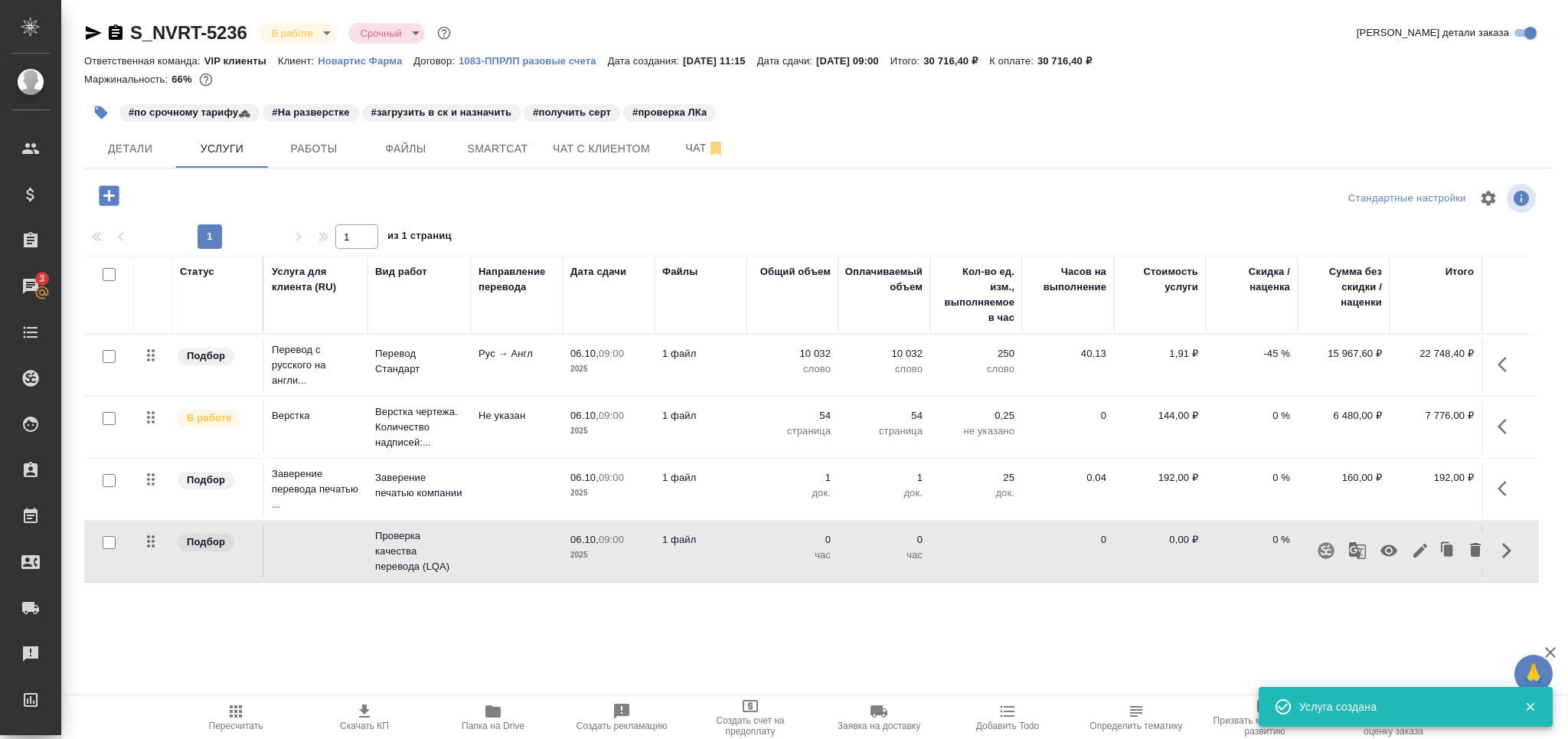
drag, startPoint x: 1386, startPoint y: 555, endPoint x: 1301, endPoint y: 556, distance: 85.0
click at [1385, 555] on icon "button" at bounding box center [1389, 551] width 17 height 12
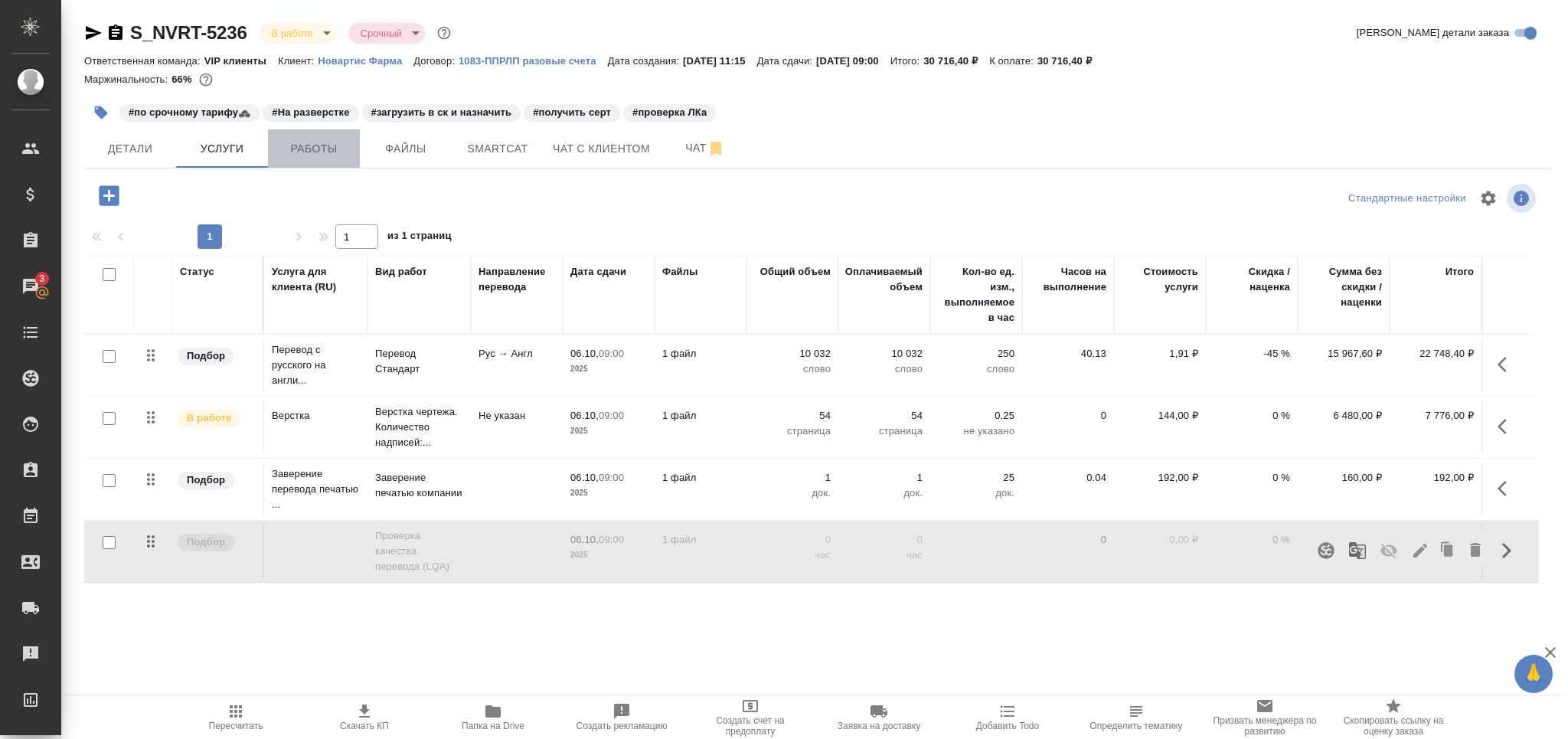
click at [343, 149] on span "Работы" at bounding box center [313, 149] width 73 height 19
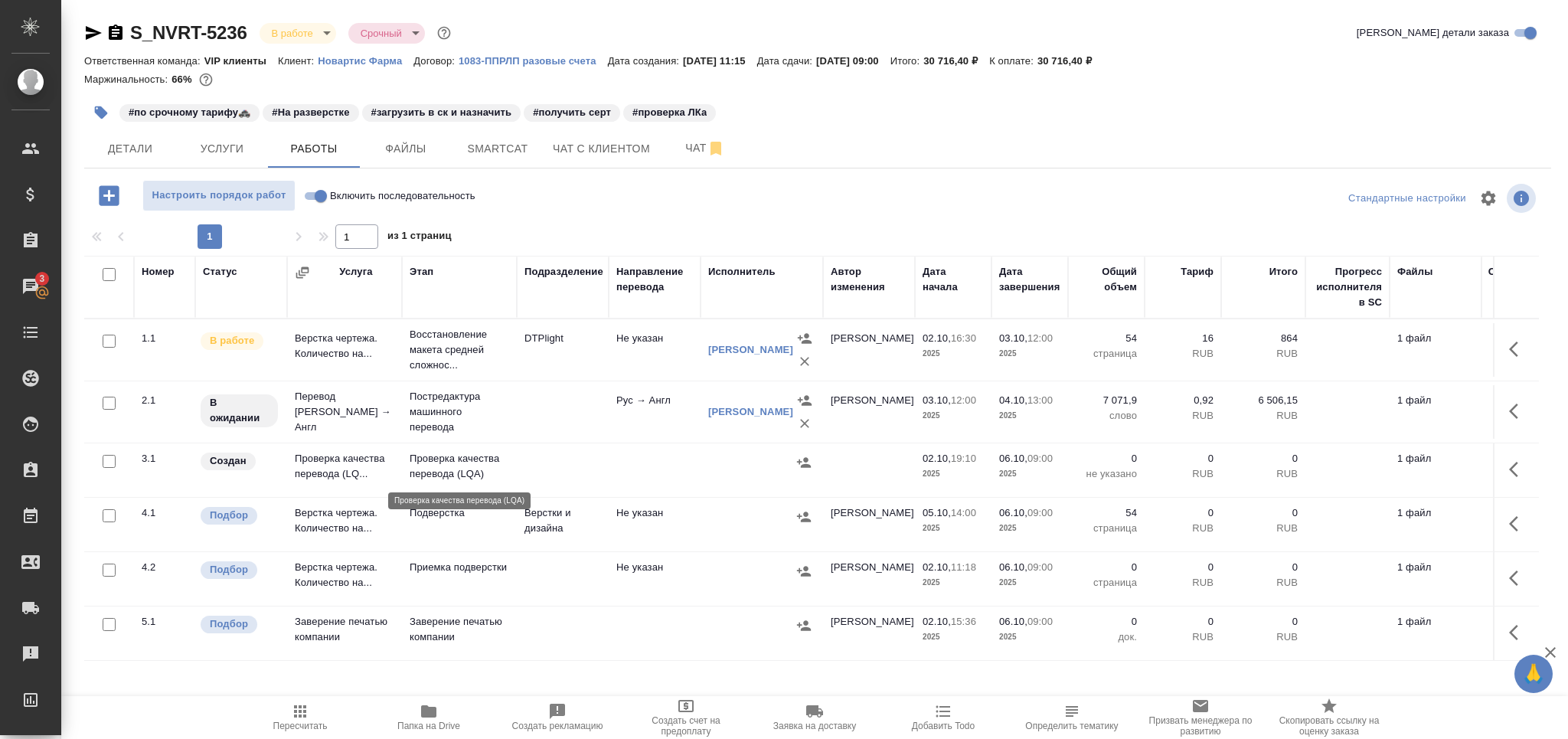
click at [439, 476] on p "Проверка качества перевода (LQA)" at bounding box center [459, 467] width 100 height 31
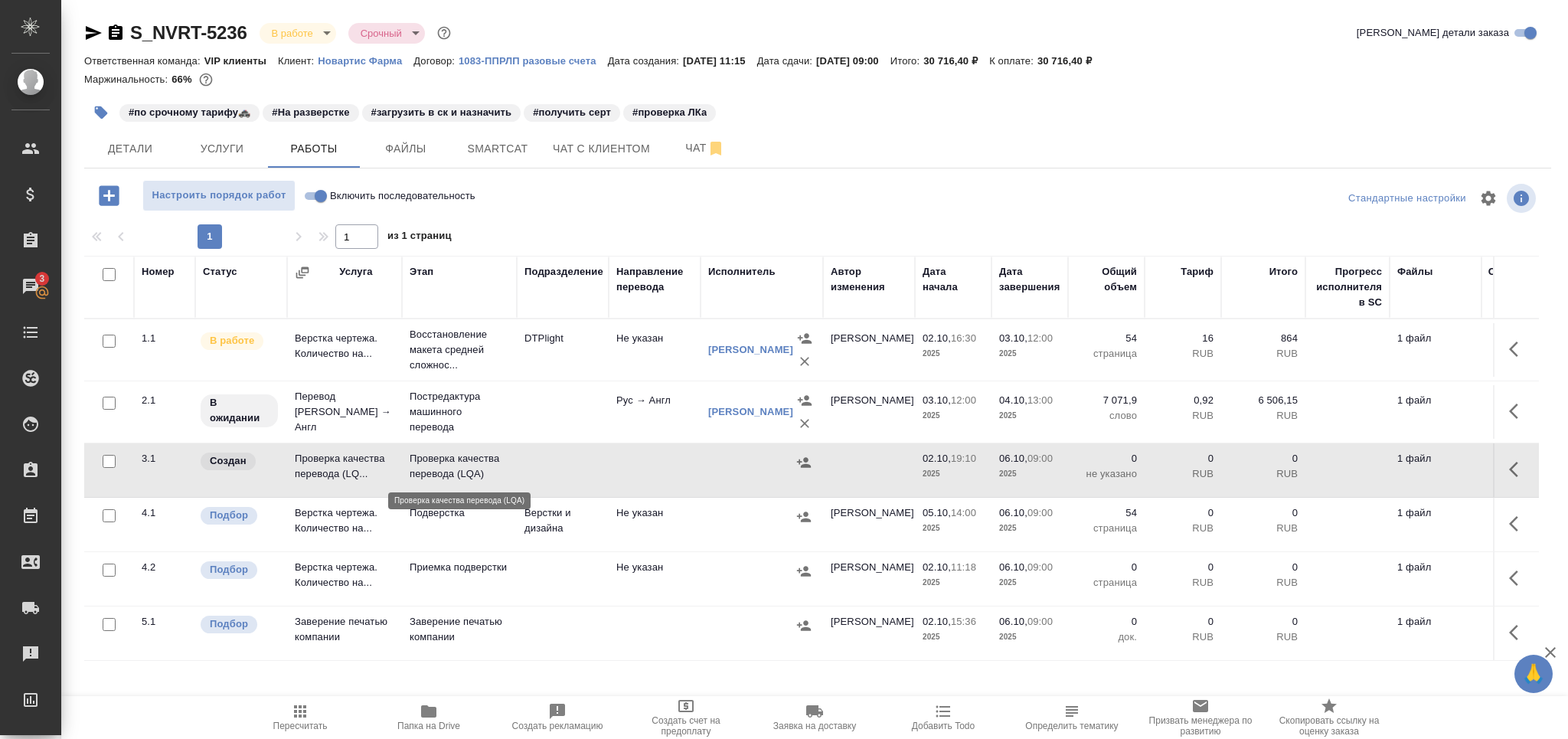
click at [439, 476] on p "Проверка качества перевода (LQA)" at bounding box center [459, 467] width 100 height 31
click at [309, 717] on icon "button" at bounding box center [300, 712] width 19 height 19
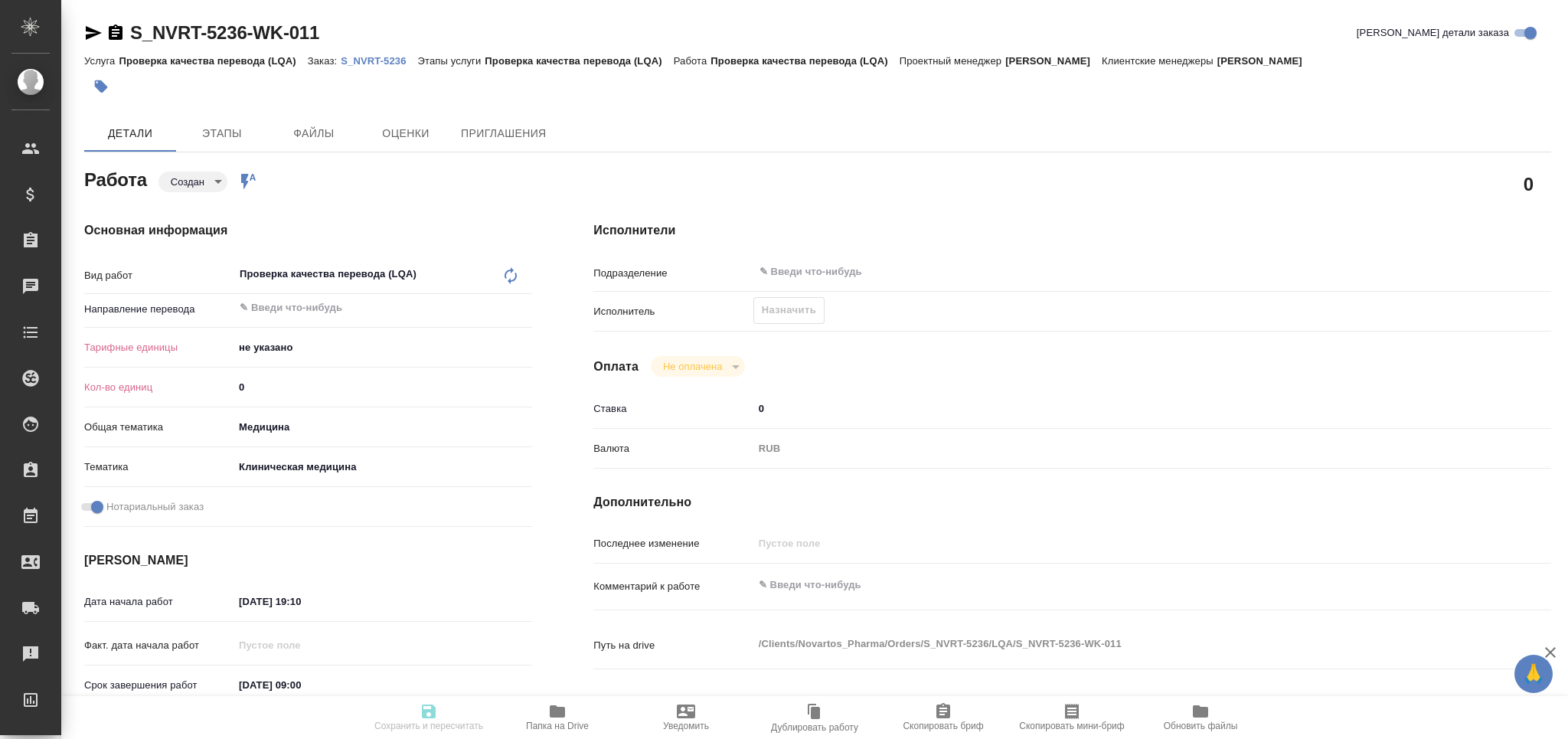
type textarea "x"
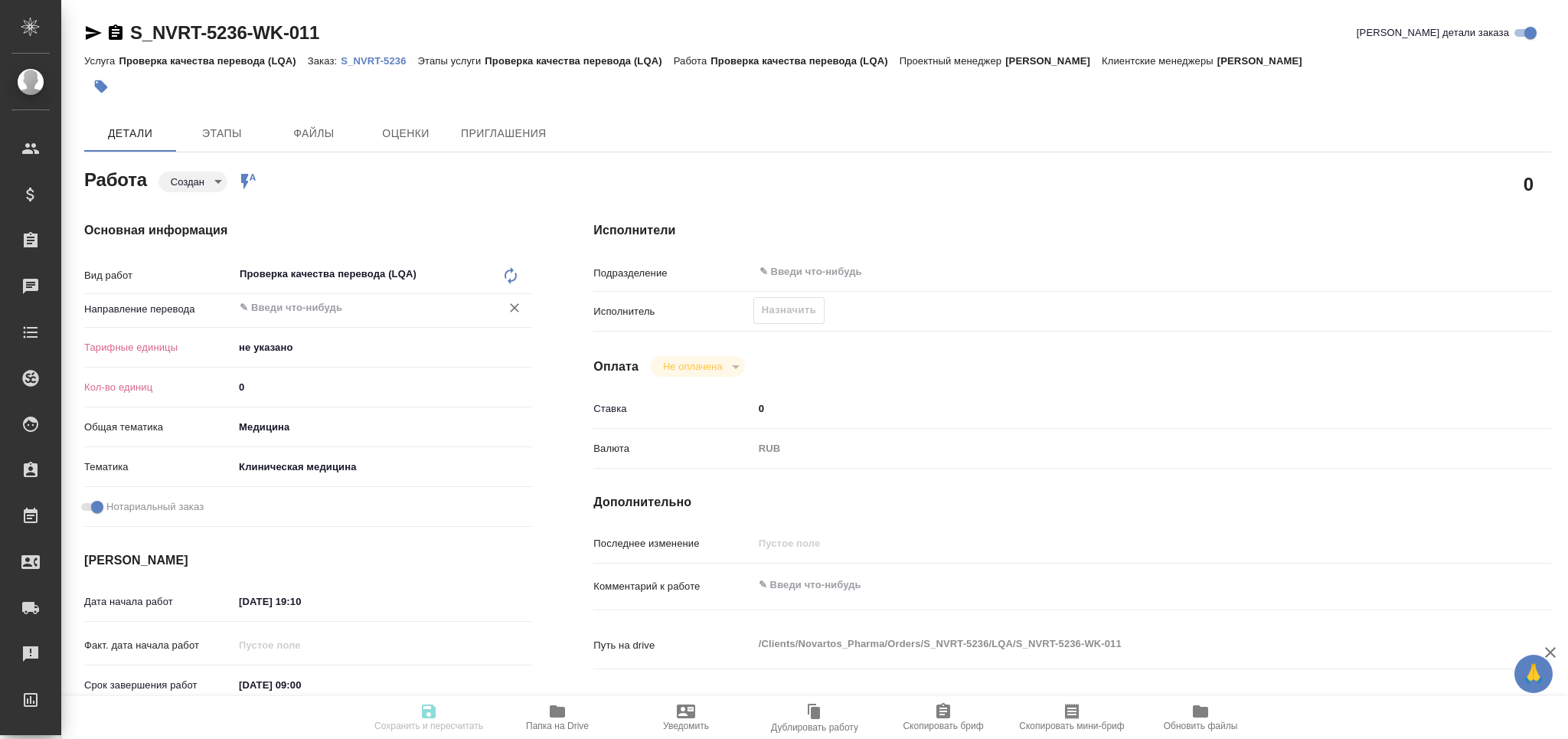
type textarea "x"
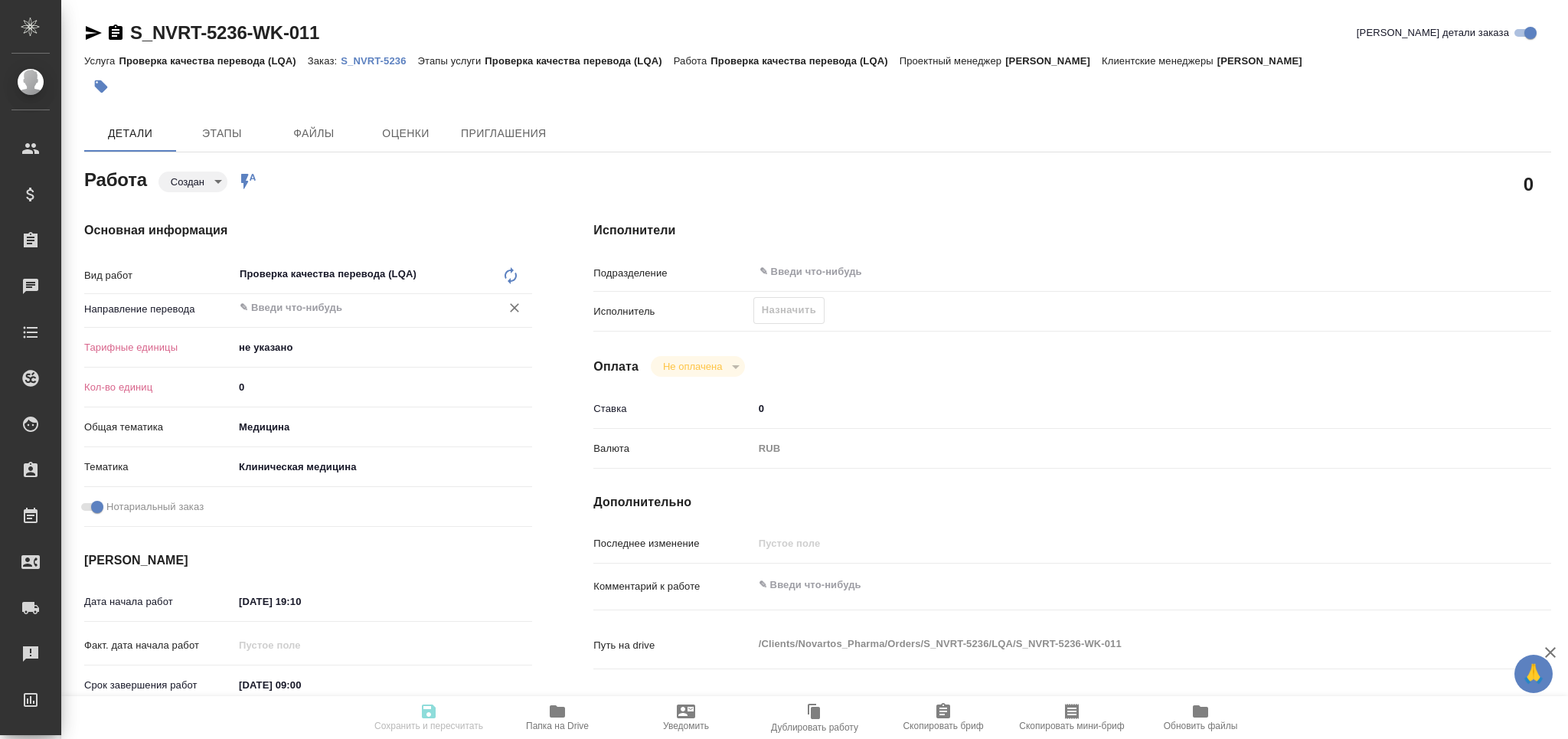
click at [270, 310] on input "text" at bounding box center [357, 308] width 238 height 19
type textarea "x"
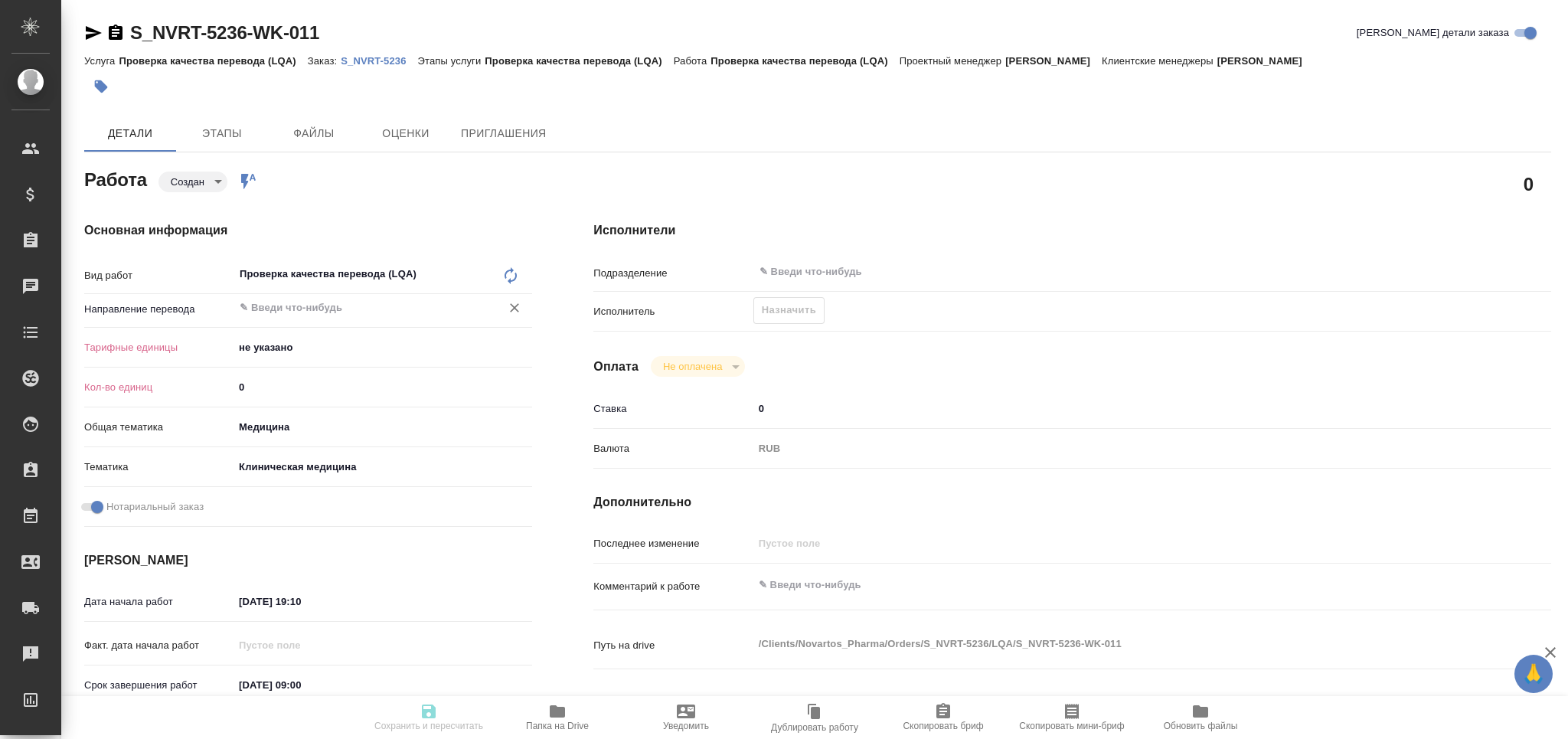
type textarea "x"
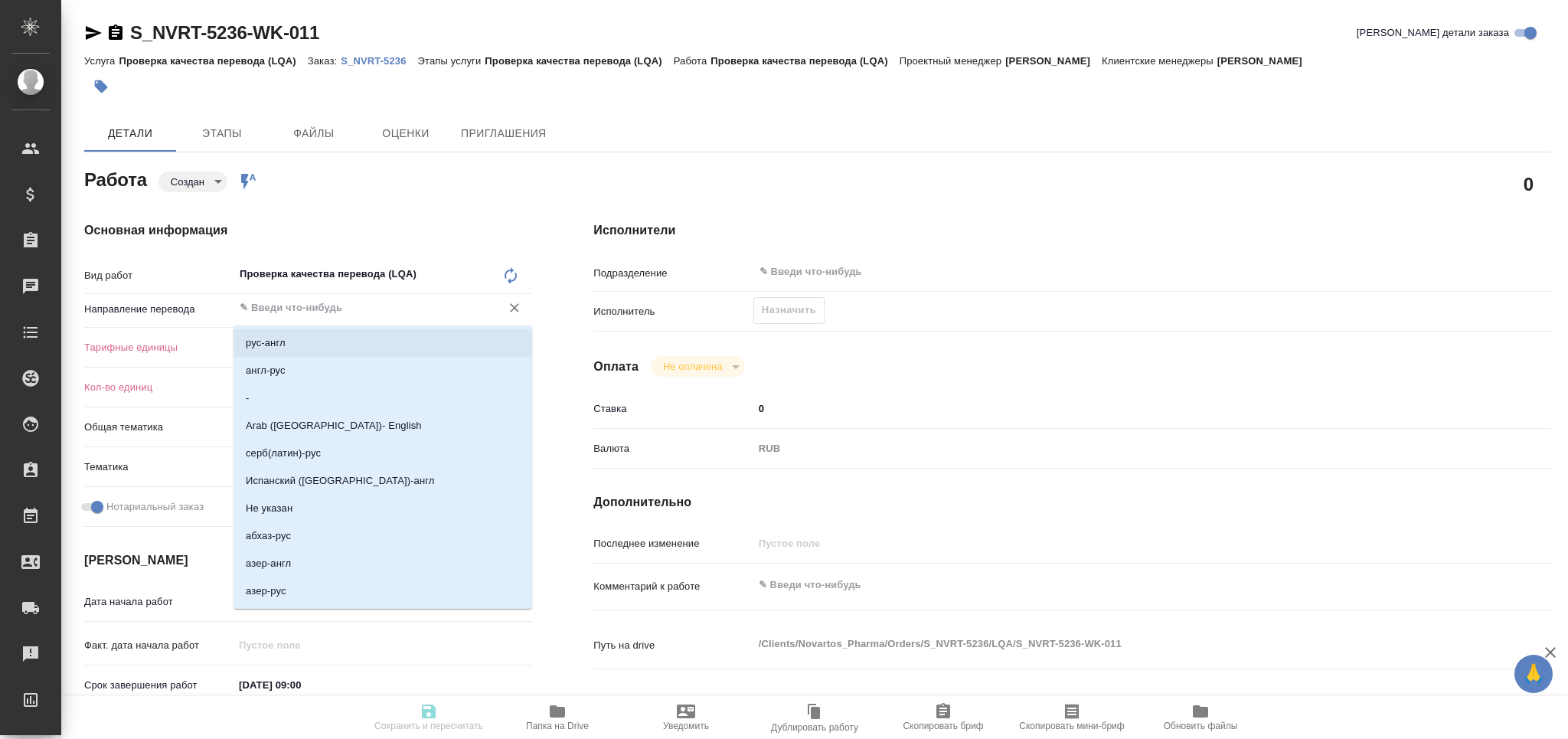
click at [275, 339] on p "рус-англ" at bounding box center [265, 344] width 39 height 15
type textarea "x"
type input "рус-англ"
type textarea "x"
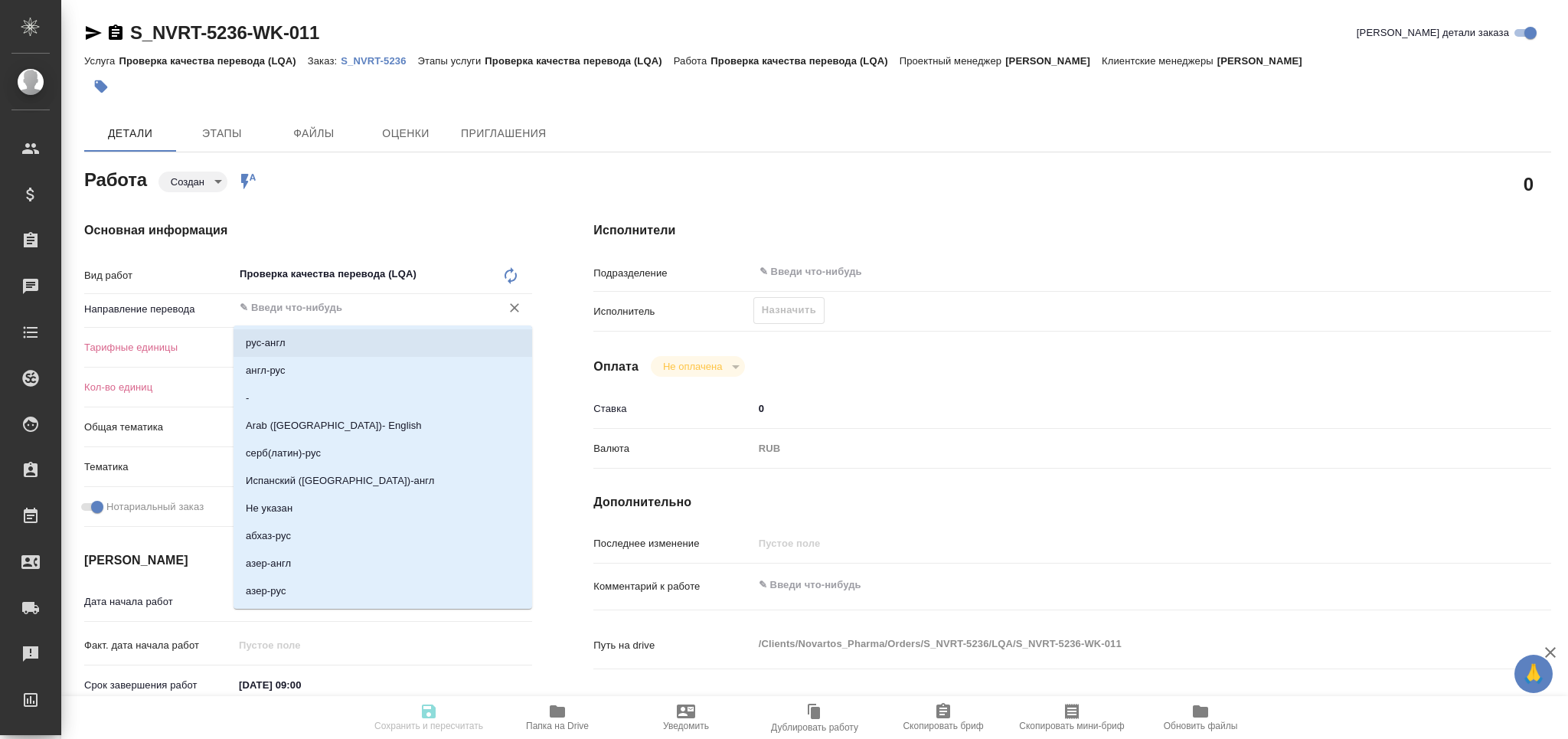
type textarea "x"
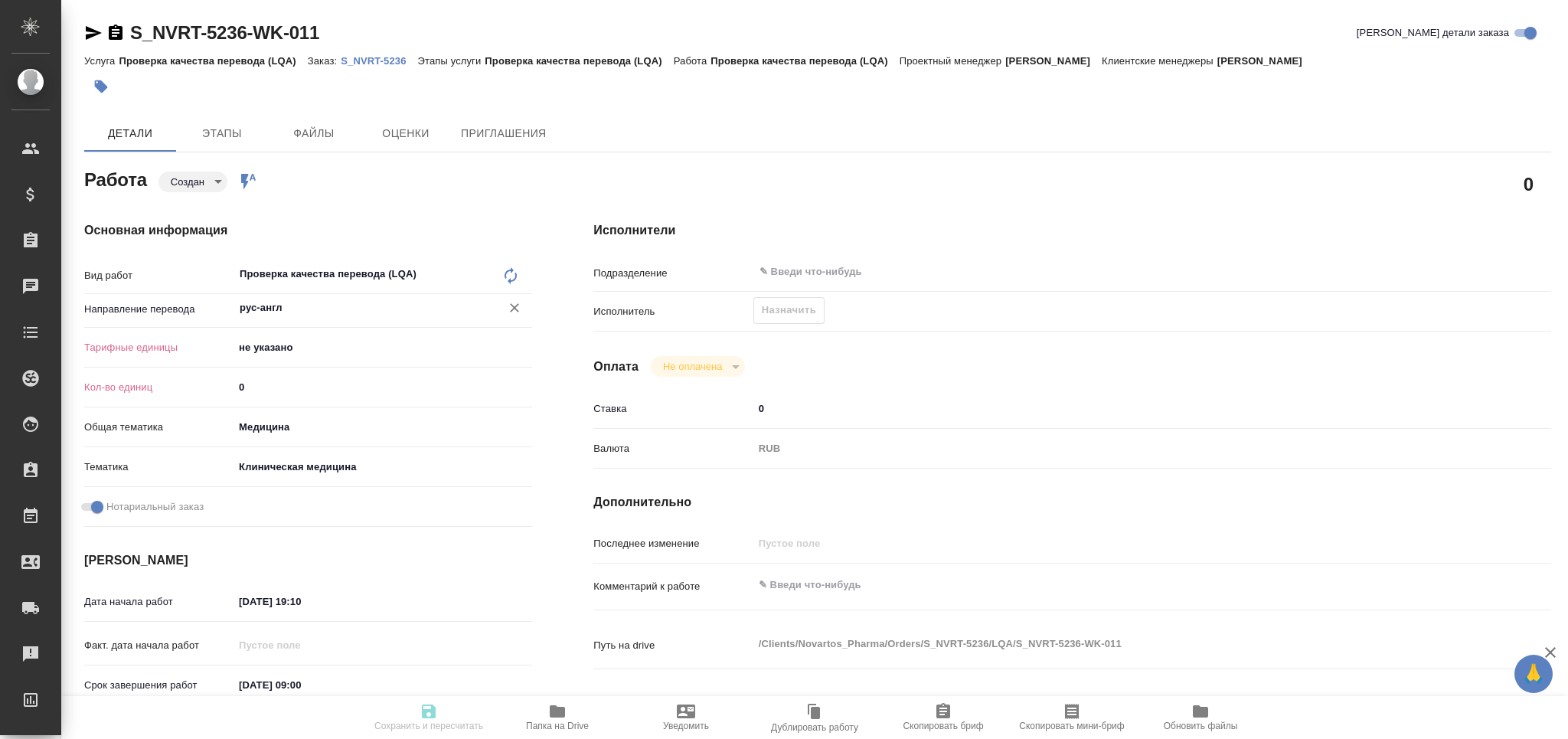
click at [271, 347] on body "🙏 .cls-1 fill:#fff; AWATERA Grabko Mariya Клиенты Спецификации Заказы Чаты Todo…" at bounding box center [784, 369] width 1568 height 739
type textarea "x"
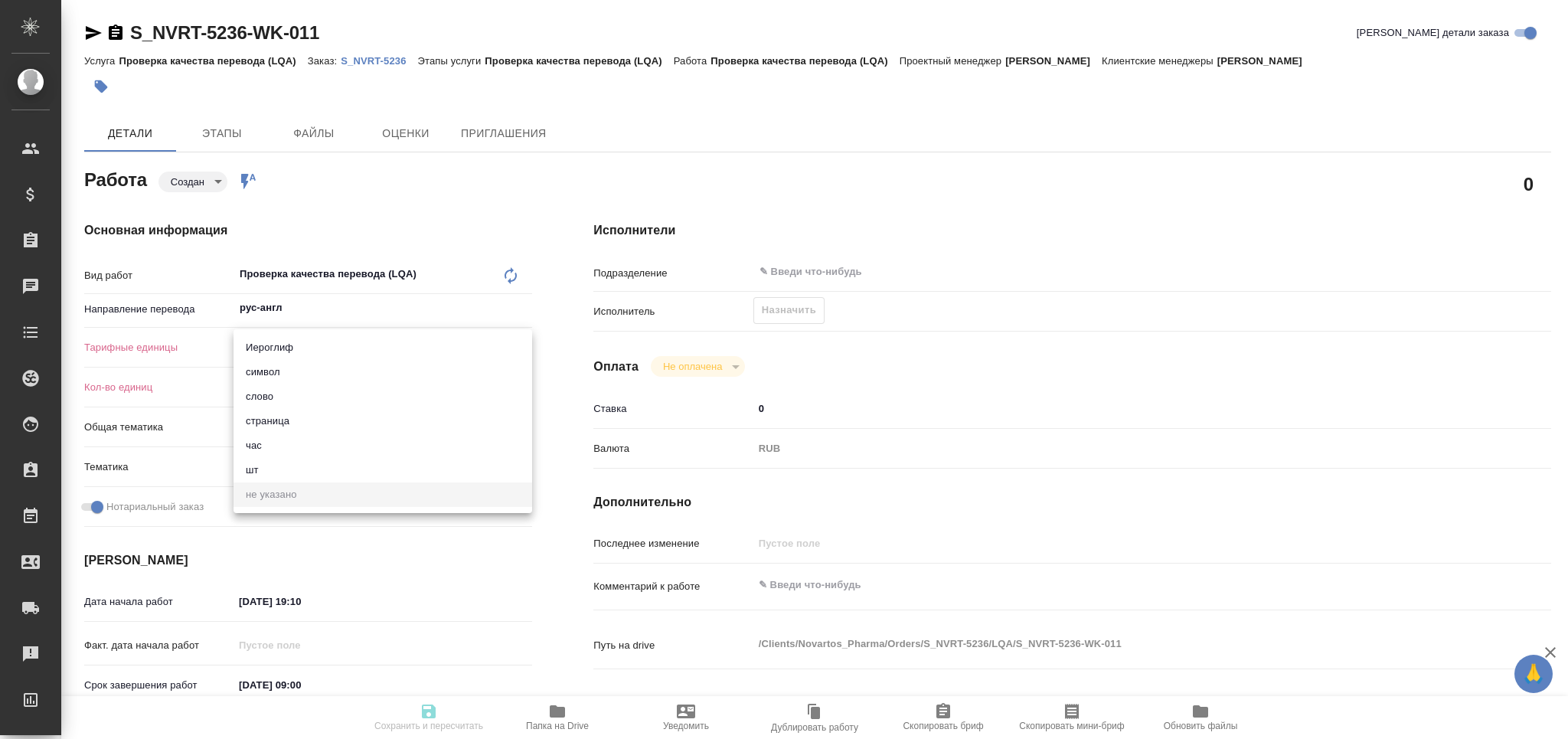
type textarea "x"
click at [278, 443] on li "час" at bounding box center [383, 446] width 299 height 25
type textarea "x"
type input "5a8b1489cc6b4906c91bfd93"
type textarea "x"
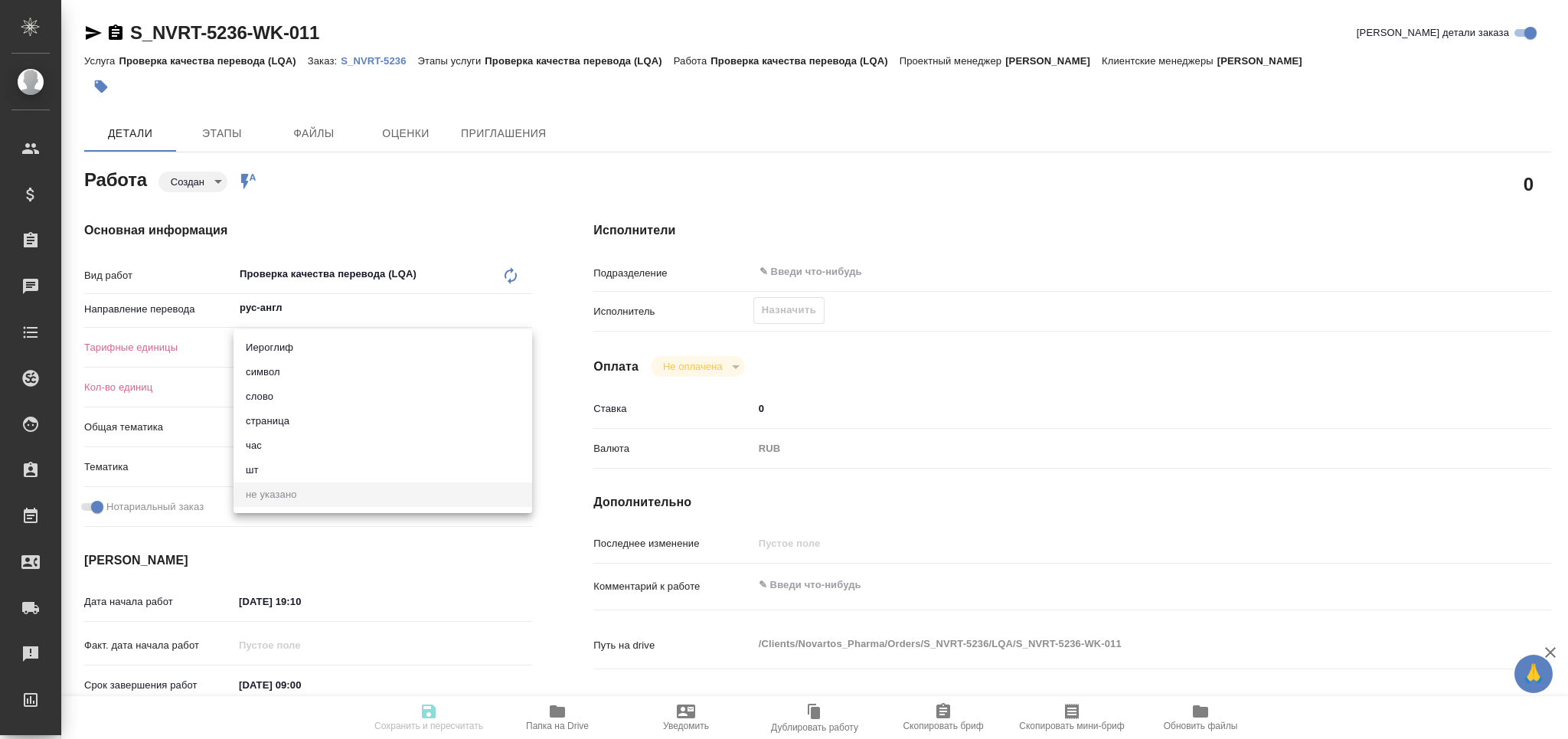
type textarea "x"
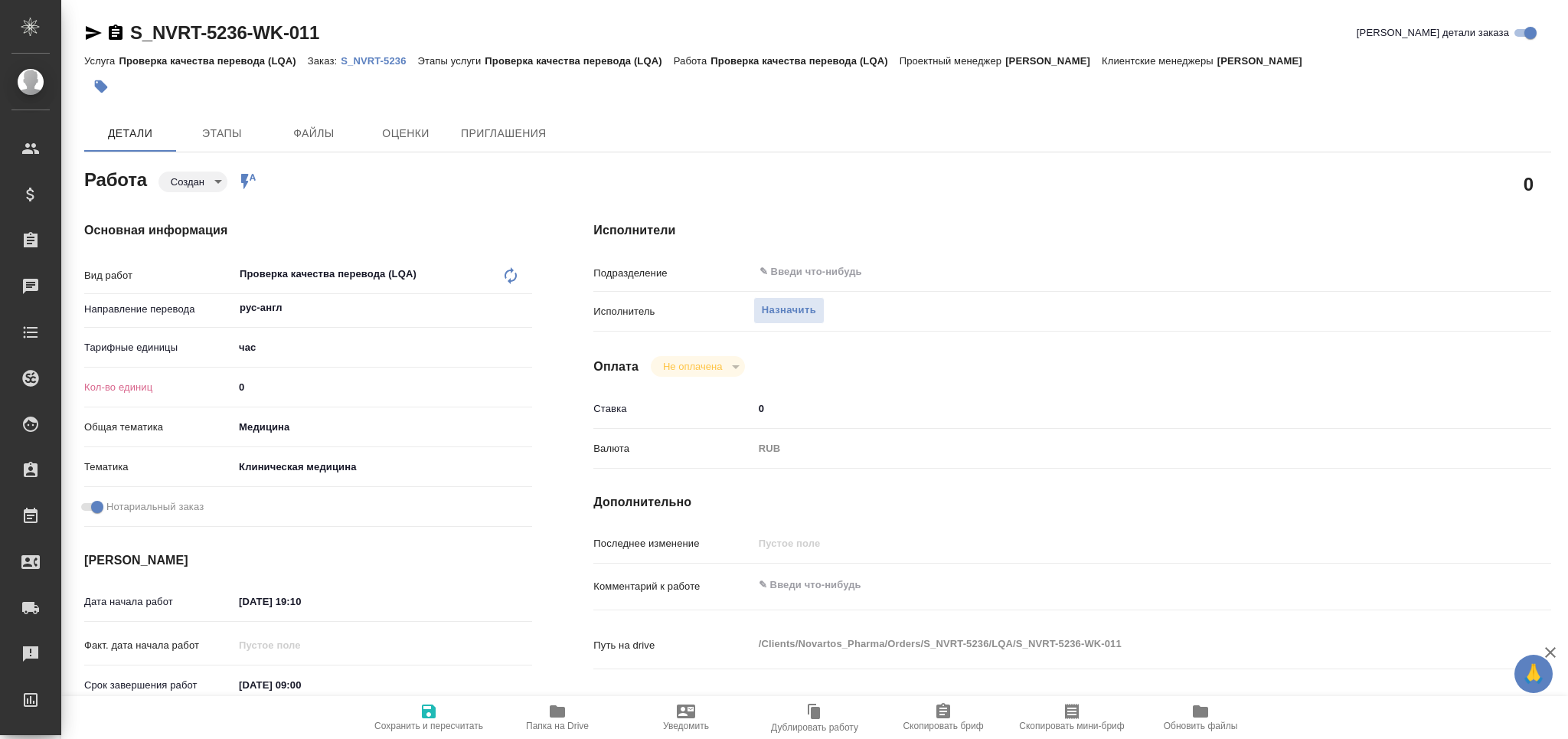
drag, startPoint x: 196, startPoint y: 389, endPoint x: 185, endPoint y: 390, distance: 11.0
click at [185, 390] on div "Кол-во единиц 0" at bounding box center [308, 387] width 448 height 27
type textarea "x"
type input "4"
type textarea "x"
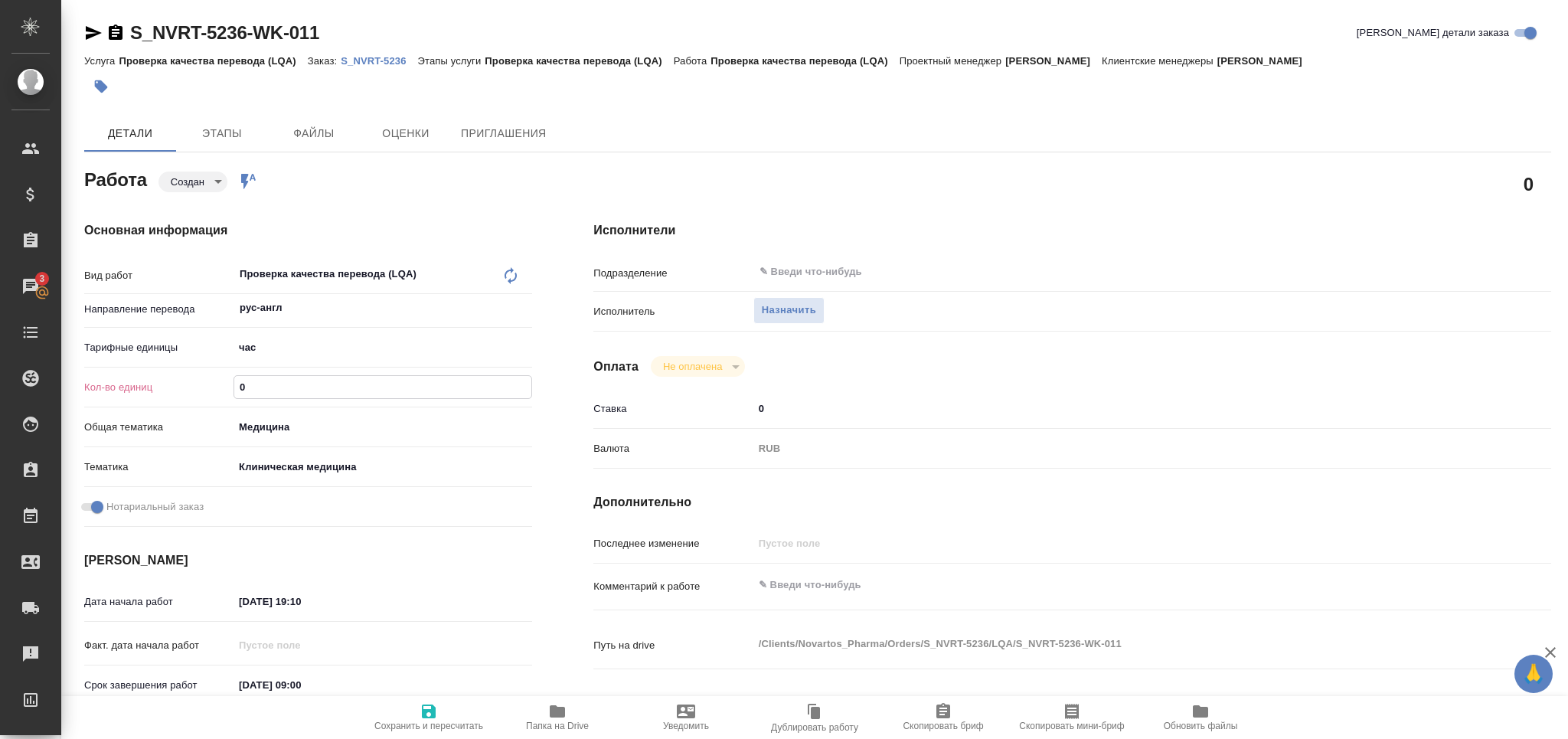
type textarea "x"
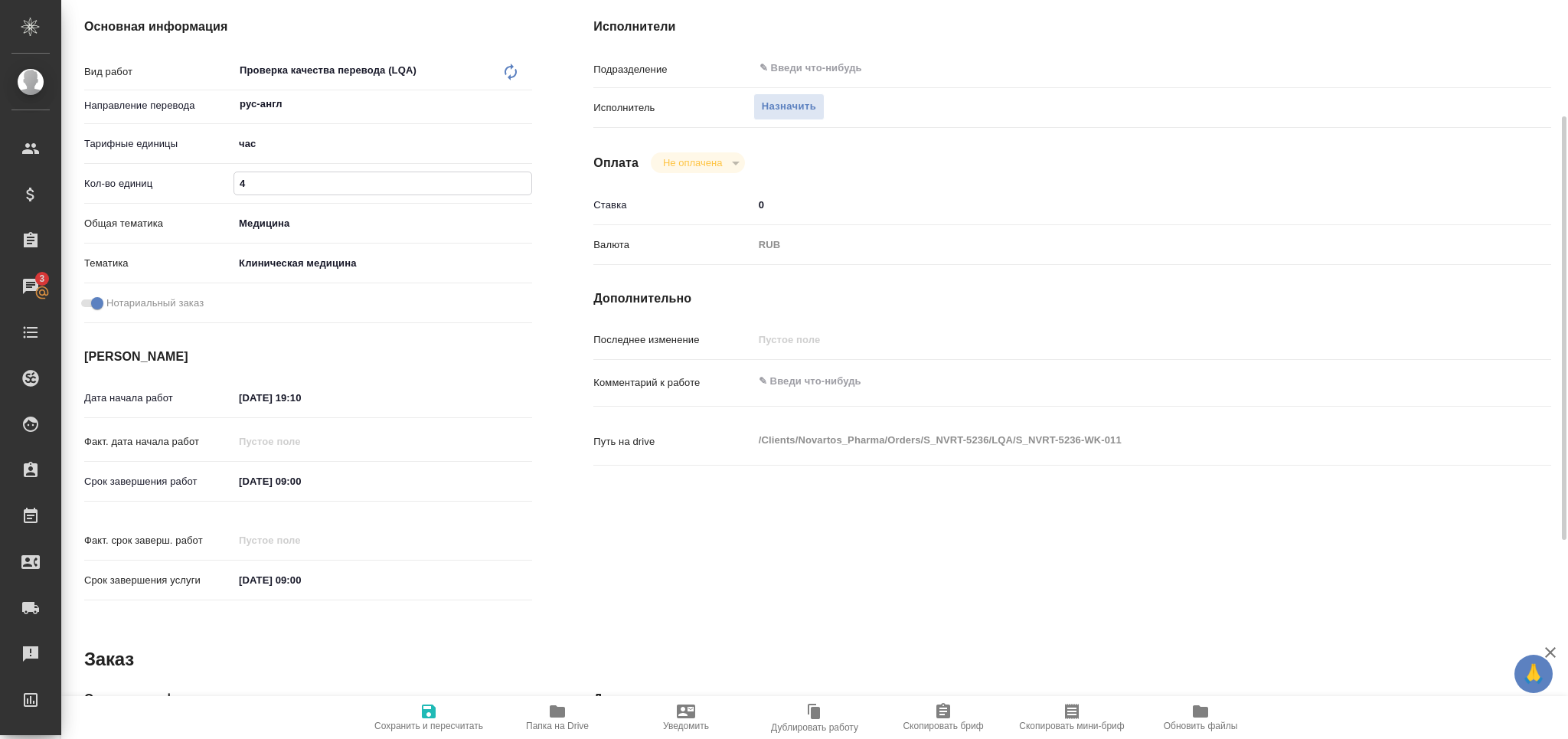
type input "4"
click at [248, 395] on input "02.10.2025 19:10" at bounding box center [301, 398] width 134 height 22
type input "04.10.2025 19:10"
type textarea "x"
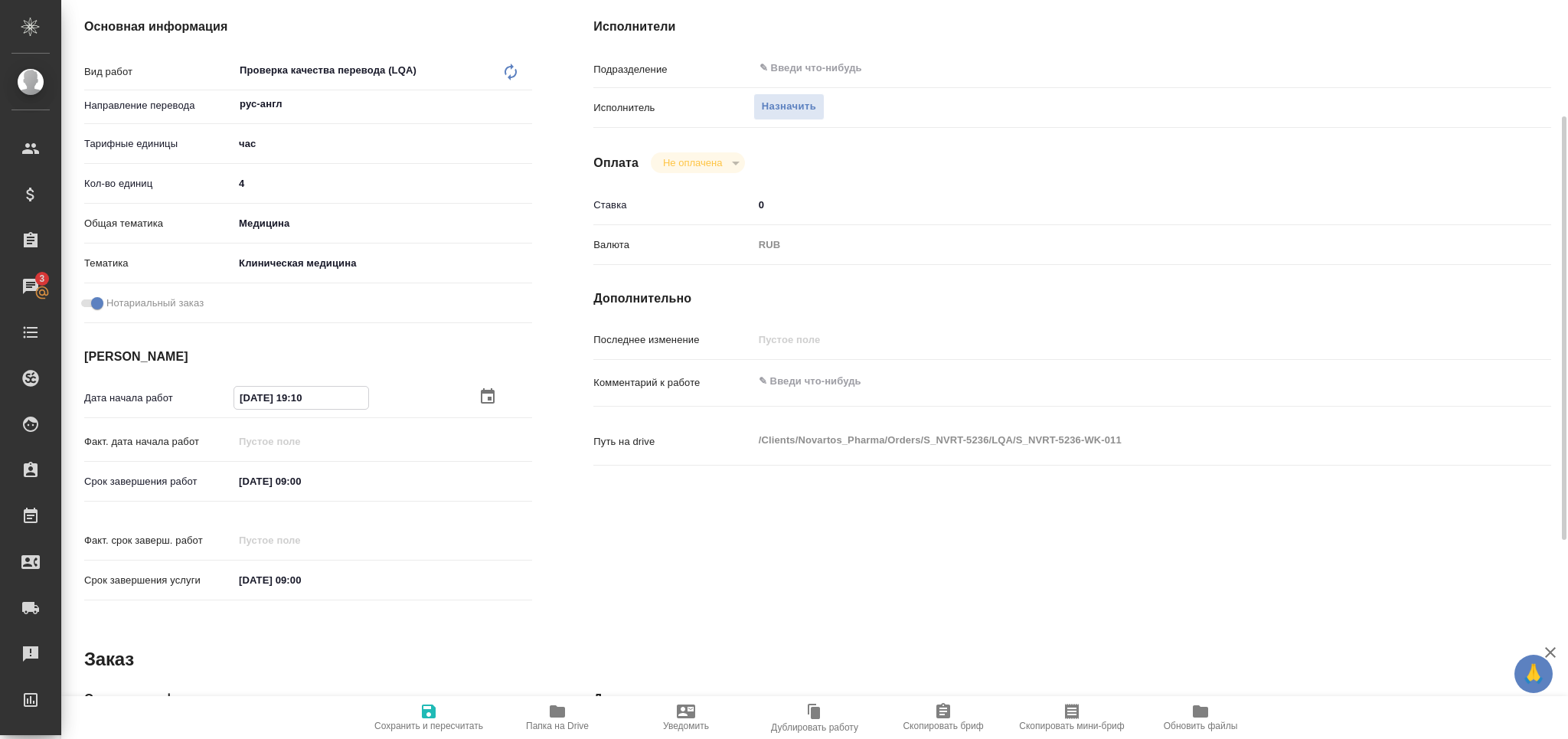
type textarea "x"
drag, startPoint x: 299, startPoint y: 399, endPoint x: 333, endPoint y: 399, distance: 34.0
click at [333, 399] on input "04.10.2025 19:10" at bounding box center [301, 398] width 134 height 22
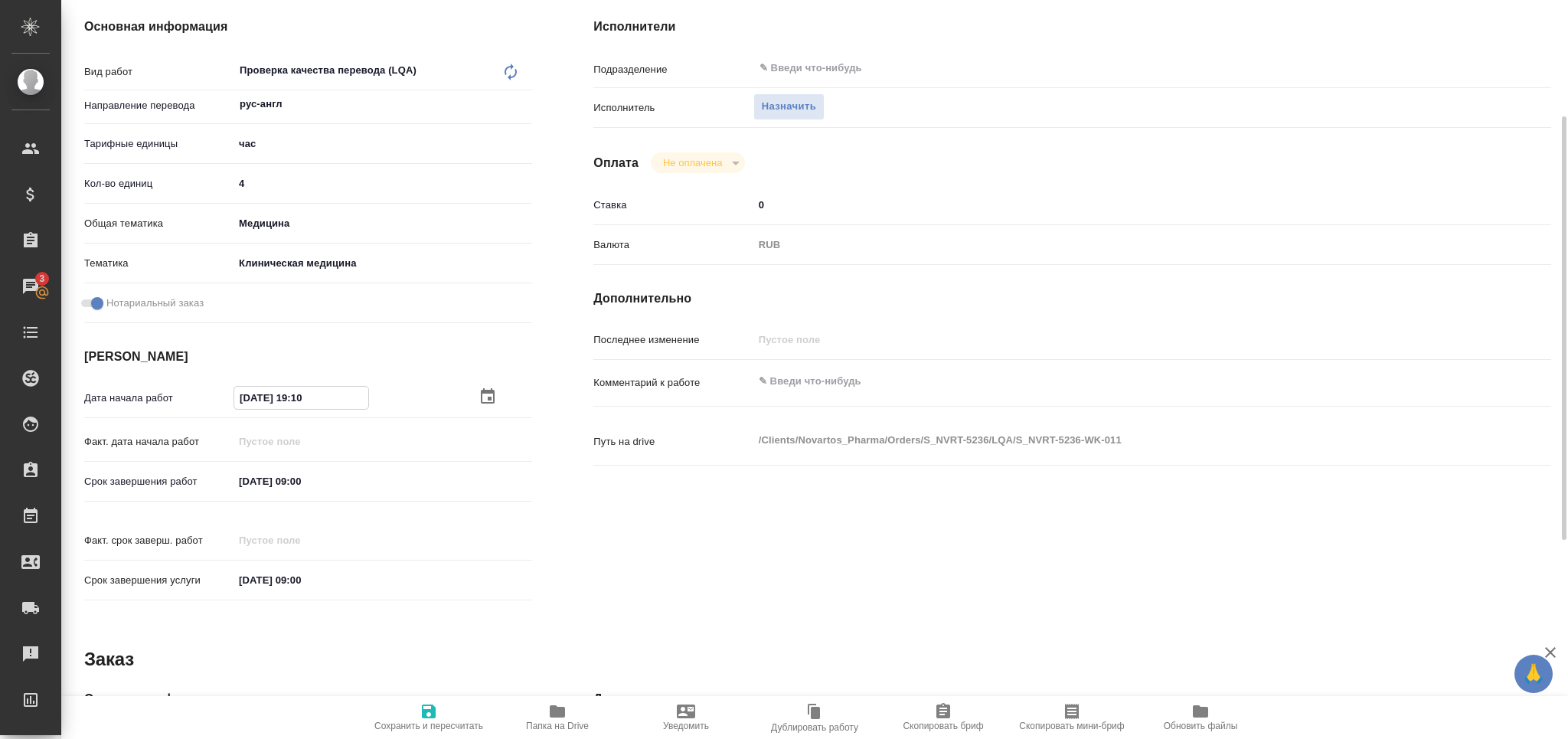
type input "04.10.2025 15:__"
type textarea "x"
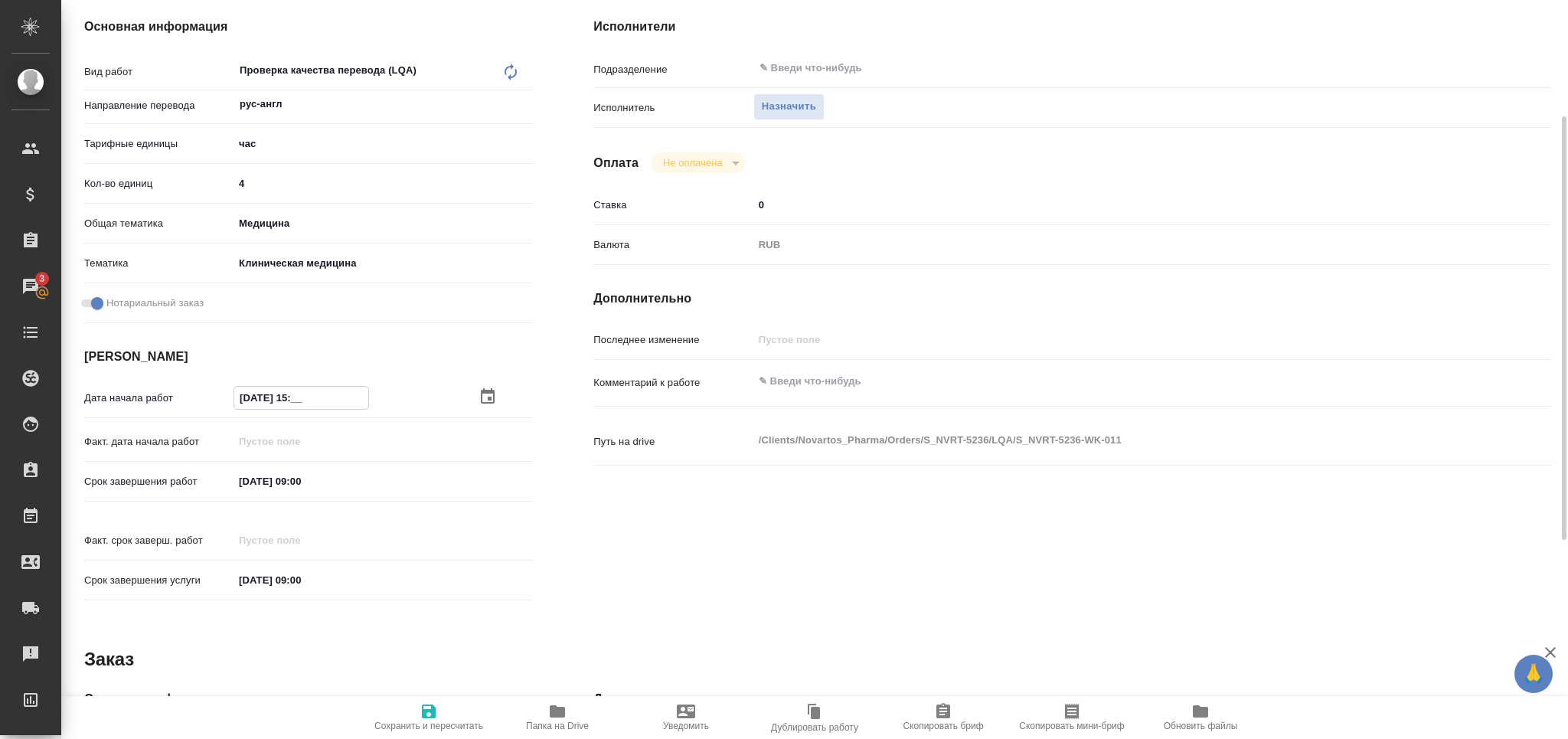
type textarea "x"
type input "04.10.2025 15:0_"
type textarea "x"
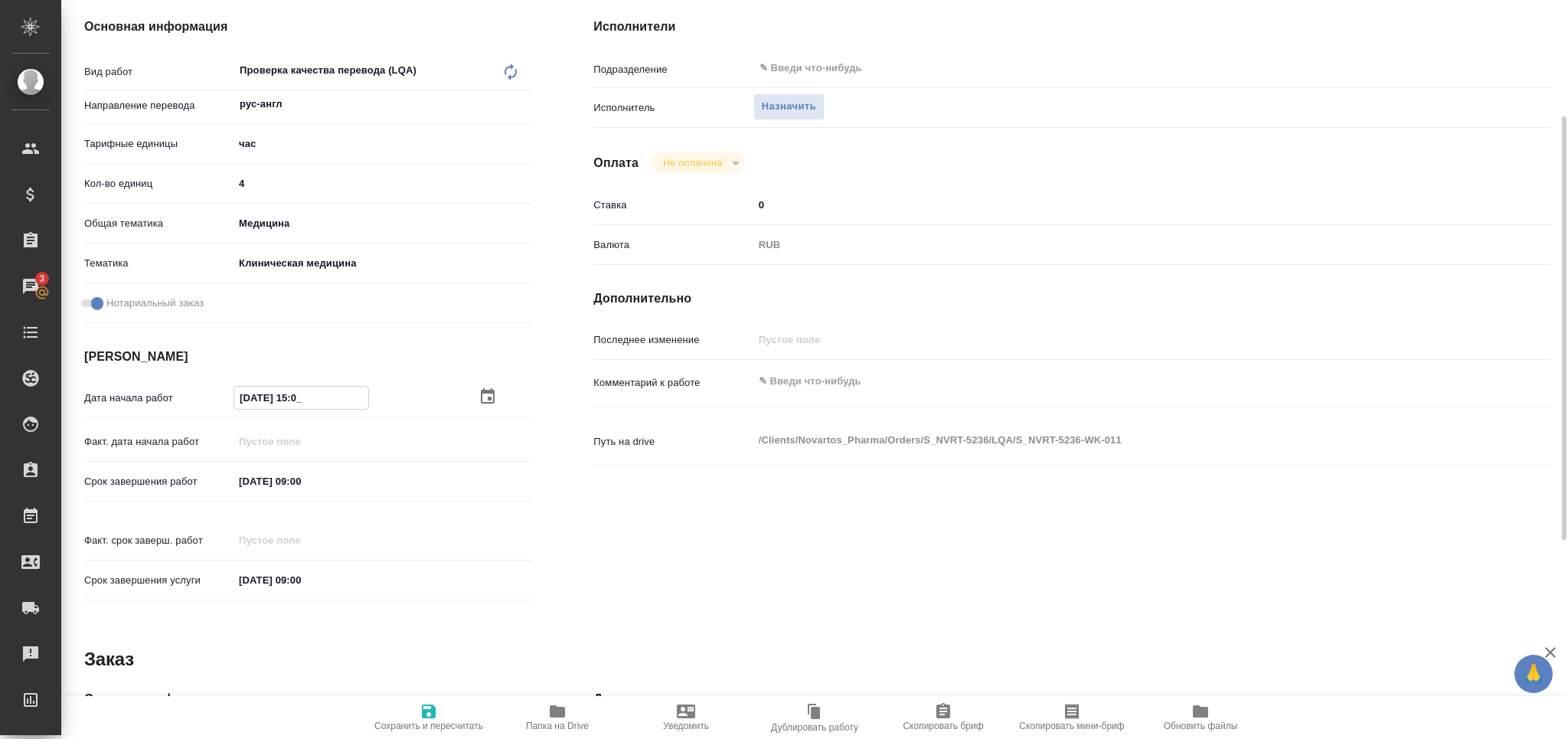
type textarea "x"
type input "04.10.2025 15:00"
type textarea "x"
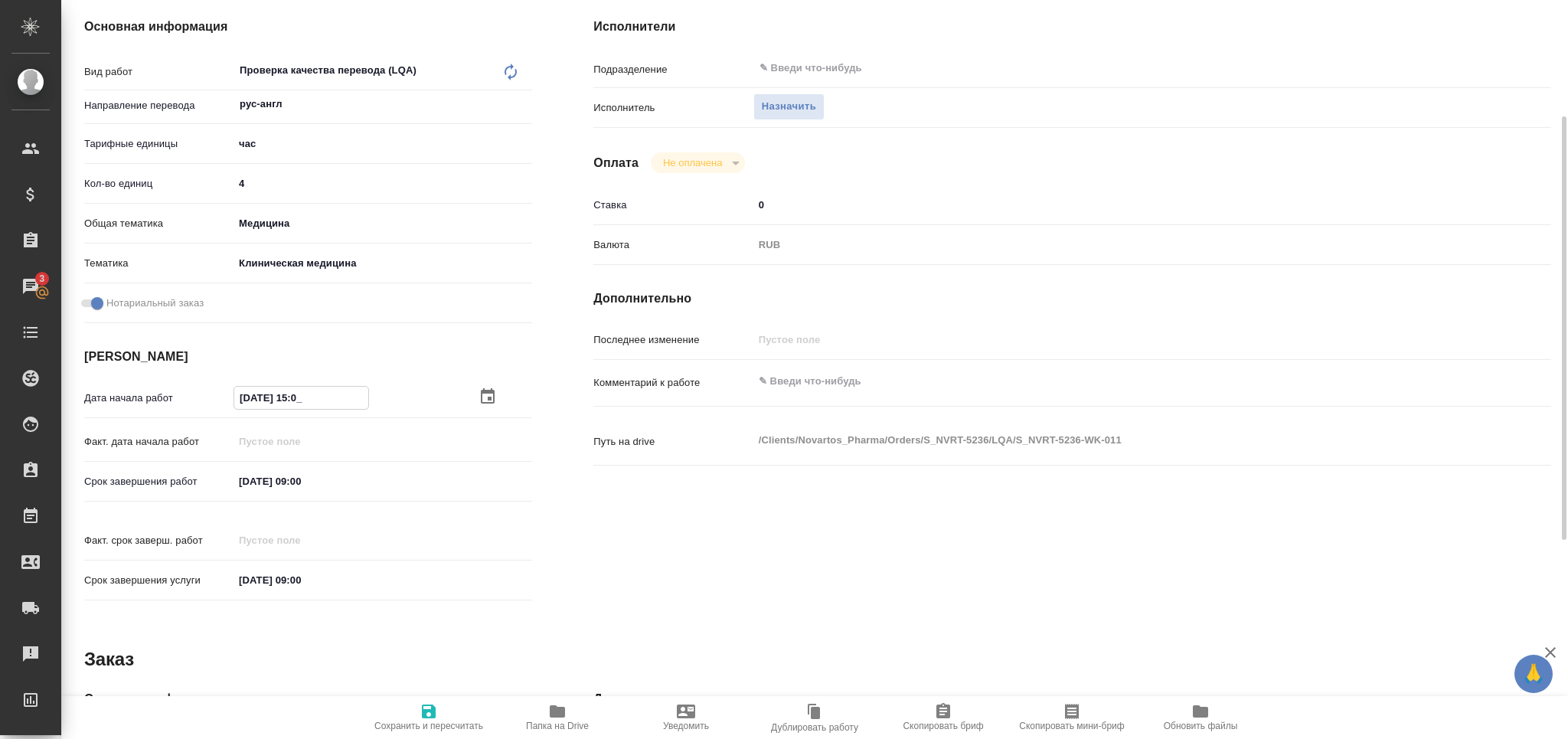
type textarea "x"
type input "04.10.2025 15:00"
click at [251, 484] on input "06.10.2025 09:00" at bounding box center [301, 481] width 134 height 22
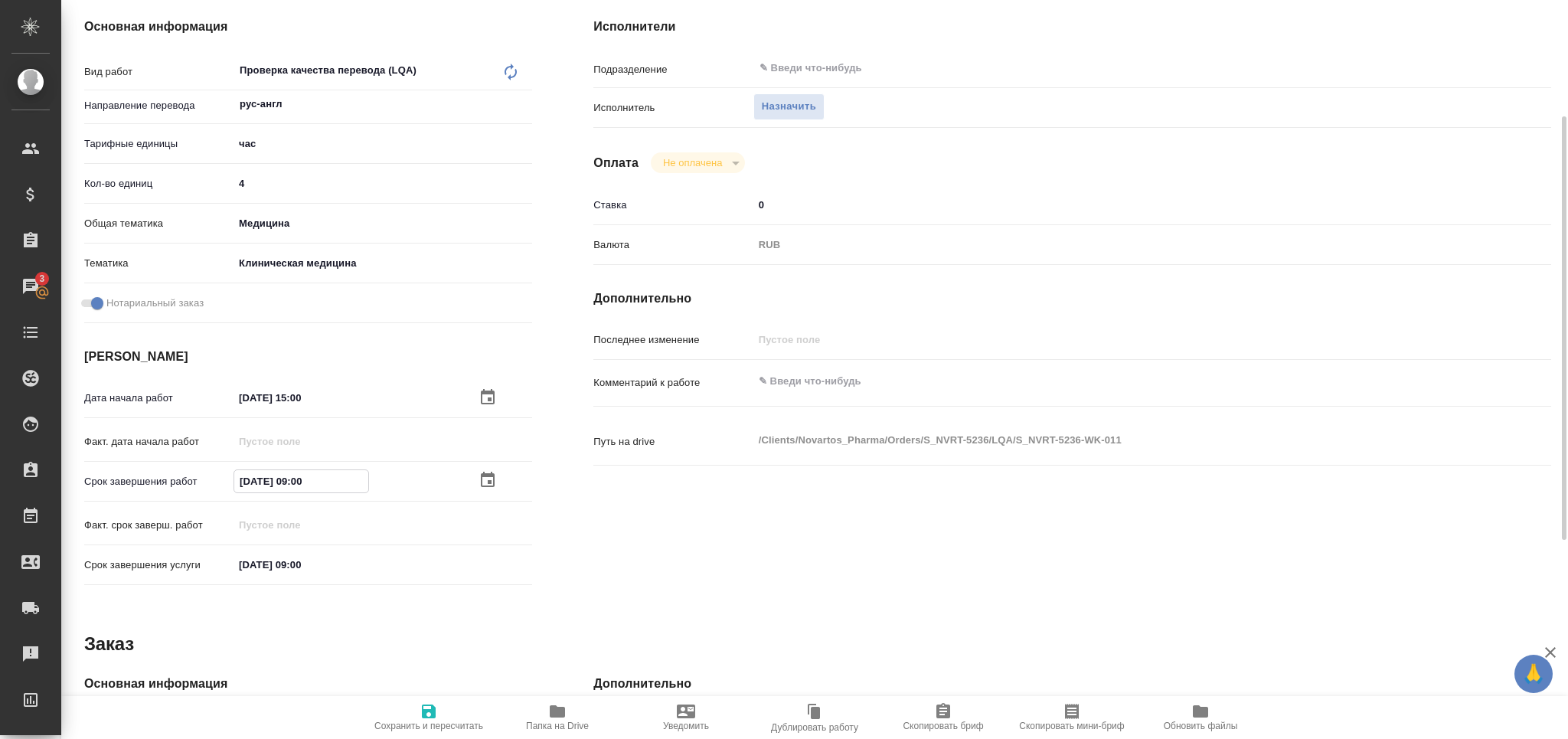
type input "05.10.2025 09:00"
type textarea "x"
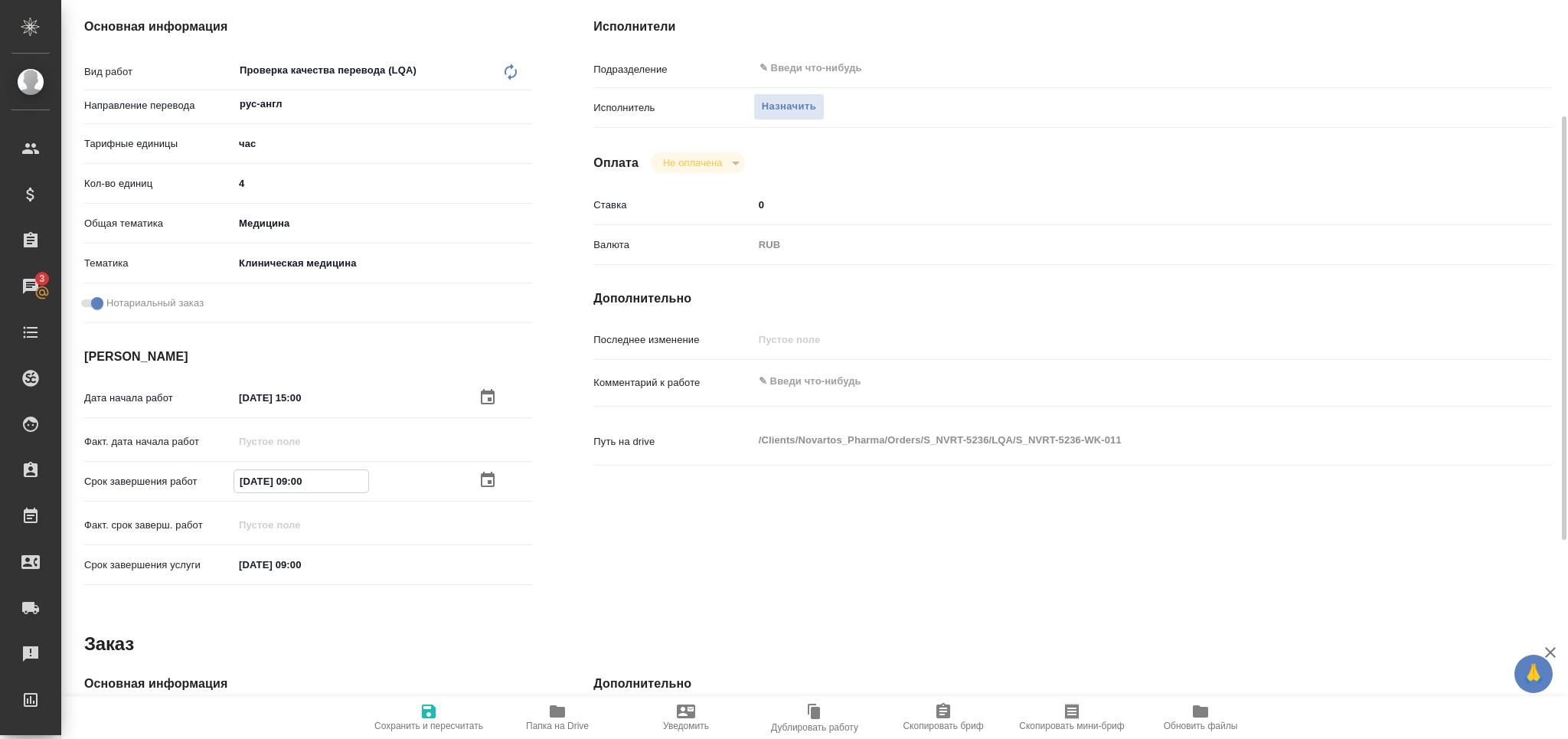
type textarea "x"
drag, startPoint x: 302, startPoint y: 477, endPoint x: 295, endPoint y: 481, distance: 8.1
click at [295, 481] on input "05.10.2025 09:00" at bounding box center [301, 481] width 134 height 22
type input "05.10.2025 10:0_"
type textarea "x"
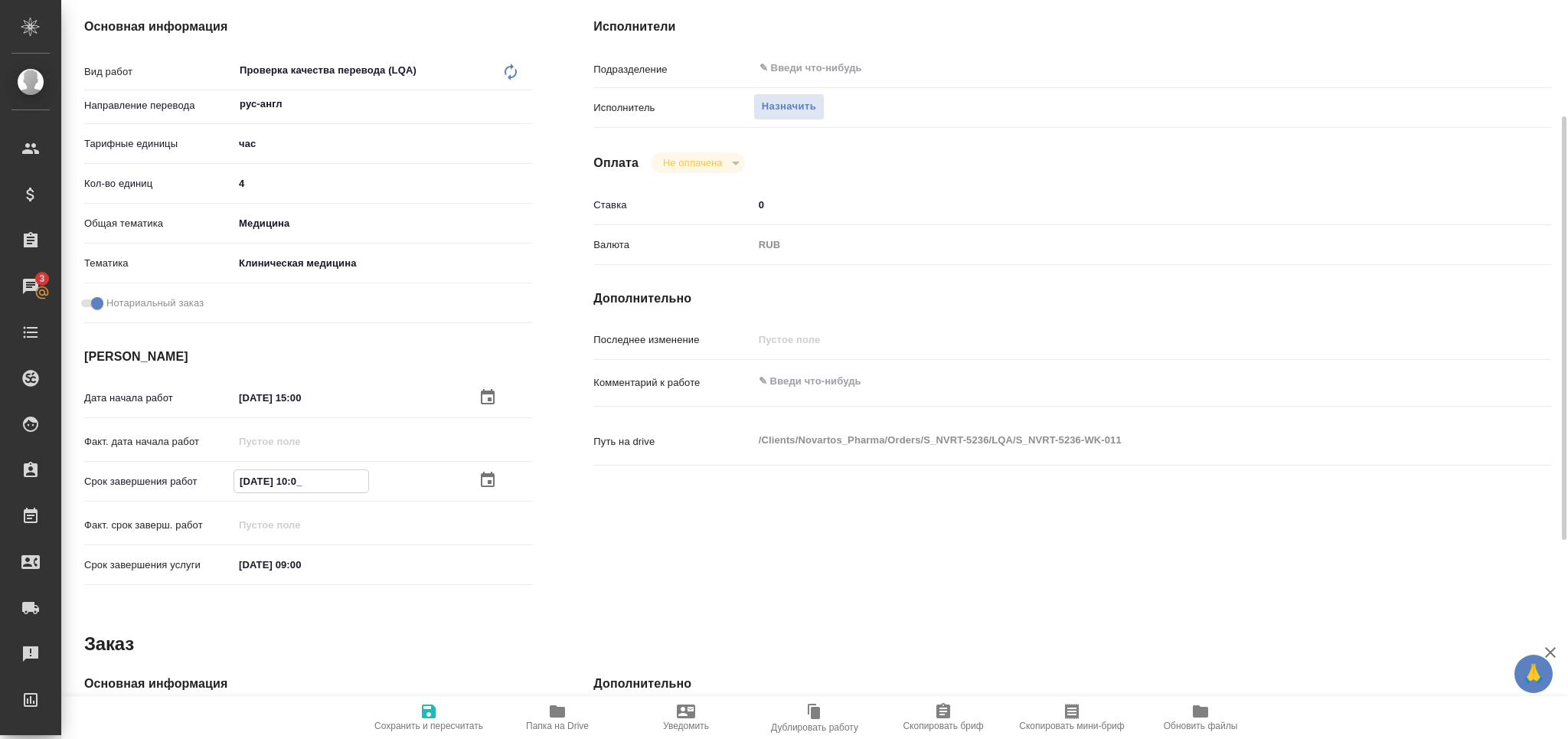
type textarea "x"
type input "05.10.2025 14:00"
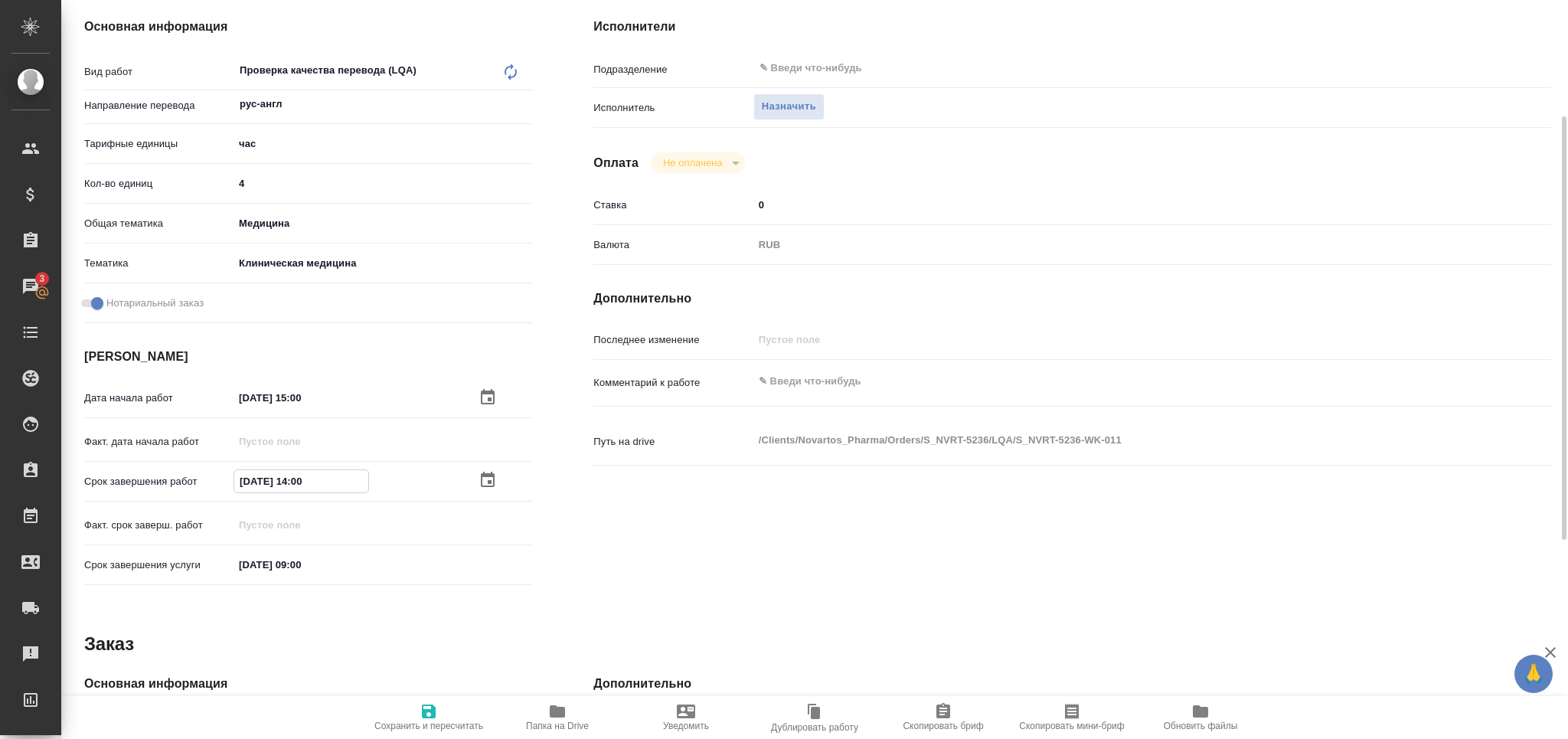
type textarea "x"
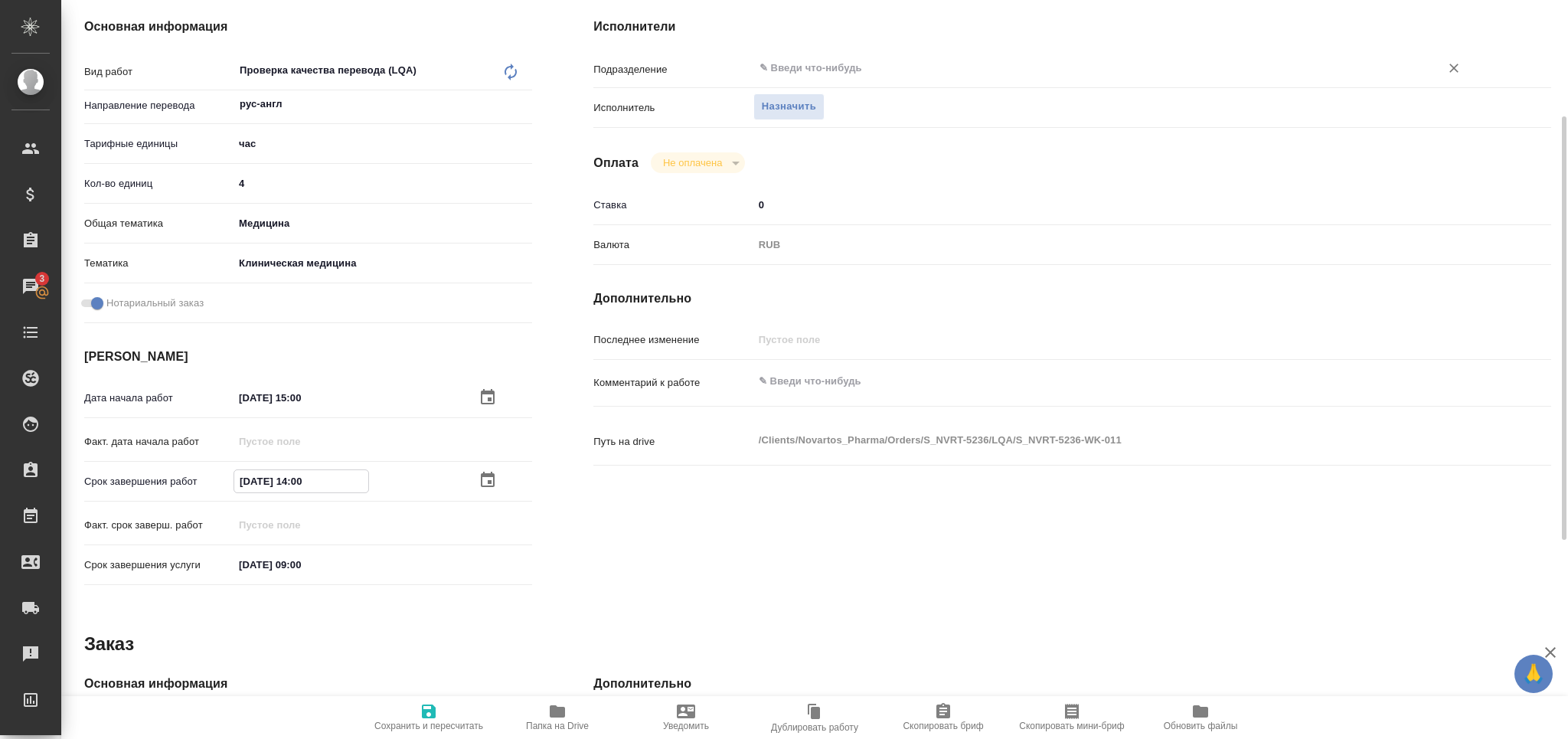
type input "05.10.2025 14:00"
click at [805, 65] on input "text" at bounding box center [1087, 68] width 658 height 19
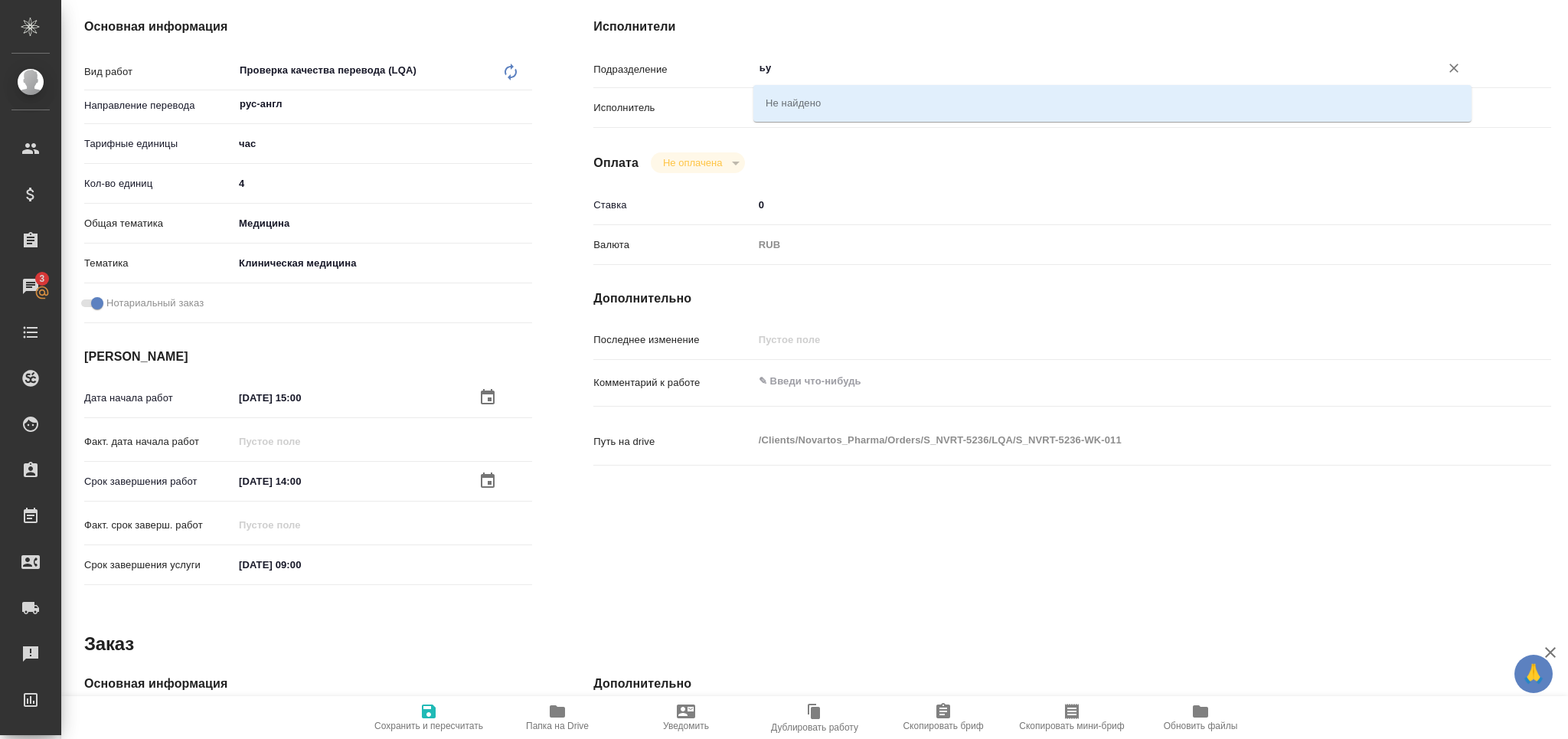
type input "ь"
type input "med"
type textarea "x"
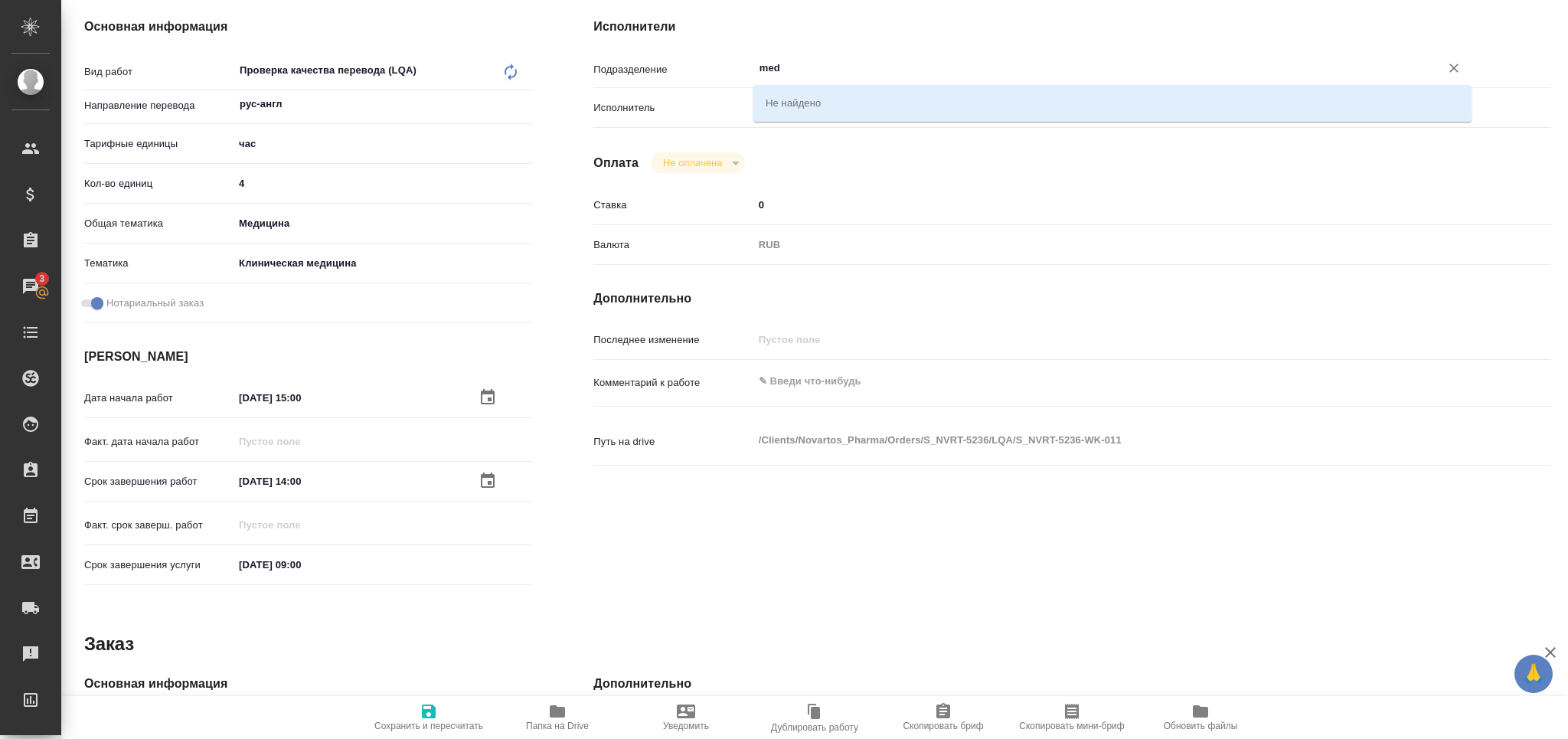
type textarea "x"
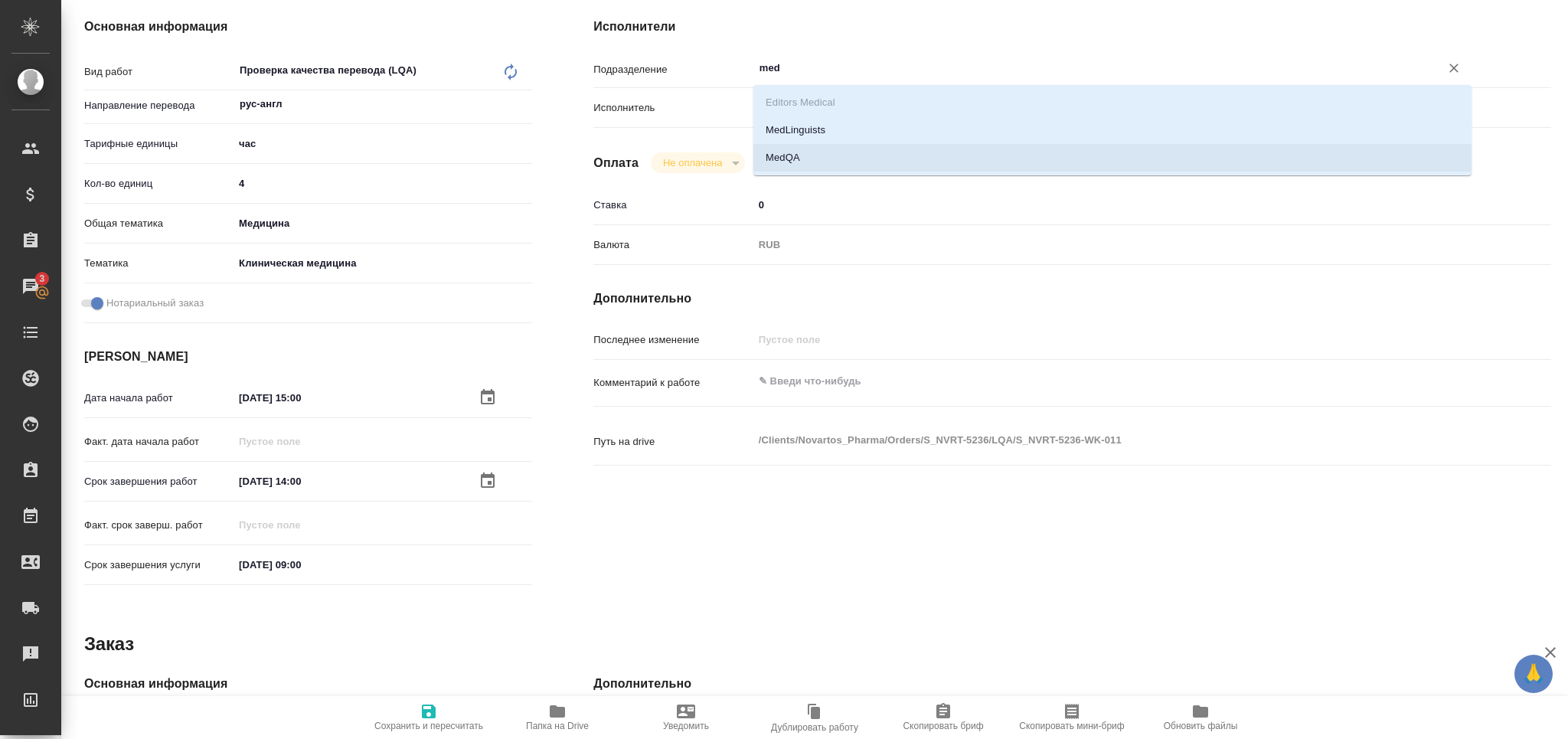
click at [806, 157] on li "MedQA" at bounding box center [1112, 158] width 718 height 28
type textarea "x"
type input "MedQA"
type textarea "x"
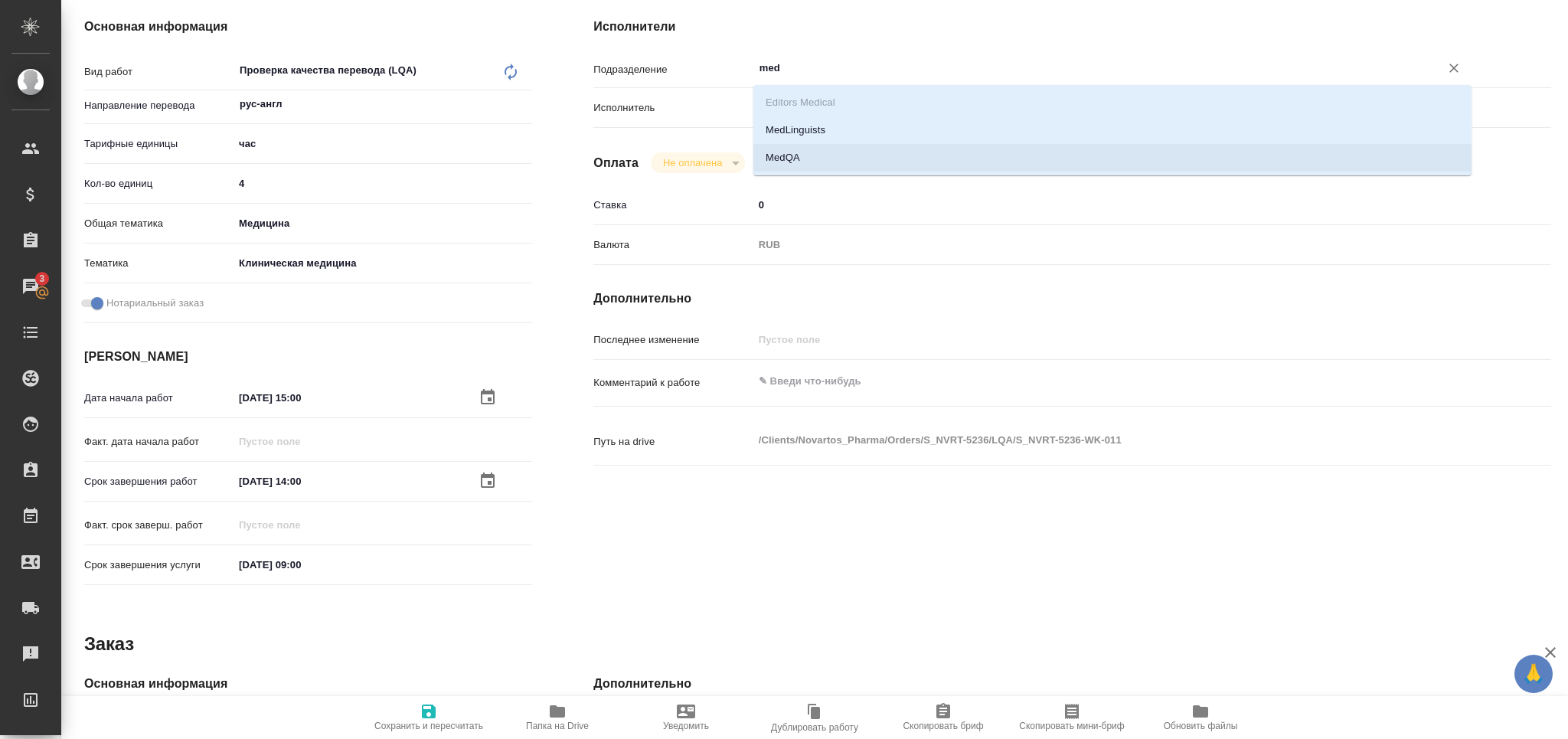
type textarea "x"
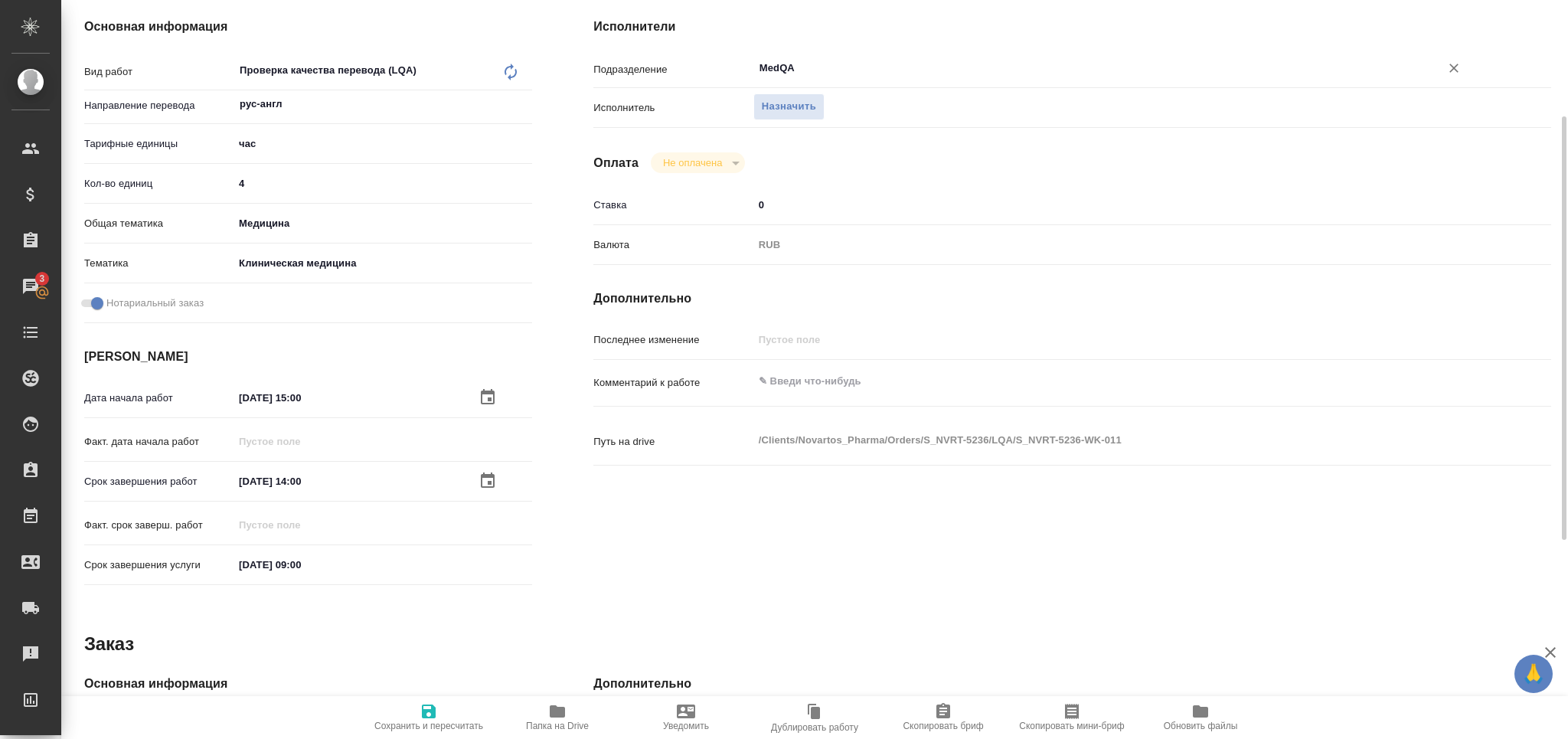
type input "MedQA"
click at [429, 737] on button "Сохранить и пересчитать" at bounding box center [429, 717] width 128 height 43
type textarea "x"
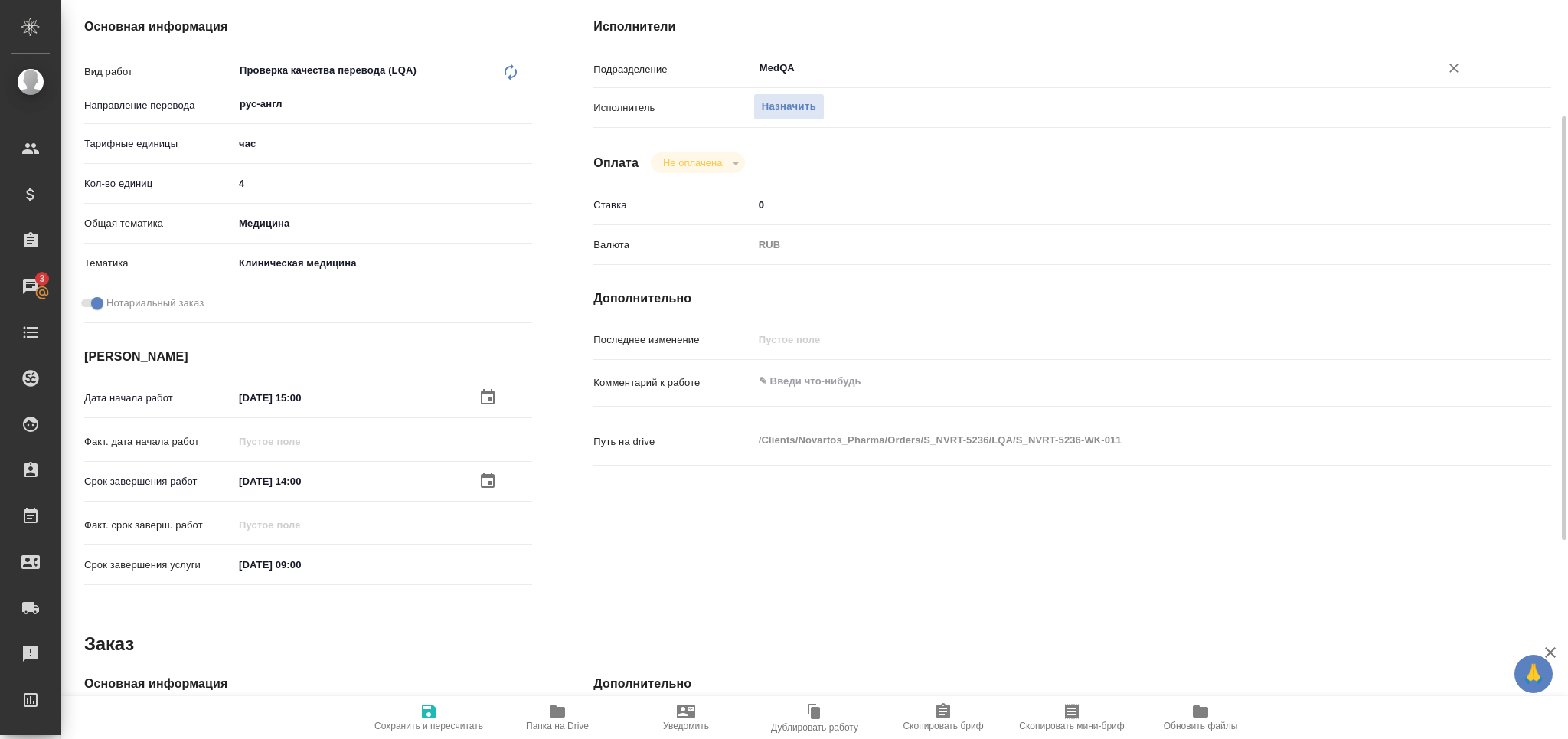
type textarea "x"
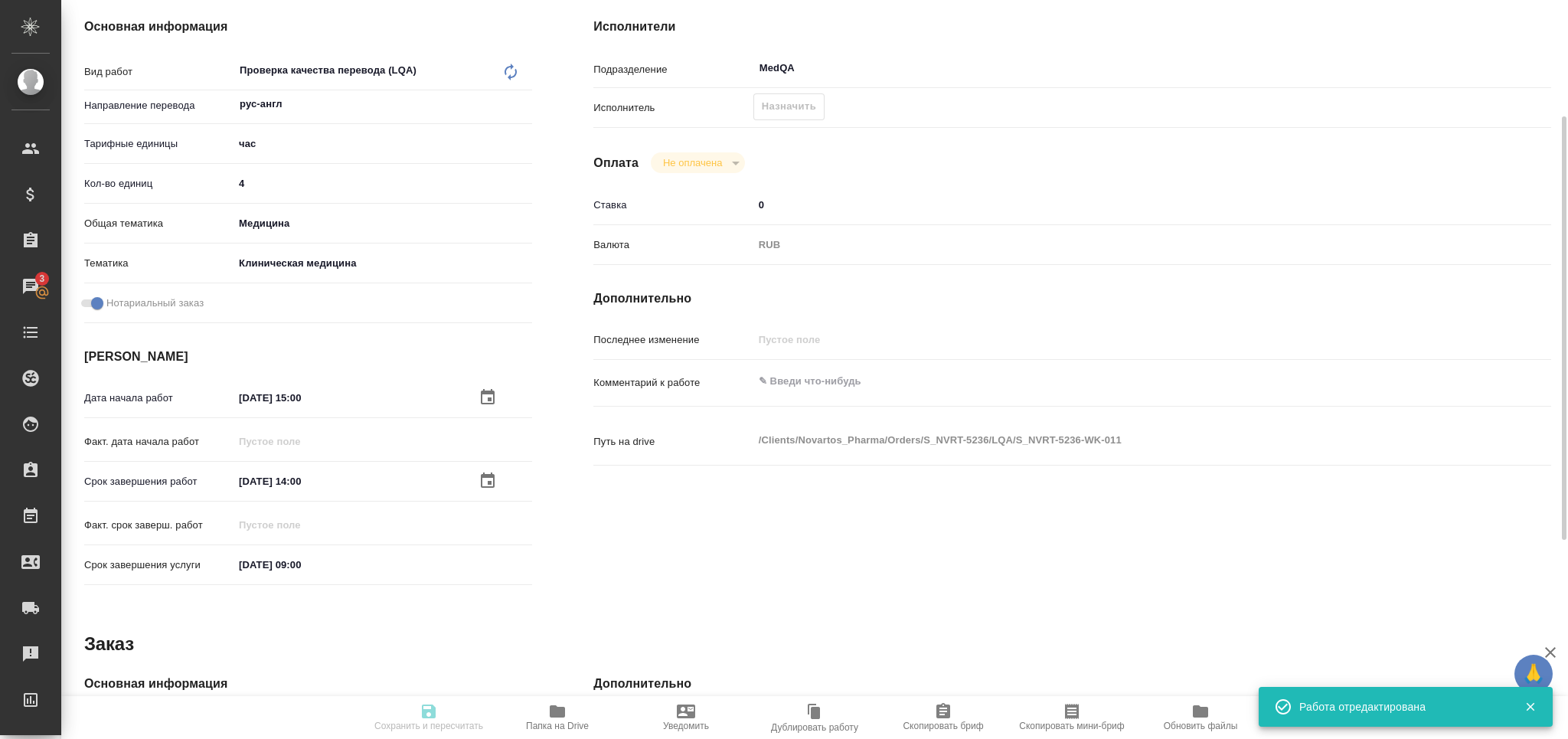
type textarea "x"
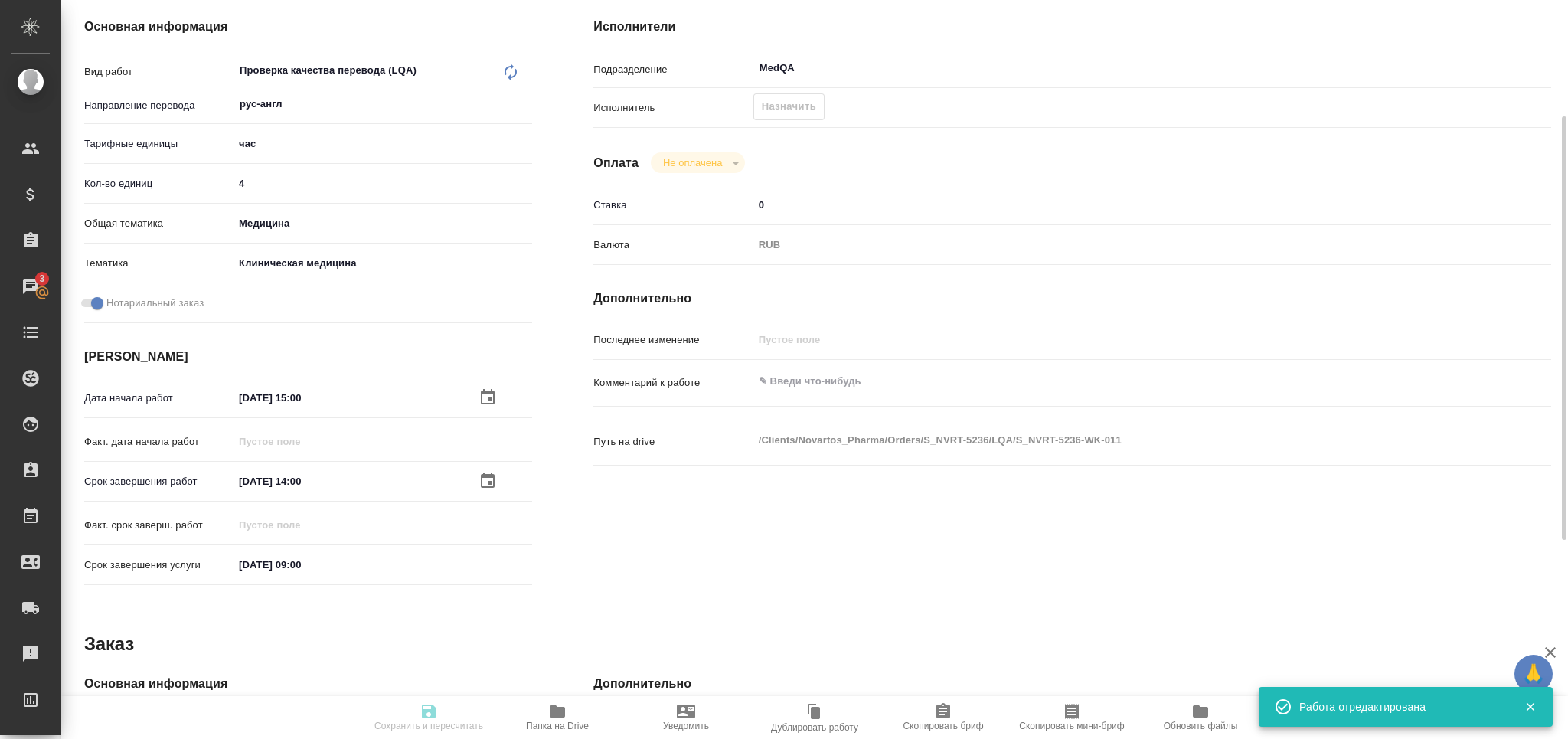
type input "created"
type textarea "Проверка качества перевода (LQA)"
type textarea "x"
type input "рус-англ"
type input "5a8b1489cc6b4906c91bfd93"
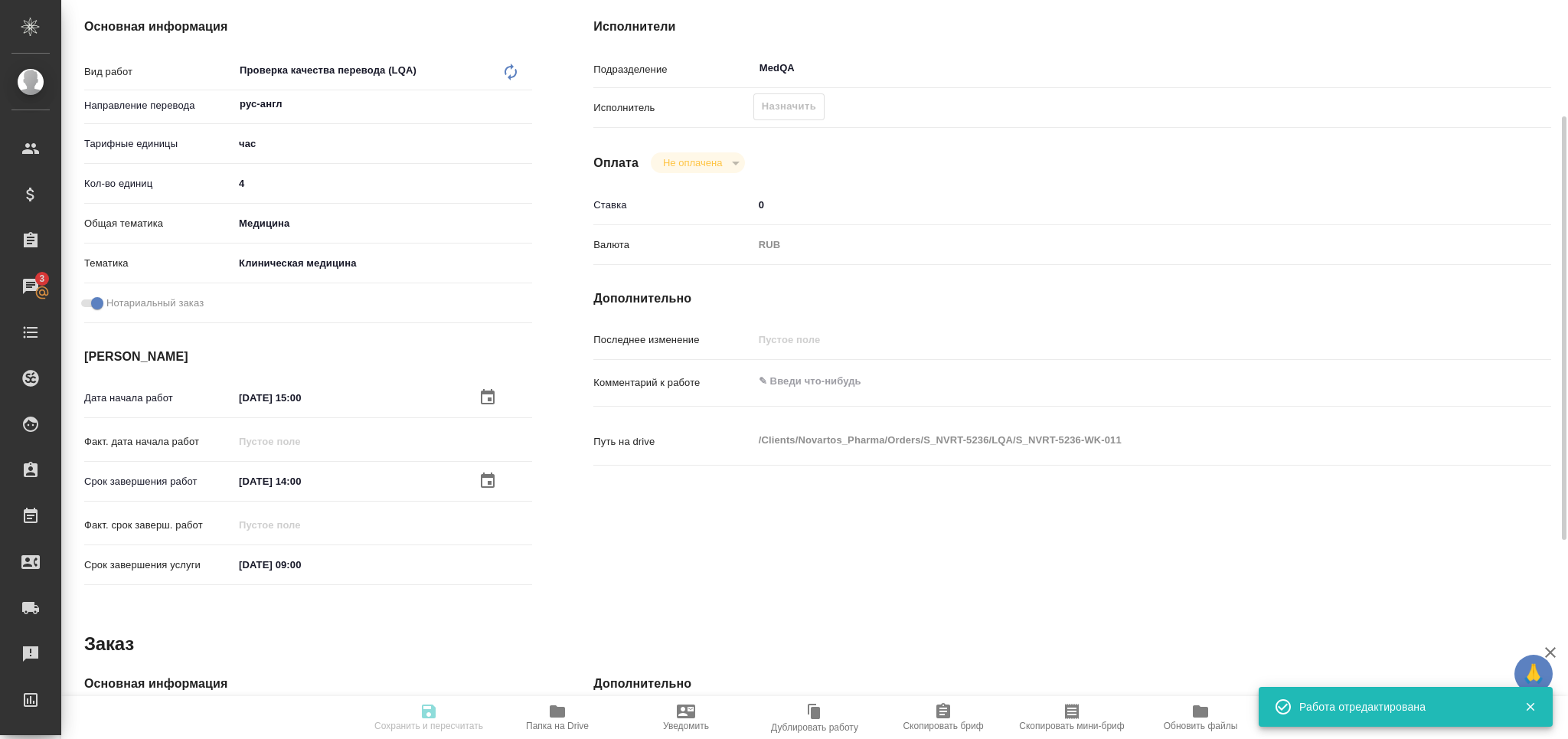
type input "4"
type input "med"
type input "6012b22f65f4b37c408fd6e5"
checkbox input "true"
type input "04.10.2025 15:00"
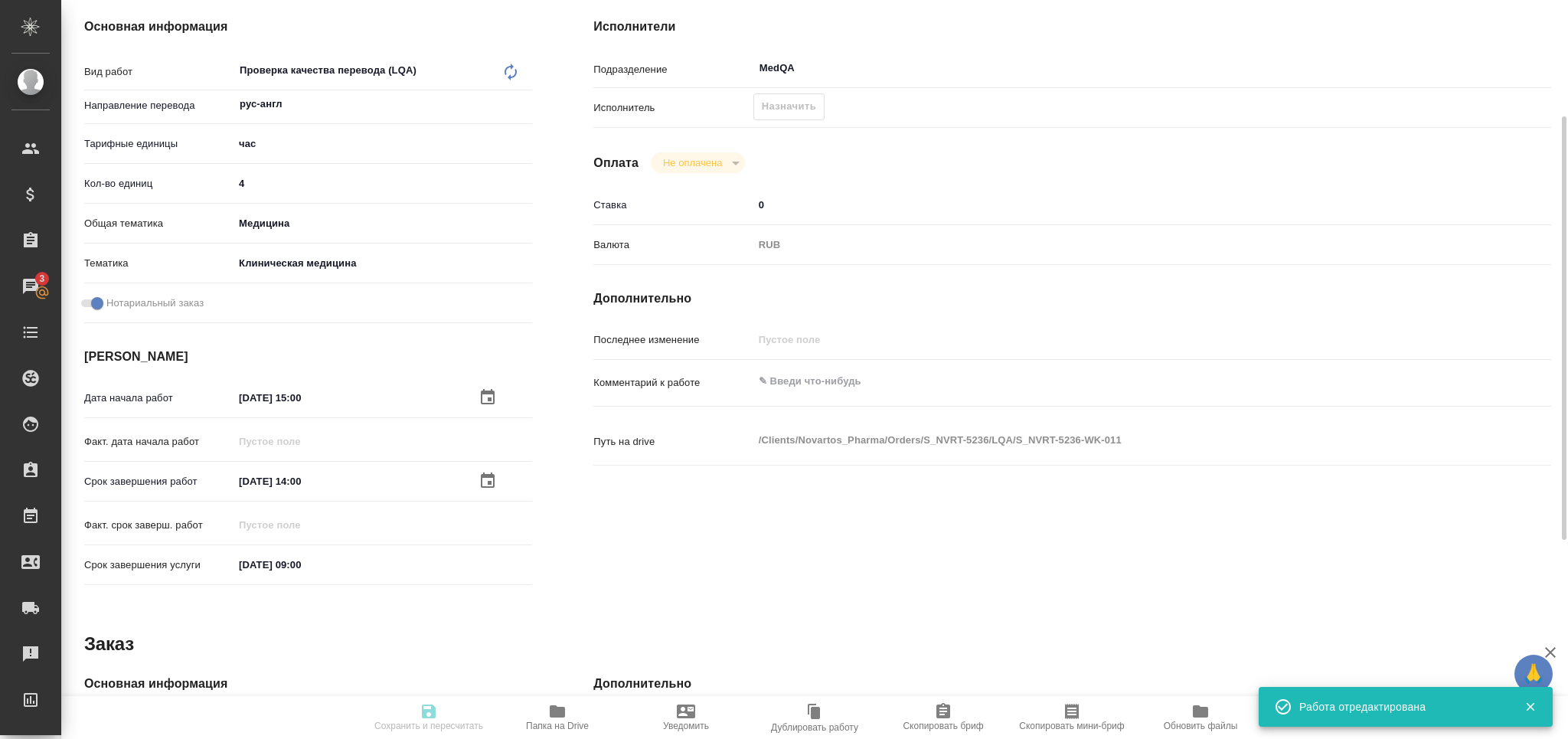
type input "05.10.2025 14:00"
type input "06.10.2025 09:00"
type input "MedQA"
type input "notPayed"
type input "0"
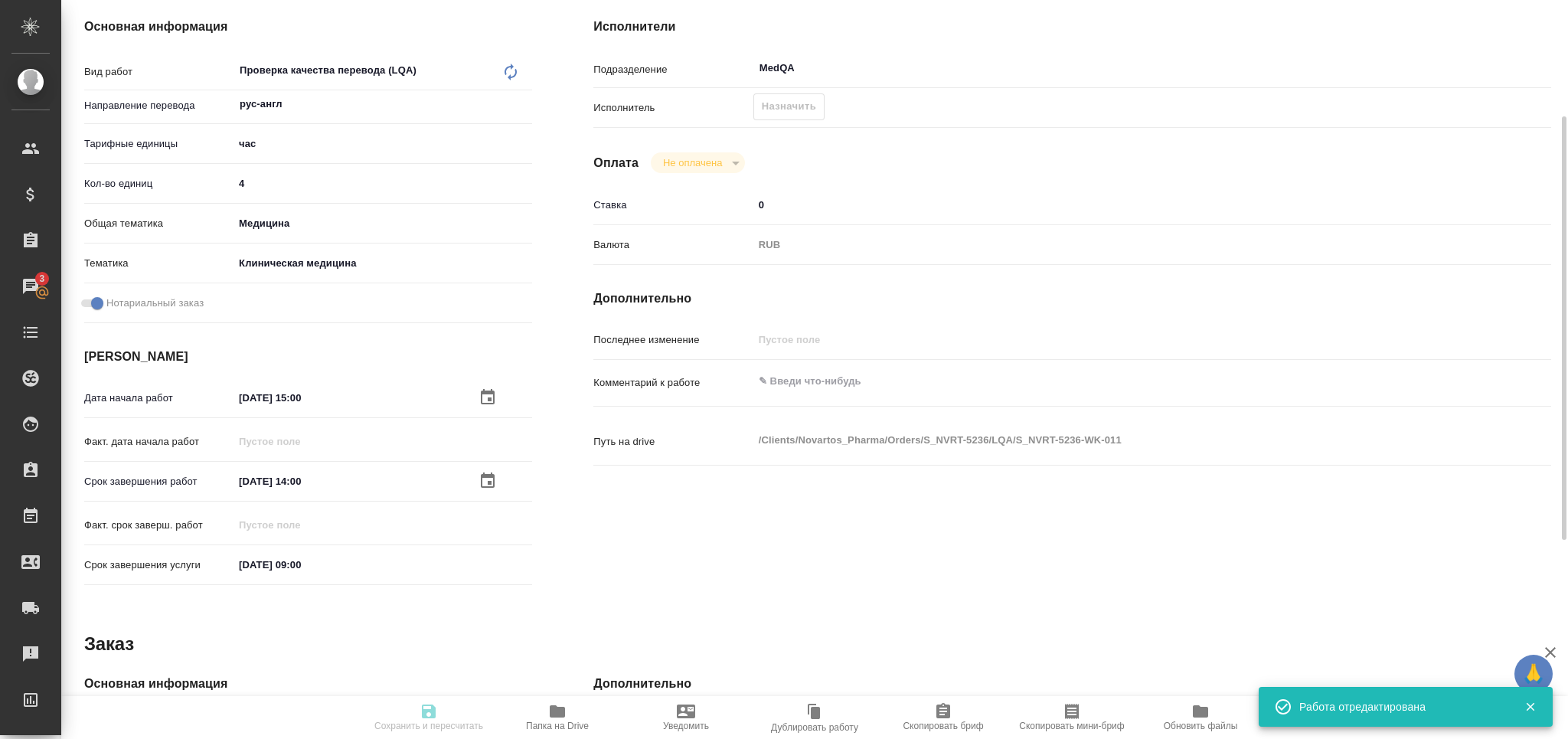
type input "RUB"
type input "[PERSON_NAME]"
type textarea "x"
type textarea "/Clients/Novartos_Pharma/Orders/S_NVRT-5236/LQA/S_NVRT-5236-WK-011"
type textarea "x"
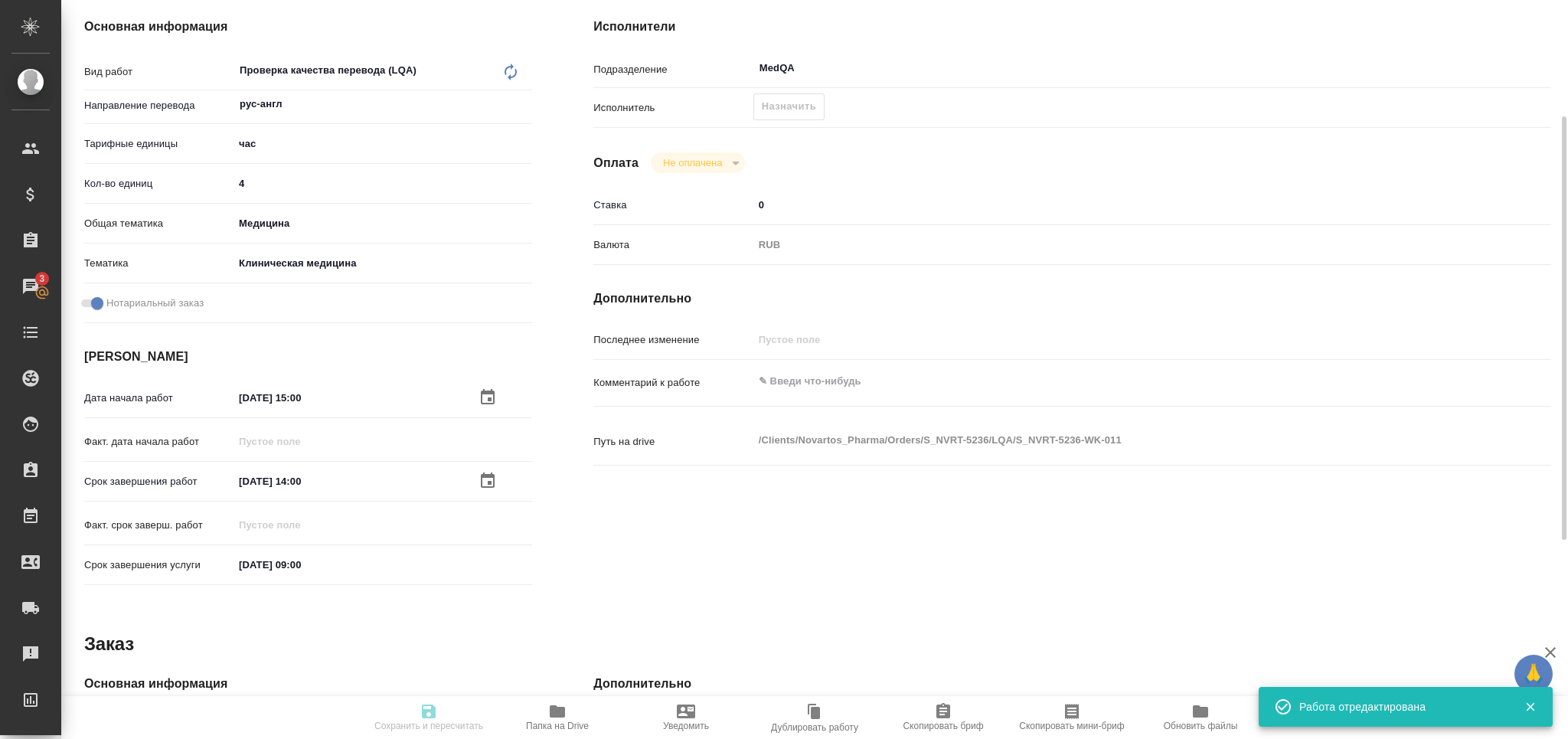
type input "S_NVRT-5236"
type input "Проверка качества перевода (LQA)"
type input "[PERSON_NAME]"
type input "Арсеньева Вера"
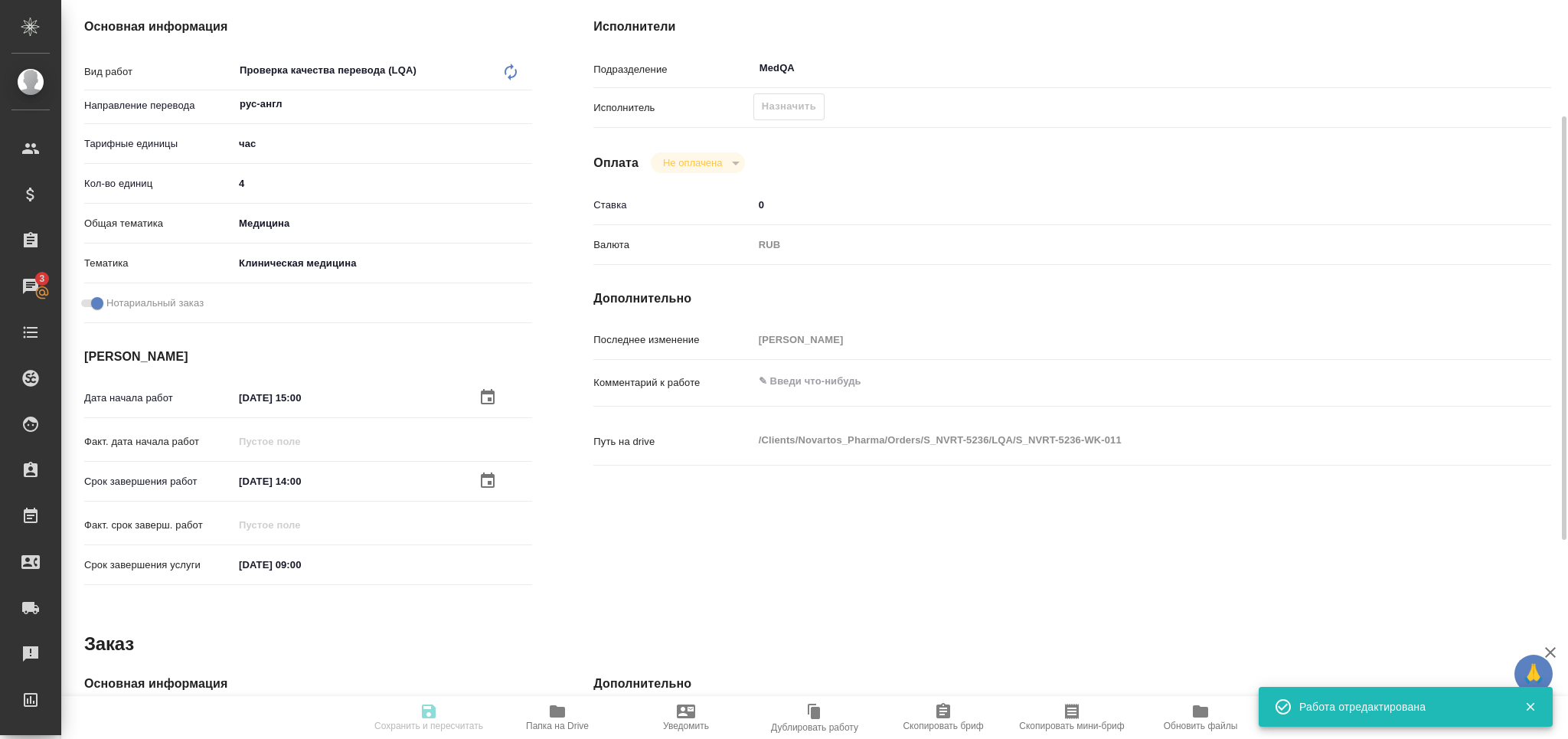
type input "/Clients/Novartos_Pharma/Orders/S_NVRT-5236"
type textarea "x"
type textarea "Рассчитайте нам, пожалуйста, стоимость срочного перевода на англ. яз. отчета во…"
type textarea "x"
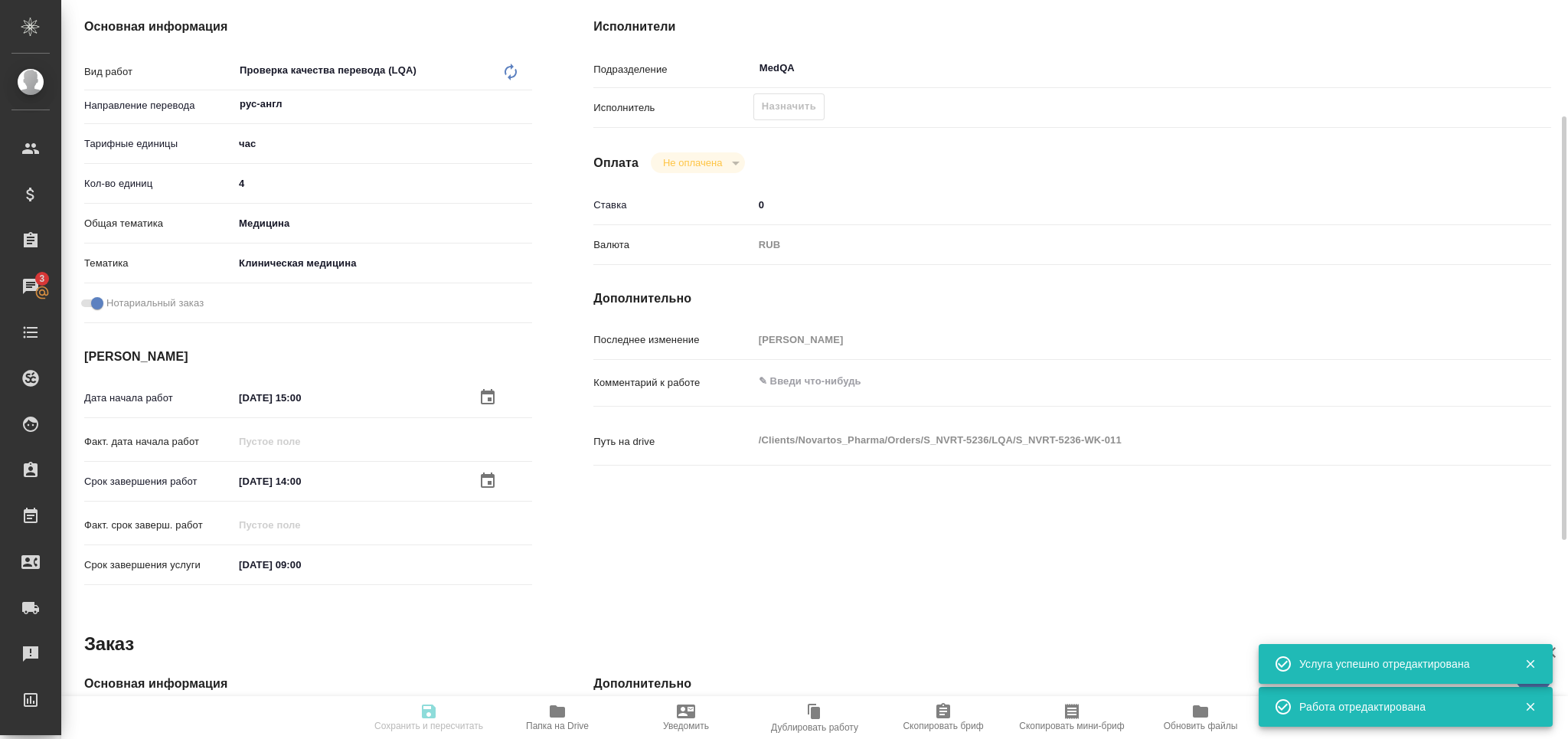
type textarea "x"
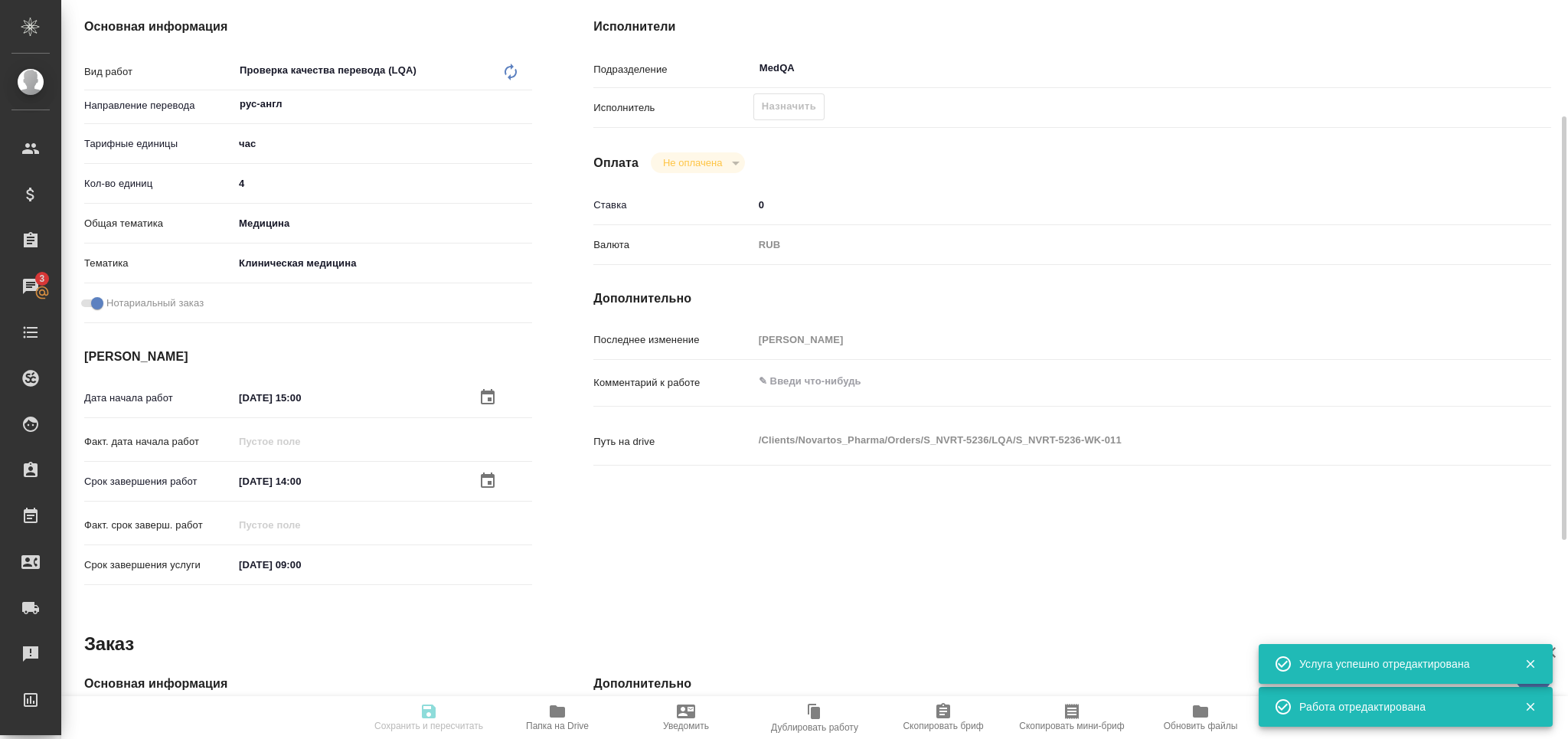
type textarea "x"
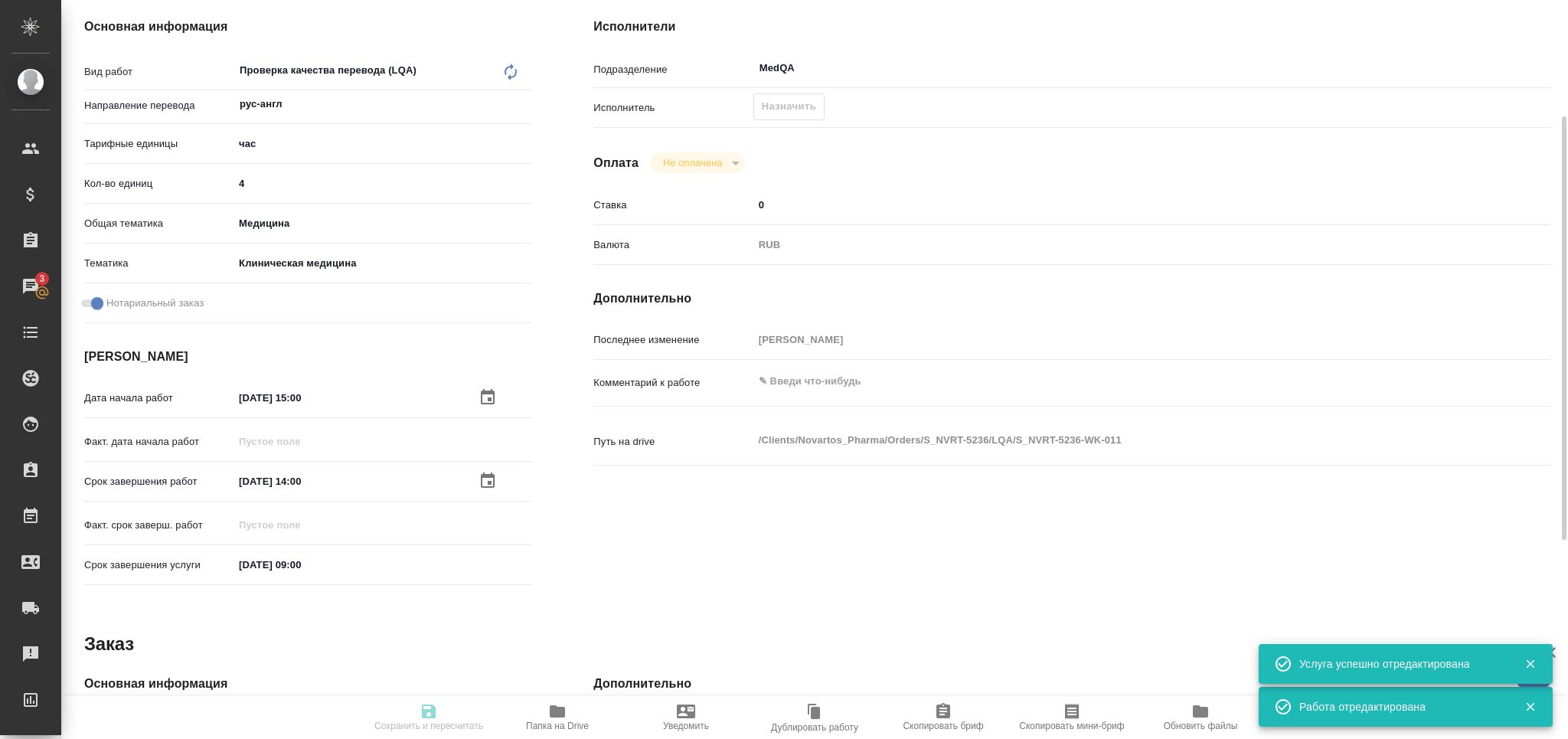
type textarea "x"
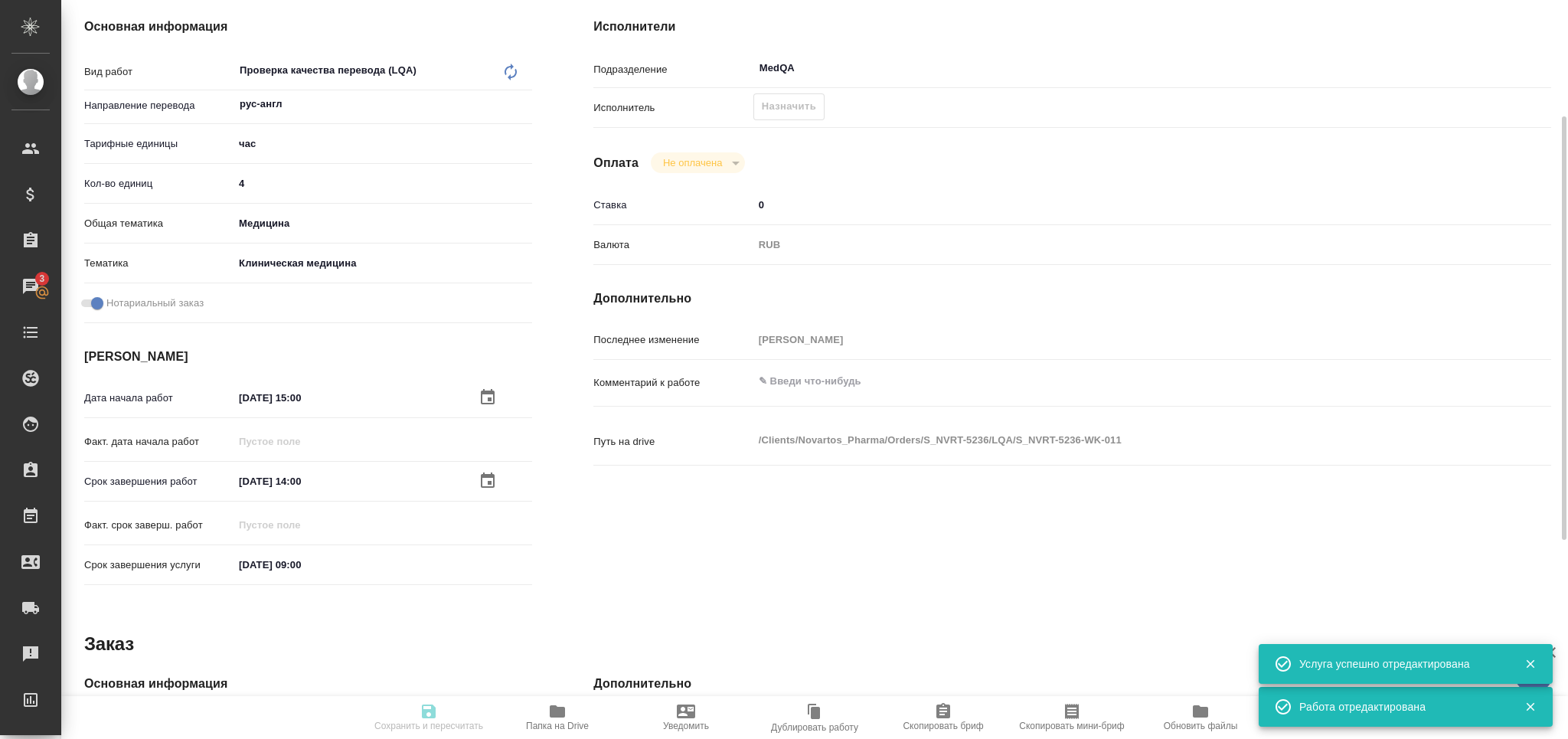
type textarea "x"
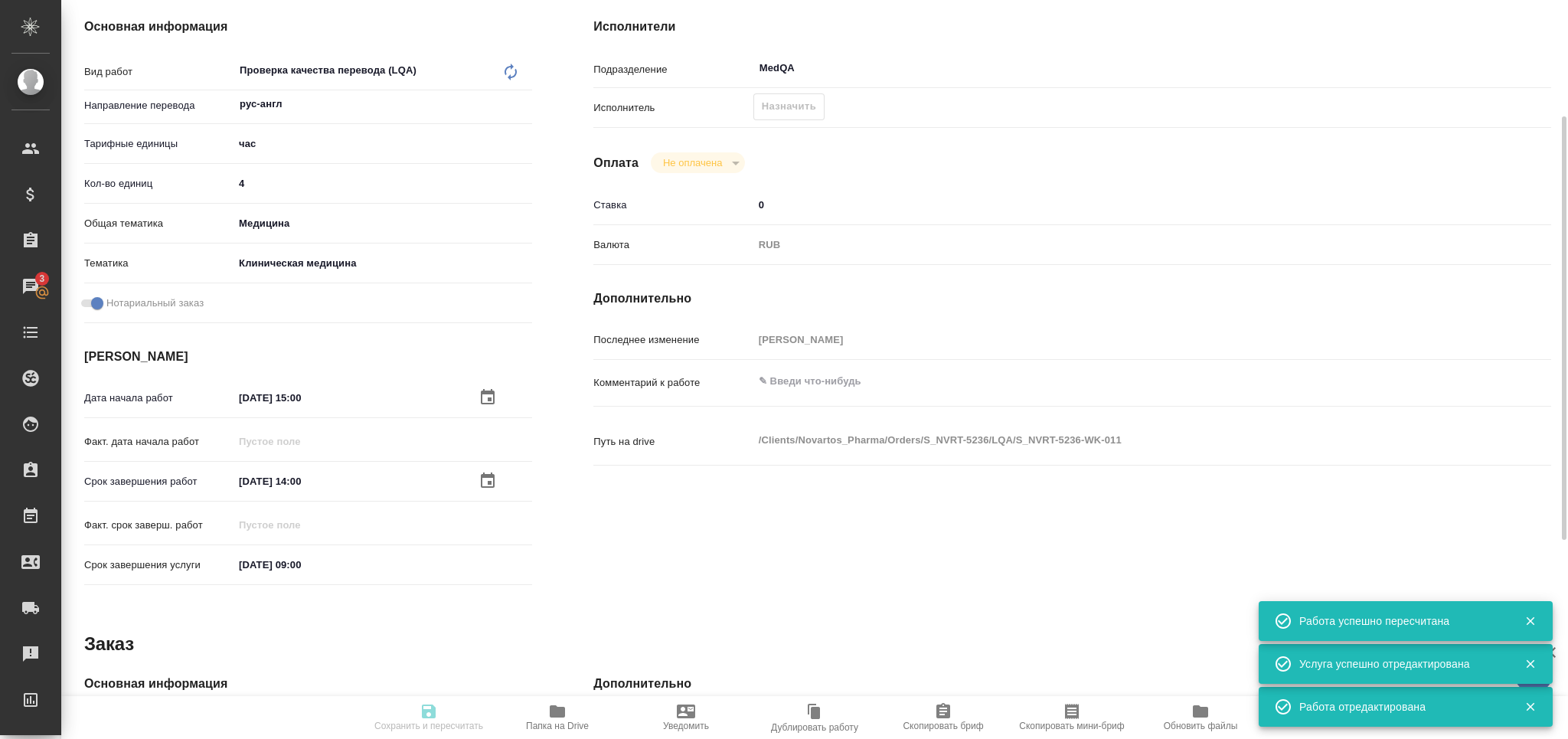
type input "created"
type textarea "Проверка качества перевода (LQA)"
type textarea "x"
type input "рус-англ"
type input "5a8b1489cc6b4906c91bfd93"
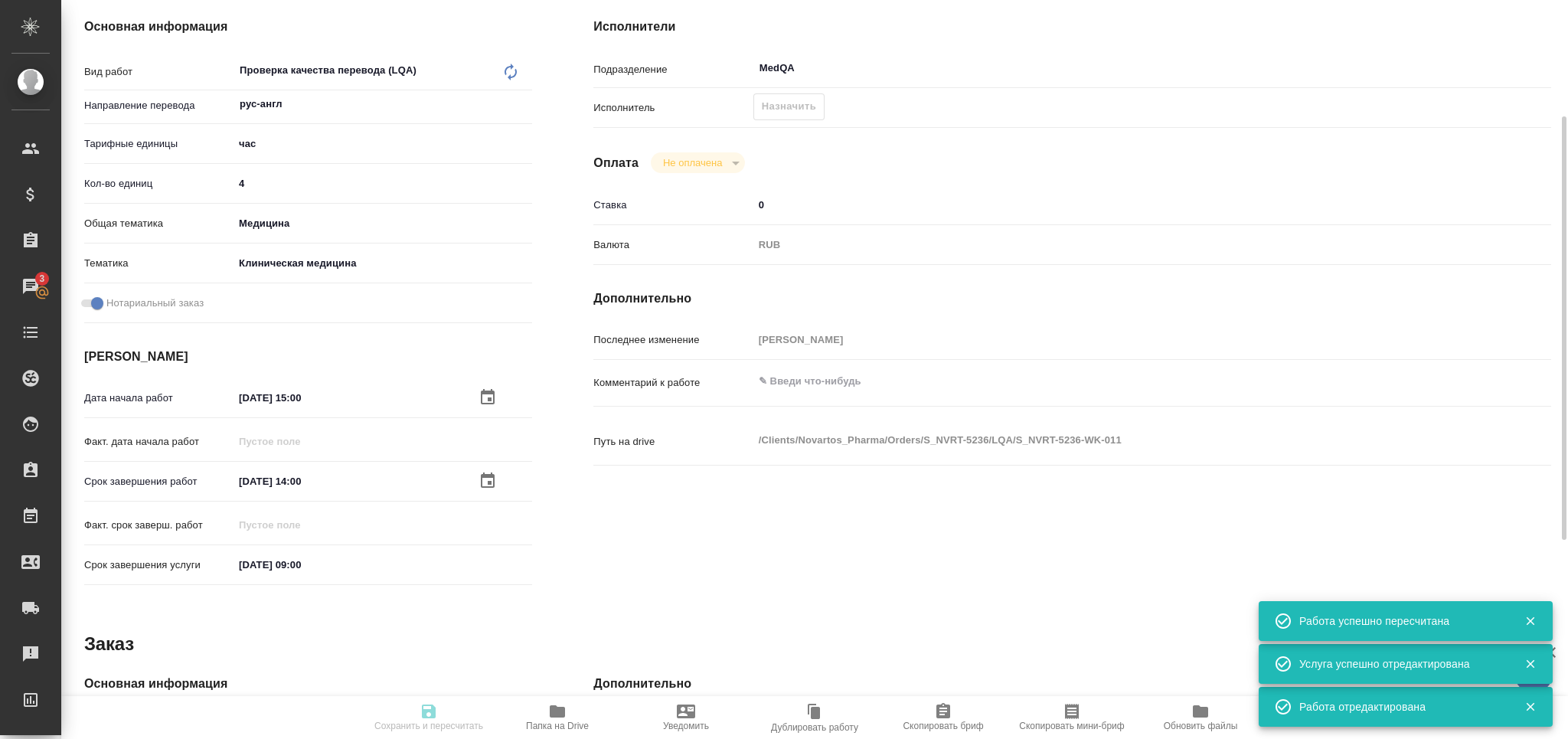
type input "4"
type input "med"
type input "6012b22f65f4b37c408fd6e5"
checkbox input "true"
type input "04.10.2025 15:00"
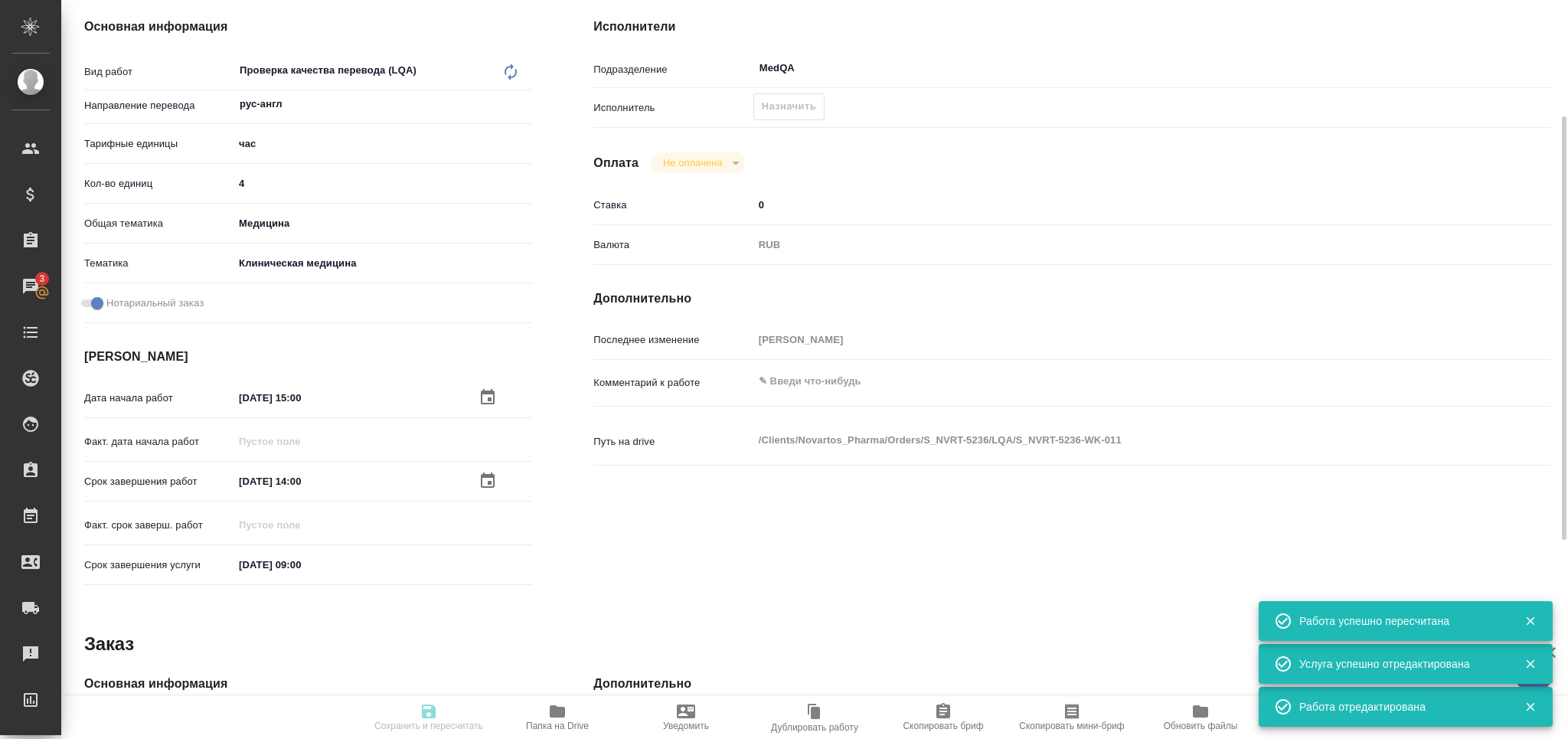
type input "05.10.2025 14:00"
type input "06.10.2025 09:00"
type input "MedQA"
type input "notPayed"
type input "0"
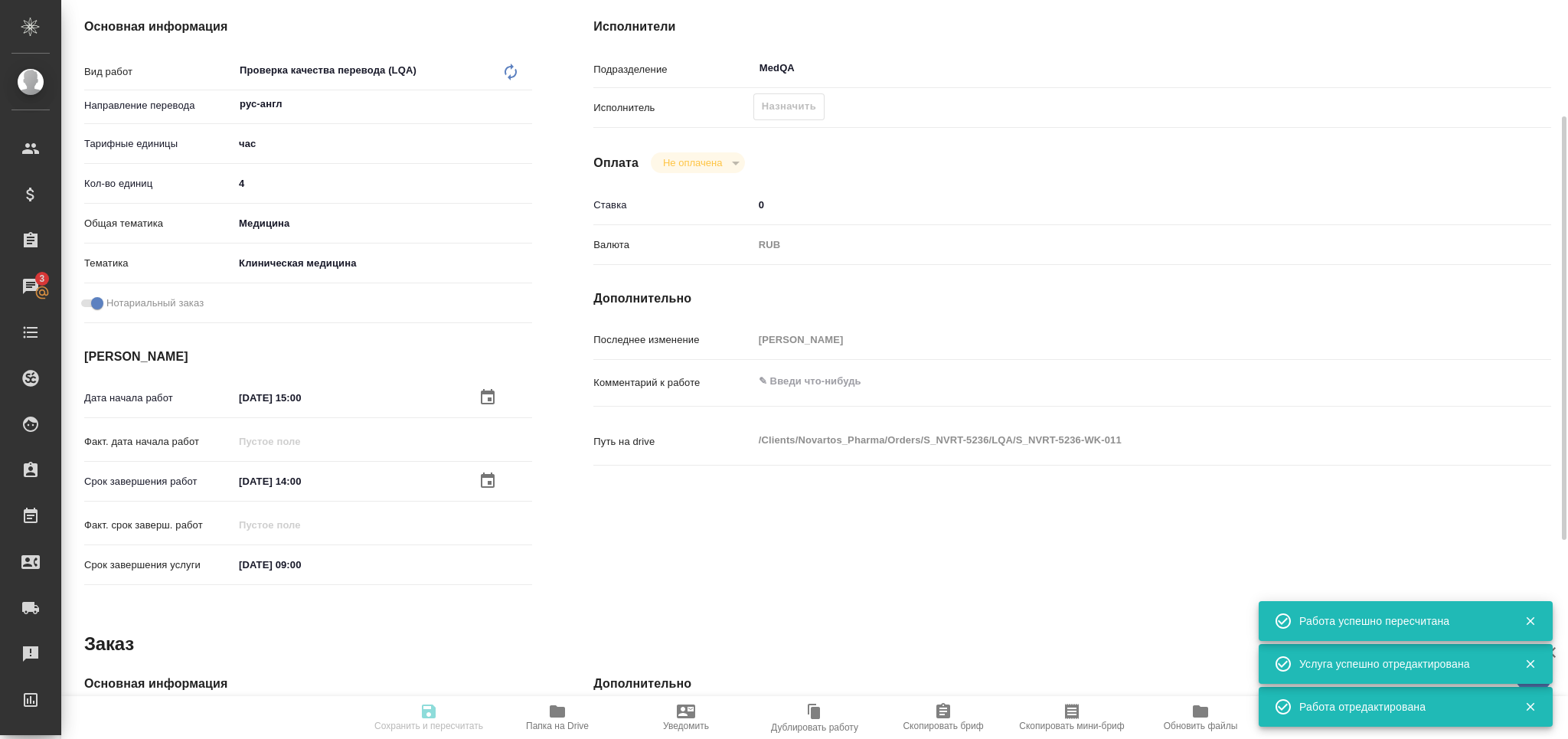
type input "RUB"
type input "[PERSON_NAME]"
type textarea "x"
type textarea "/Clients/Novartos_Pharma/Orders/S_NVRT-5236/LQA/S_NVRT-5236-WK-011"
type textarea "x"
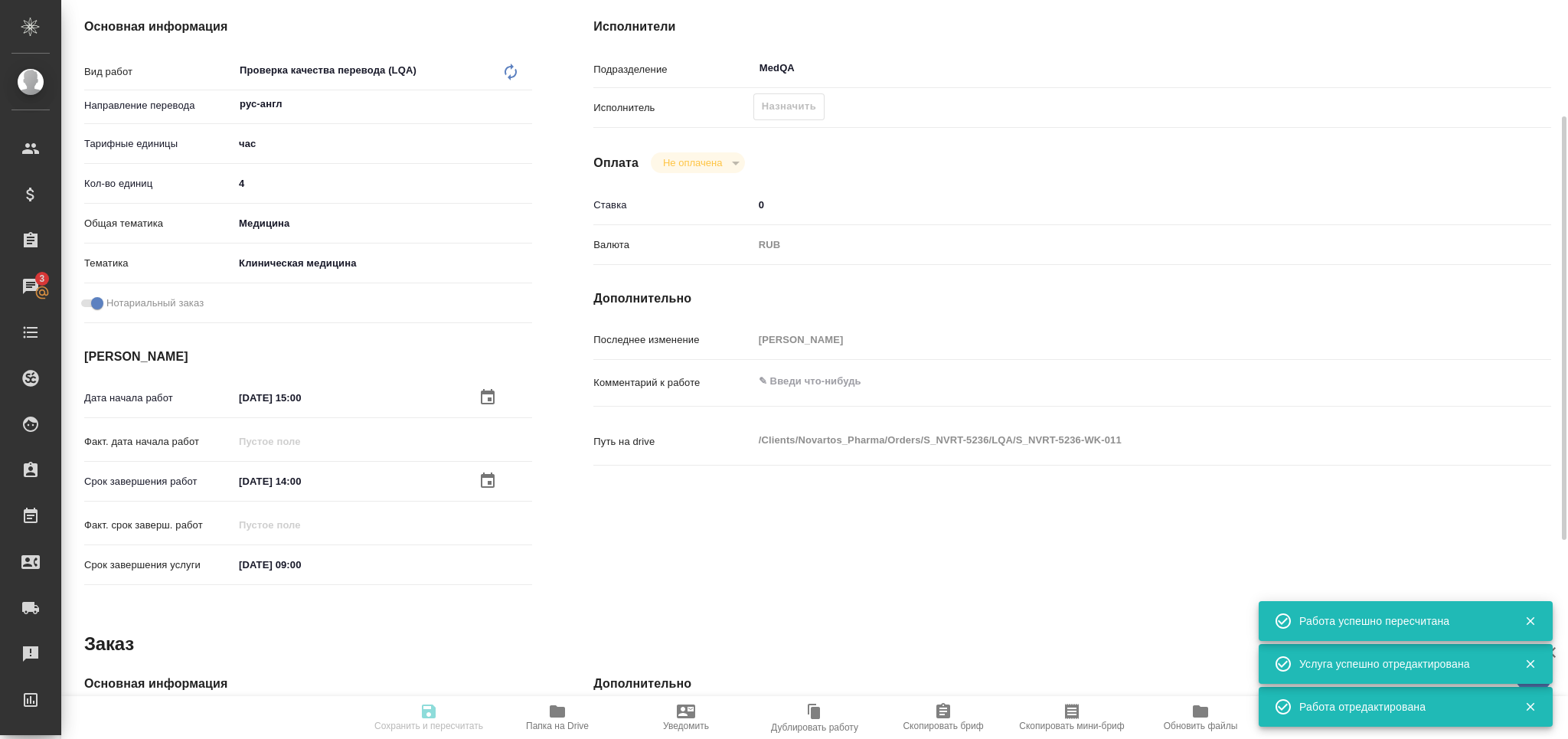
type input "S_NVRT-5236"
type input "Проверка качества перевода (LQA)"
type input "[PERSON_NAME]"
type input "Арсеньева Вера"
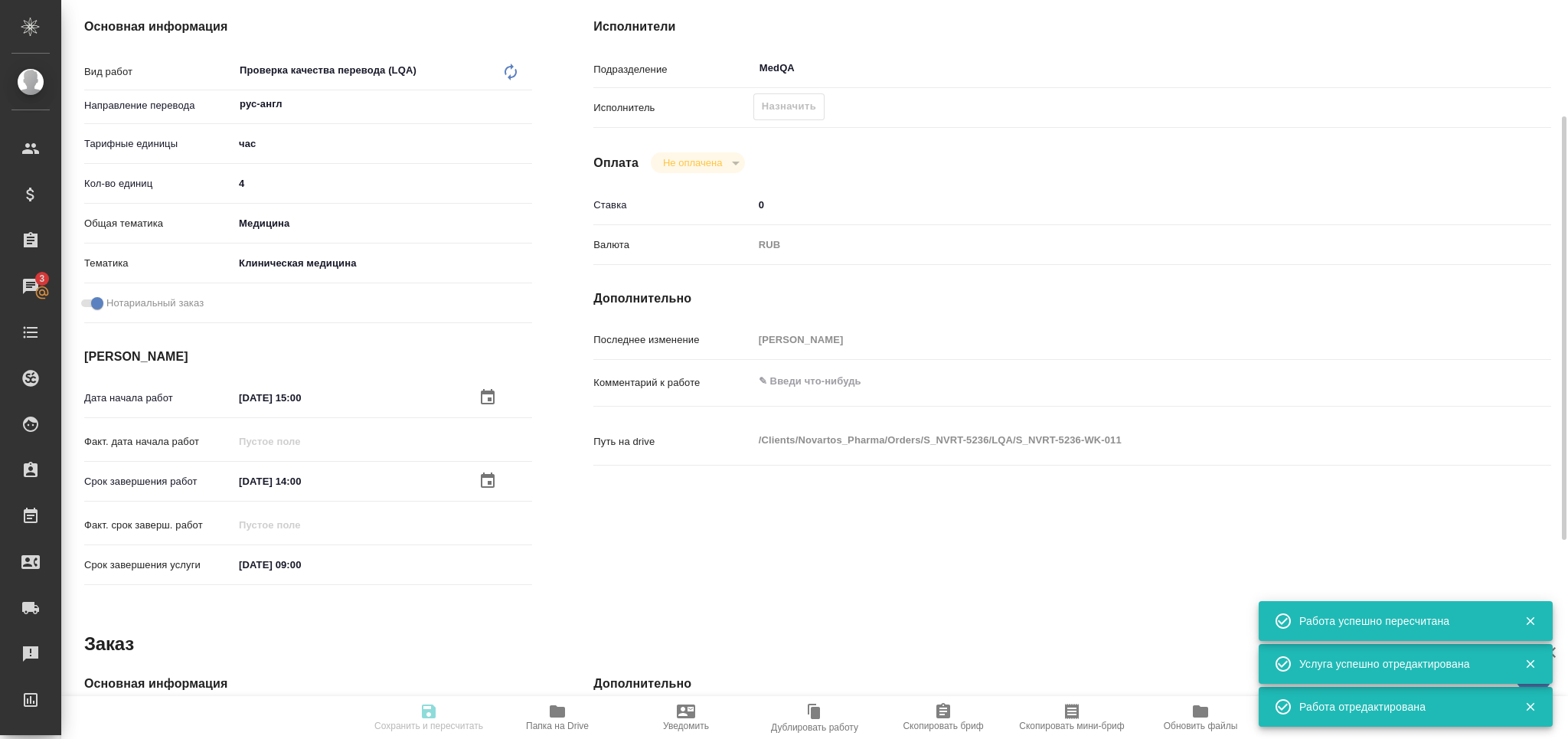
type input "/Clients/Novartos_Pharma/Orders/S_NVRT-5236"
type textarea "x"
type textarea "Рассчитайте нам, пожалуйста, стоимость срочного перевода на англ. яз. отчета во…"
type textarea "x"
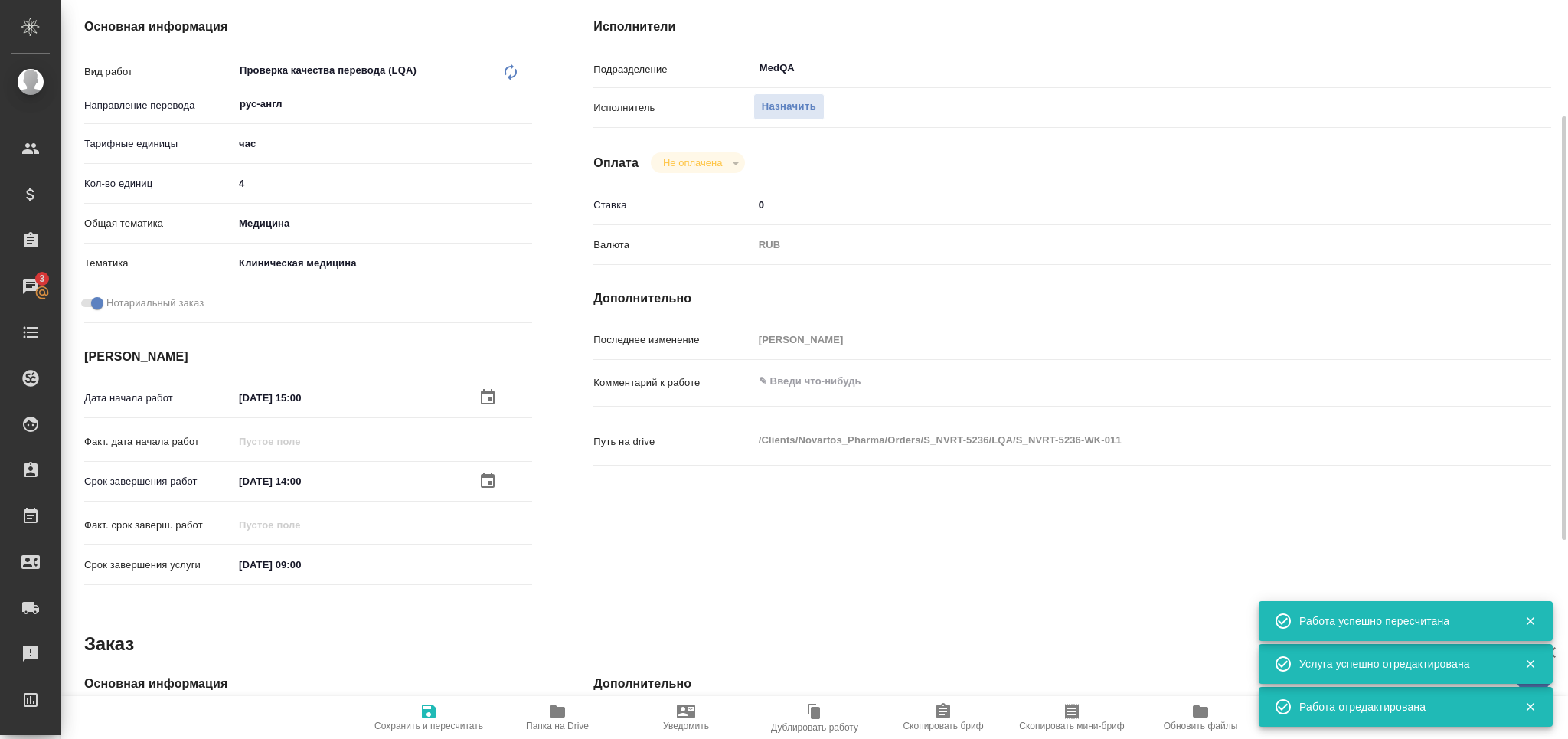
type textarea "x"
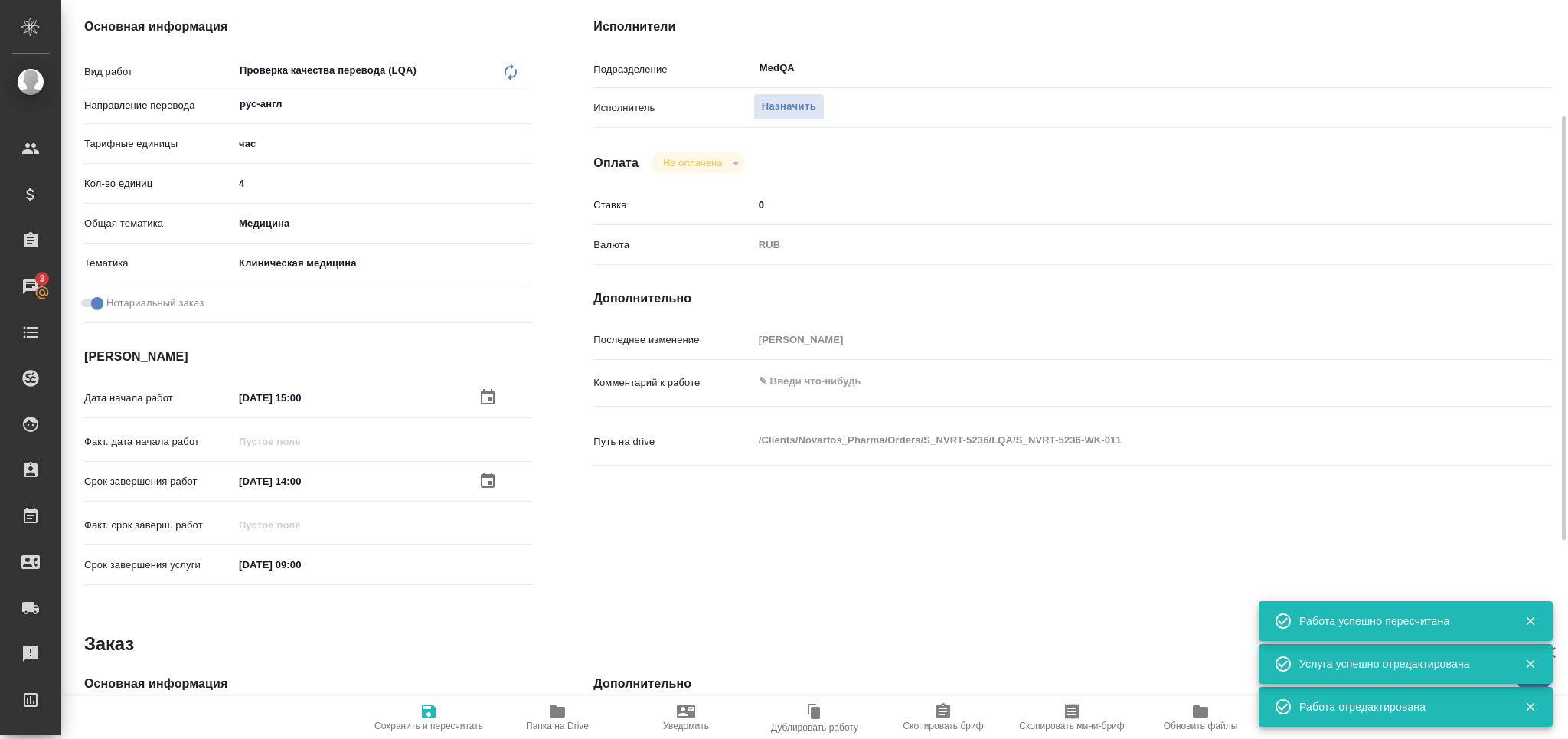
type textarea "x"
click at [776, 118] on button "Назначить" at bounding box center [789, 107] width 71 height 27
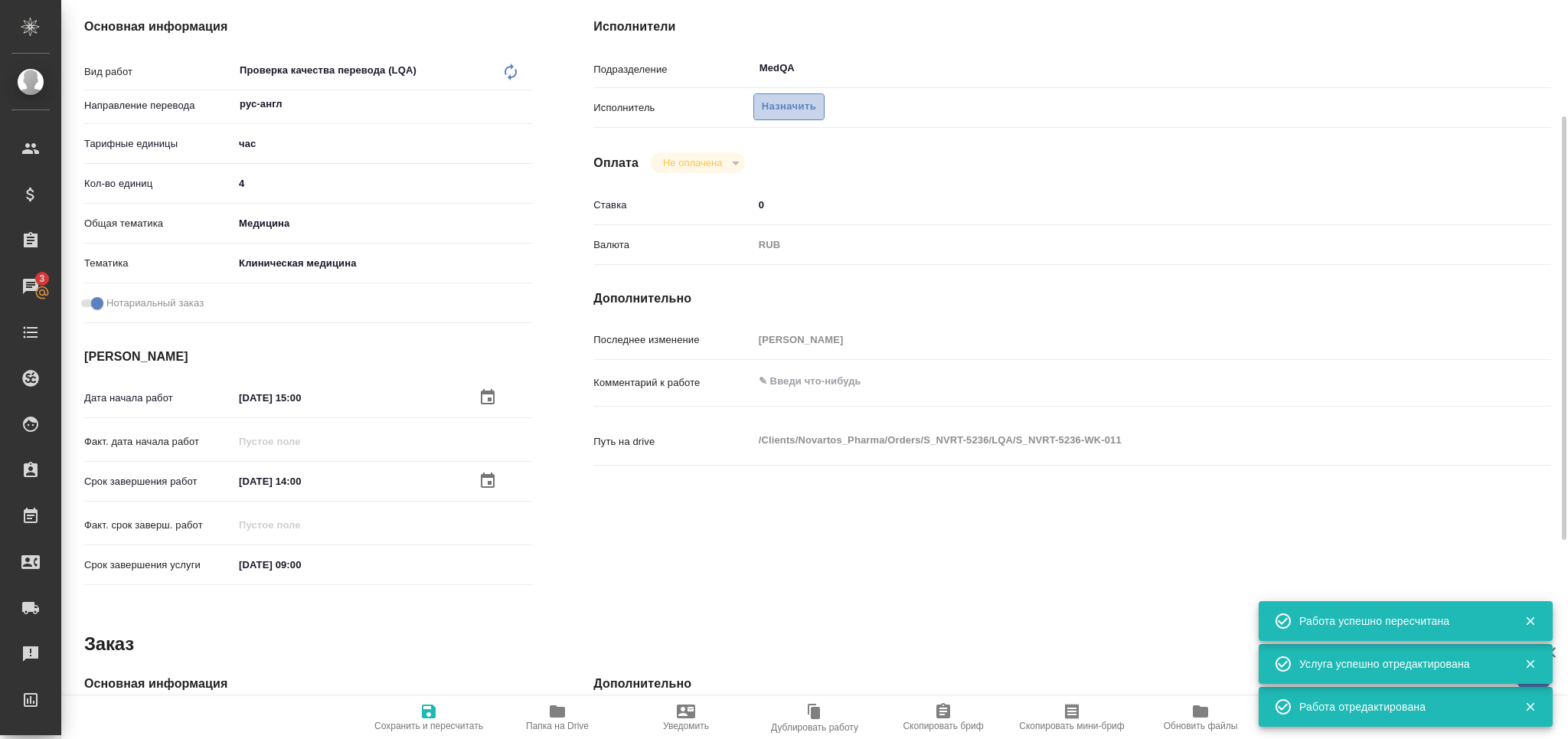
type textarea "x"
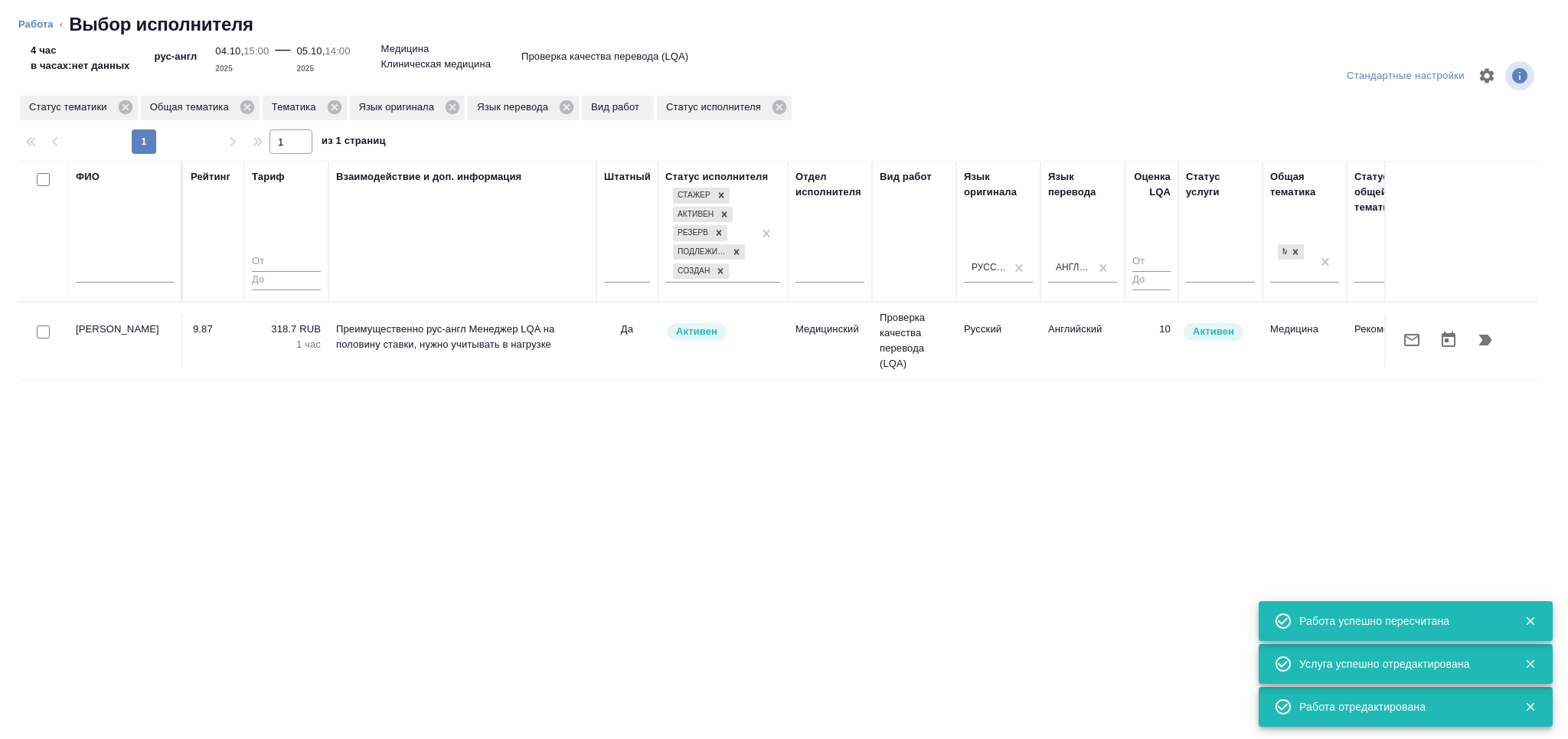
click at [1487, 337] on icon "button" at bounding box center [1485, 340] width 13 height 11
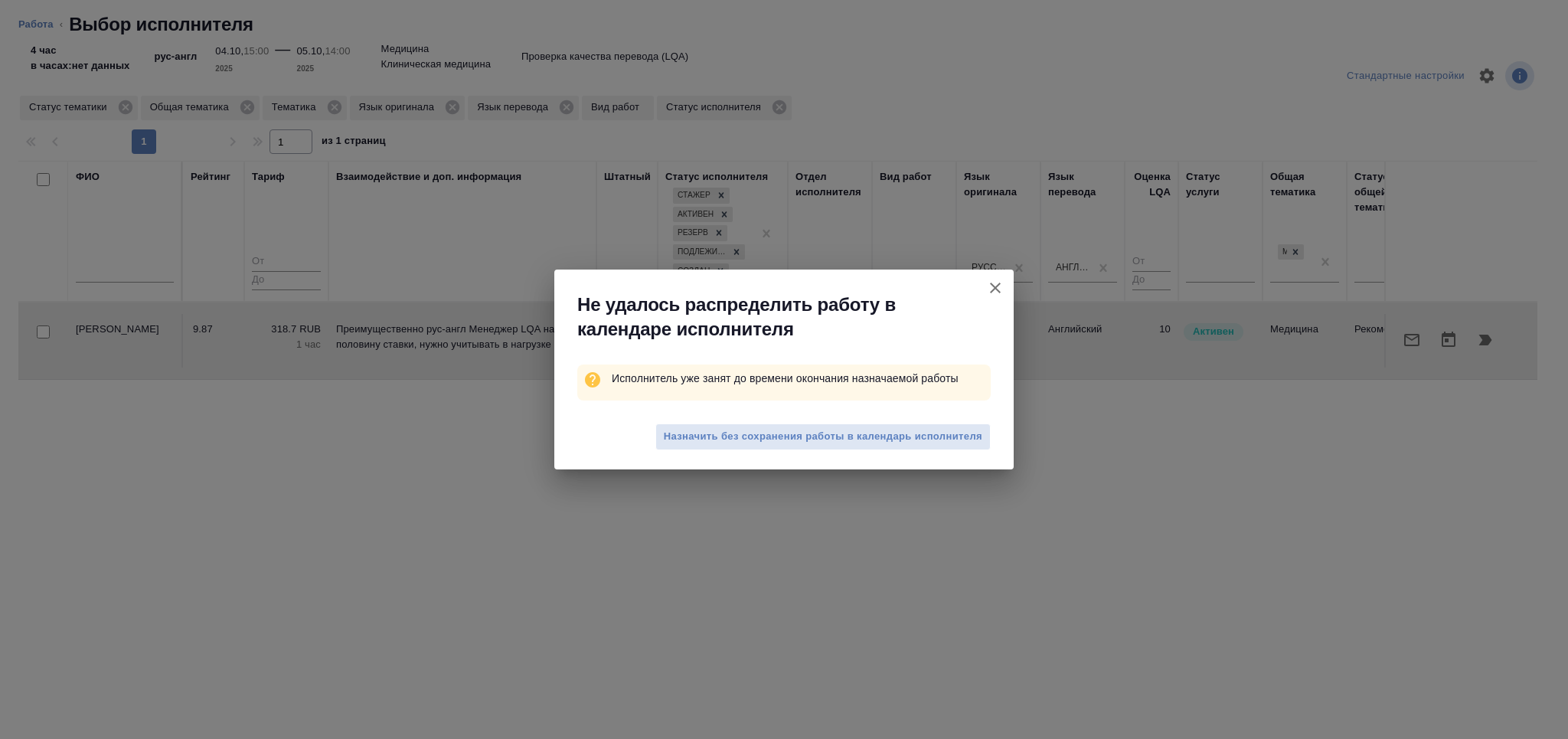
click at [762, 440] on span "Назначить без сохранения работы в календарь исполнителя" at bounding box center [823, 436] width 319 height 18
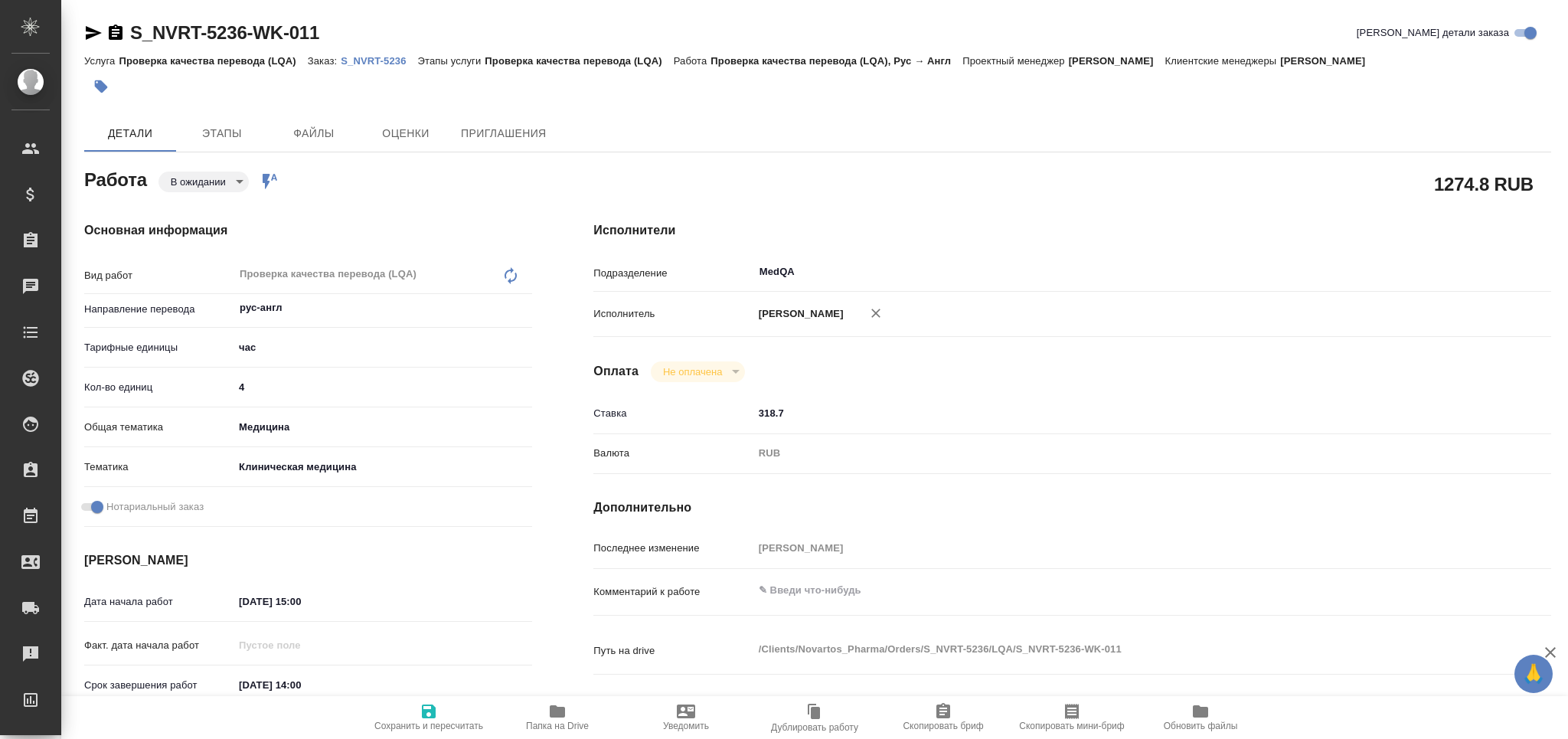
type textarea "x"
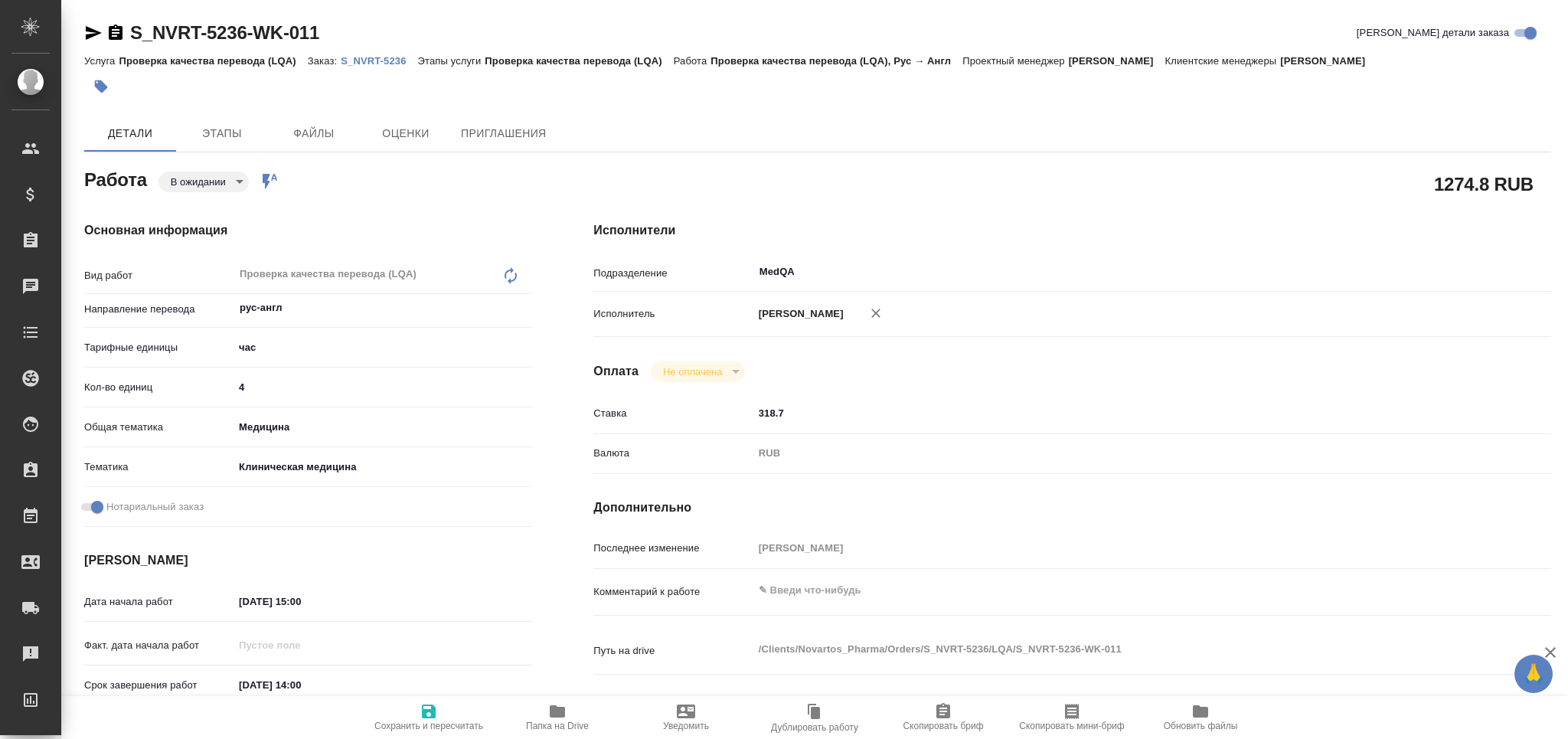
type textarea "x"
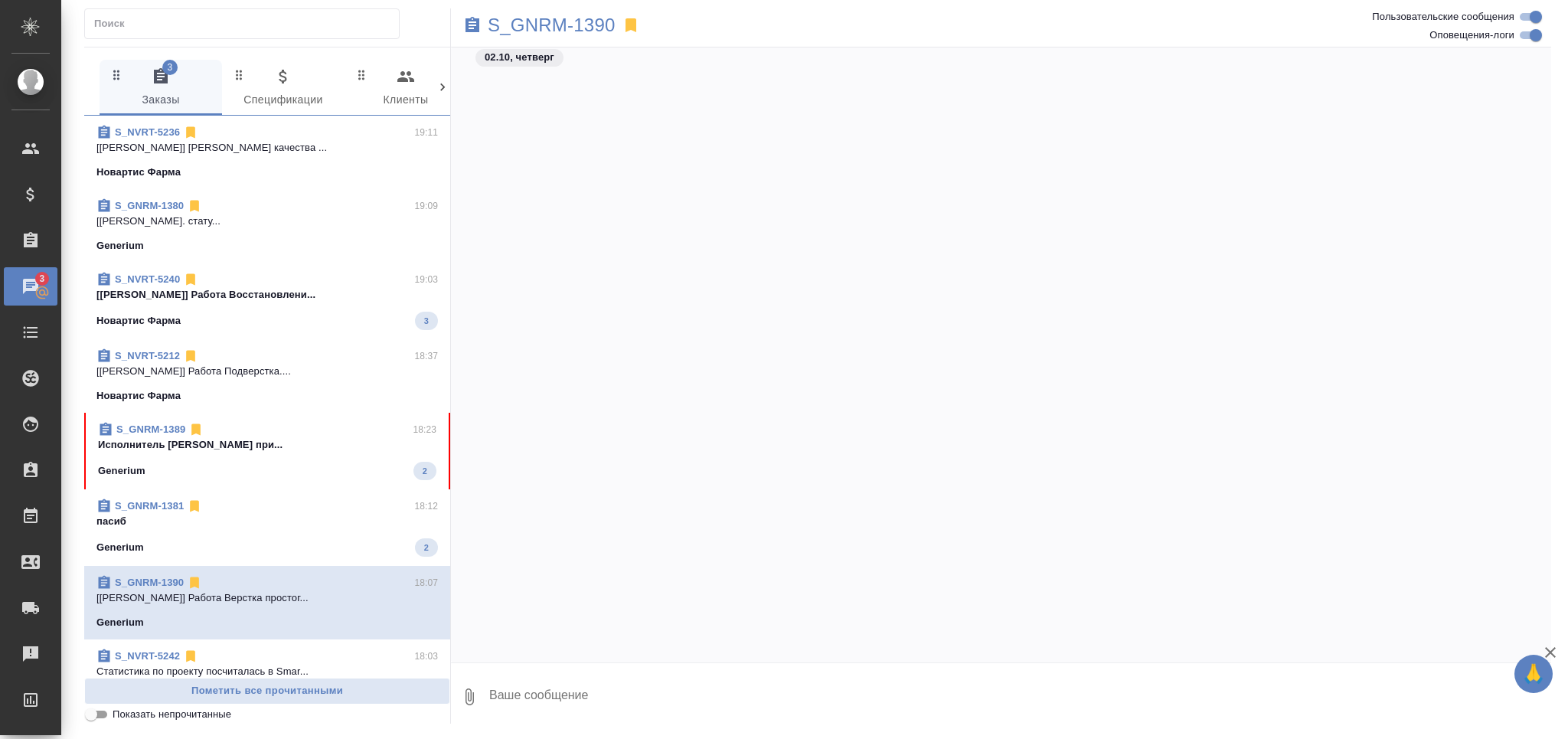
scroll to position [21890, 0]
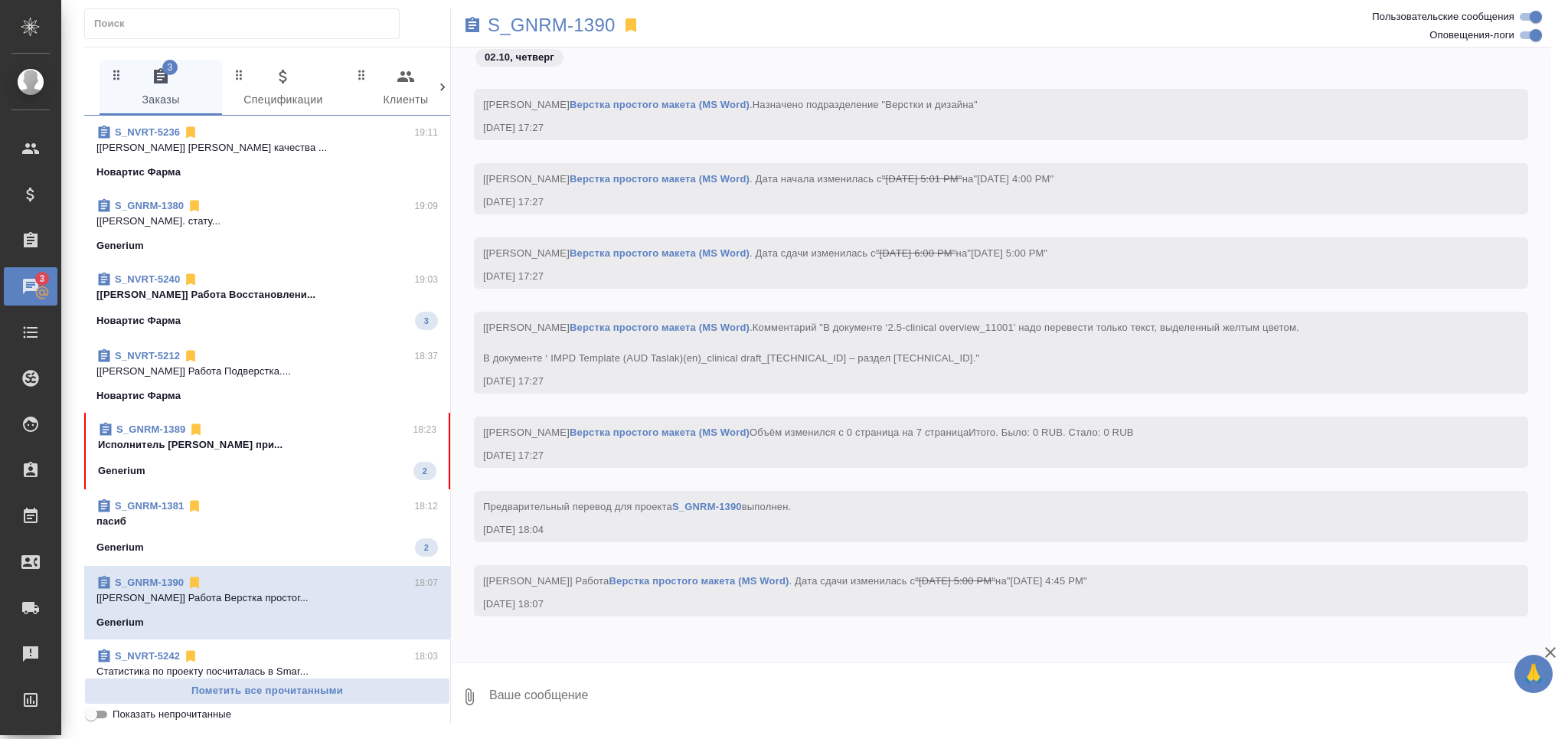
click at [106, 716] on input "Показать непрочитанные" at bounding box center [91, 715] width 55 height 19
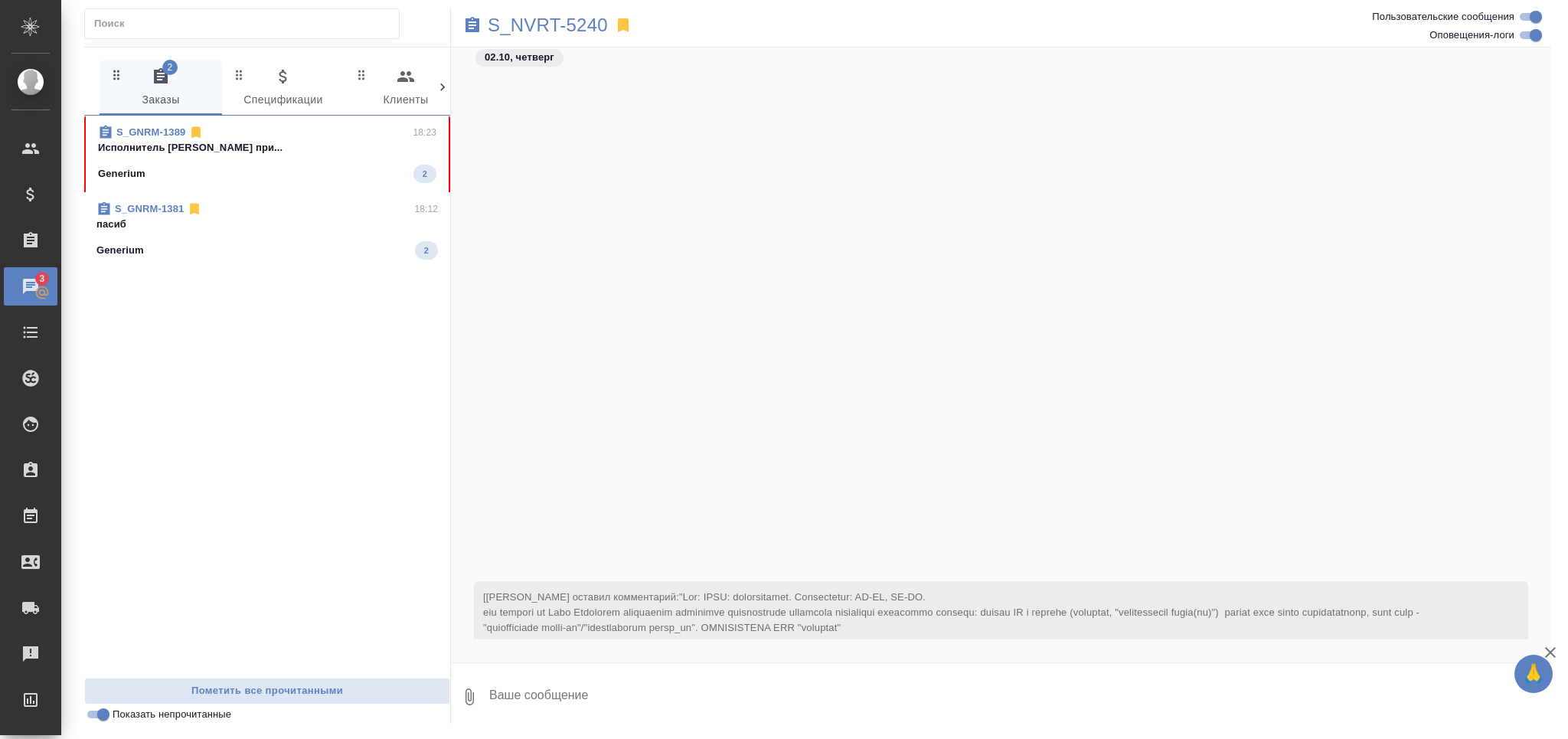
scroll to position [17558, 0]
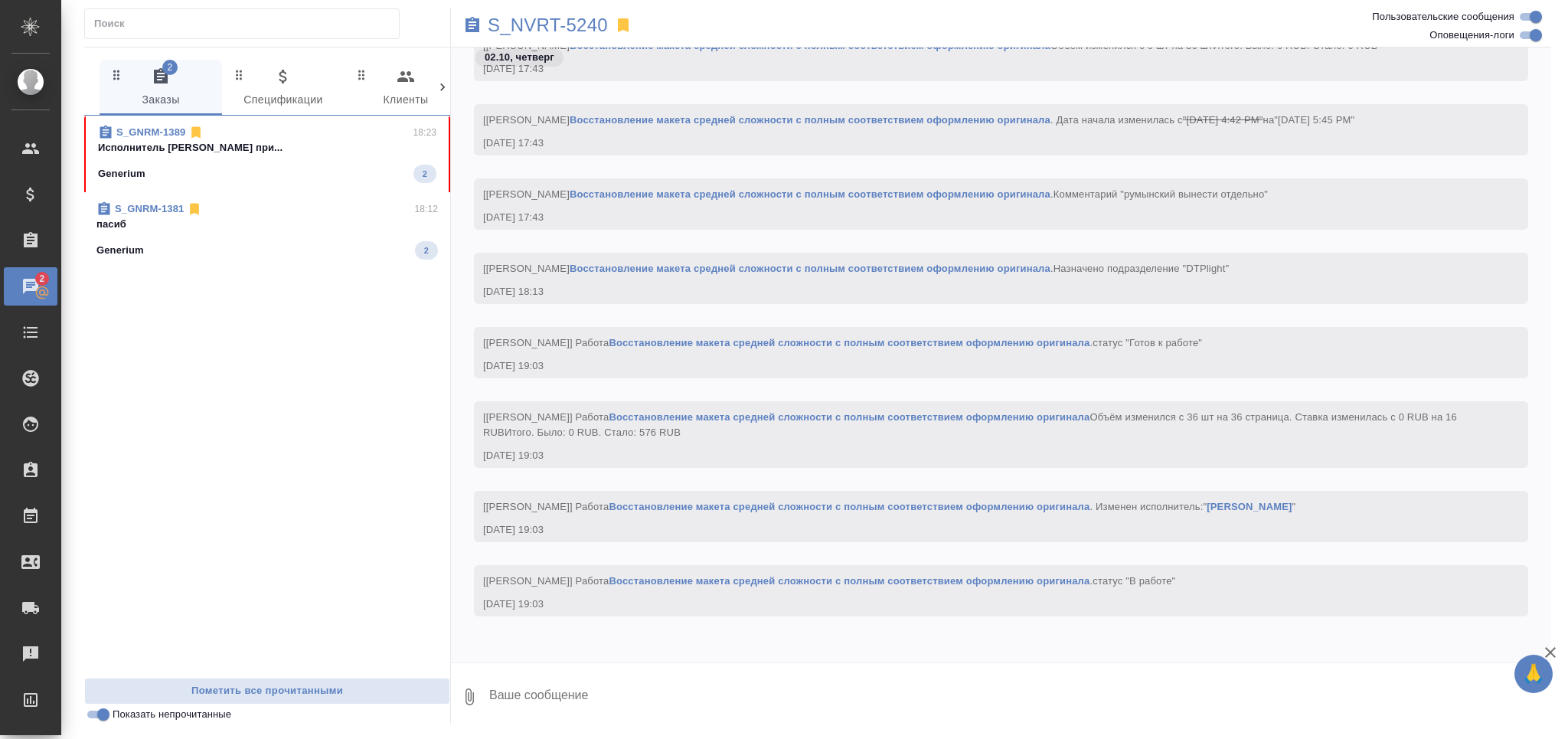
click at [267, 156] on span "S_GNRM-1389 18:23 Исполнитель Вареца Петр Владимирович при... Generium 2" at bounding box center [268, 153] width 339 height 58
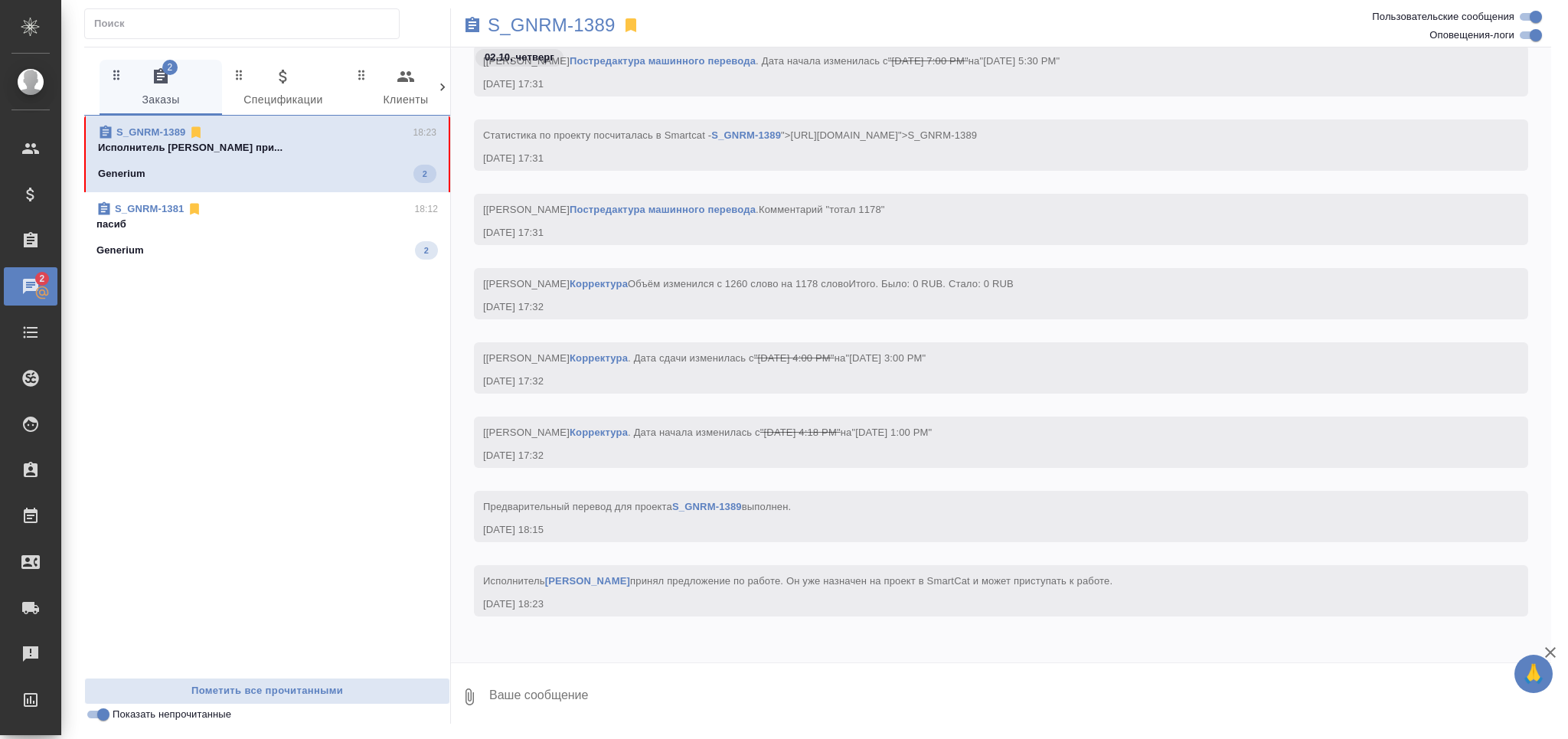
scroll to position [34213, 0]
click at [265, 201] on div "S_GNRM-1381 18:12" at bounding box center [267, 209] width 341 height 15
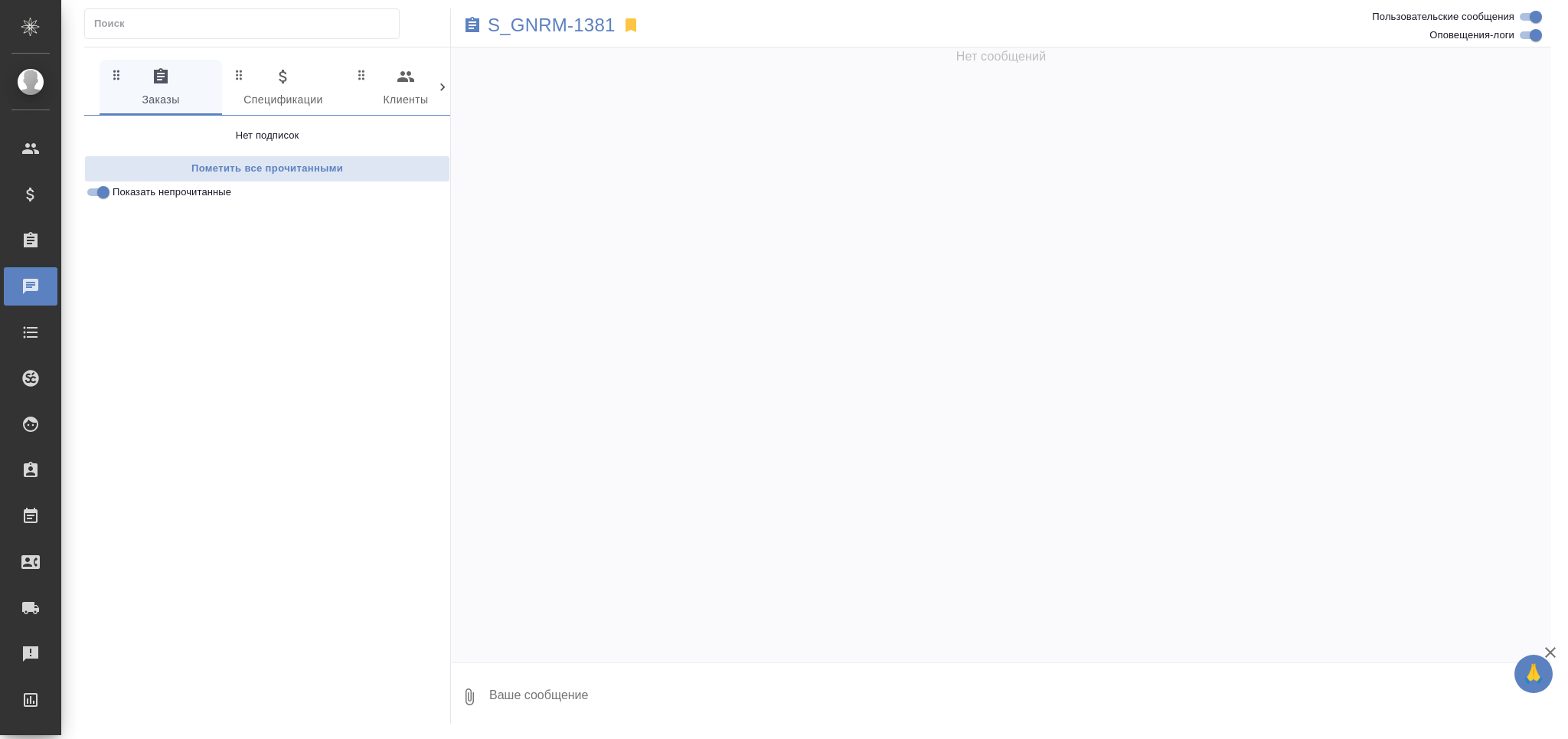
scroll to position [0, 0]
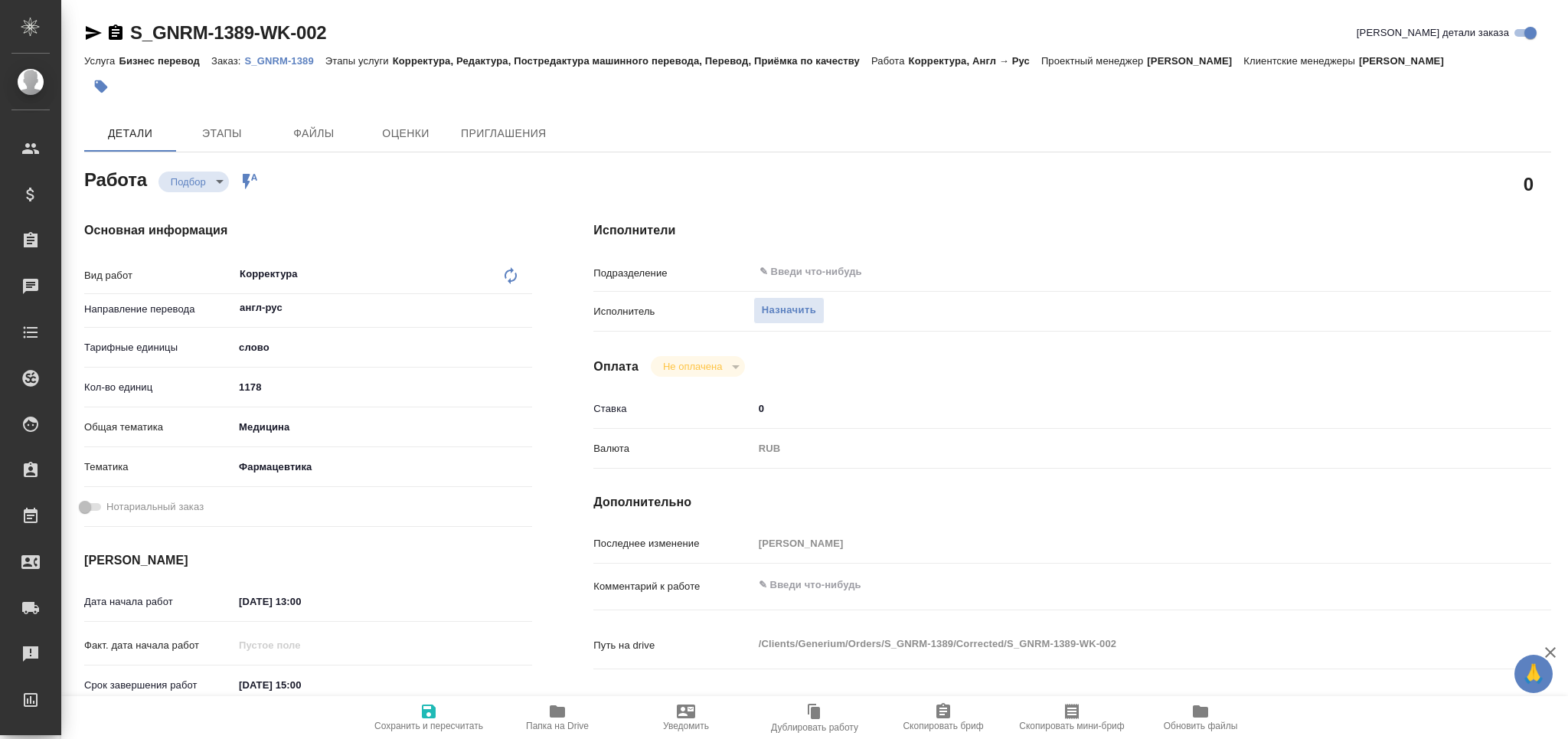
type textarea "x"
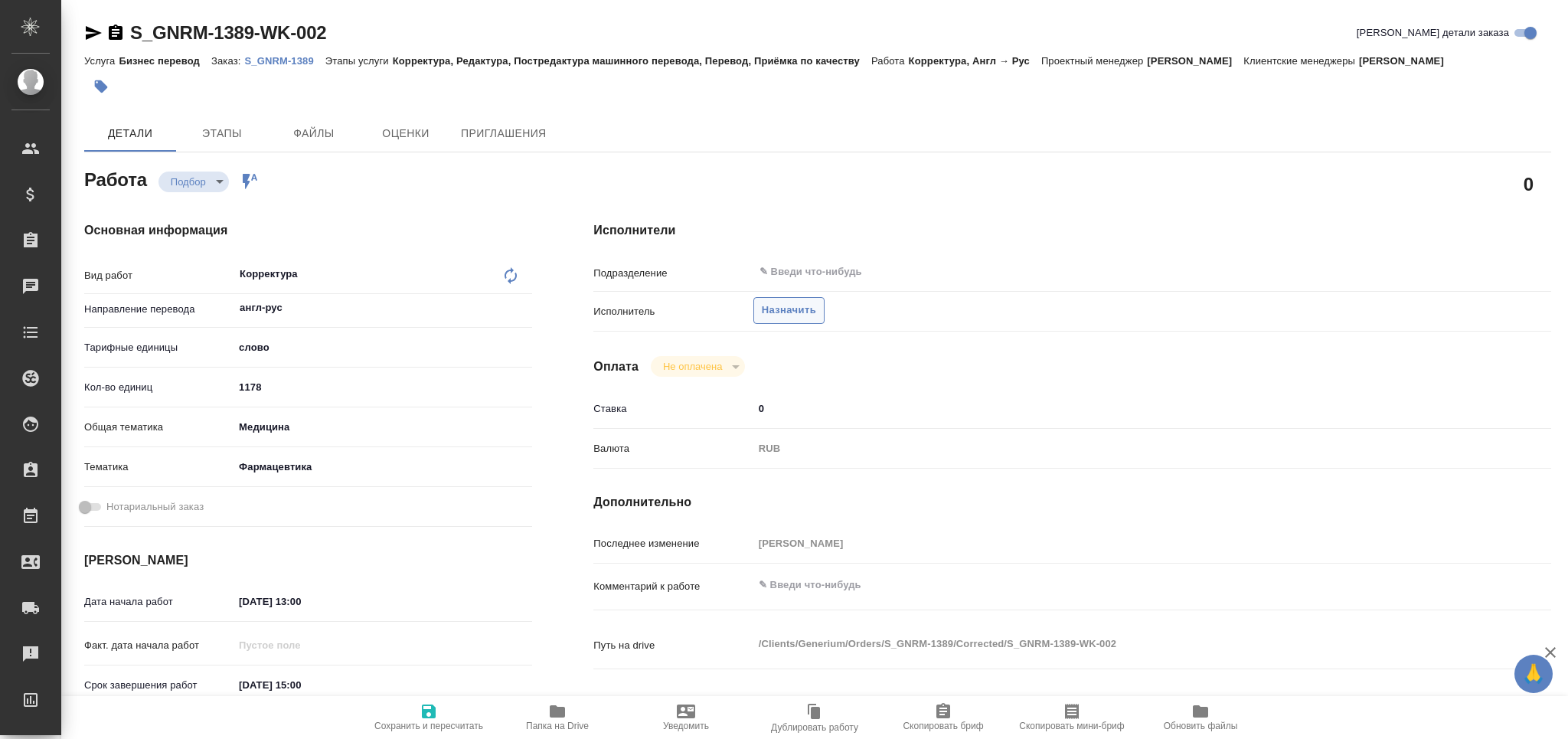
click at [776, 310] on span "Назначить" at bounding box center [789, 310] width 54 height 18
type textarea "x"
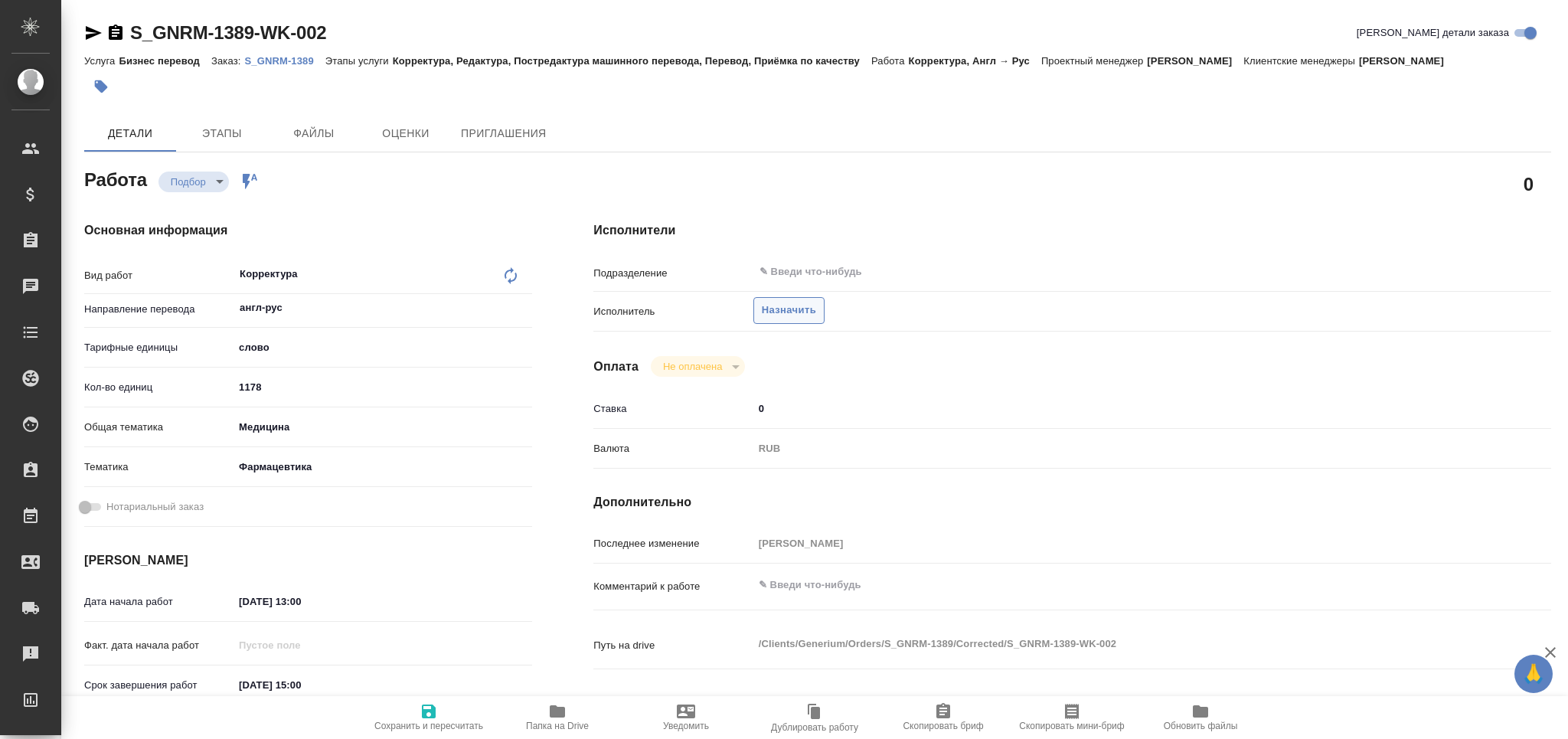
type textarea "x"
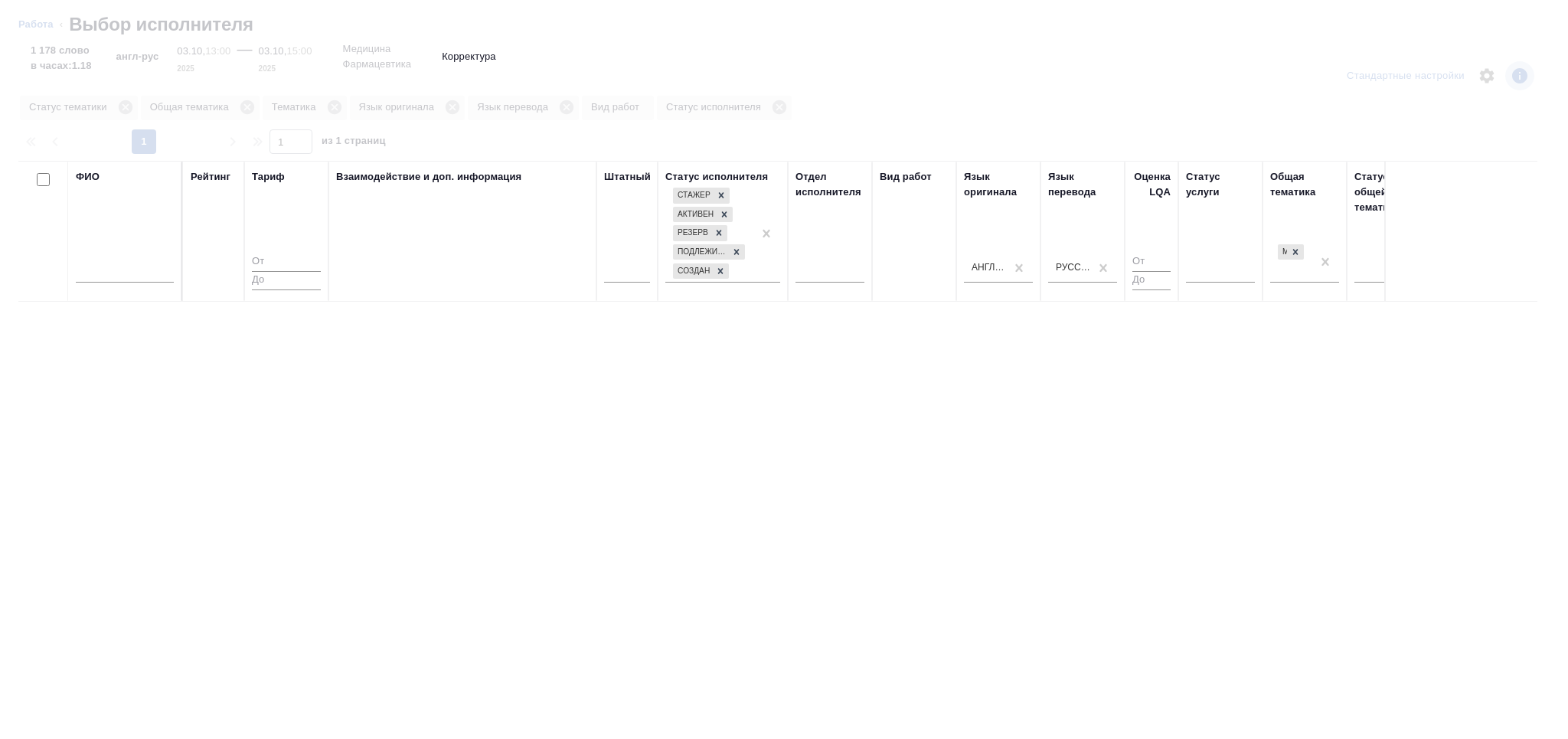
type textarea "x"
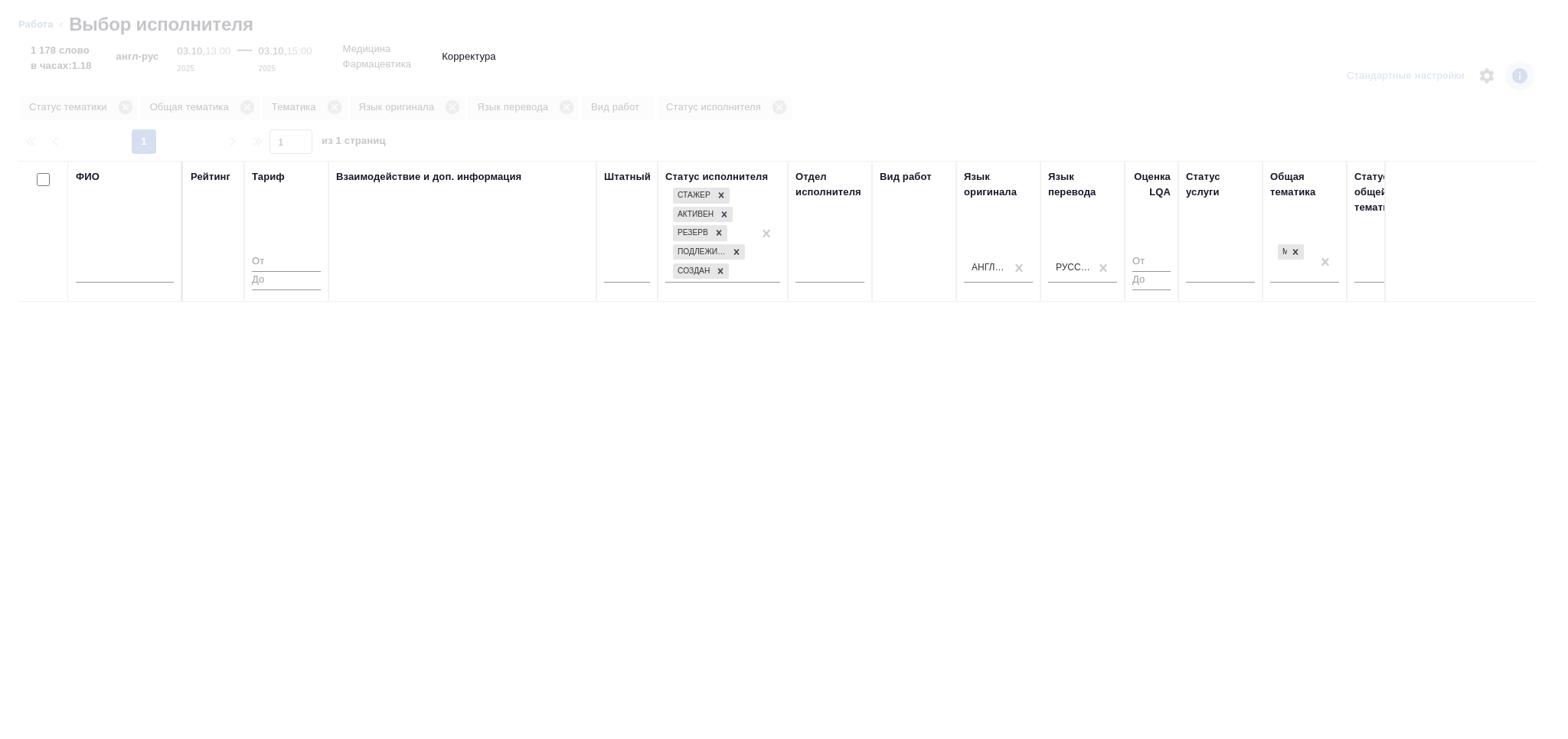
type textarea "x"
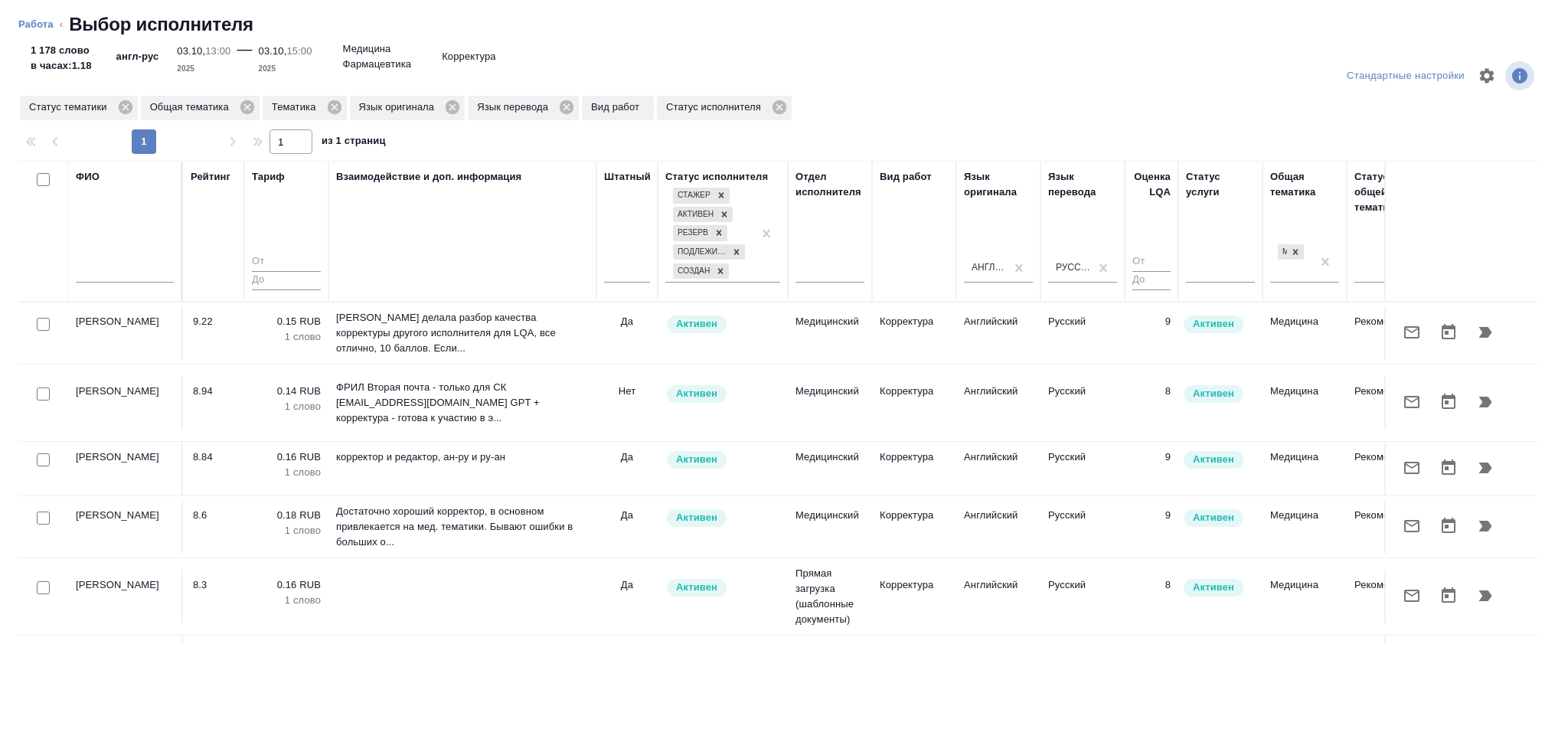
type textarea "x"
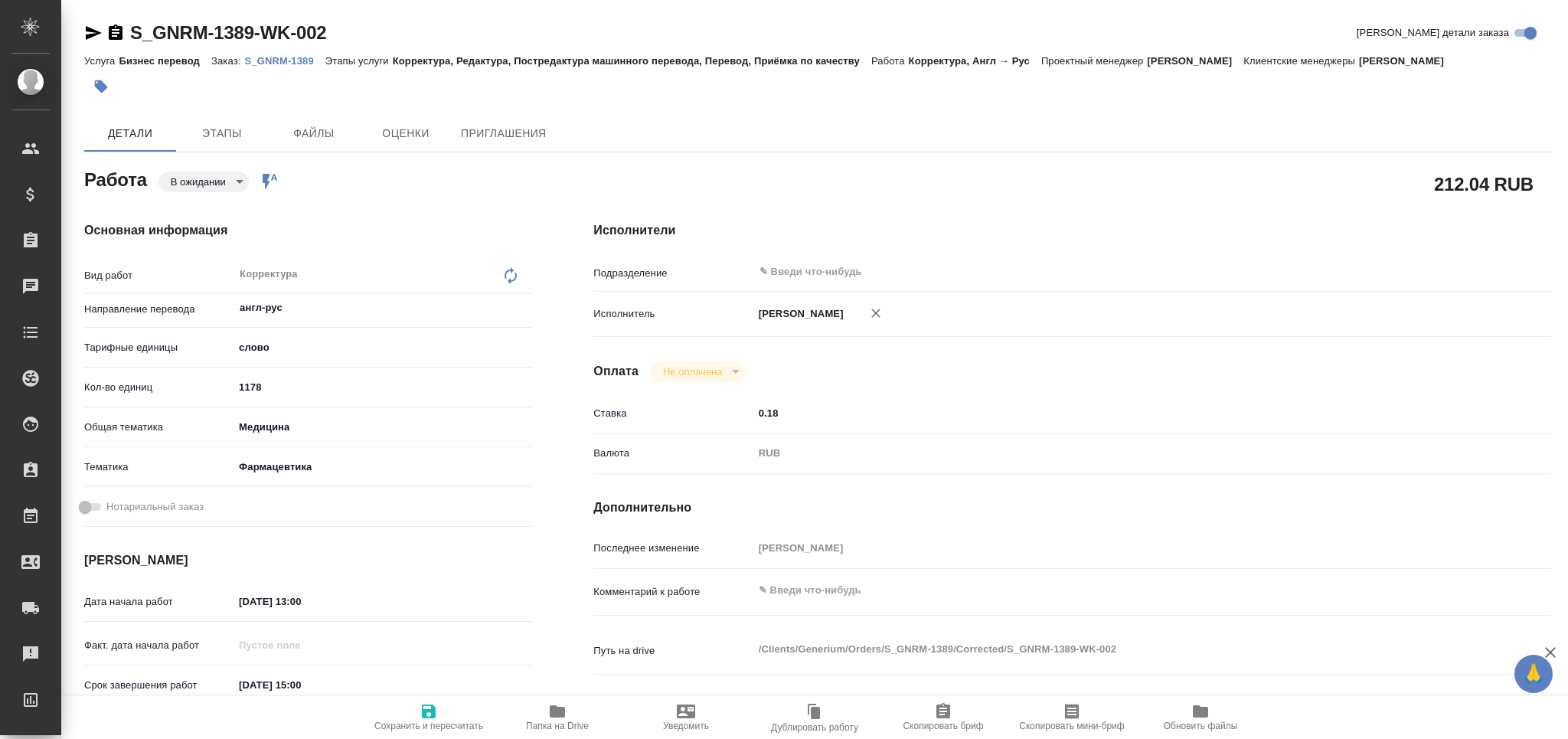
type textarea "x"
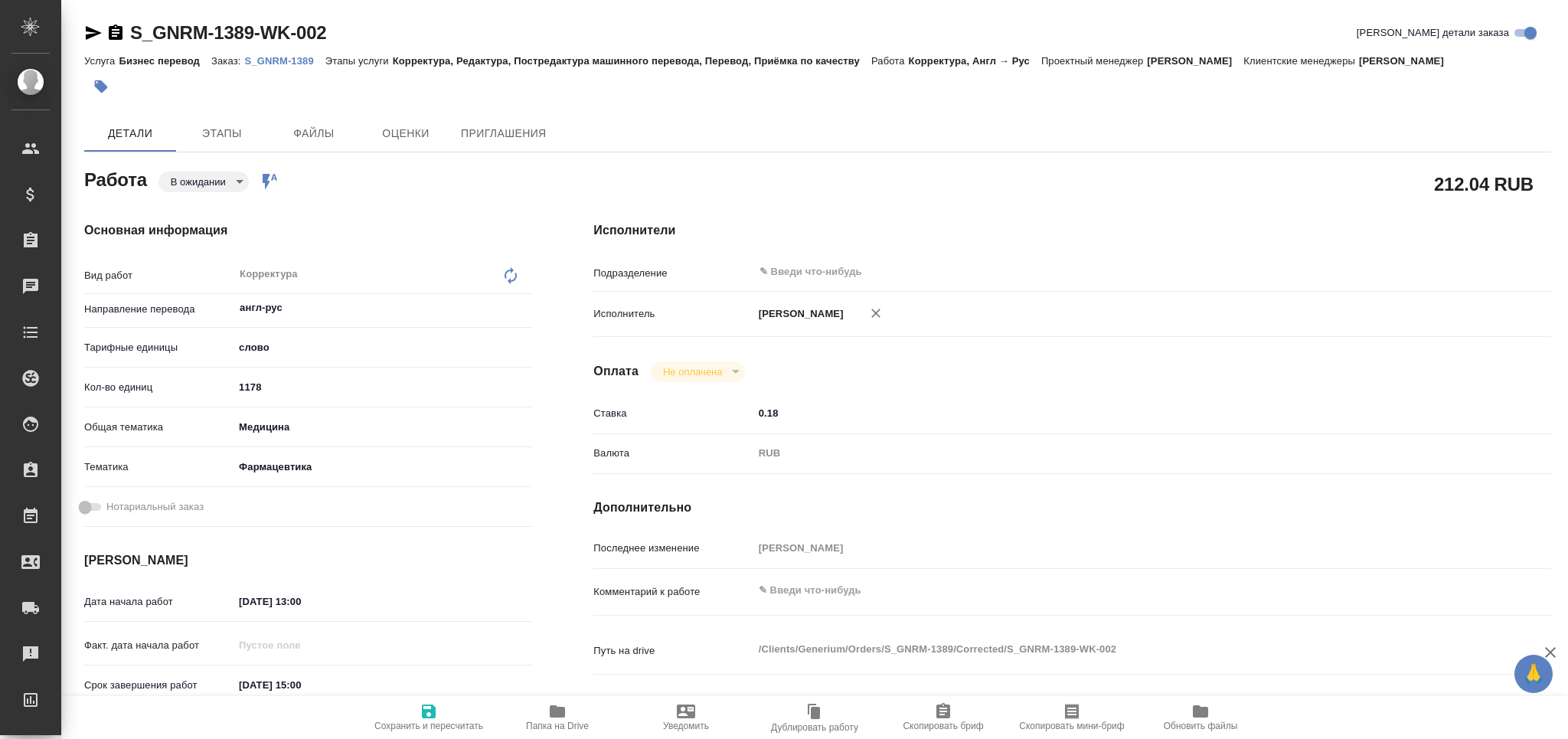
type textarea "x"
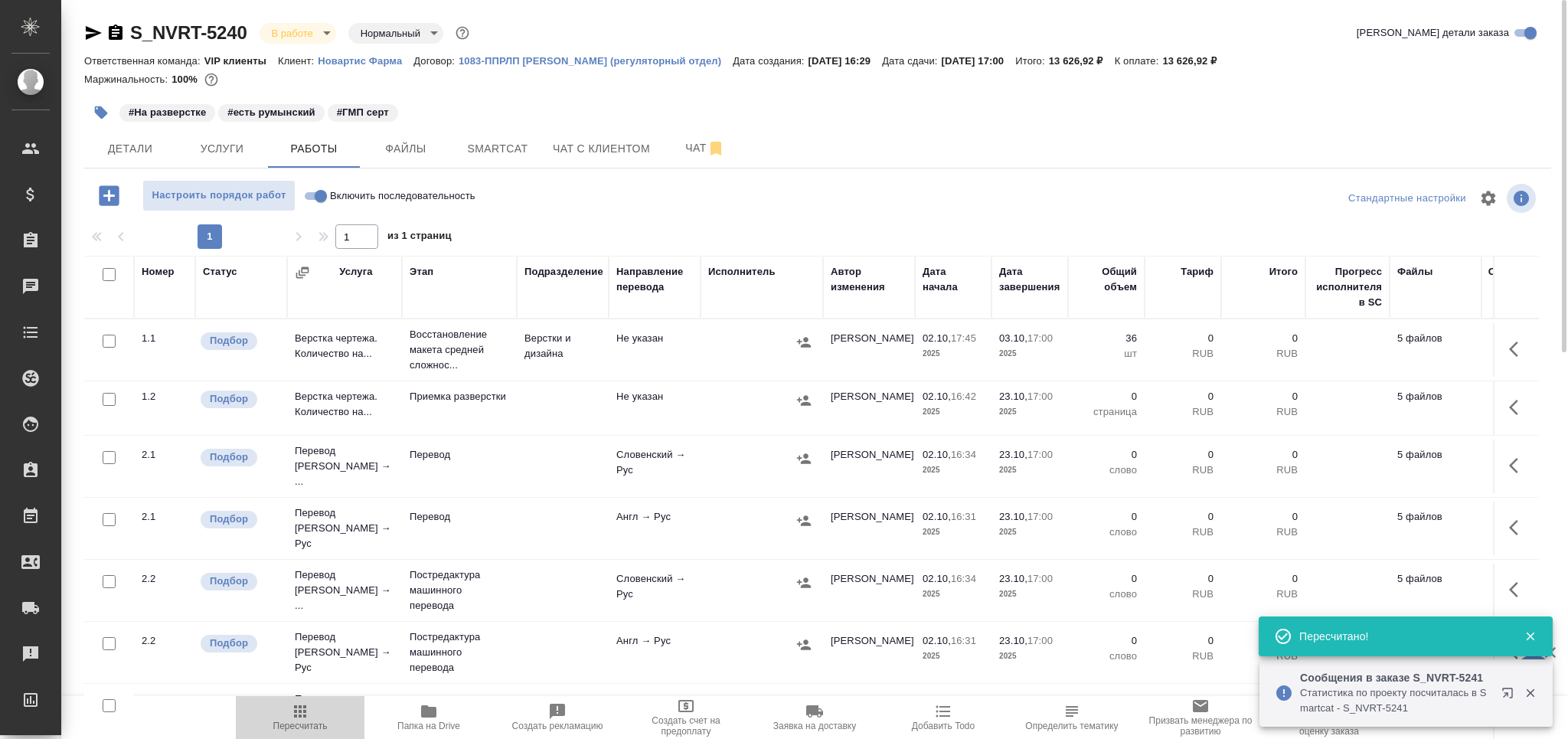
click at [304, 717] on icon "button" at bounding box center [300, 712] width 12 height 12
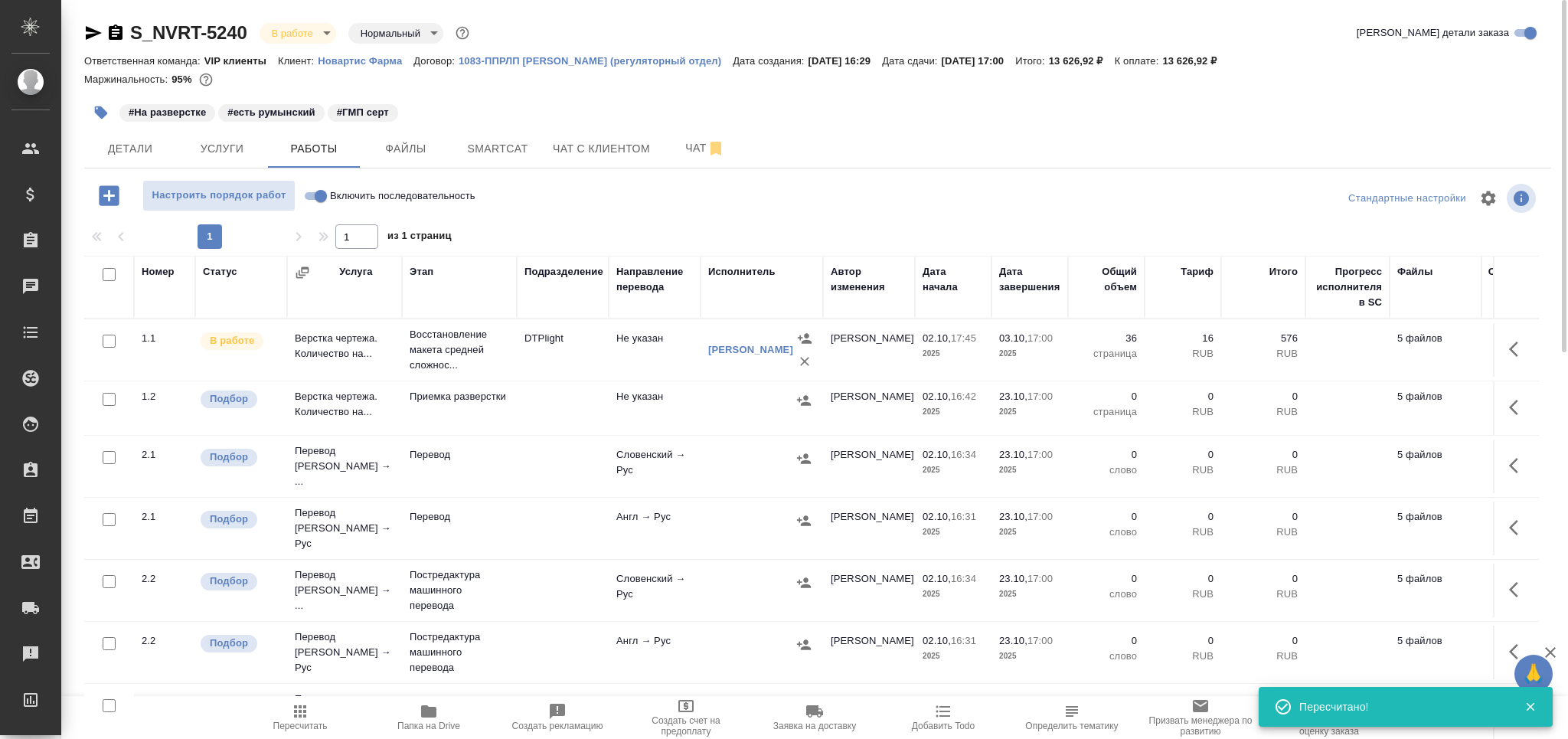
click at [106, 399] on input "checkbox" at bounding box center [109, 399] width 13 height 13
checkbox input "true"
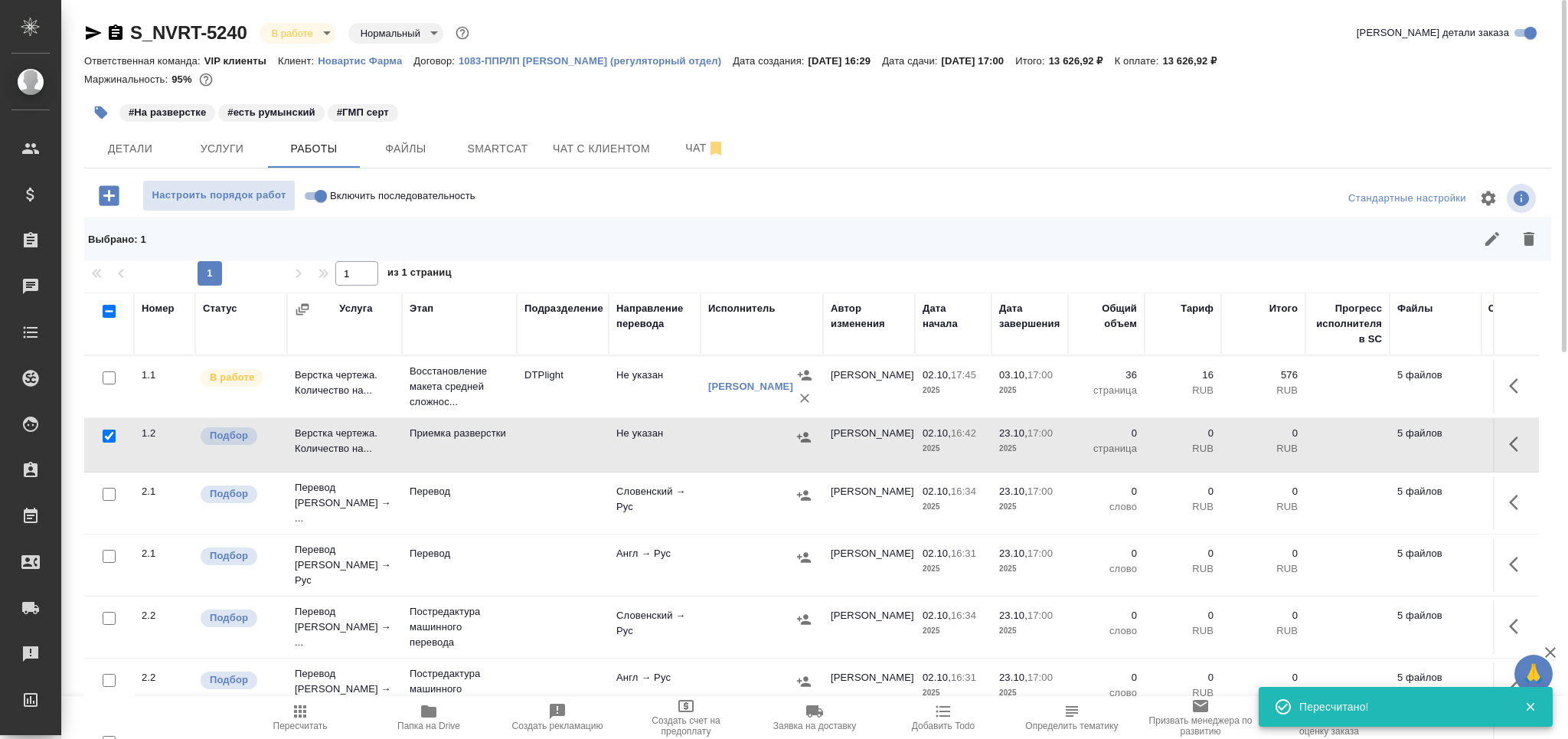
click at [112, 488] on input "checkbox" at bounding box center [109, 494] width 13 height 13
checkbox input "true"
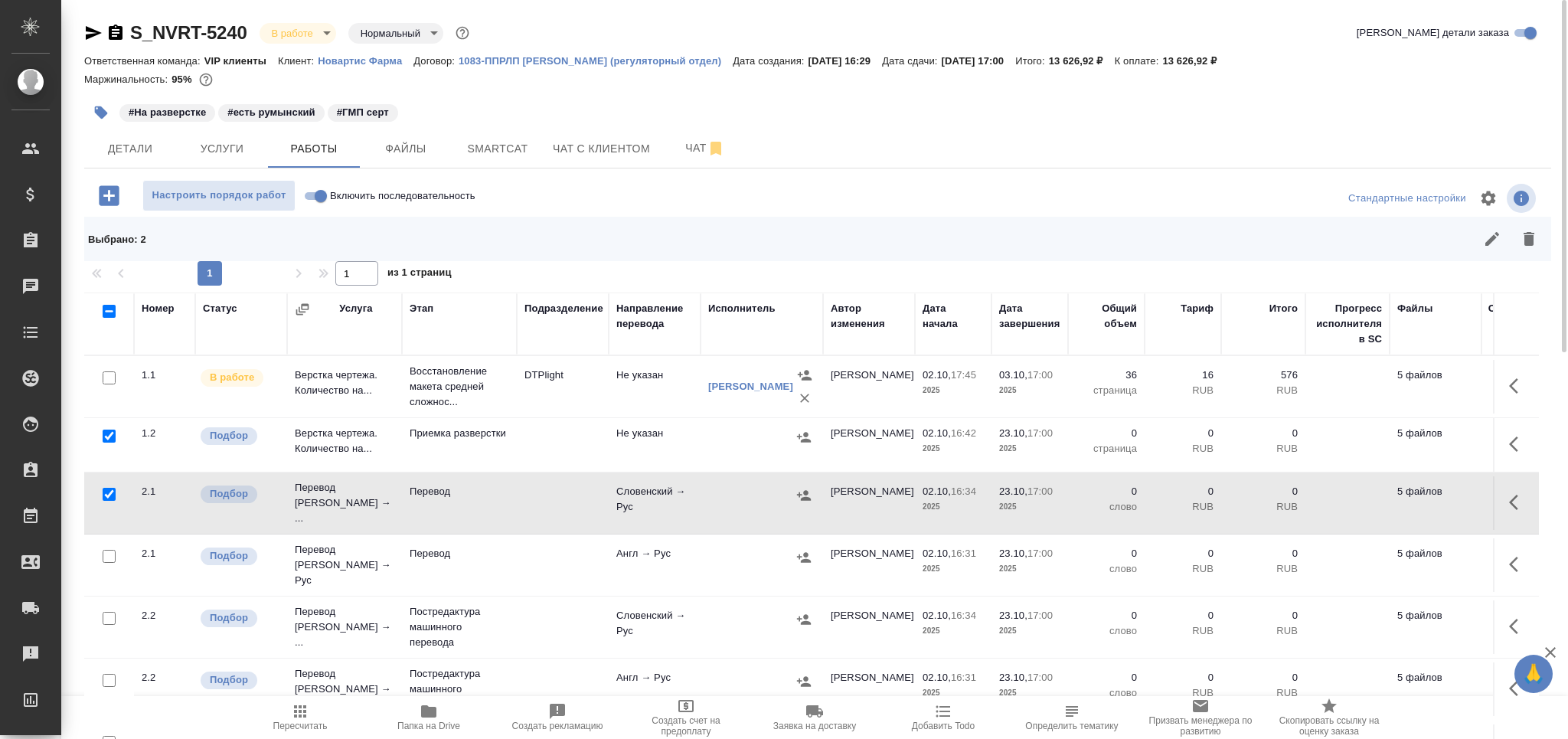
click at [108, 550] on input "checkbox" at bounding box center [109, 556] width 13 height 13
checkbox input "true"
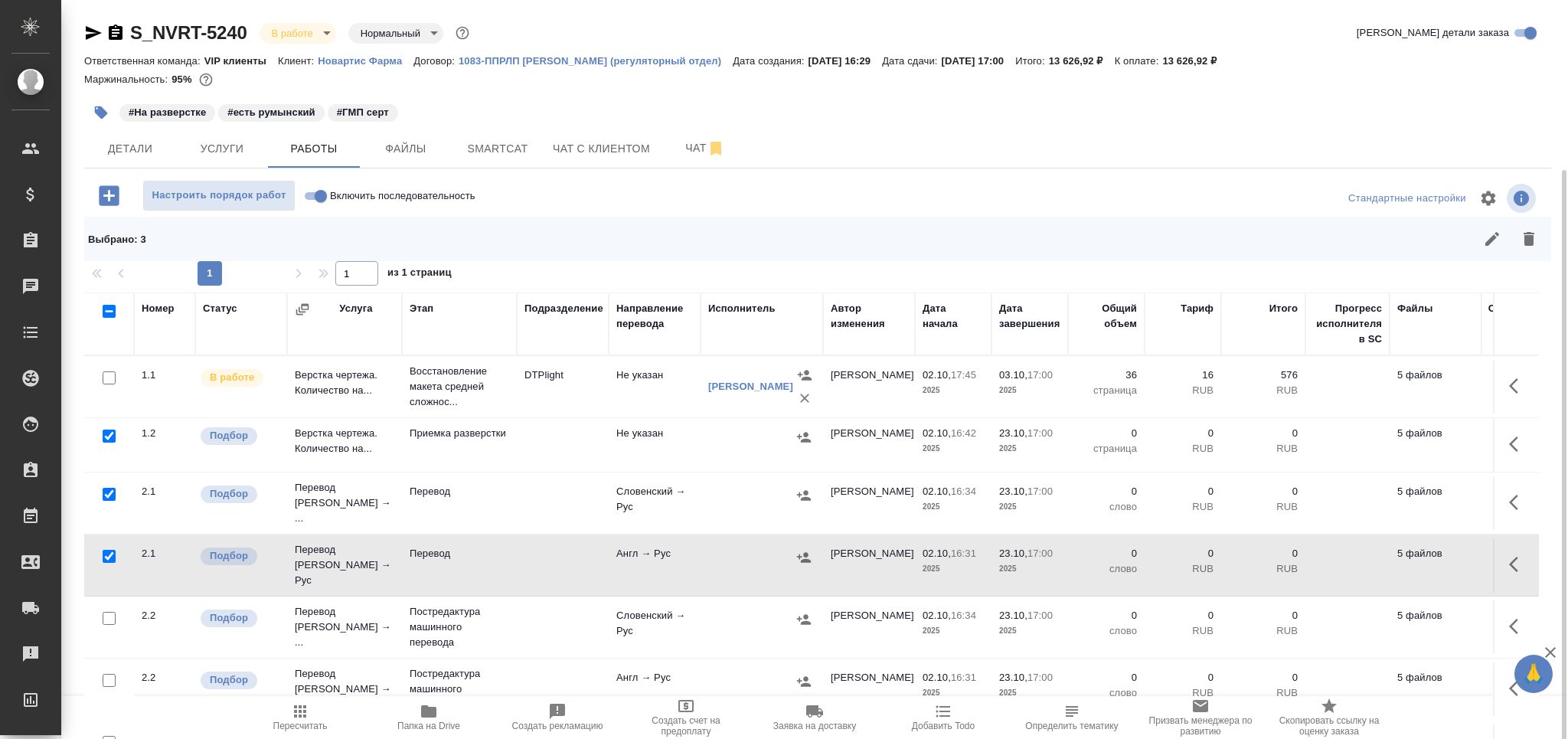
scroll to position [90, 0]
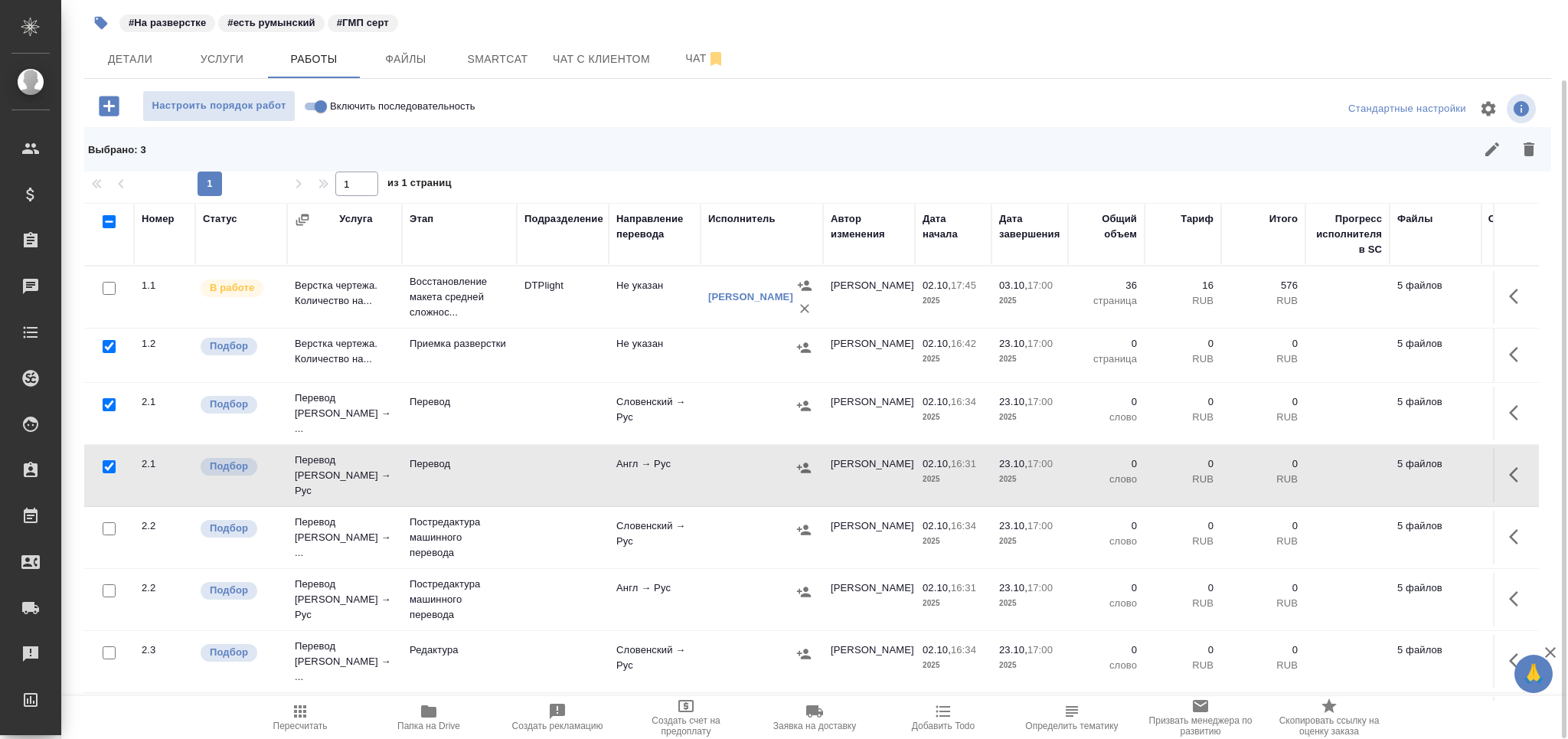
click at [108, 646] on input "checkbox" at bounding box center [109, 652] width 13 height 13
checkbox input "true"
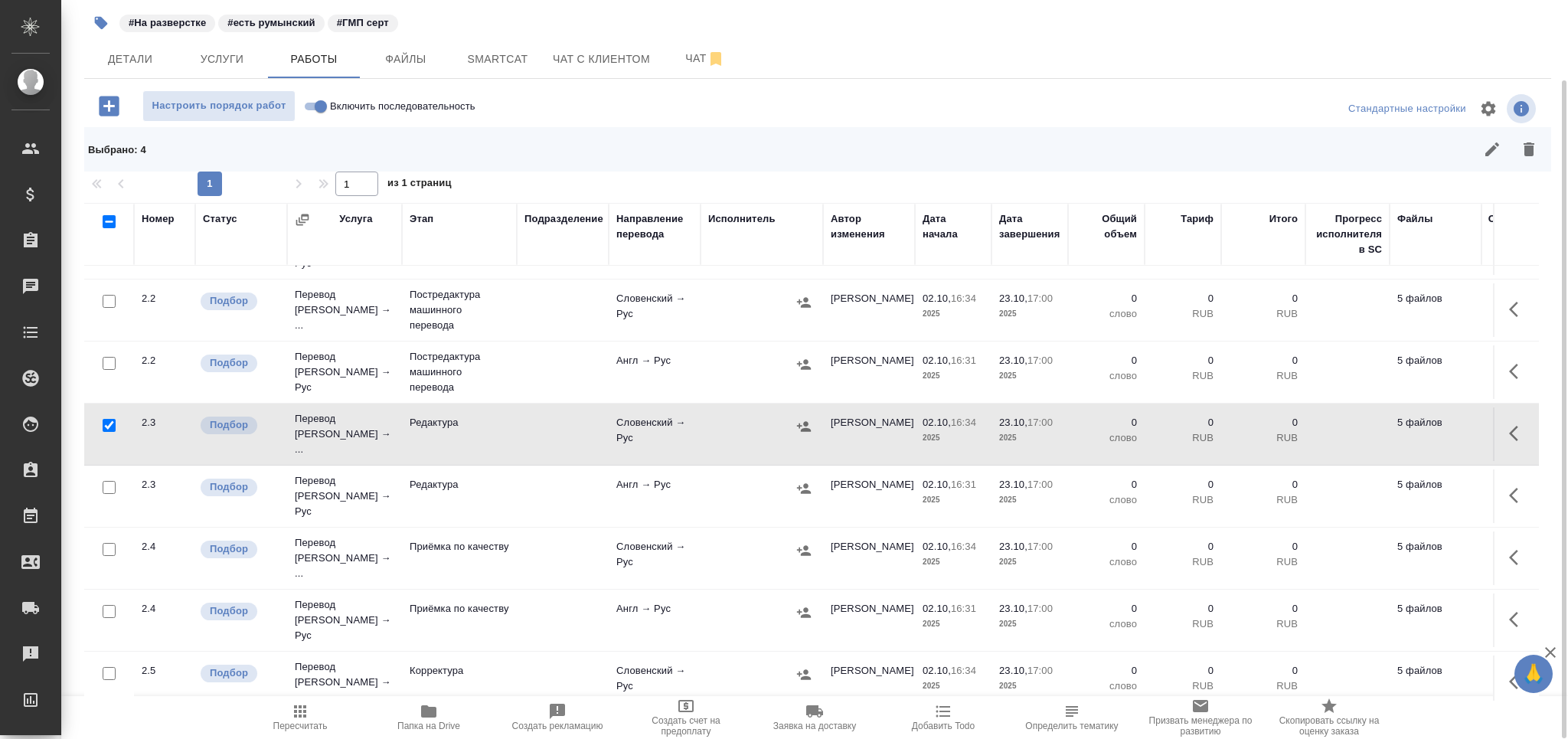
scroll to position [252, 0]
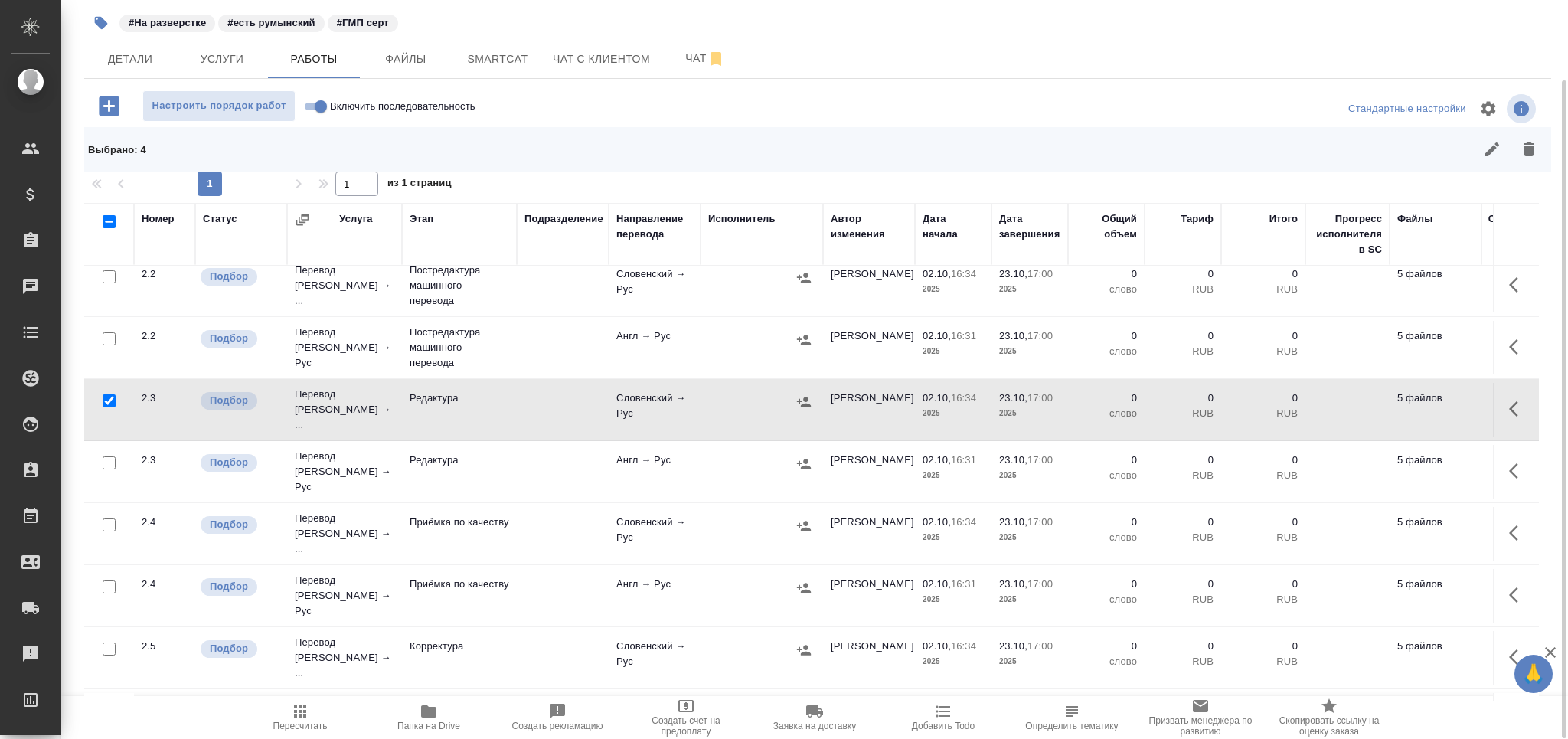
click at [111, 457] on input "checkbox" at bounding box center [109, 463] width 13 height 13
checkbox input "true"
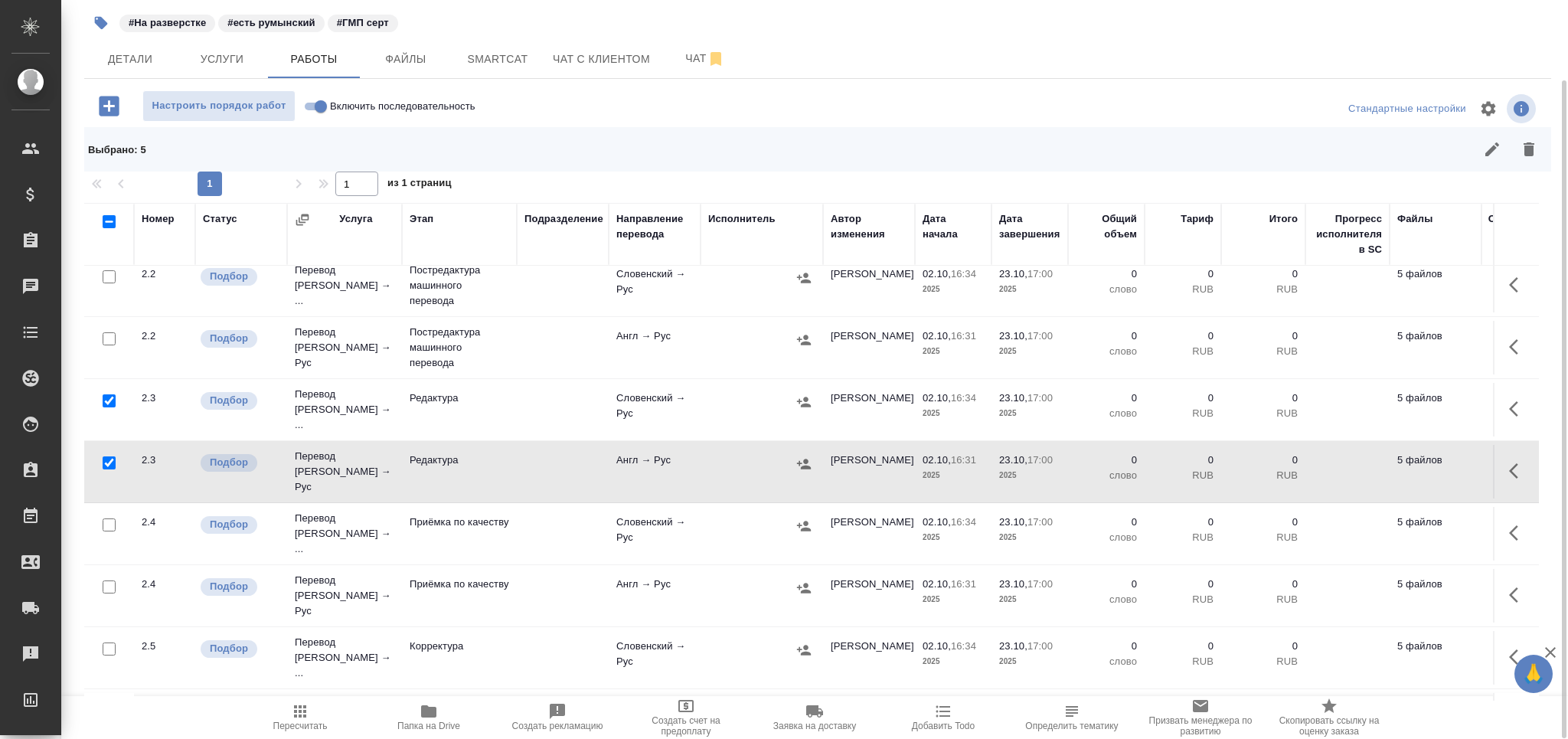
drag, startPoint x: 113, startPoint y: 491, endPoint x: 104, endPoint y: 539, distance: 48.8
click at [111, 518] on input "checkbox" at bounding box center [109, 525] width 13 height 13
checkbox input "true"
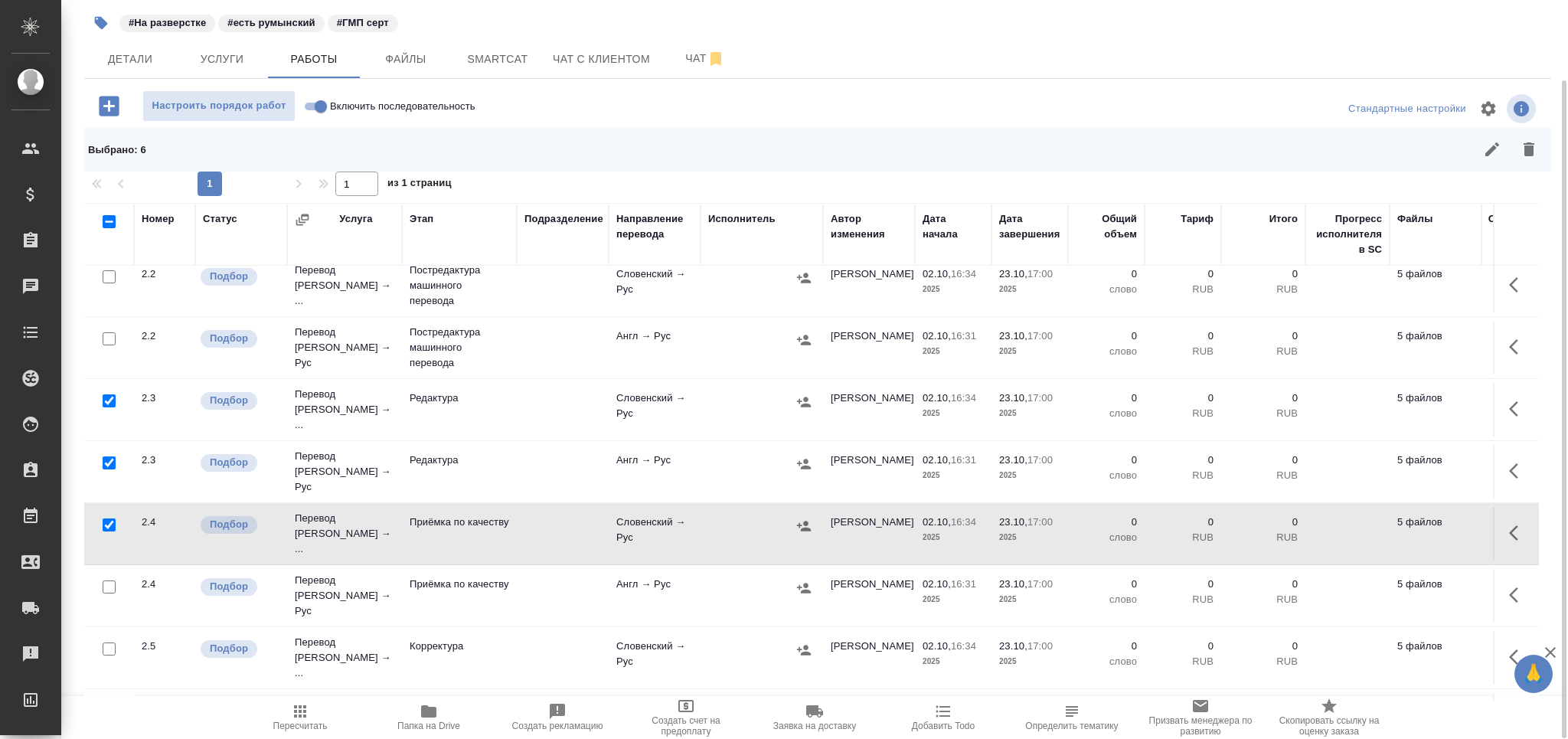
click at [105, 580] on input "checkbox" at bounding box center [109, 587] width 13 height 13
checkbox input "true"
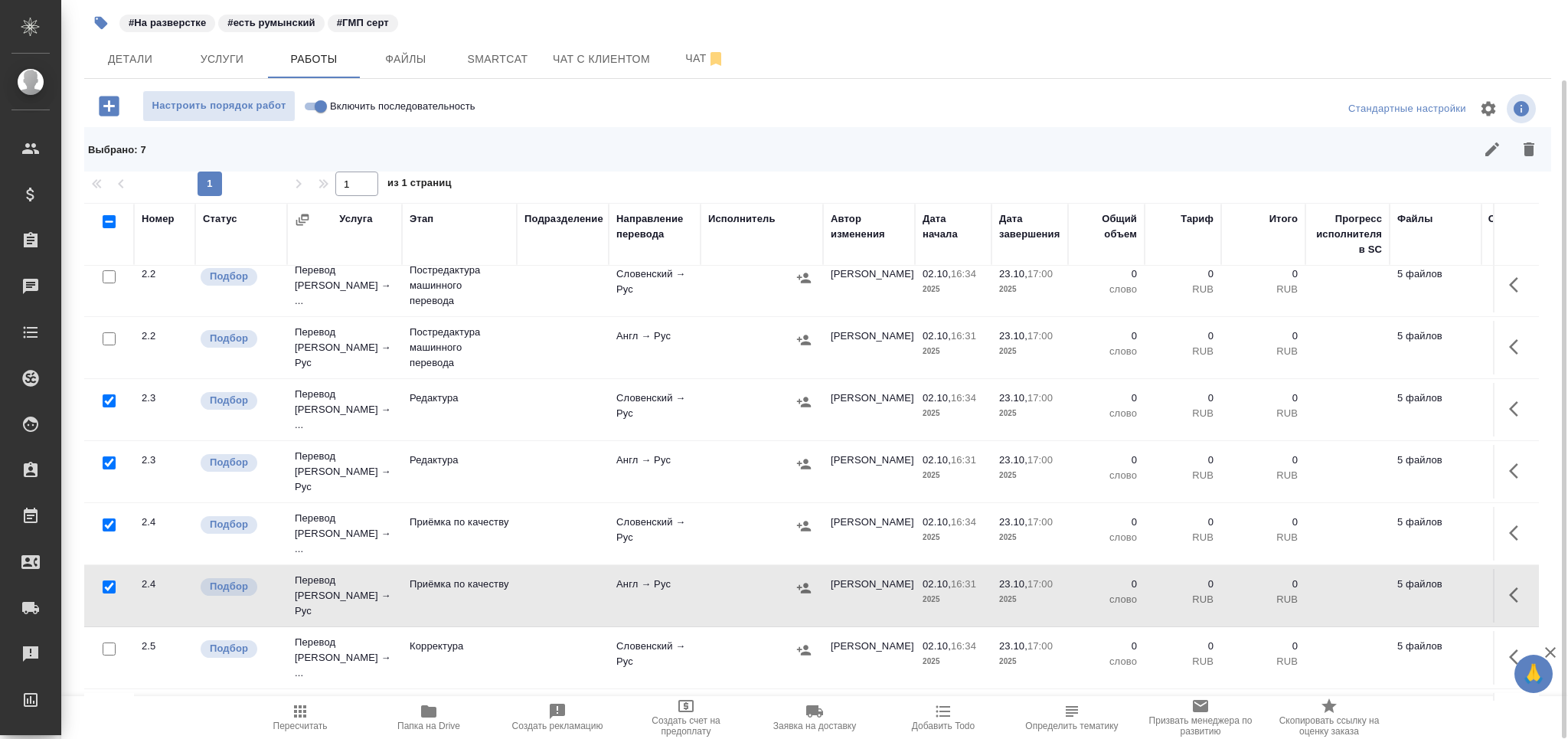
drag, startPoint x: 104, startPoint y: 604, endPoint x: 116, endPoint y: 602, distance: 12.2
click at [104, 642] on input "checkbox" at bounding box center [109, 648] width 13 height 13
checkbox input "true"
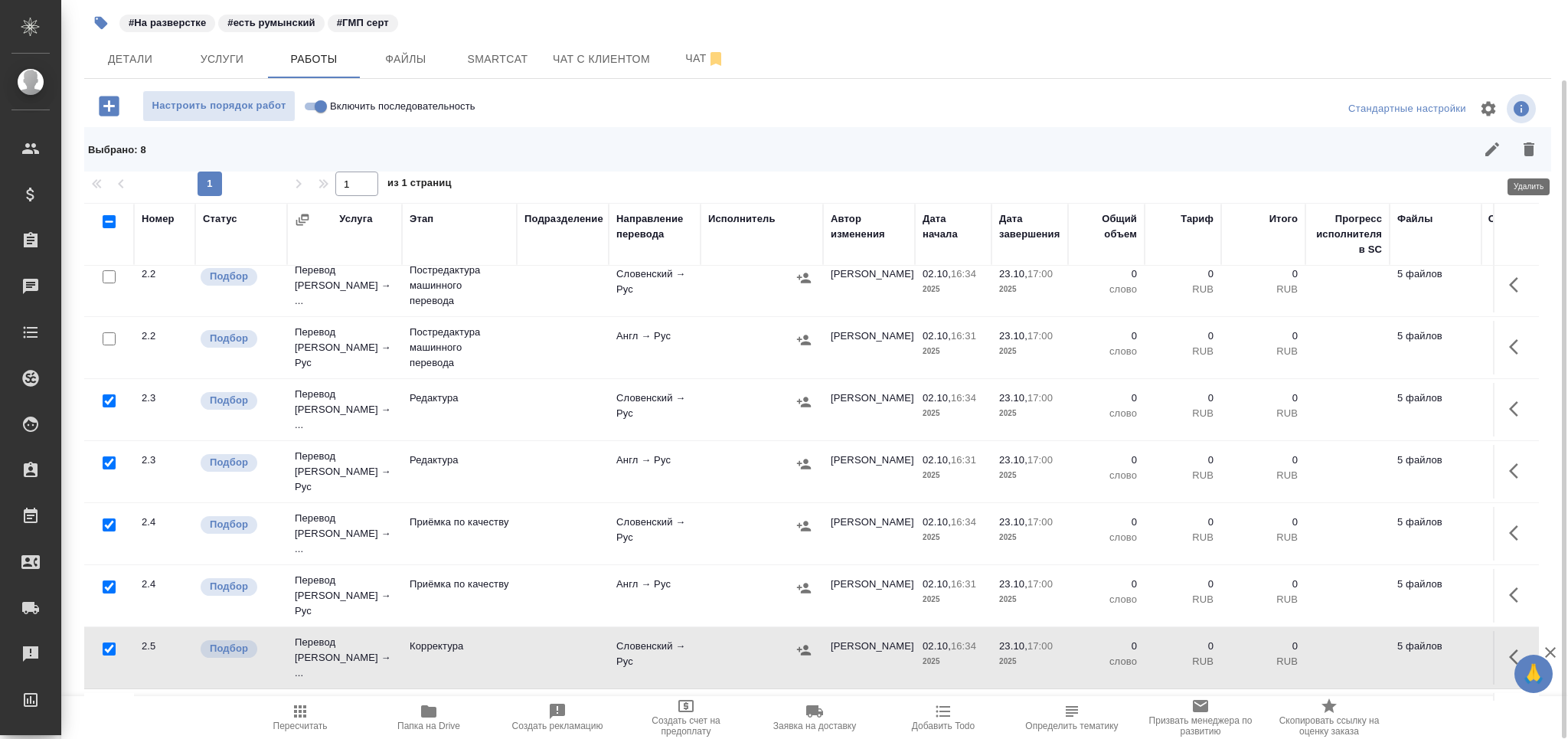
click at [1522, 152] on icon "button" at bounding box center [1529, 149] width 19 height 19
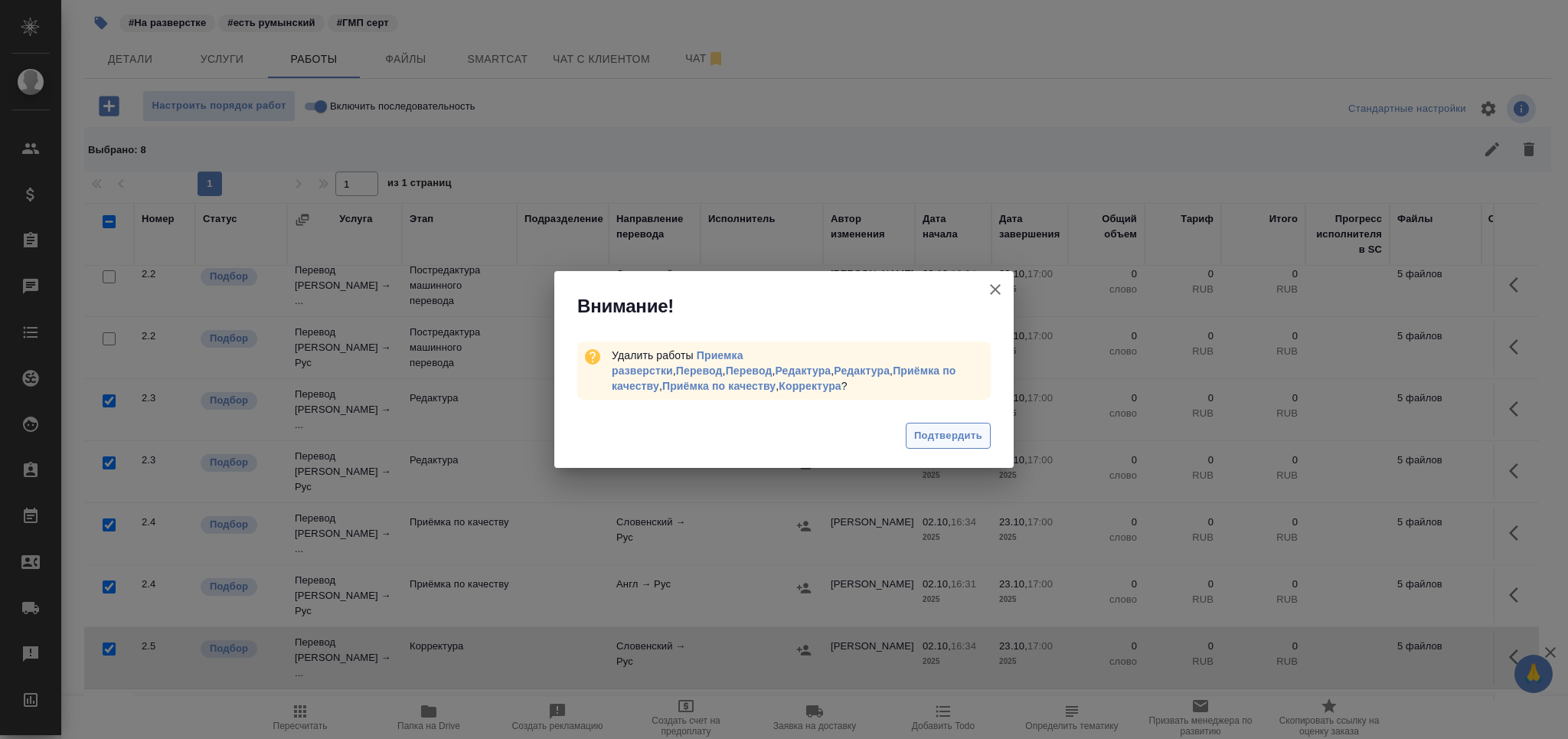
click at [940, 431] on span "Подтвердить" at bounding box center [948, 436] width 68 height 18
